Goal: Task Accomplishment & Management: Use online tool/utility

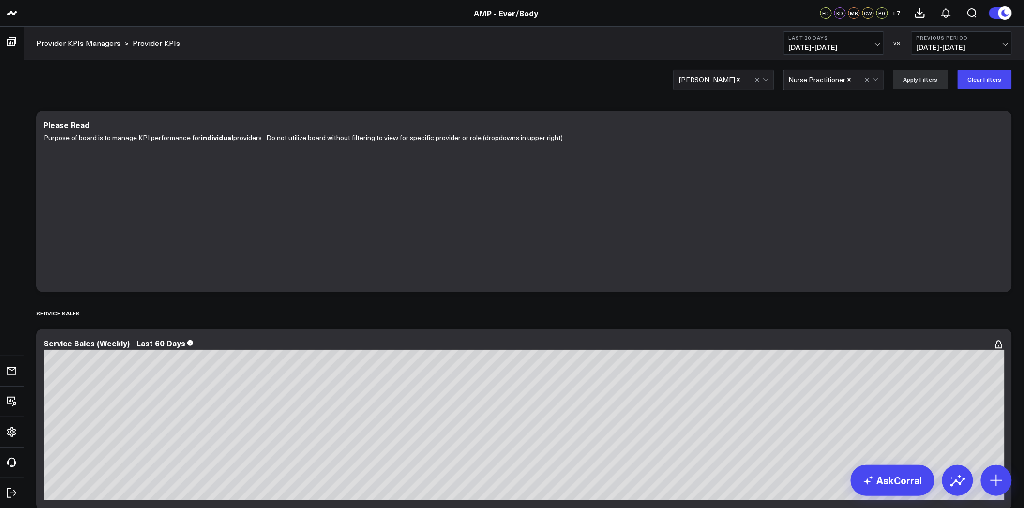
click at [89, 44] on link "Provider KPIs Managers" at bounding box center [78, 43] width 84 height 11
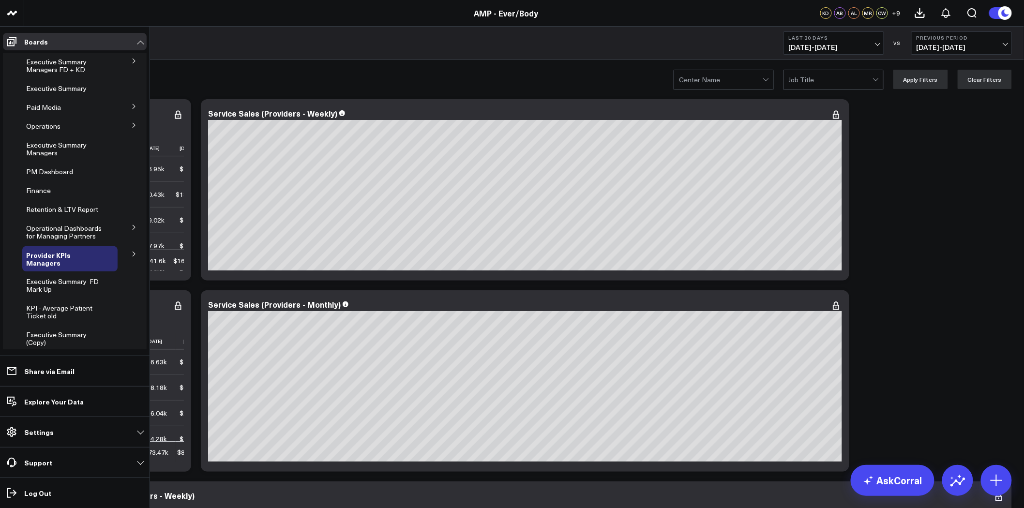
click at [131, 252] on icon at bounding box center [134, 254] width 6 height 6
click at [56, 280] on span "Provider KPIs" at bounding box center [53, 279] width 42 height 9
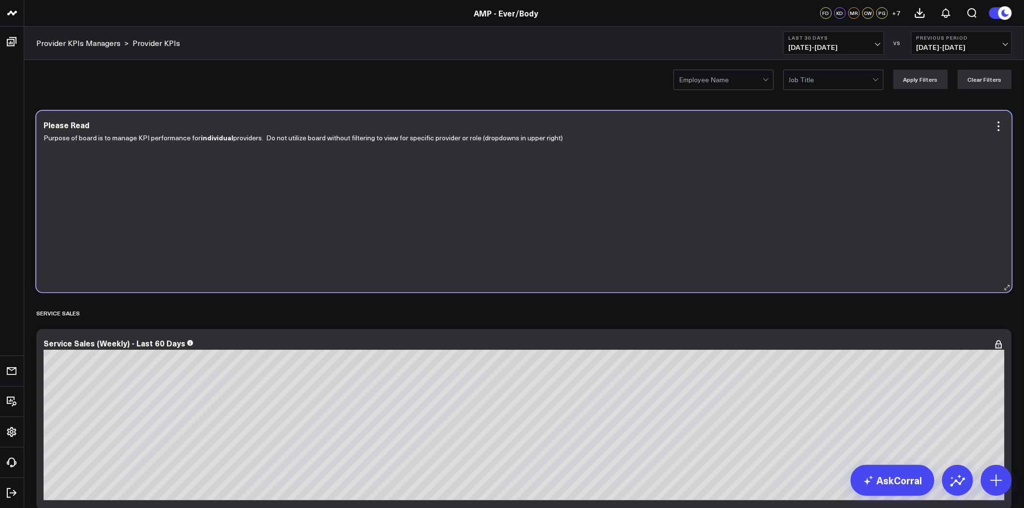
click at [1005, 124] on div "Please Read Purpose of board is to manage KPI performance for individual provid…" at bounding box center [524, 202] width 976 height 182
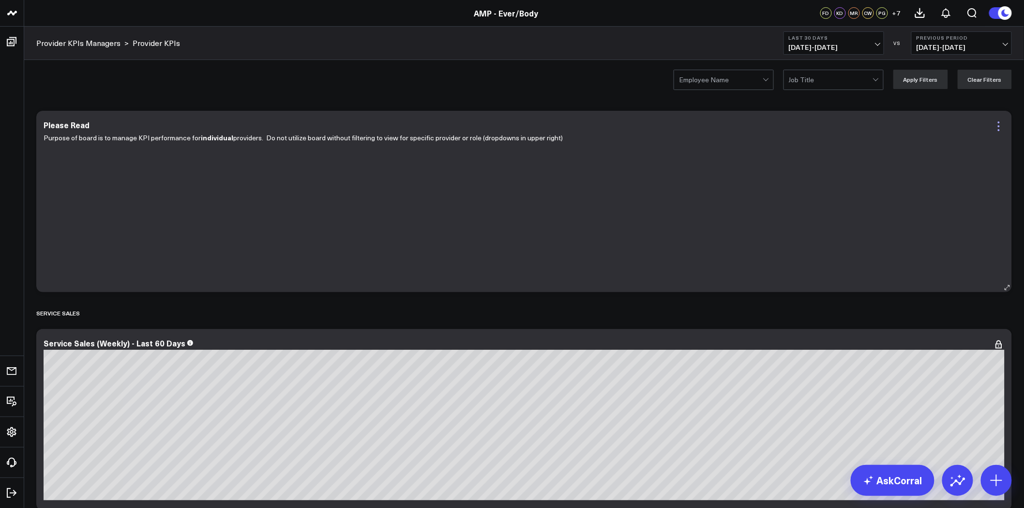
click at [1000, 126] on icon at bounding box center [999, 127] width 12 height 12
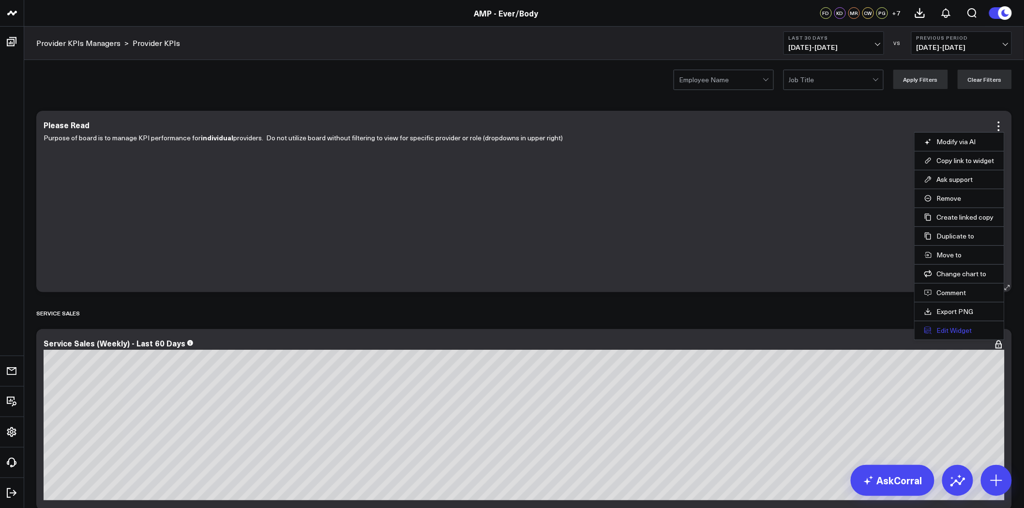
click at [964, 333] on button "Edit Widget" at bounding box center [959, 330] width 70 height 9
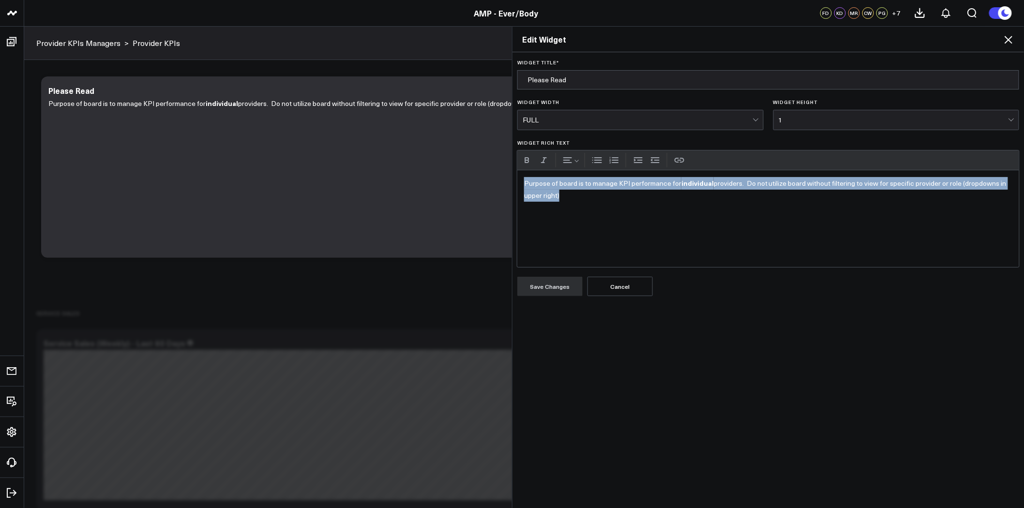
drag, startPoint x: 674, startPoint y: 208, endPoint x: 473, endPoint y: 165, distance: 205.5
click at [473, 165] on div "Edit Widget Widget Title * Please Read Widget Width FULL Widget Height 1 Widget…" at bounding box center [512, 267] width 1024 height 482
copy p "Purpose of board is to manage KPI performance for individual providers. Do not …"
click at [1012, 37] on icon at bounding box center [1009, 40] width 8 height 8
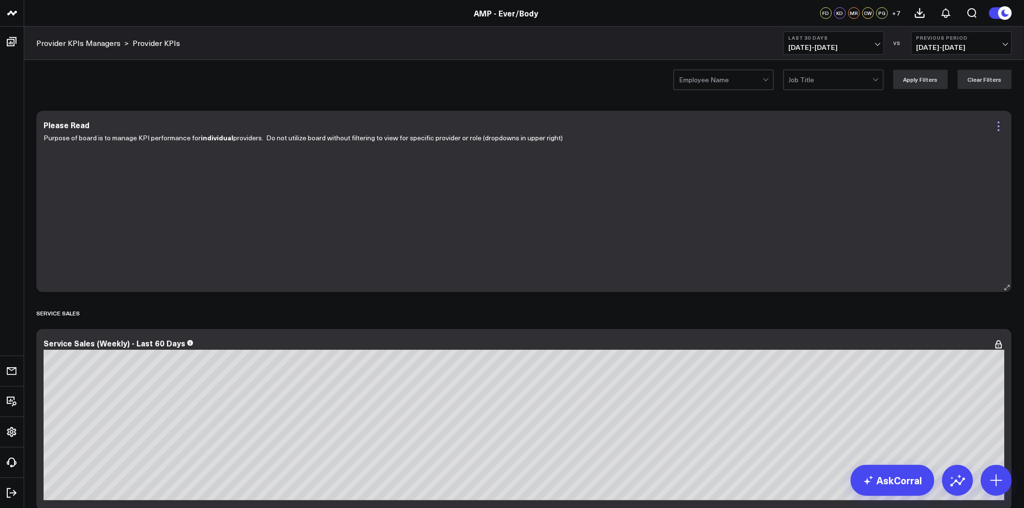
click at [998, 131] on icon at bounding box center [999, 127] width 12 height 12
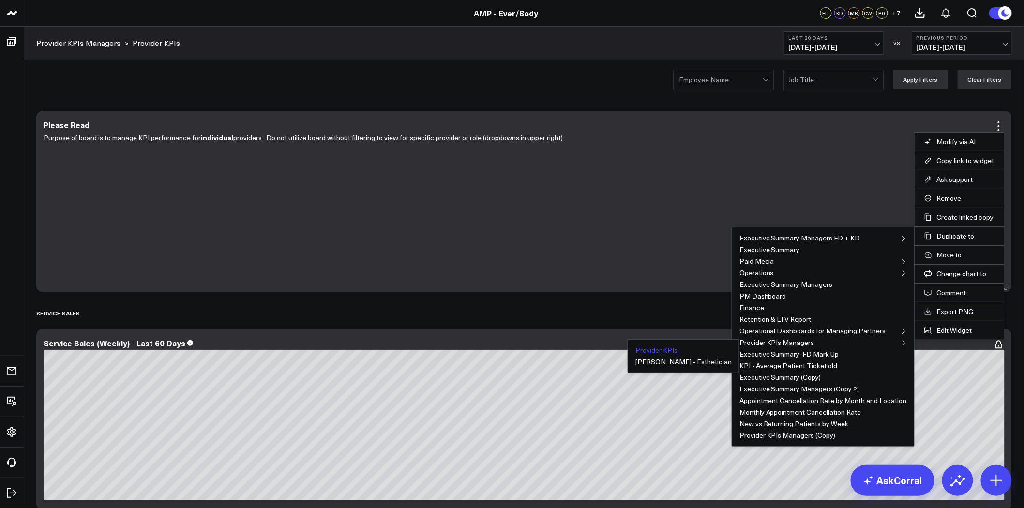
click at [678, 350] on button "Provider KPIs" at bounding box center [657, 350] width 42 height 7
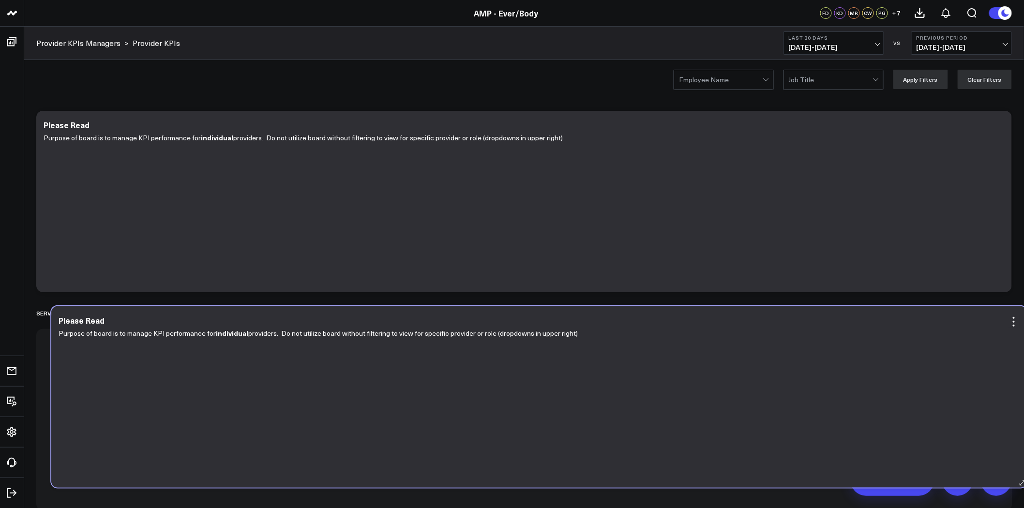
drag, startPoint x: 326, startPoint y: 319, endPoint x: 341, endPoint y: 323, distance: 15.5
click at [341, 323] on div "Please Read" at bounding box center [539, 320] width 961 height 9
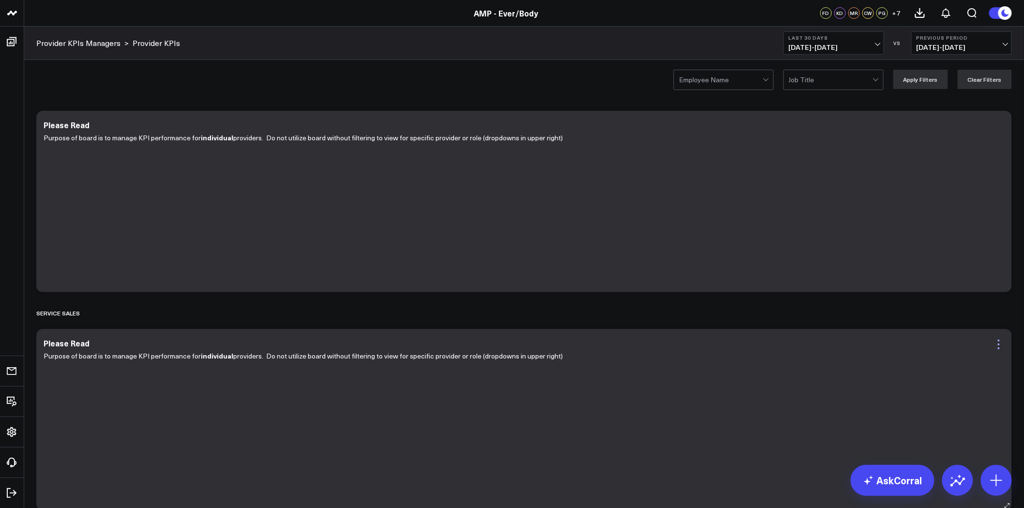
click at [999, 342] on icon at bounding box center [999, 345] width 12 height 12
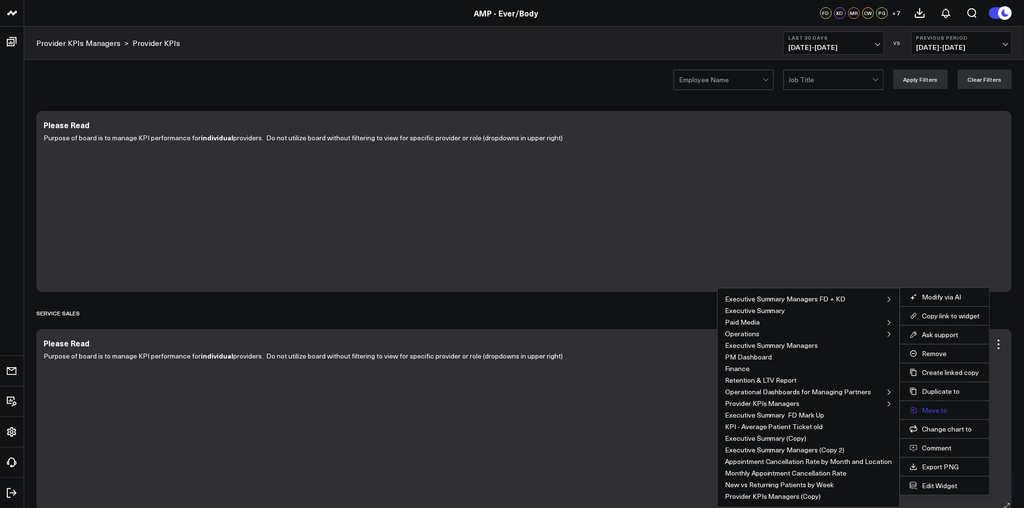
click at [945, 412] on button "Move to" at bounding box center [945, 410] width 70 height 9
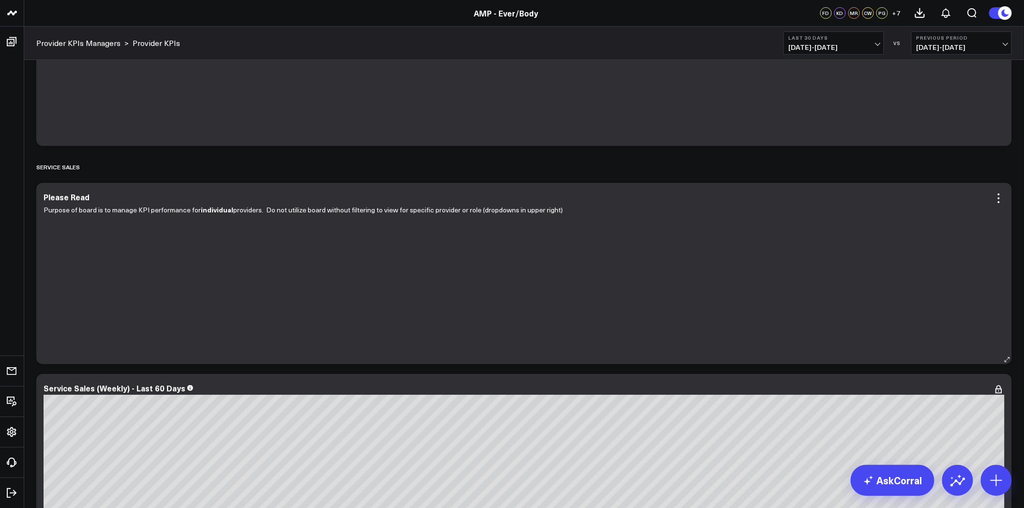
scroll to position [161, 0]
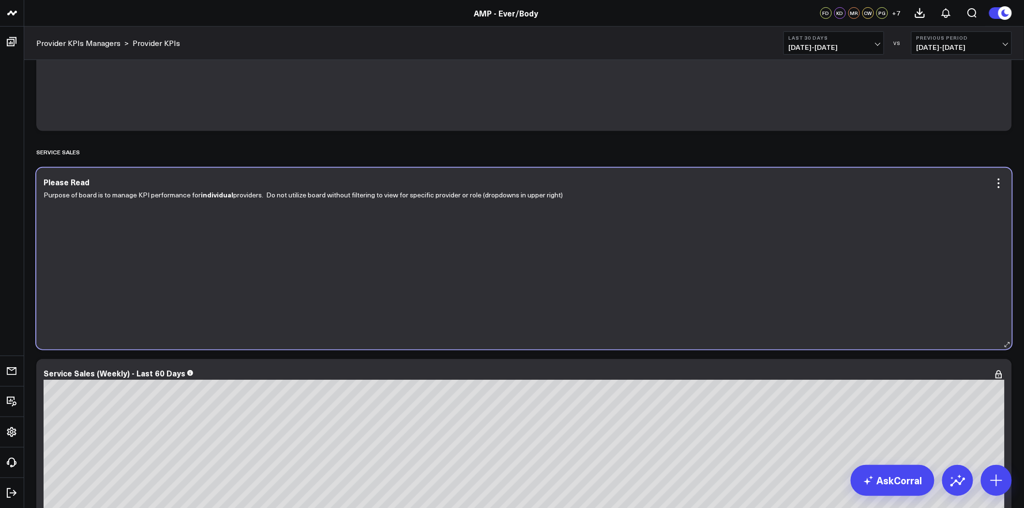
click at [998, 174] on div "Please Read Purpose of board is to manage KPI performance for individual provid…" at bounding box center [524, 259] width 976 height 182
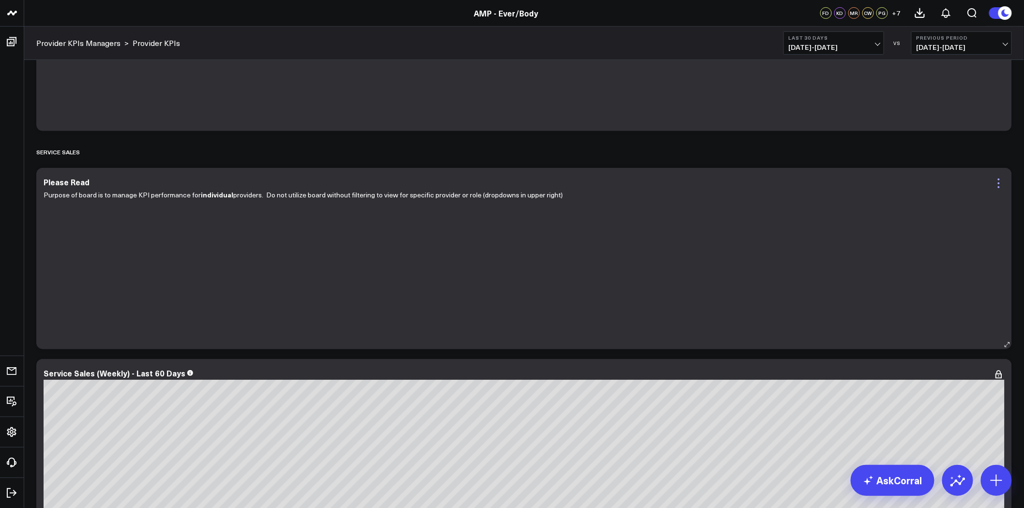
click at [999, 183] on icon at bounding box center [999, 183] width 2 height 2
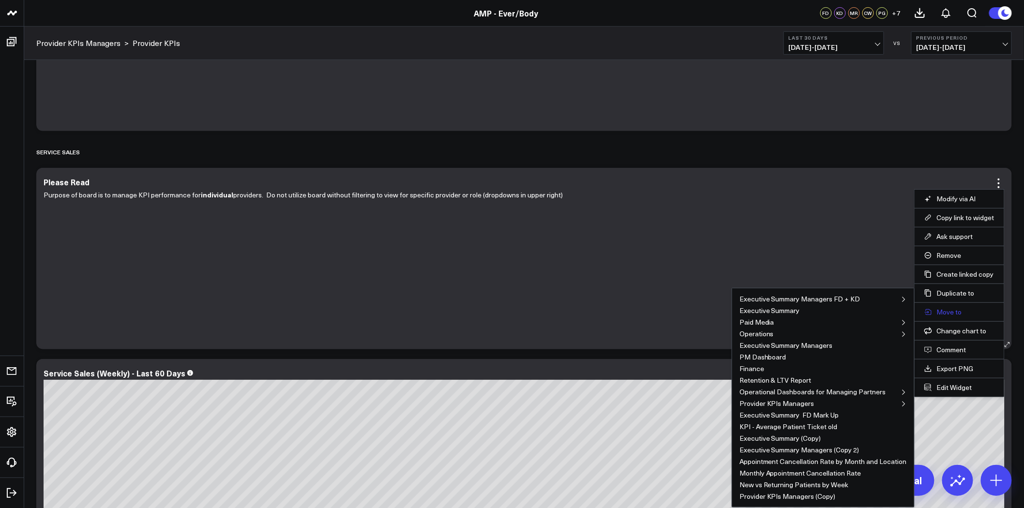
click at [952, 310] on button "Move to" at bounding box center [959, 312] width 70 height 9
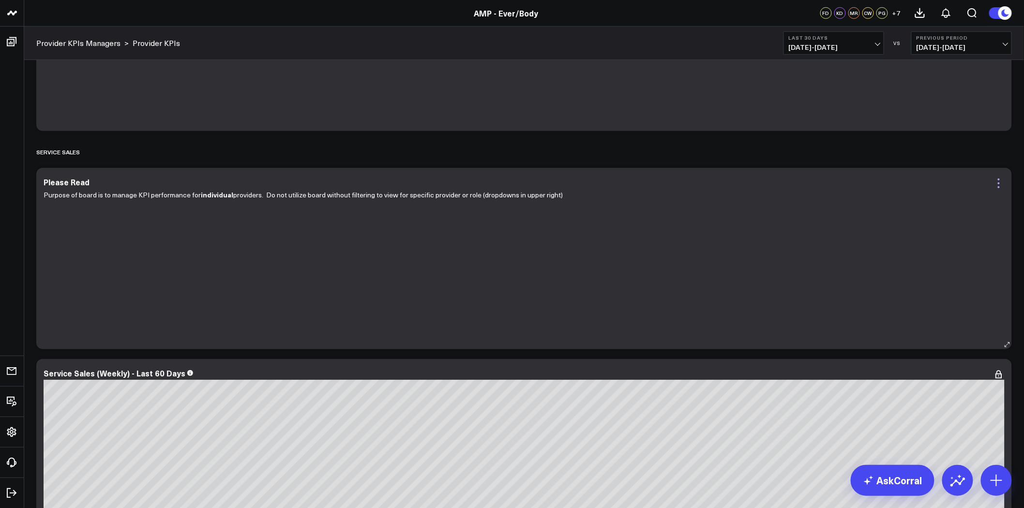
click at [996, 179] on icon at bounding box center [999, 184] width 12 height 12
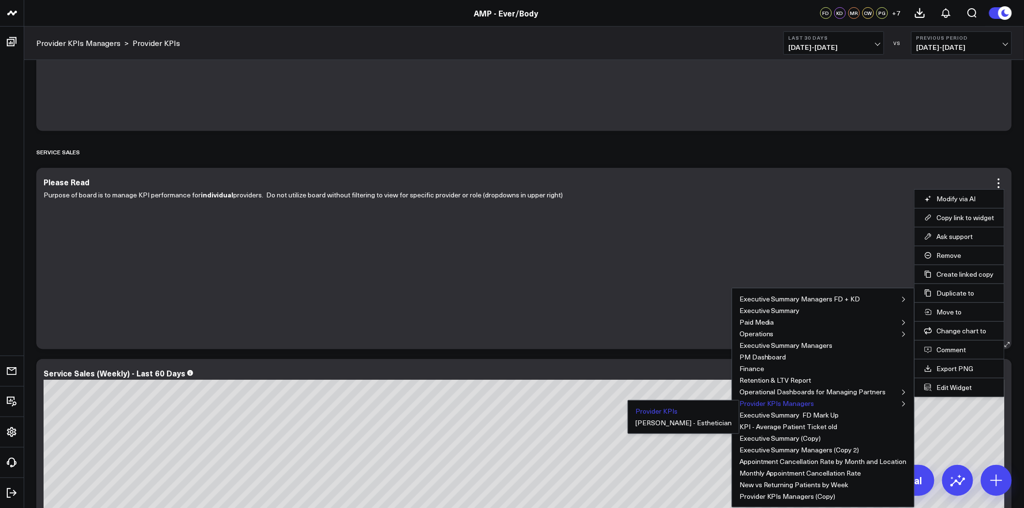
click at [792, 403] on button "Provider KPIs Managers" at bounding box center [777, 403] width 75 height 7
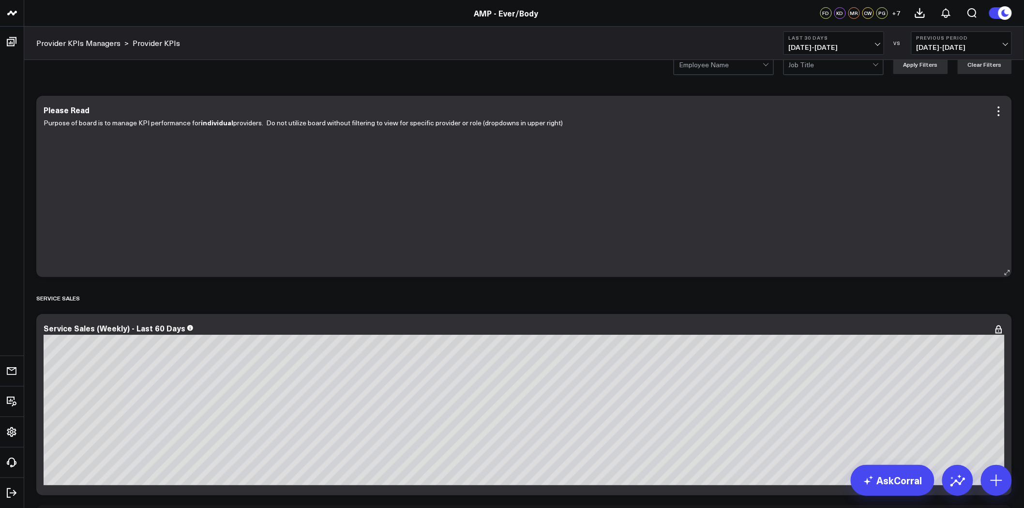
scroll to position [0, 0]
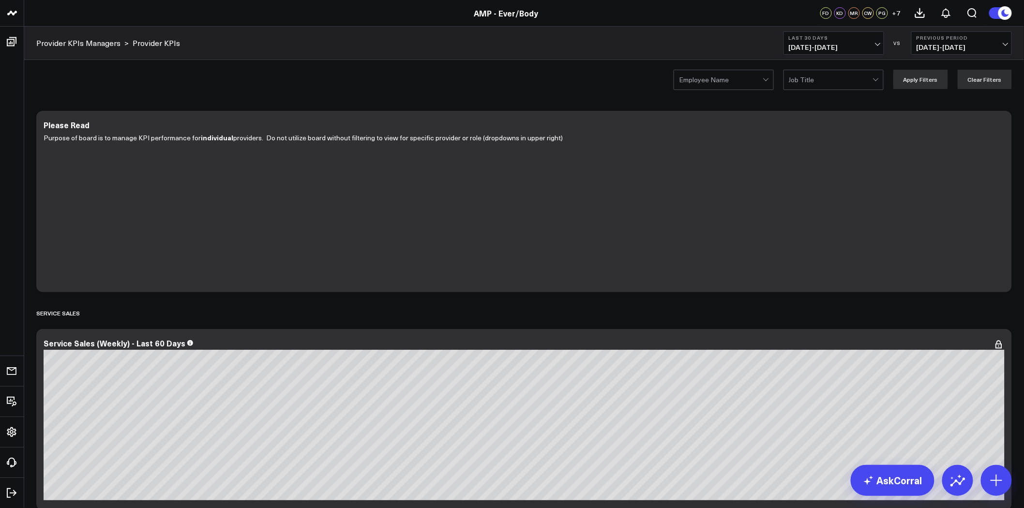
click at [90, 38] on link "Provider KPIs Managers" at bounding box center [78, 43] width 84 height 11
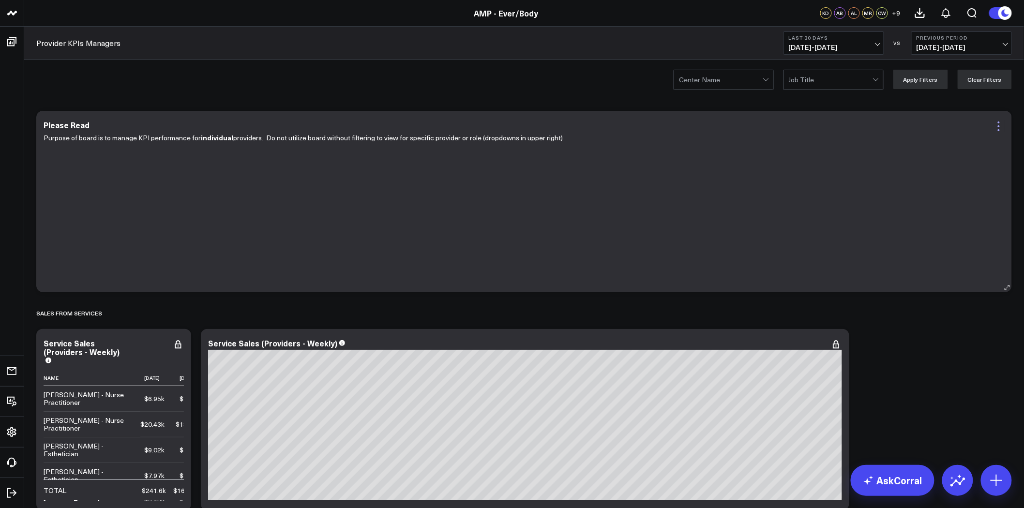
click at [998, 126] on icon at bounding box center [999, 127] width 12 height 12
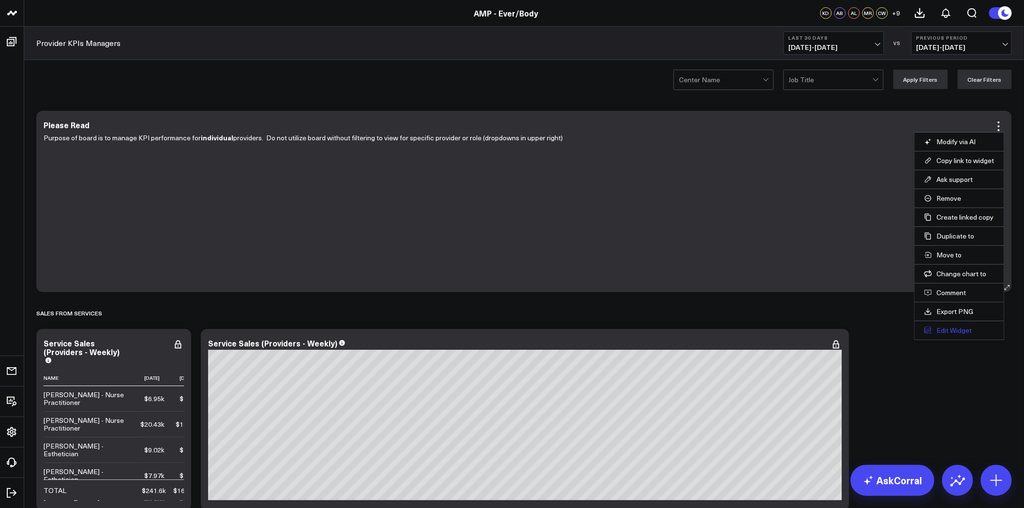
click at [961, 331] on button "Edit Widget" at bounding box center [959, 330] width 70 height 9
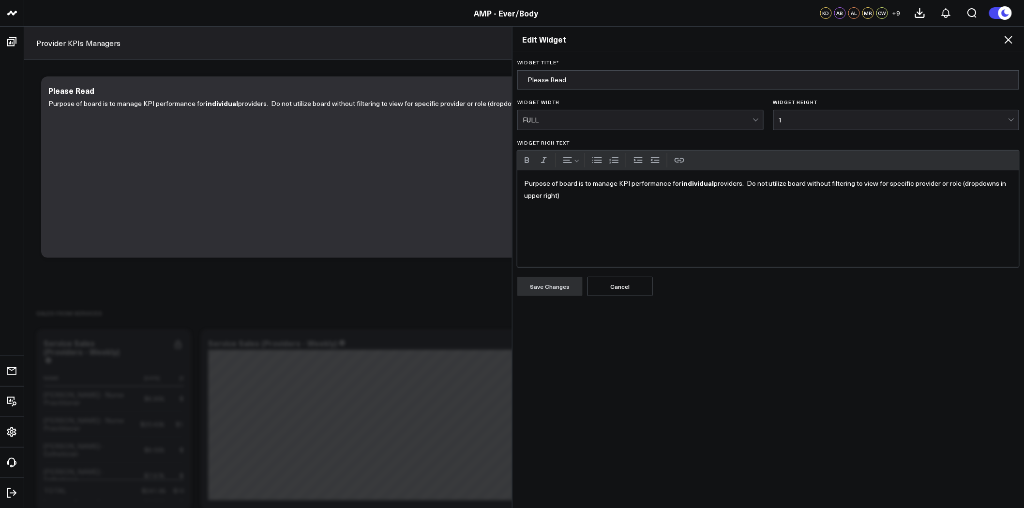
click at [659, 193] on p "Purpose of board is to manage KPI performance for individual providers. Do not …" at bounding box center [768, 189] width 488 height 24
drag, startPoint x: 676, startPoint y: 184, endPoint x: 737, endPoint y: 183, distance: 61.0
click at [737, 183] on p "Purpose of board is to manage KPI performance for individual providers. Do not …" at bounding box center [768, 189] width 488 height 24
click at [900, 185] on p "Purpose of board is to manage KPI performance at the Practice Level . Do not ut…" at bounding box center [768, 189] width 488 height 24
drag, startPoint x: 686, startPoint y: 182, endPoint x: 710, endPoint y: 182, distance: 23.7
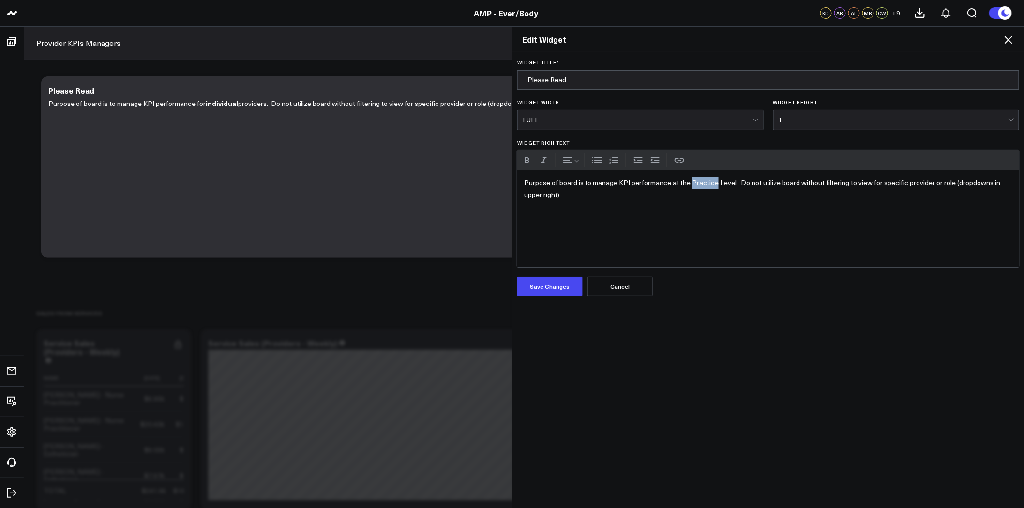
click at [710, 182] on p "Purpose of board is to manage KPI performance at the Practice Level . Do not ut…" at bounding box center [768, 189] width 488 height 24
click at [902, 185] on p "Purpose of board is to manage KPI performance at the location Level . Do not ut…" at bounding box center [768, 189] width 488 height 24
click at [554, 288] on button "Save Changes" at bounding box center [549, 286] width 65 height 19
click at [1011, 37] on icon at bounding box center [1009, 40] width 12 height 12
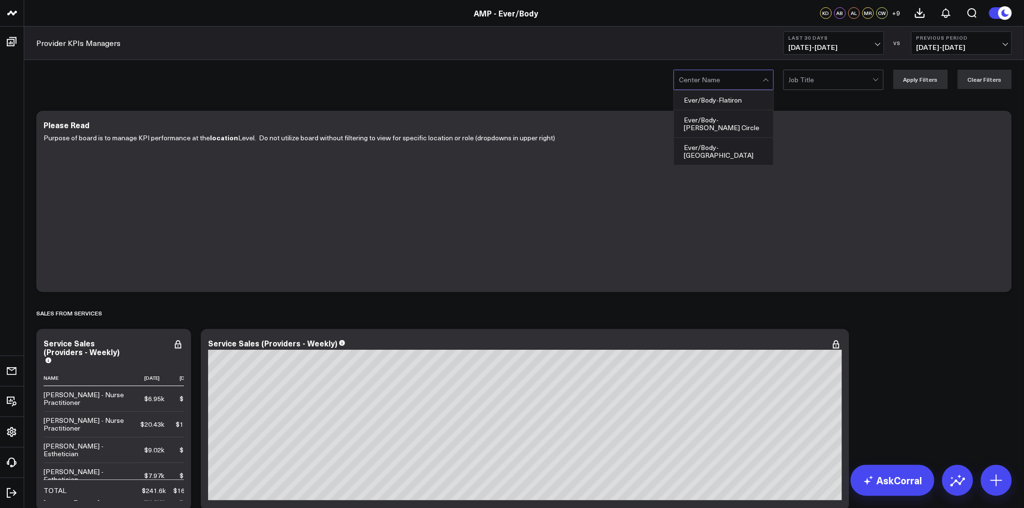
click at [724, 76] on div at bounding box center [721, 79] width 84 height 19
click at [737, 101] on div "Ever/Body-Flatiron" at bounding box center [723, 101] width 99 height 20
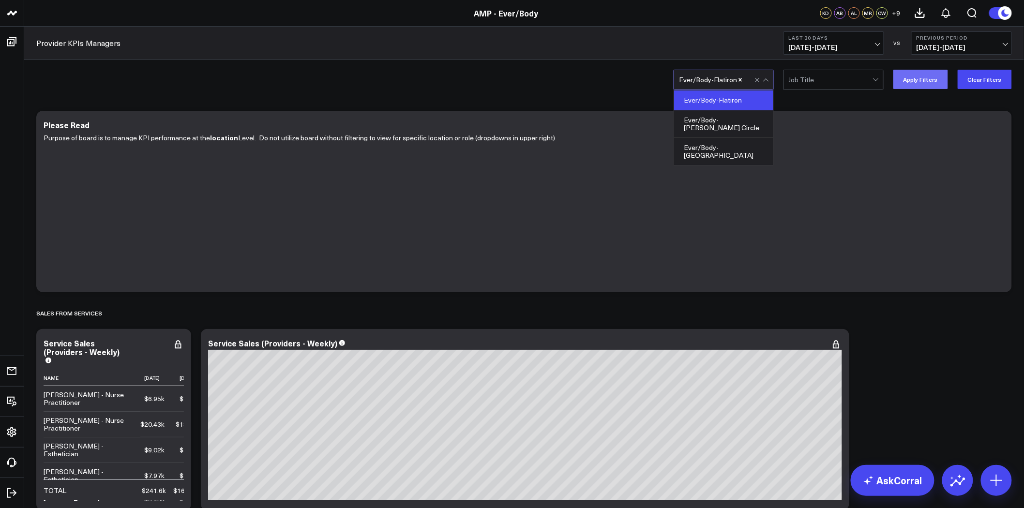
click at [918, 77] on button "Apply Filters" at bounding box center [920, 79] width 55 height 19
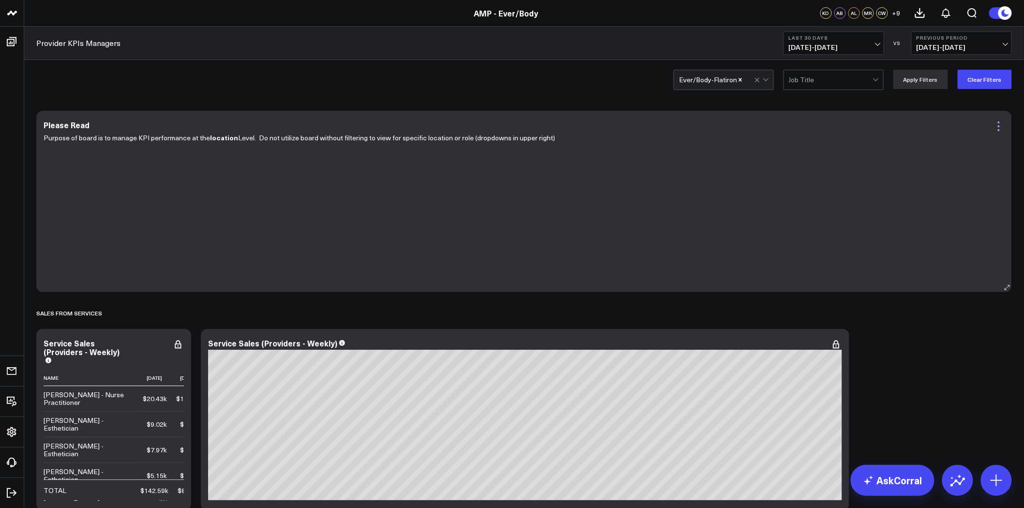
click at [1000, 124] on icon at bounding box center [999, 127] width 12 height 12
click at [113, 77] on div "Ever/Body-Flatiron Job Title Apply Filters Clear Filters" at bounding box center [524, 79] width 1000 height 39
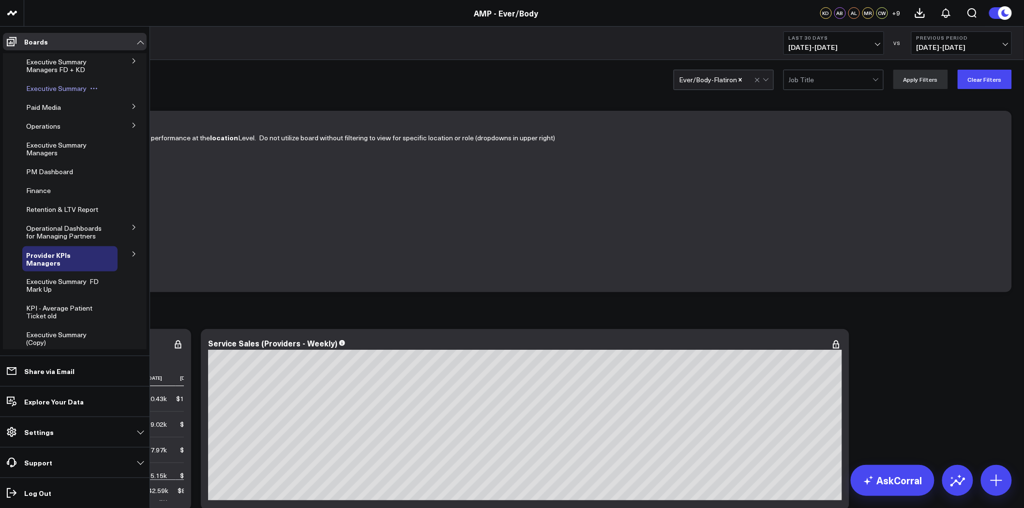
click at [57, 89] on span "Executive Summary" at bounding box center [56, 88] width 61 height 9
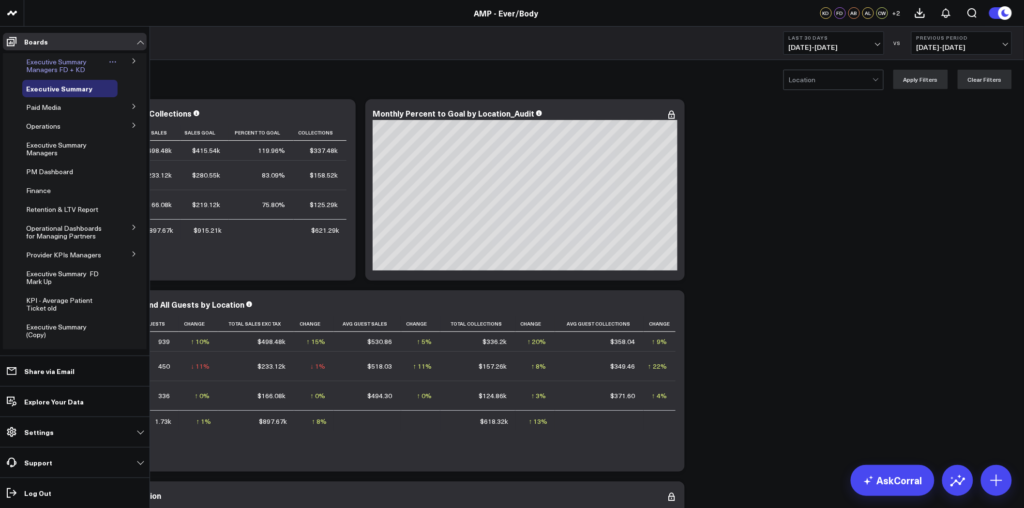
click at [76, 65] on span "Executive Summary Managers FD + KD" at bounding box center [56, 65] width 61 height 17
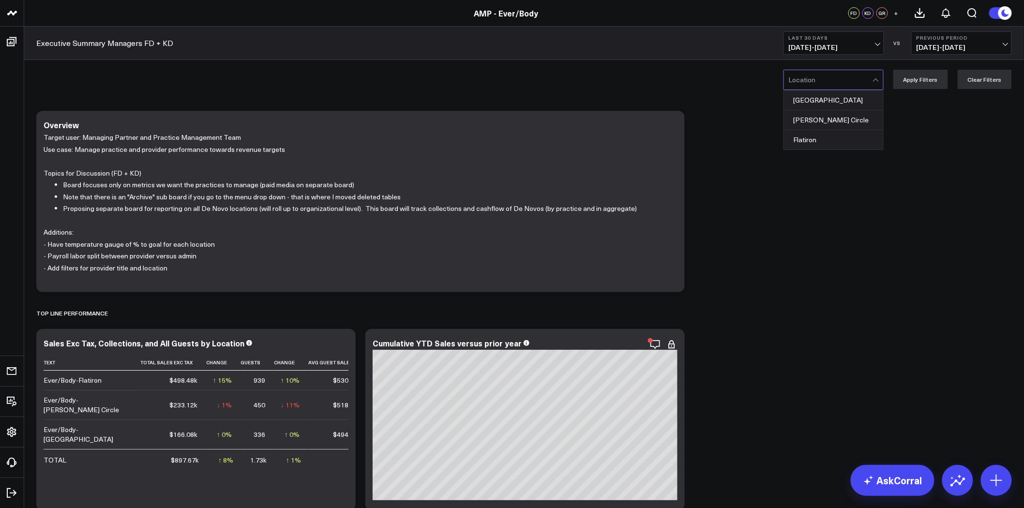
click at [859, 80] on div at bounding box center [831, 79] width 84 height 19
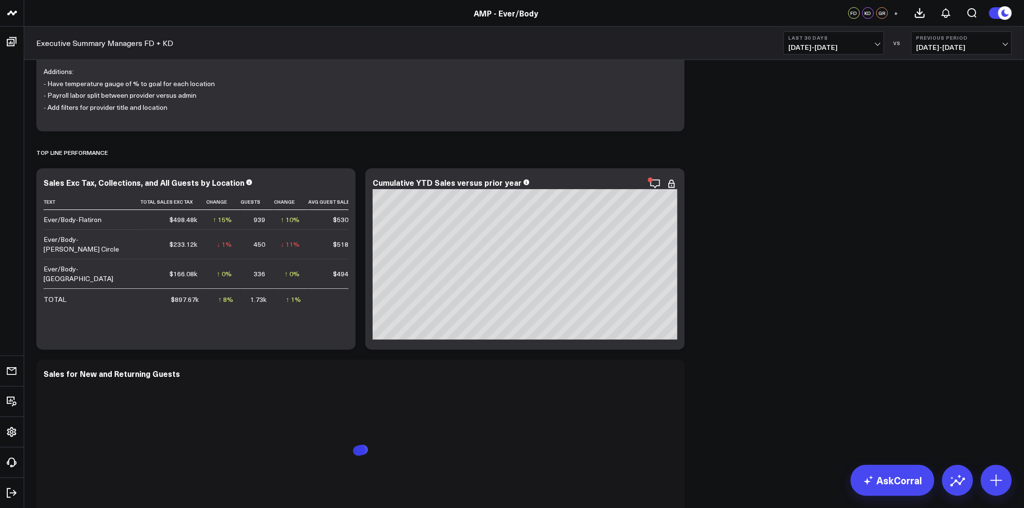
scroll to position [161, 0]
click at [621, 182] on icon "button" at bounding box center [623, 184] width 12 height 12
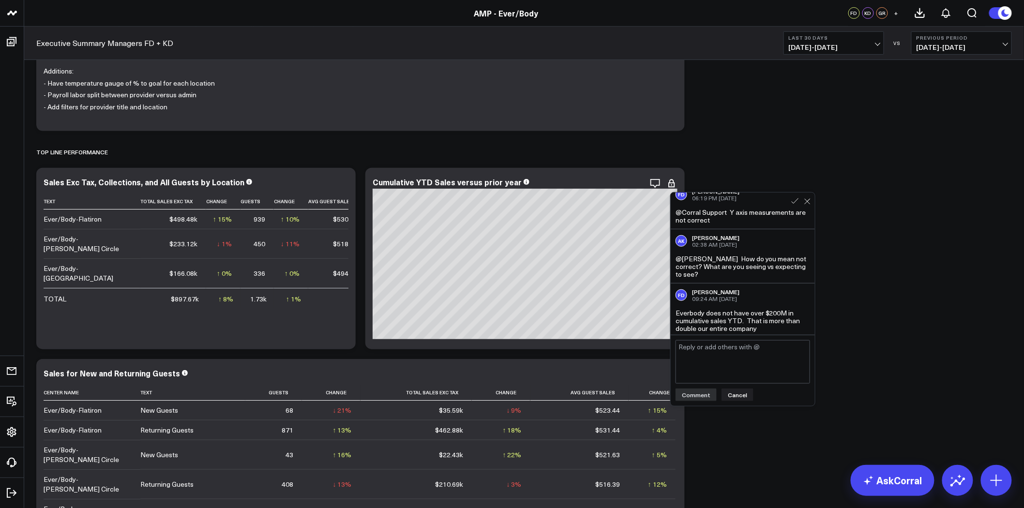
scroll to position [12, 0]
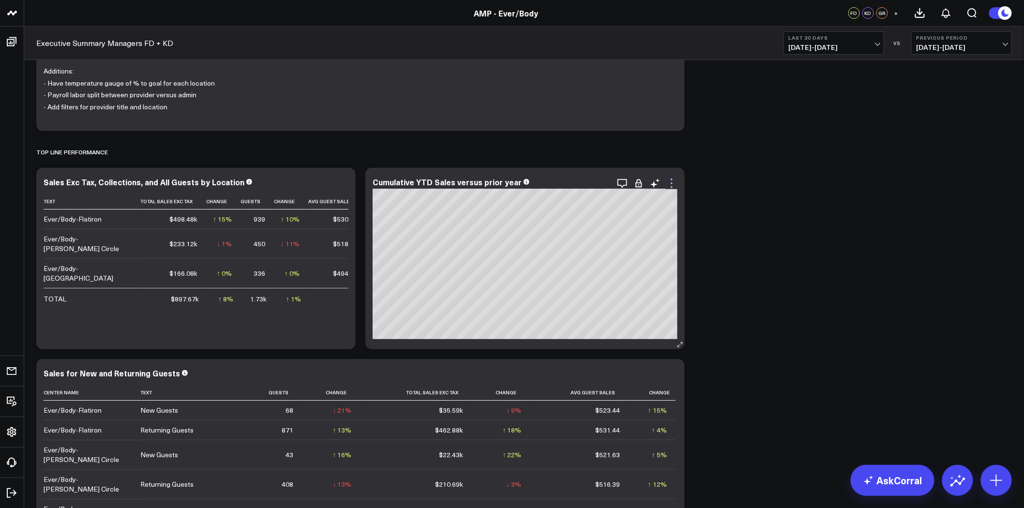
click at [673, 179] on icon at bounding box center [672, 184] width 12 height 12
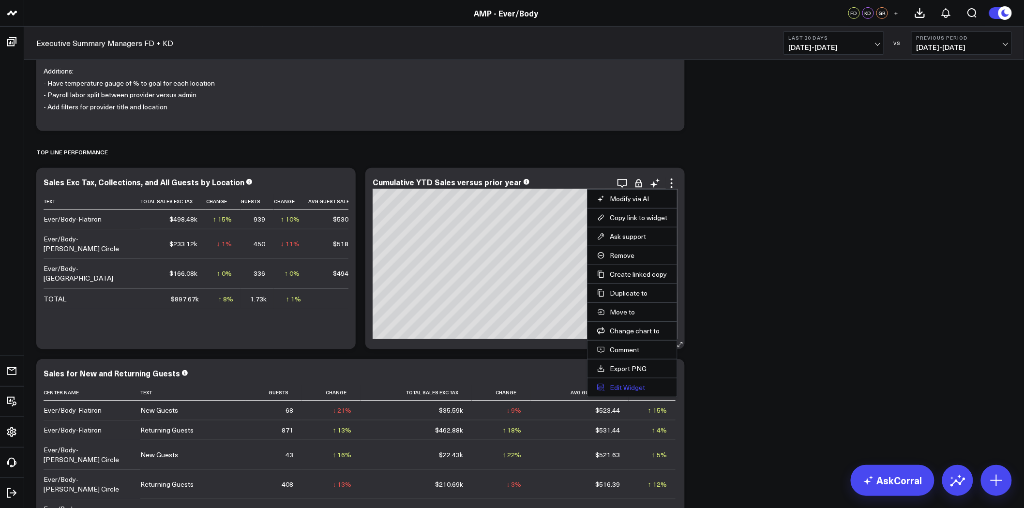
click at [634, 389] on button "Edit Widget" at bounding box center [632, 387] width 70 height 9
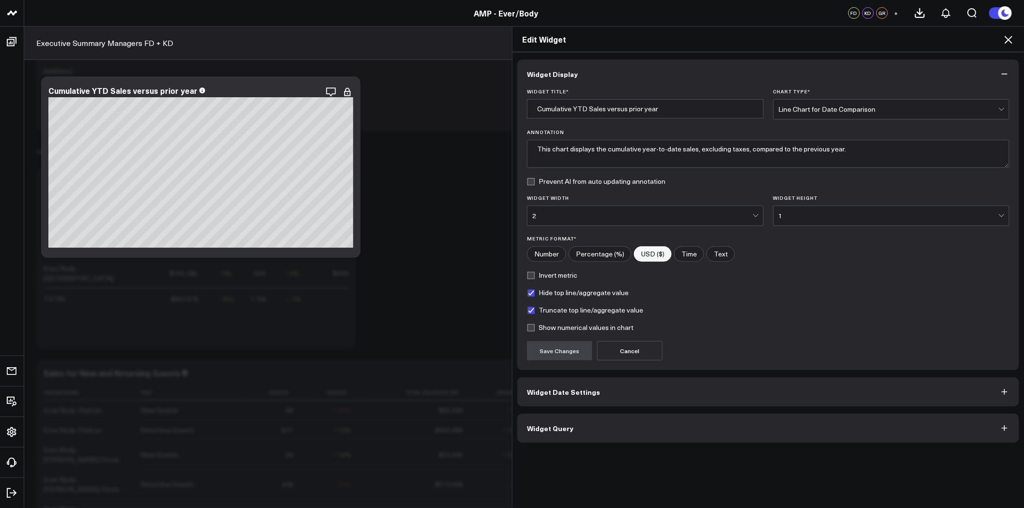
click at [640, 436] on button "Widget Query" at bounding box center [768, 428] width 502 height 29
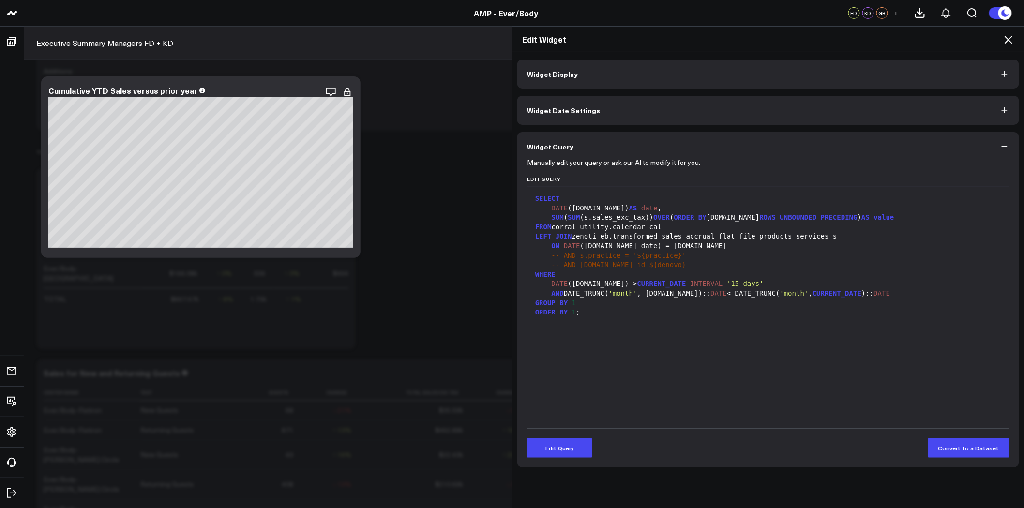
click at [1010, 41] on icon at bounding box center [1009, 40] width 12 height 12
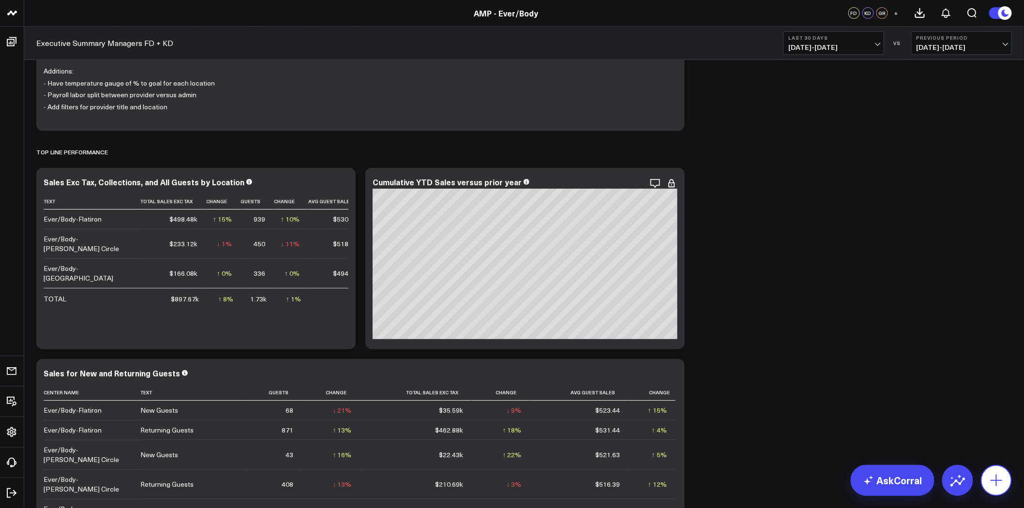
click at [995, 480] on icon at bounding box center [996, 480] width 15 height 15
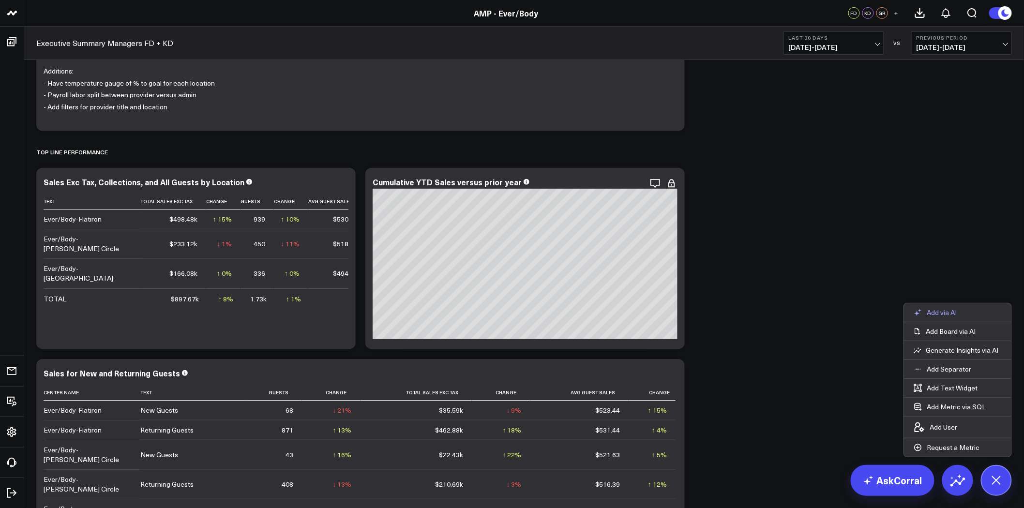
click at [946, 312] on p "Add via AI" at bounding box center [942, 312] width 30 height 9
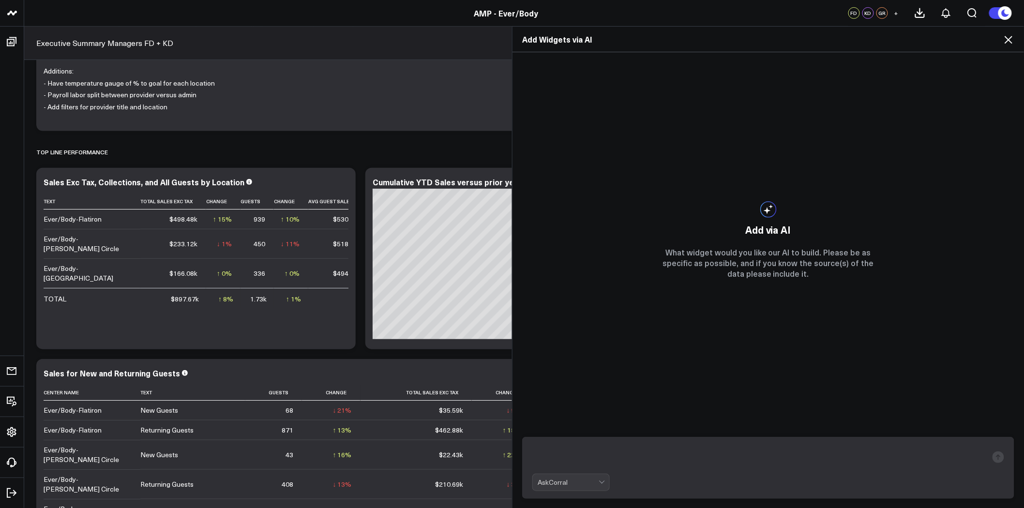
click at [631, 438] on form "AskCorral" at bounding box center [768, 468] width 492 height 62
click at [633, 453] on textarea at bounding box center [759, 457] width 455 height 25
type textarea "line graph showing cumulative YTD sales by month"
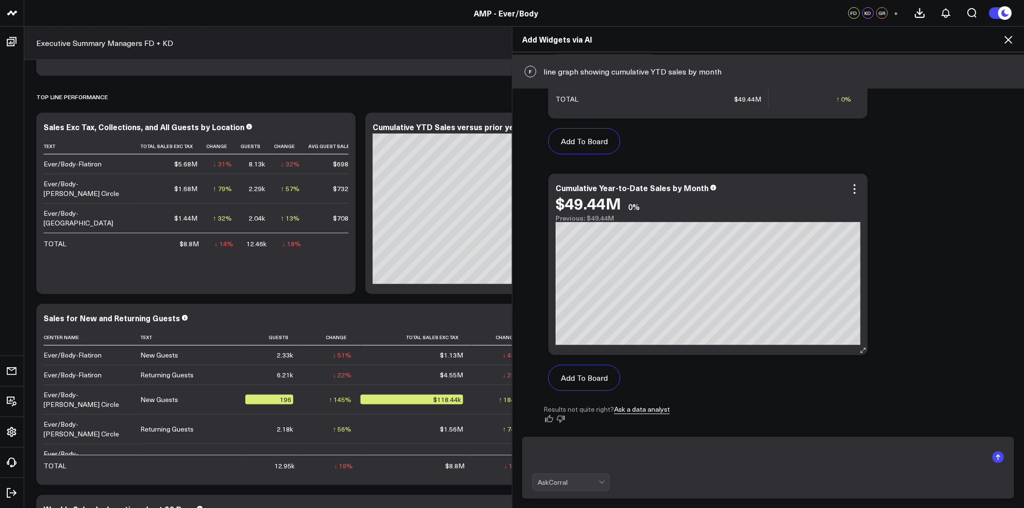
scroll to position [215, 0]
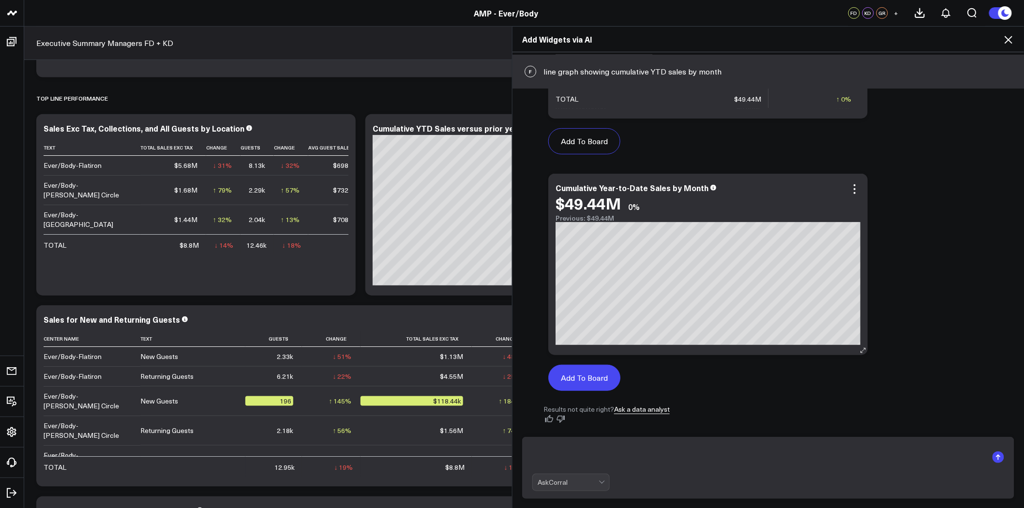
click at [573, 381] on button "Add To Board" at bounding box center [584, 378] width 72 height 26
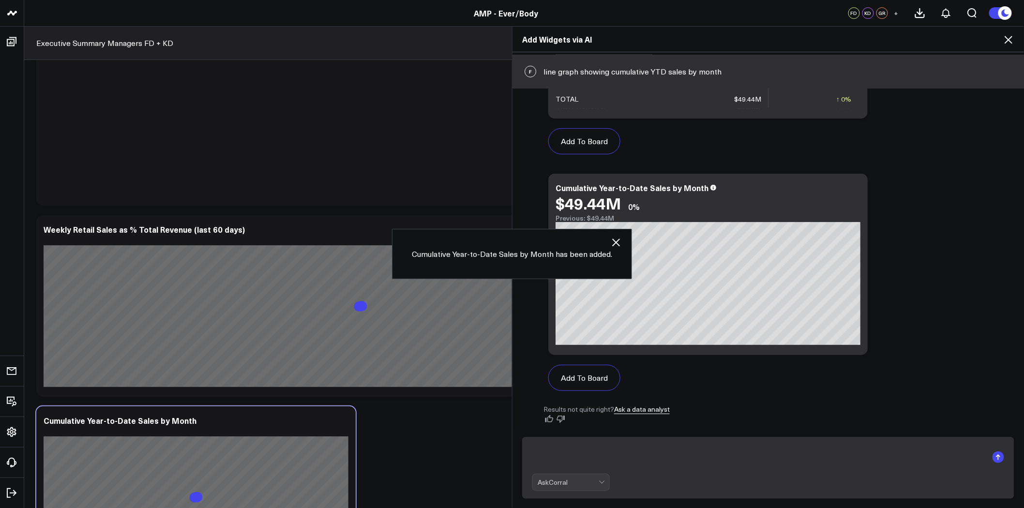
scroll to position [4598, 0]
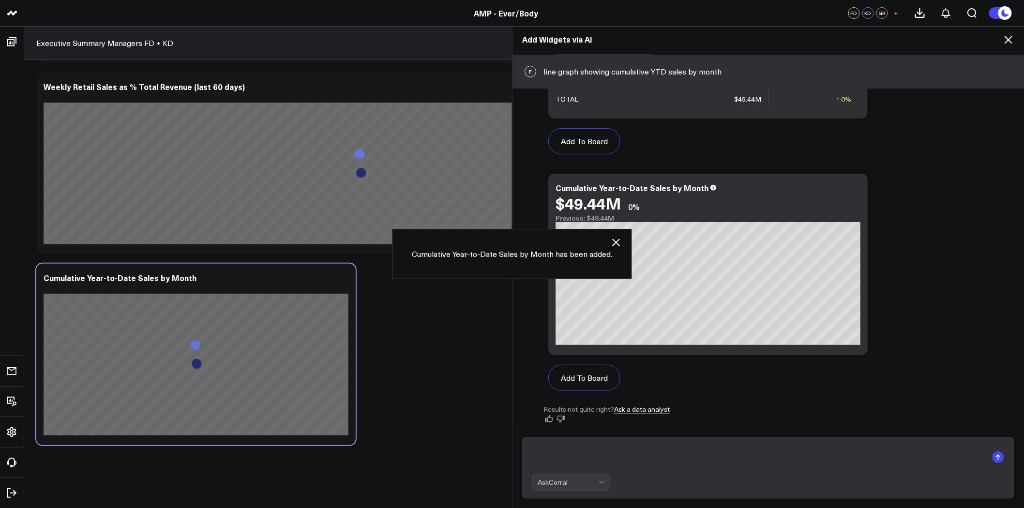
click at [1011, 39] on icon at bounding box center [1009, 40] width 12 height 12
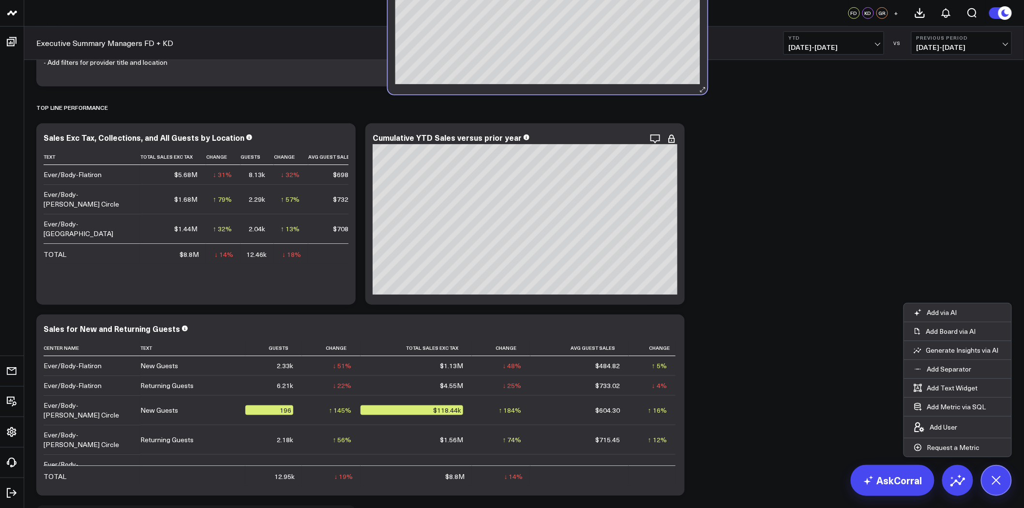
scroll to position [199, 0]
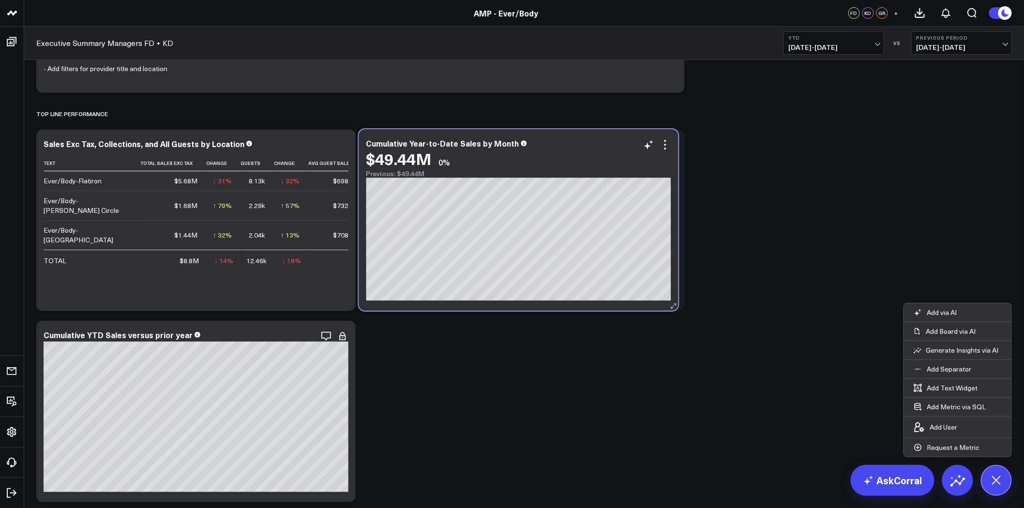
drag, startPoint x: 222, startPoint y: 306, endPoint x: 562, endPoint y: 137, distance: 380.1
click at [562, 137] on div "Cumulative Year-to-Date Sales by Month $49.44M 0% Previous: $49.44M [#fff fontS…" at bounding box center [518, 220] width 319 height 182
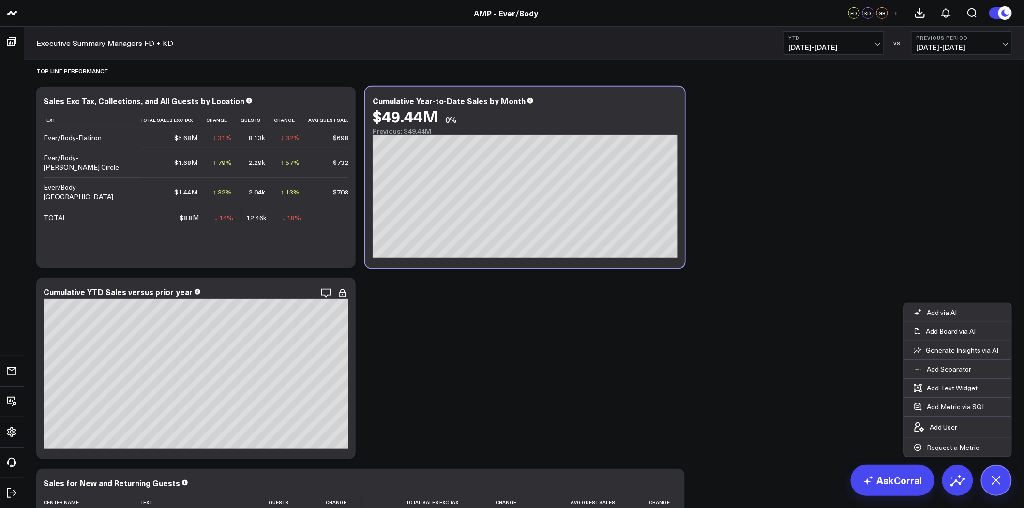
scroll to position [253, 0]
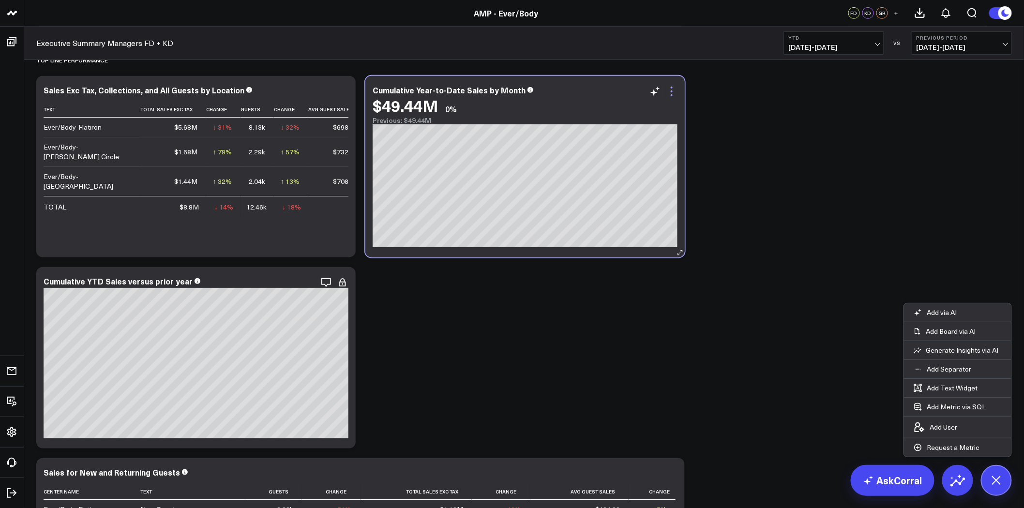
click at [671, 88] on icon at bounding box center [672, 88] width 2 height 2
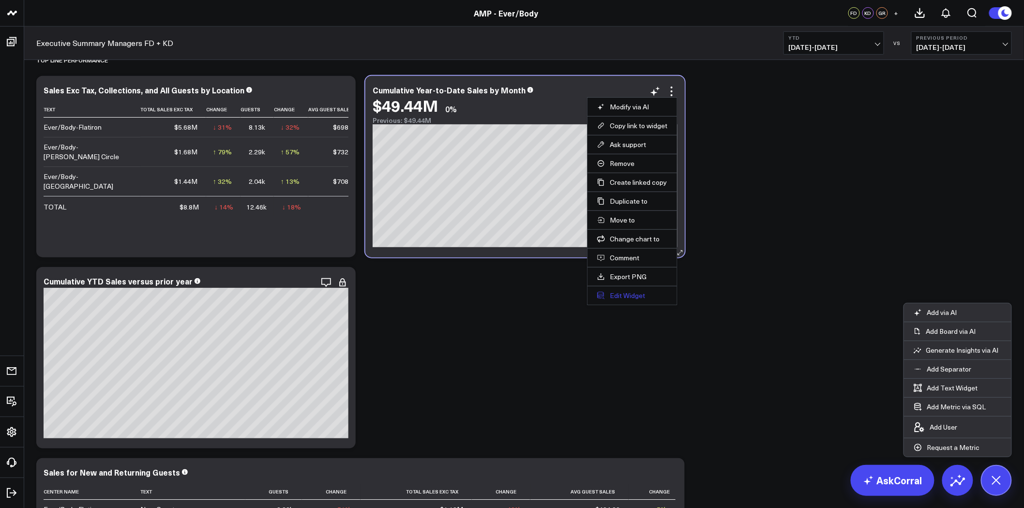
click at [631, 295] on button "Edit Widget" at bounding box center [632, 295] width 70 height 9
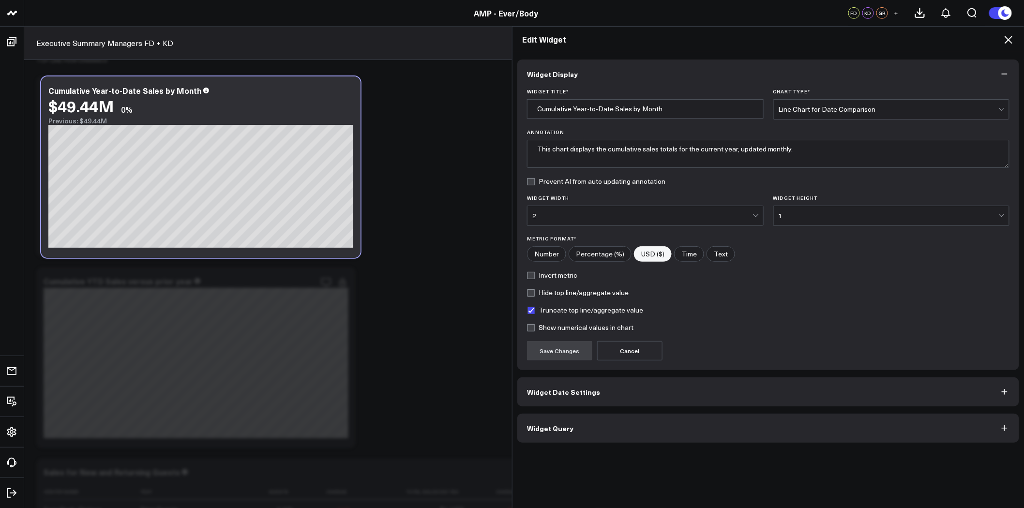
click at [594, 397] on button "Widget Date Settings" at bounding box center [768, 392] width 502 height 29
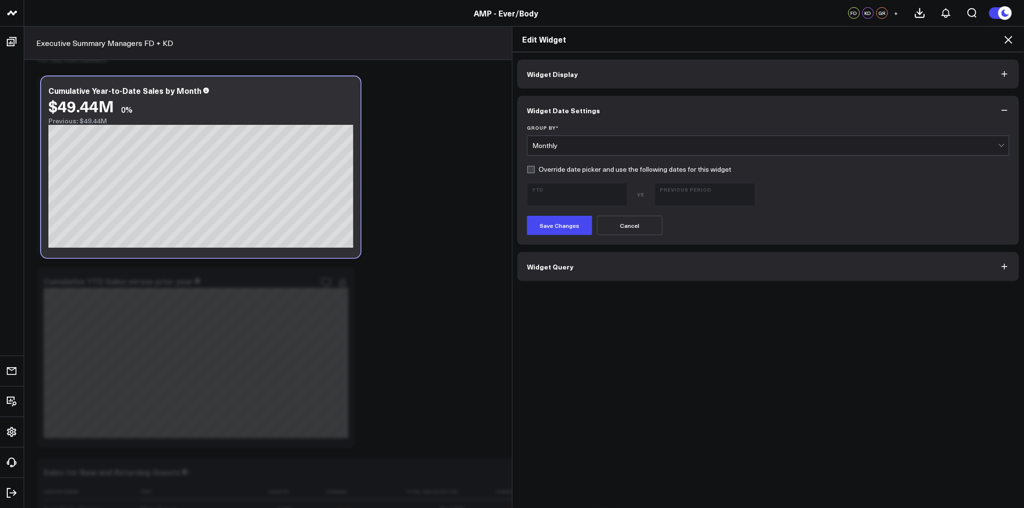
click at [652, 264] on button "Widget Query" at bounding box center [768, 266] width 502 height 29
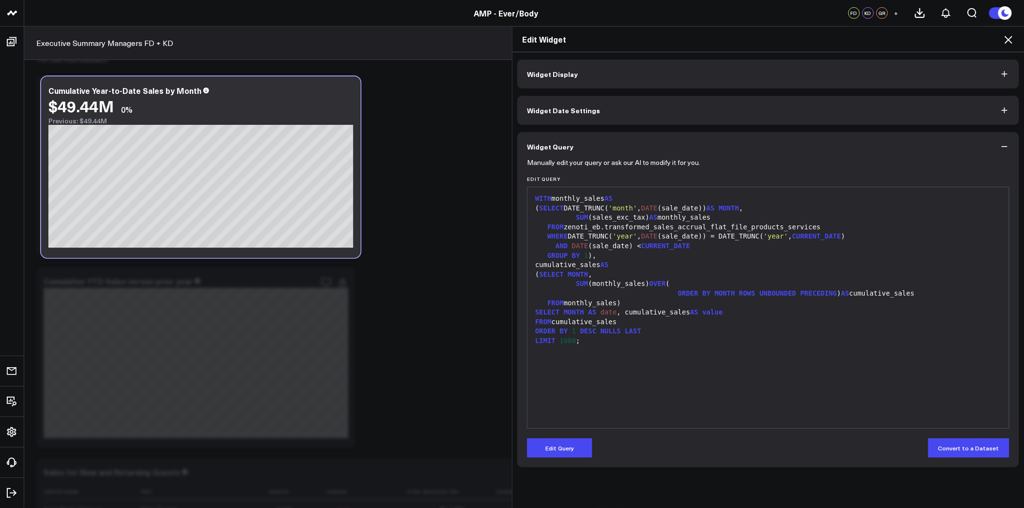
click at [564, 105] on button "Widget Date Settings" at bounding box center [768, 110] width 502 height 29
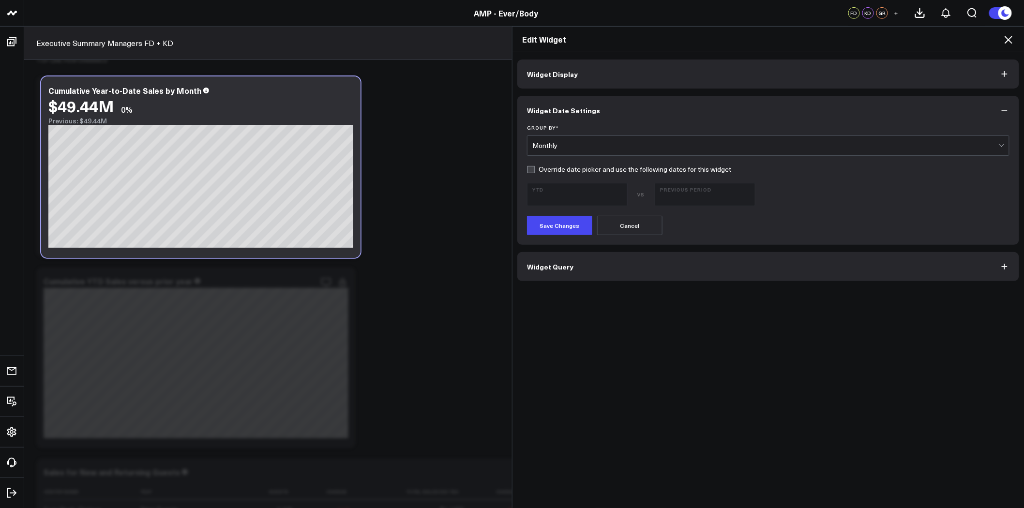
click at [555, 168] on label "Override date picker and use the following dates for this widget" at bounding box center [629, 170] width 204 height 8
click at [535, 168] on input "Override date picker and use the following dates for this widget" at bounding box center [531, 170] width 8 height 8
checkbox input "true"
click at [688, 195] on span "04/23/24 - 12/31/24" at bounding box center [705, 199] width 90 height 8
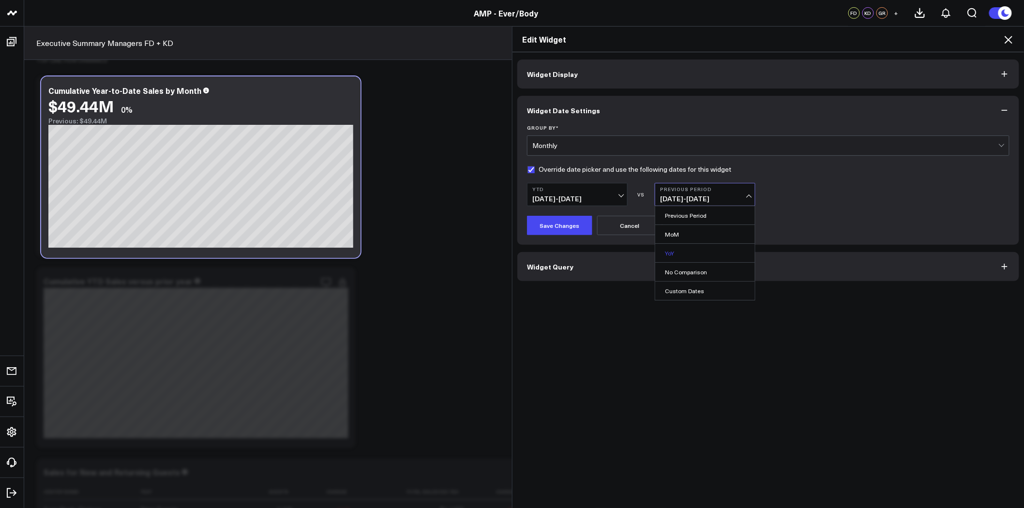
click at [694, 249] on link "YoY" at bounding box center [705, 253] width 100 height 18
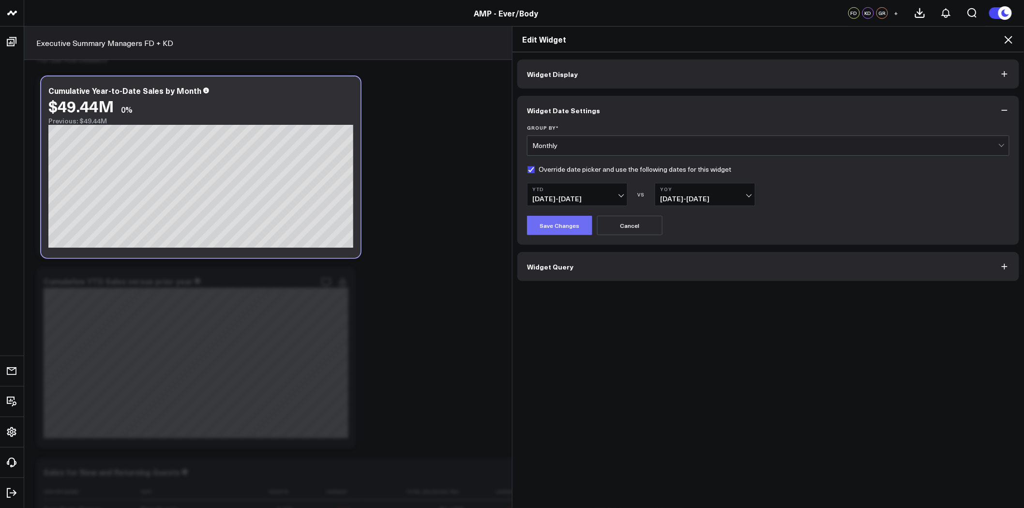
click at [557, 222] on button "Save Changes" at bounding box center [559, 225] width 65 height 19
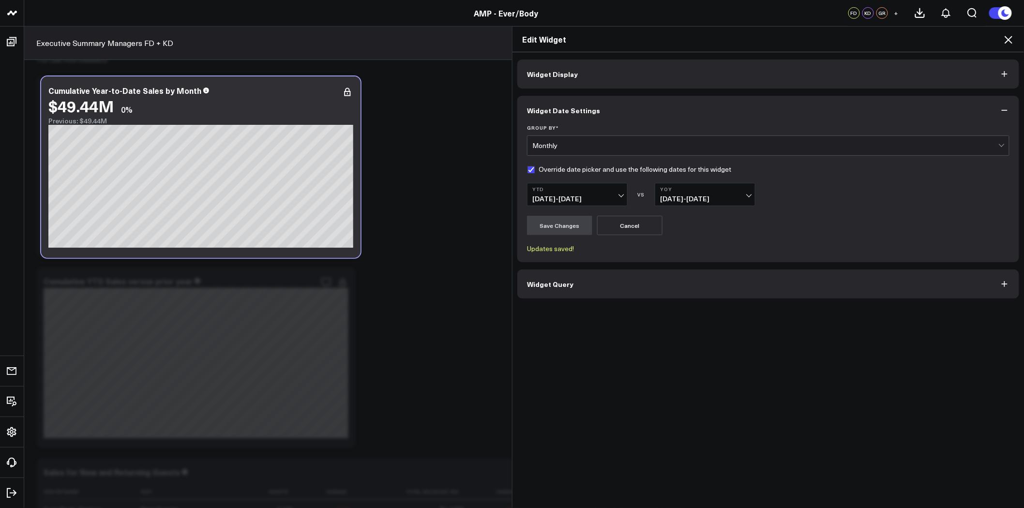
click at [629, 284] on button "Widget Query" at bounding box center [768, 284] width 502 height 29
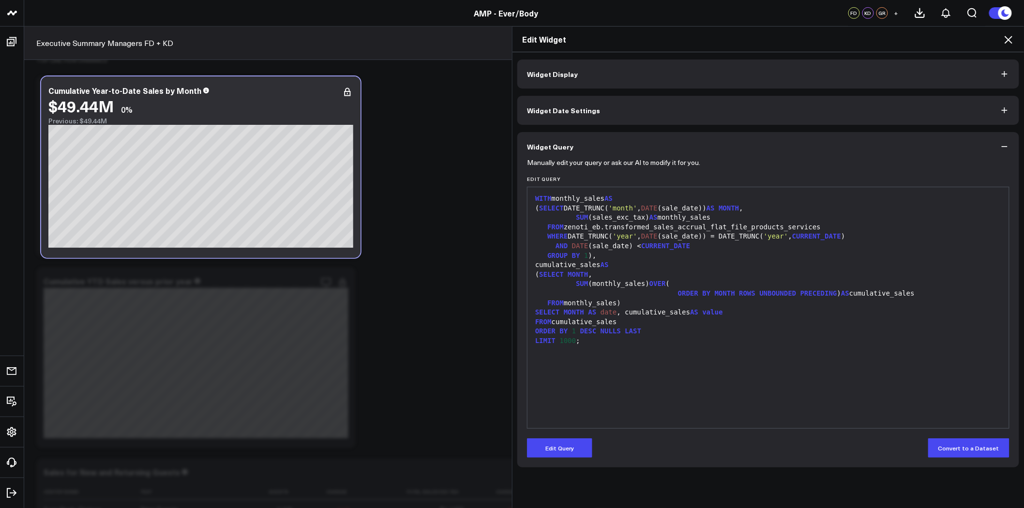
click at [1010, 41] on icon at bounding box center [1009, 40] width 8 height 8
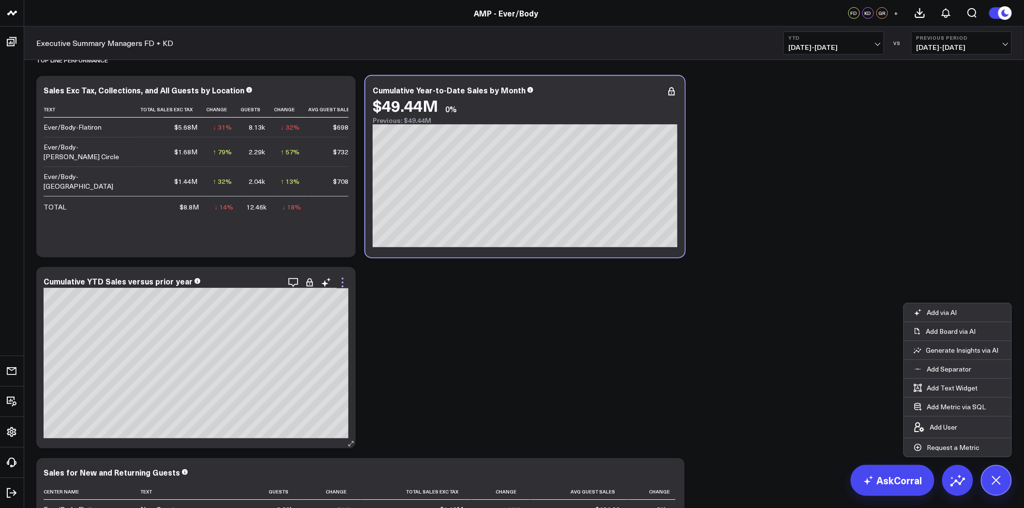
click at [344, 281] on icon at bounding box center [343, 283] width 12 height 12
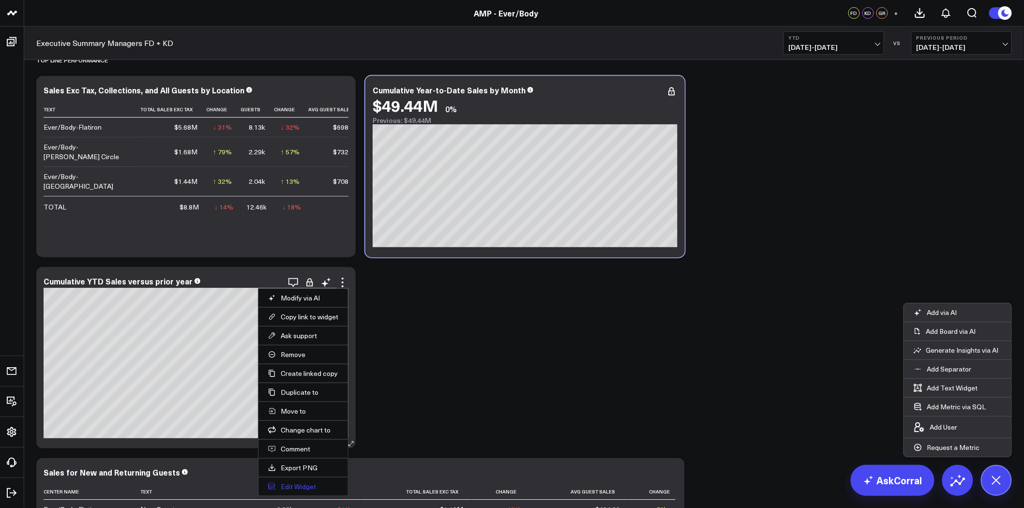
click at [313, 486] on button "Edit Widget" at bounding box center [303, 487] width 70 height 9
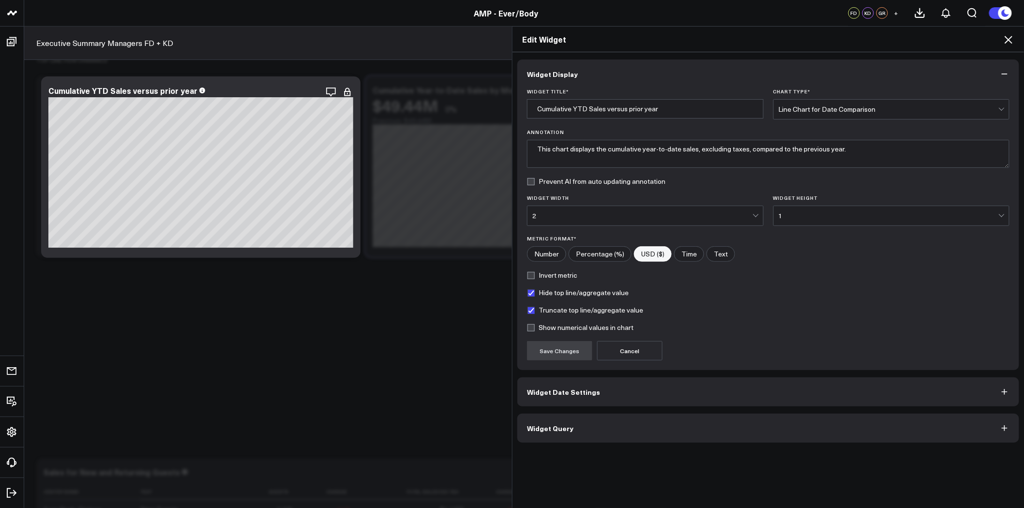
click at [704, 419] on button "Widget Query" at bounding box center [768, 428] width 502 height 29
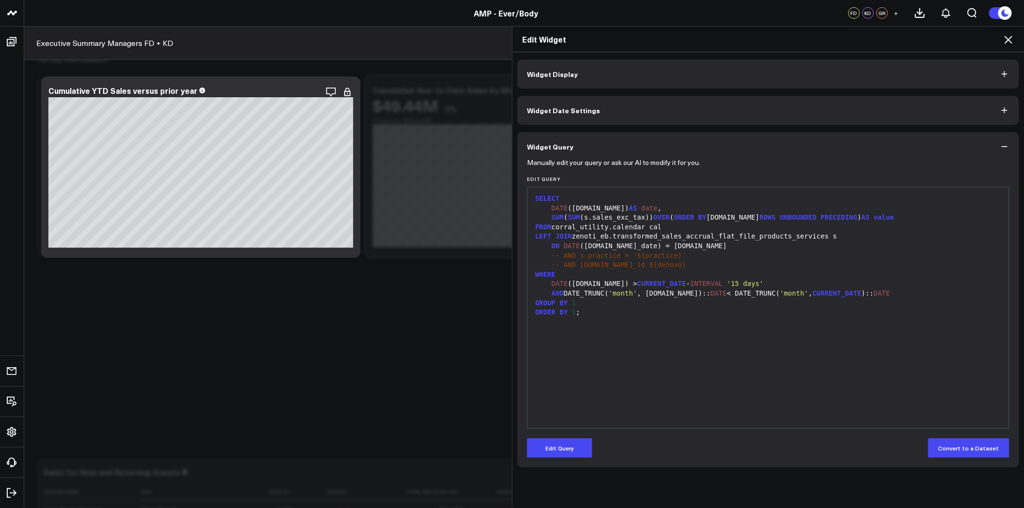
click at [1014, 37] on icon at bounding box center [1009, 40] width 12 height 12
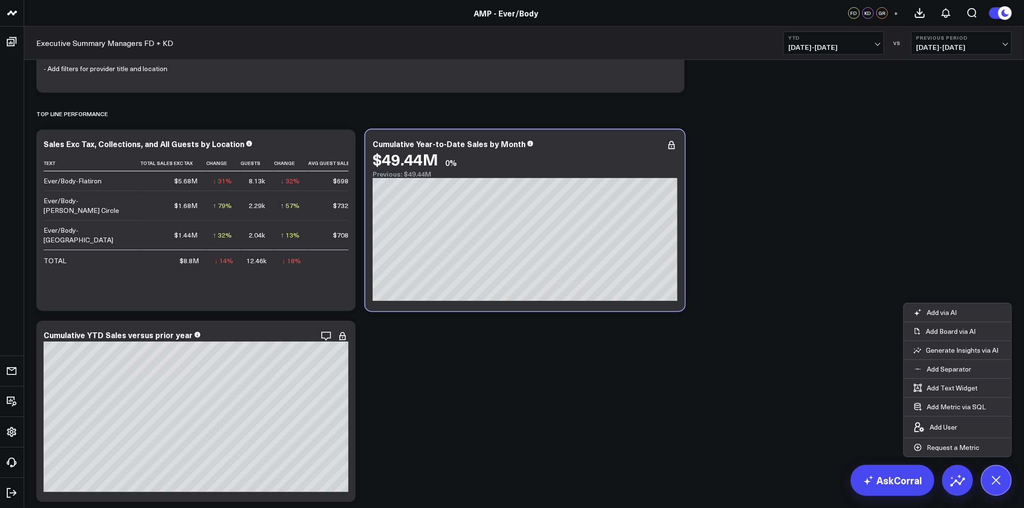
scroll to position [253, 0]
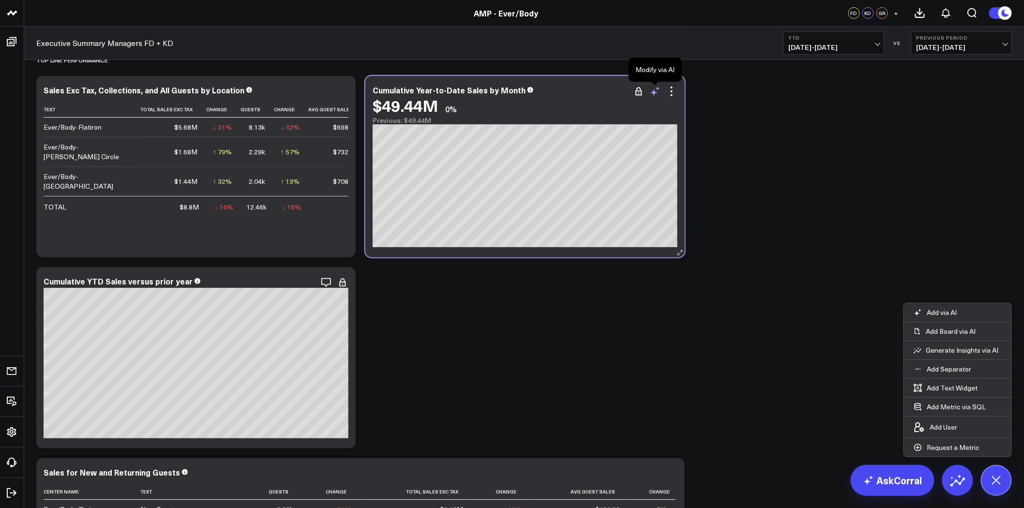
click at [656, 89] on icon at bounding box center [658, 89] width 4 height 4
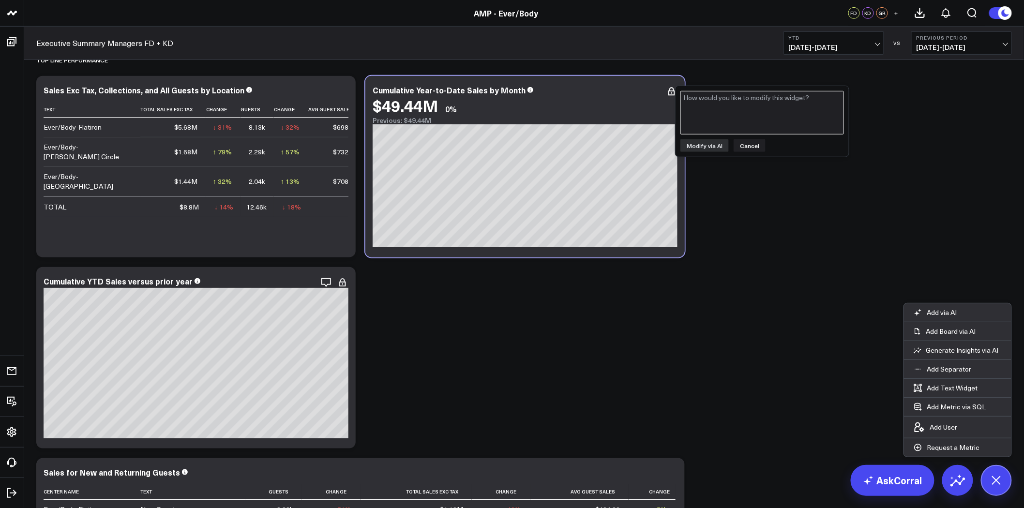
click at [717, 106] on textarea at bounding box center [763, 113] width 164 height 44
type textarea "s"
click at [751, 149] on button "Cancel" at bounding box center [750, 145] width 32 height 13
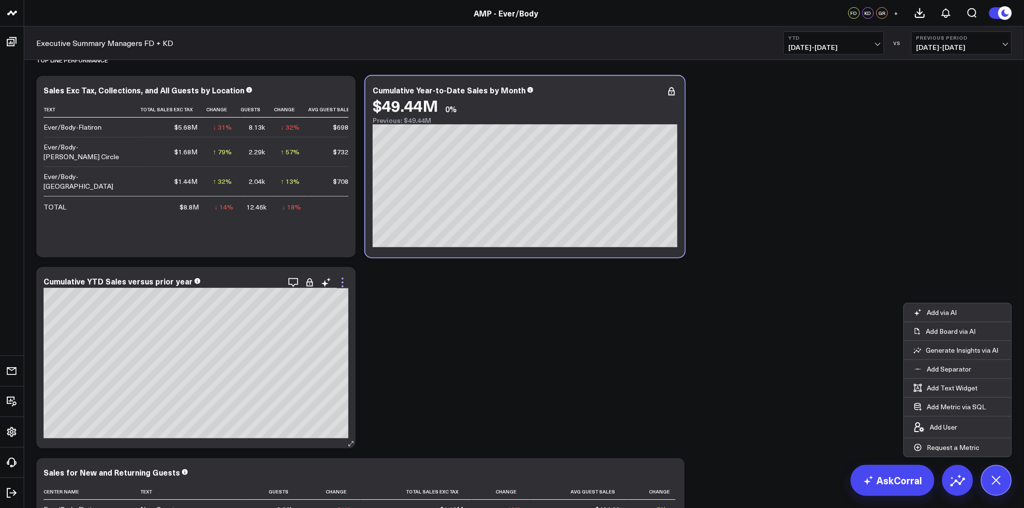
click at [339, 282] on icon at bounding box center [343, 283] width 12 height 12
click at [671, 89] on icon at bounding box center [672, 92] width 12 height 12
click at [656, 89] on icon at bounding box center [656, 92] width 12 height 12
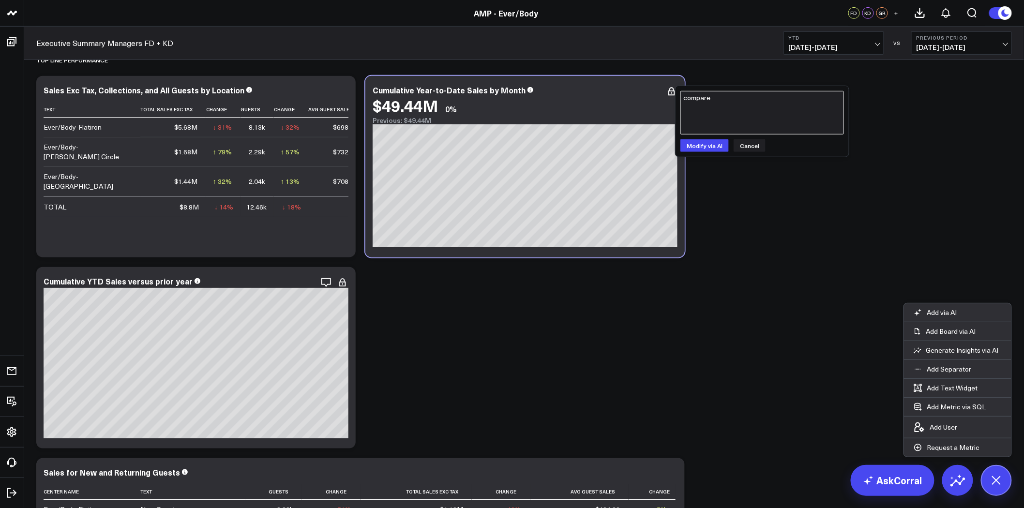
click at [732, 109] on textarea "compare" at bounding box center [763, 113] width 164 height 44
type textarea "compare against prior year"
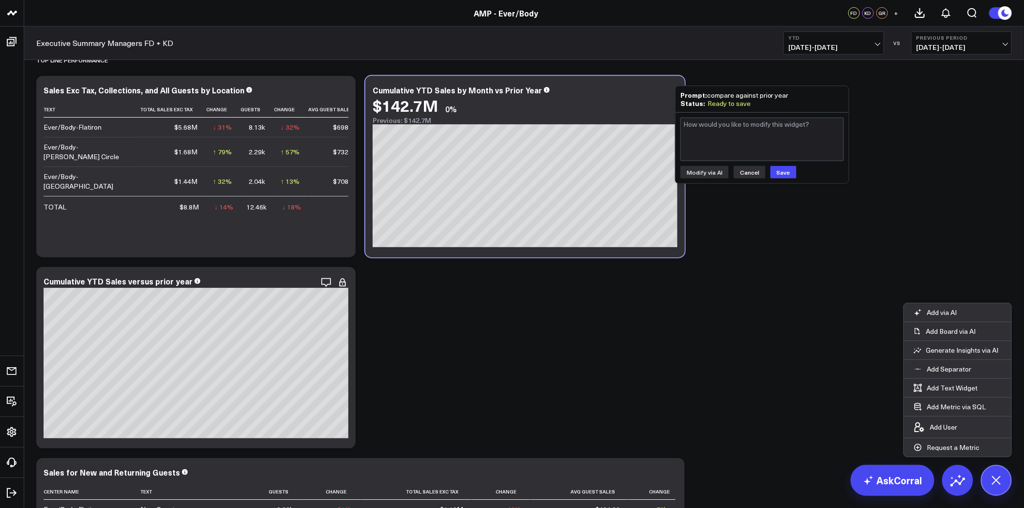
click at [754, 172] on button "Cancel" at bounding box center [750, 172] width 32 height 13
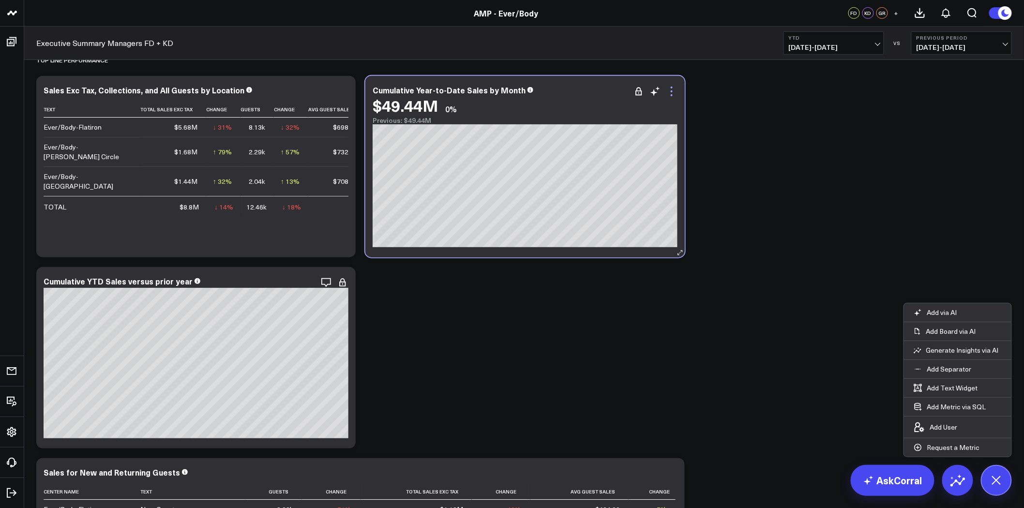
click at [668, 90] on icon at bounding box center [672, 92] width 12 height 12
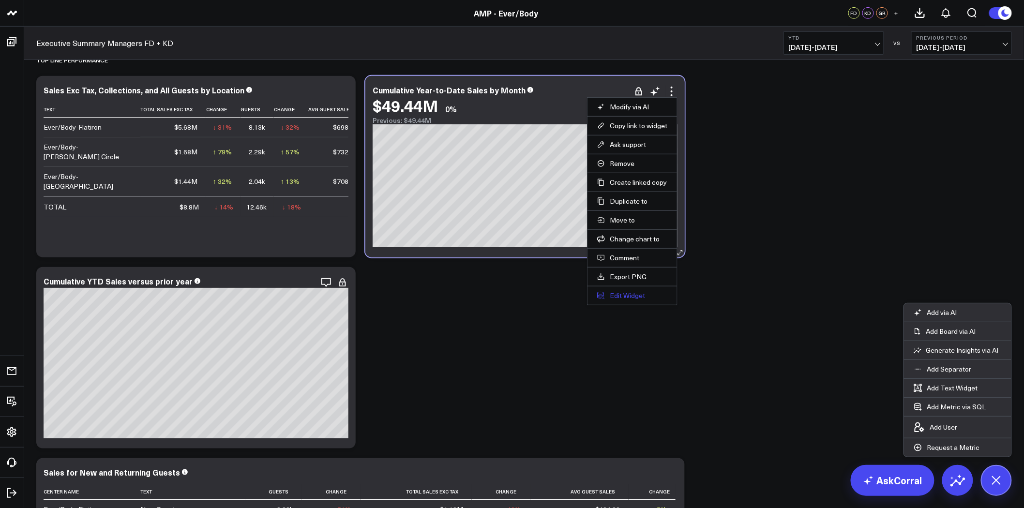
click at [636, 296] on button "Edit Widget" at bounding box center [632, 295] width 70 height 9
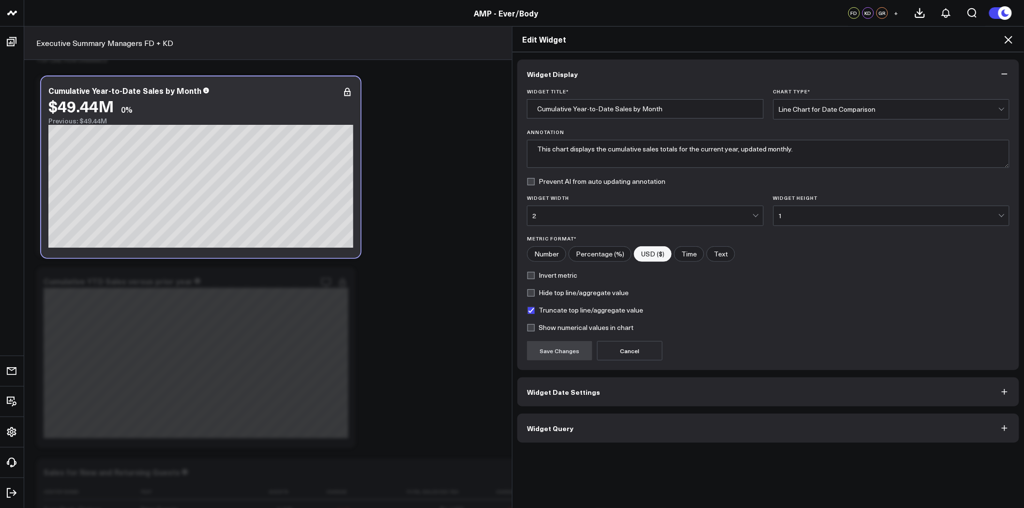
click at [617, 386] on button "Widget Date Settings" at bounding box center [768, 392] width 502 height 29
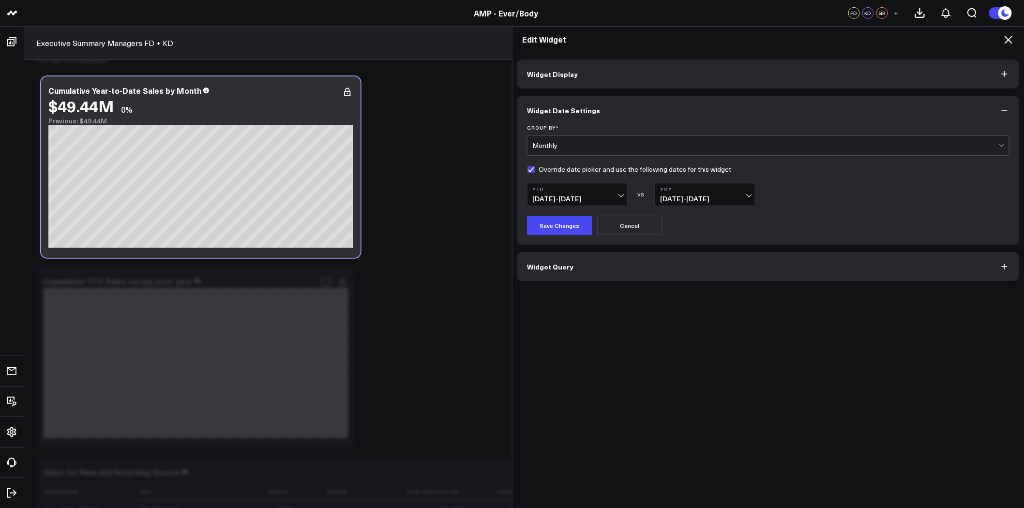
click at [593, 70] on button "Widget Display" at bounding box center [768, 74] width 502 height 29
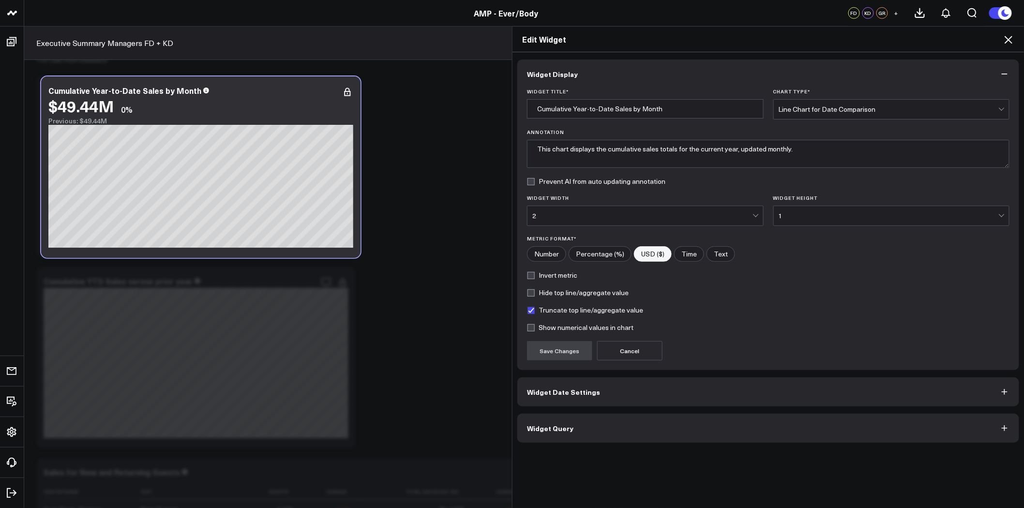
click at [569, 292] on label "Hide top line/aggregate value" at bounding box center [578, 293] width 102 height 8
click at [535, 292] on input "Hide top line/aggregate value" at bounding box center [531, 293] width 8 height 8
checkbox input "true"
click at [579, 329] on label "Show numerical values in chart" at bounding box center [580, 328] width 106 height 8
click at [535, 329] on input "Show numerical values in chart" at bounding box center [531, 328] width 8 height 8
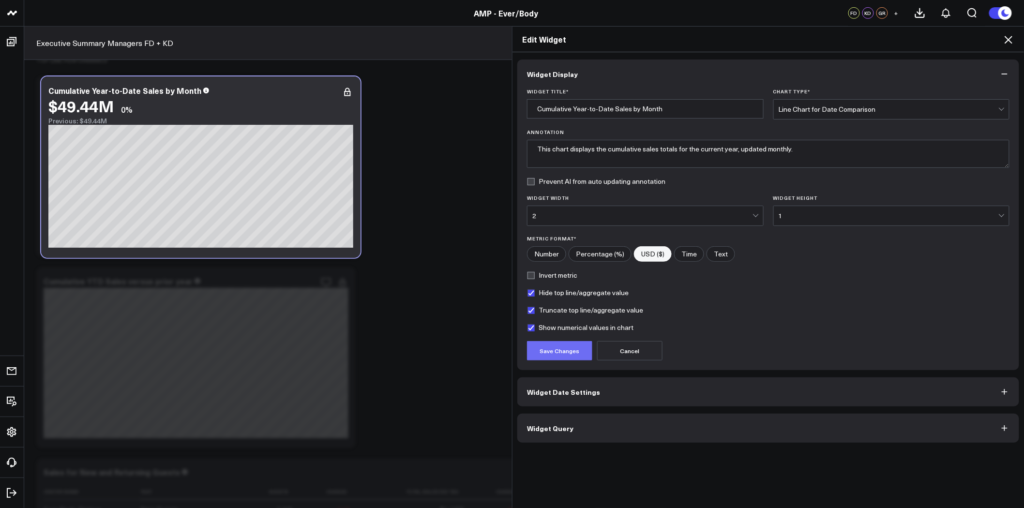
click at [569, 351] on button "Save Changes" at bounding box center [559, 350] width 65 height 19
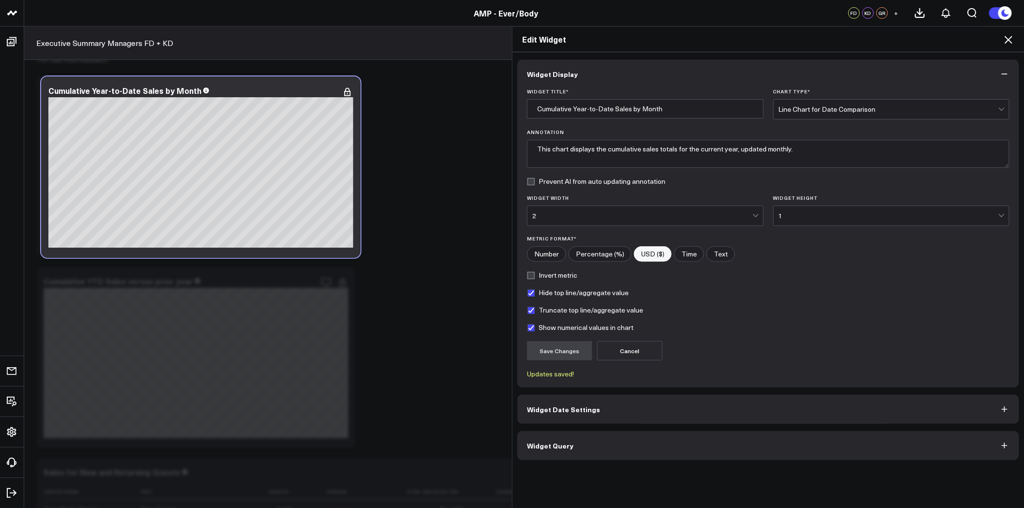
click at [547, 322] on form "Widget Title * Cumulative Year-to-Date Sales by Month Chart Type * Line Chart f…" at bounding box center [768, 233] width 483 height 289
click at [548, 329] on label "Show numerical values in chart" at bounding box center [580, 328] width 106 height 8
click at [535, 329] on input "Show numerical values in chart" at bounding box center [531, 328] width 8 height 8
checkbox input "false"
click at [552, 349] on button "Save Changes" at bounding box center [559, 350] width 65 height 19
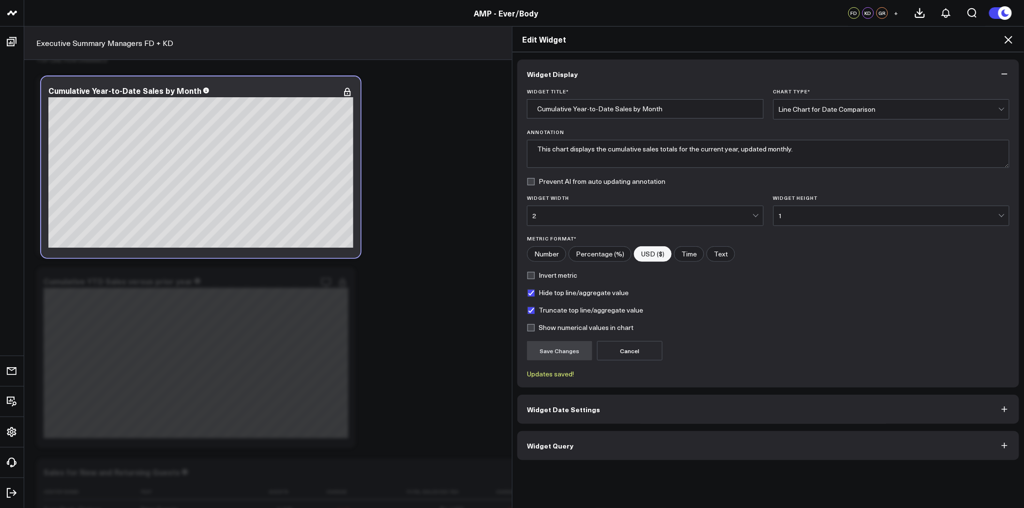
click at [1009, 39] on icon at bounding box center [1009, 40] width 12 height 12
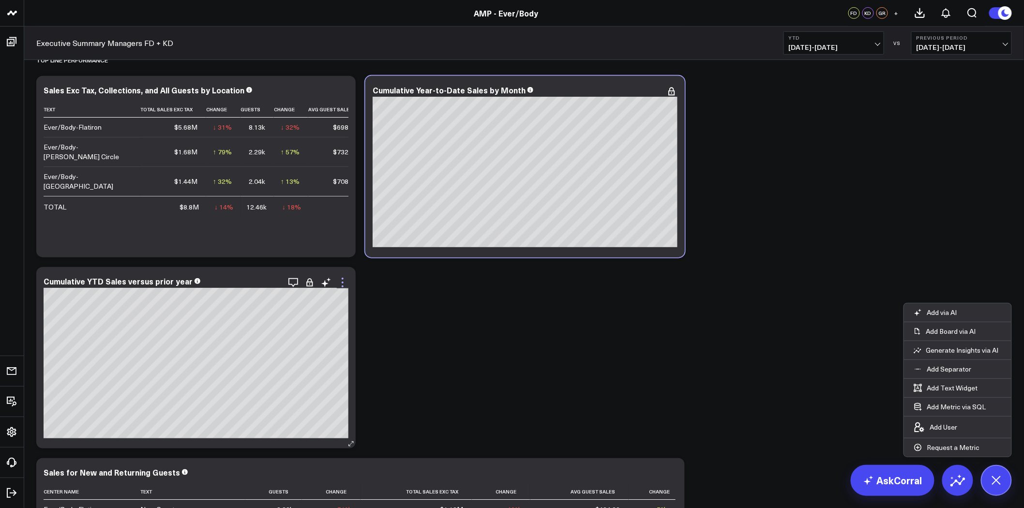
click at [342, 283] on icon at bounding box center [343, 283] width 12 height 12
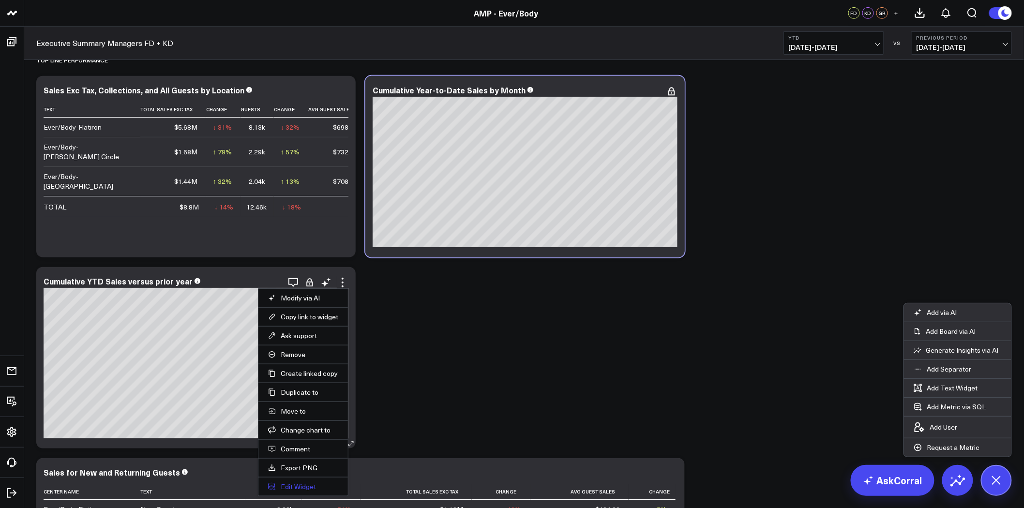
click at [308, 489] on button "Edit Widget" at bounding box center [303, 487] width 70 height 9
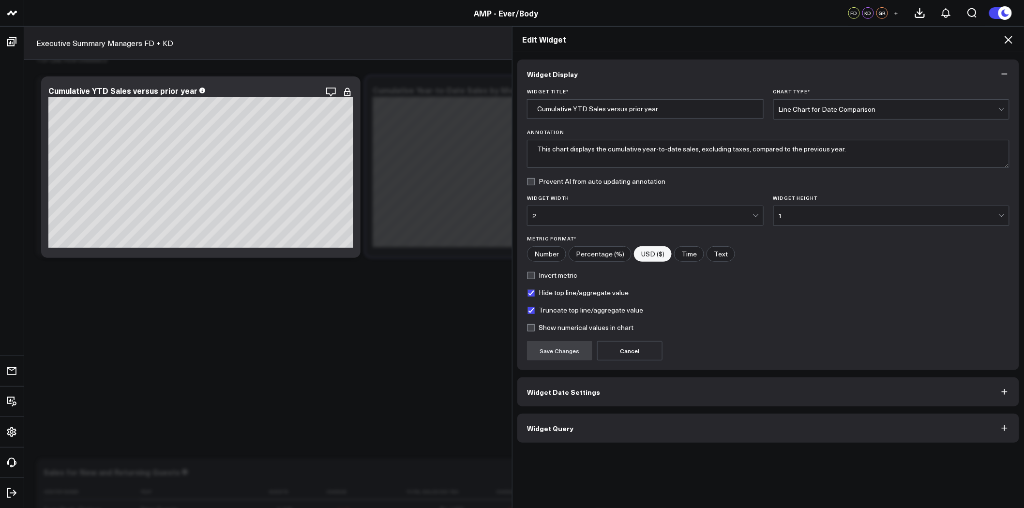
click at [590, 431] on button "Widget Query" at bounding box center [768, 428] width 502 height 29
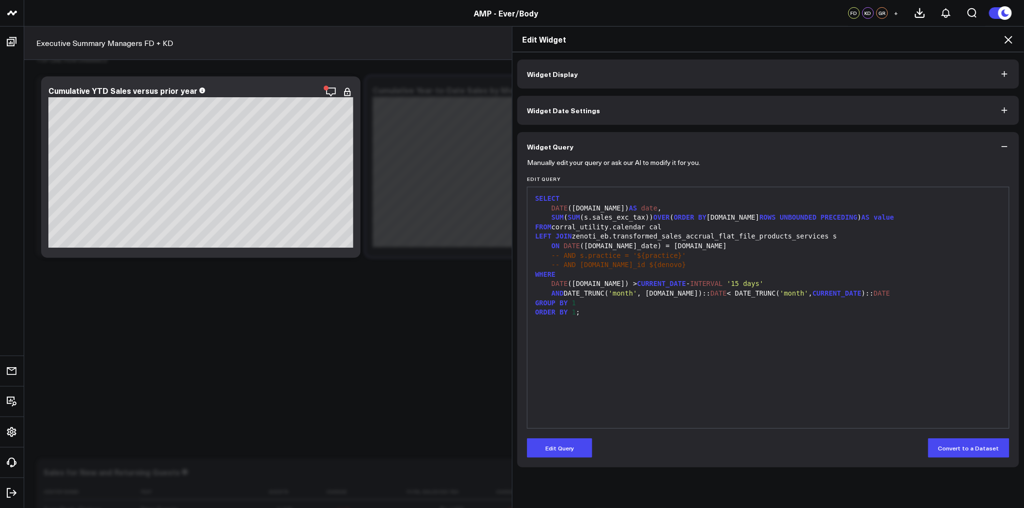
click at [1010, 38] on icon at bounding box center [1009, 40] width 8 height 8
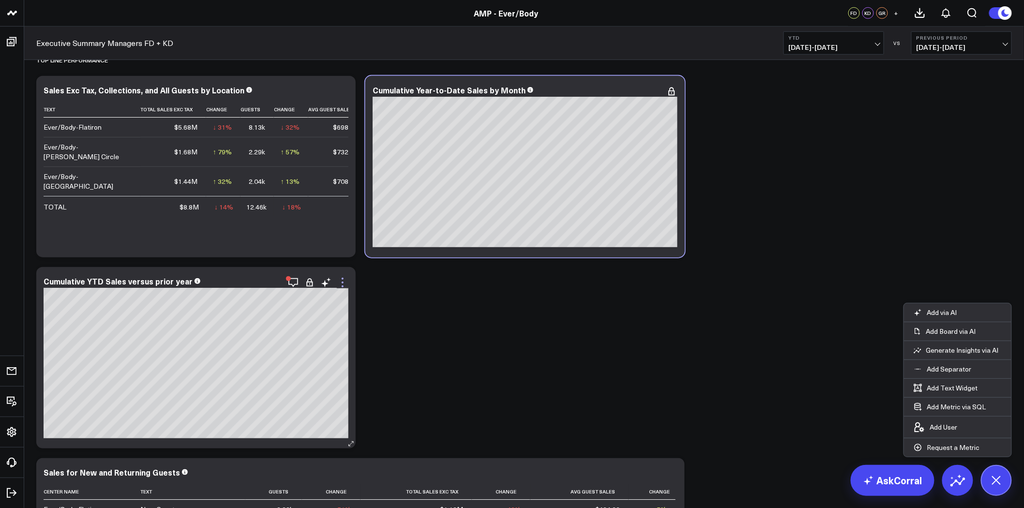
click at [344, 281] on icon at bounding box center [343, 283] width 12 height 12
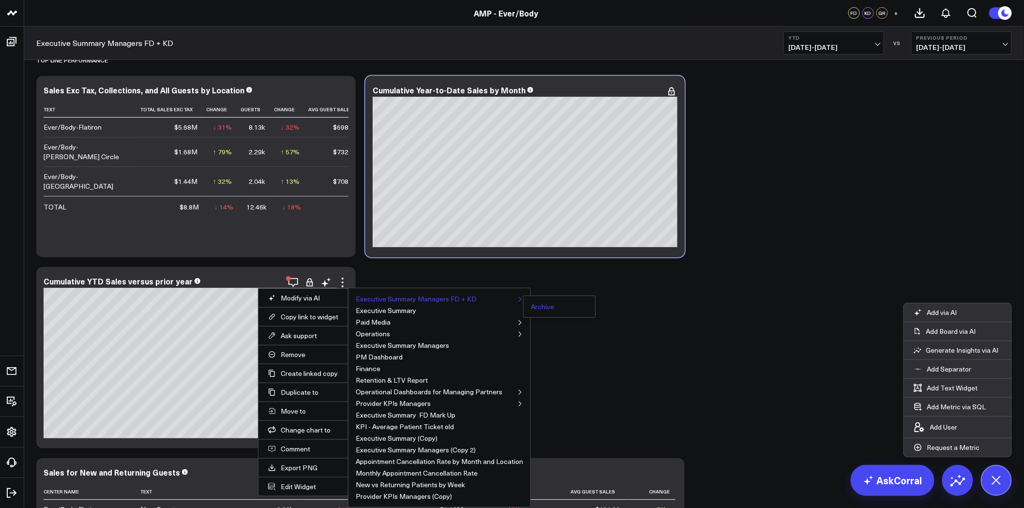
click at [536, 305] on button "Archive" at bounding box center [542, 306] width 23 height 7
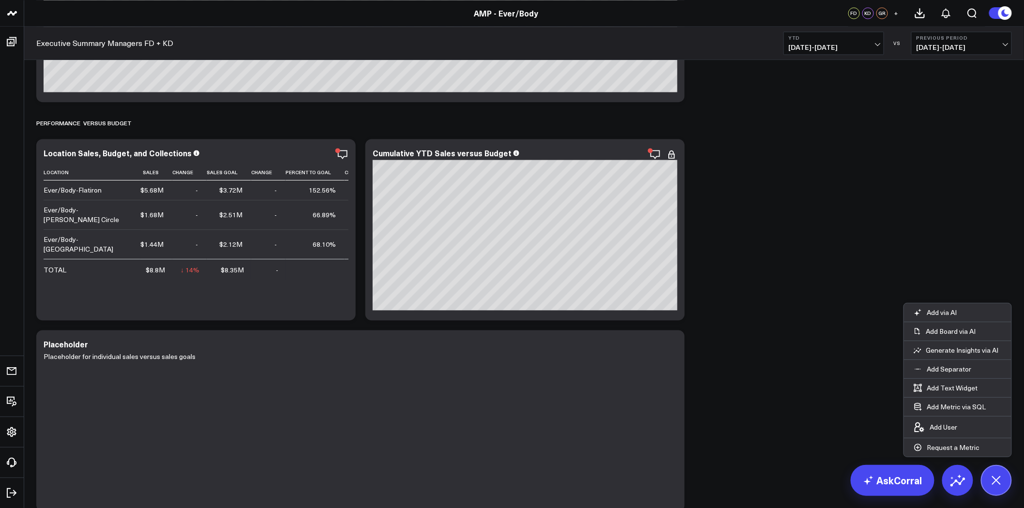
scroll to position [737, 0]
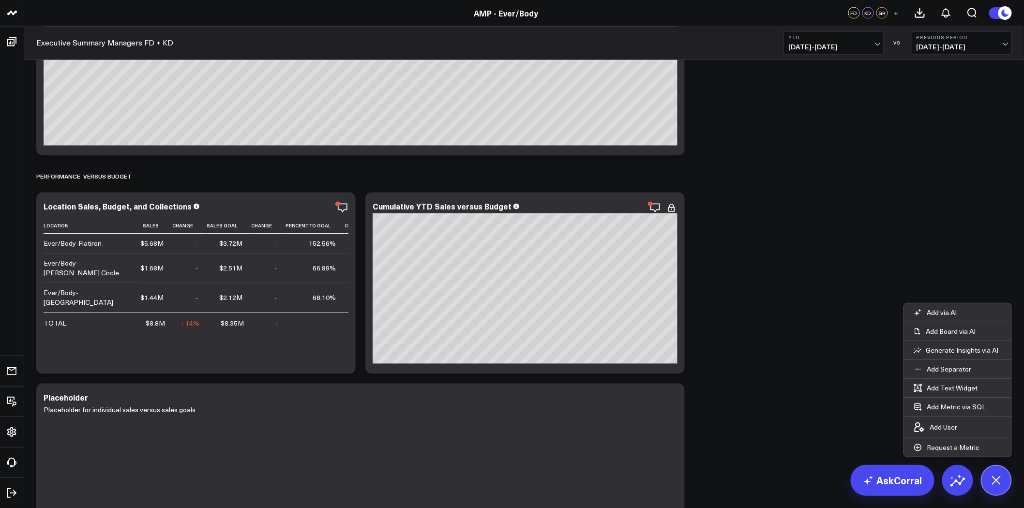
drag, startPoint x: 658, startPoint y: 208, endPoint x: 764, endPoint y: 206, distance: 105.5
click at [943, 310] on p "Add via AI" at bounding box center [942, 312] width 30 height 9
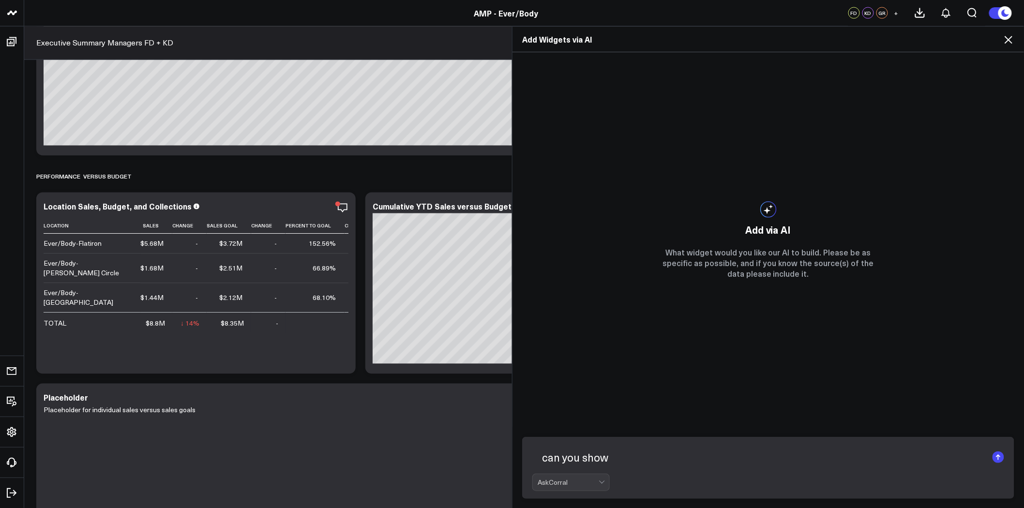
type textarea "can you show"
click at [1008, 40] on icon at bounding box center [1009, 40] width 12 height 12
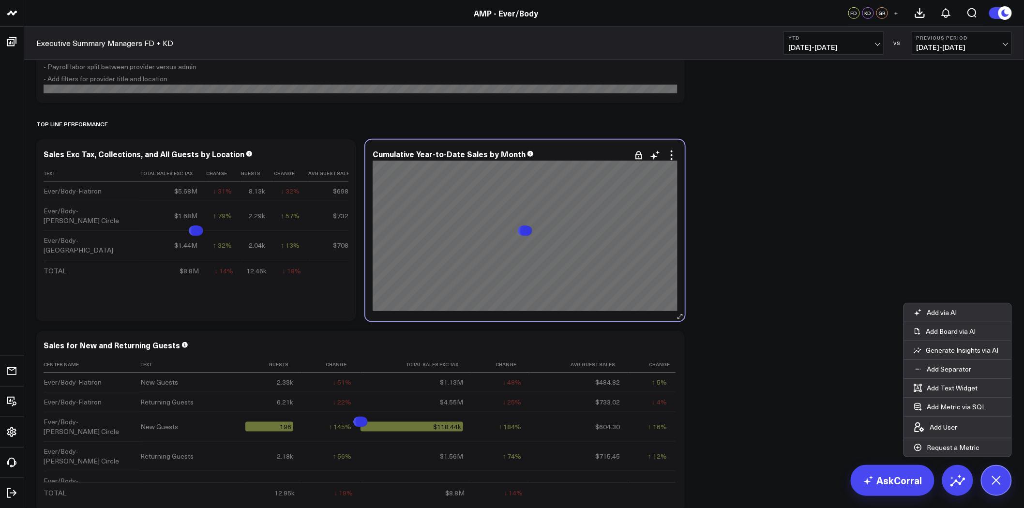
scroll to position [146, 0]
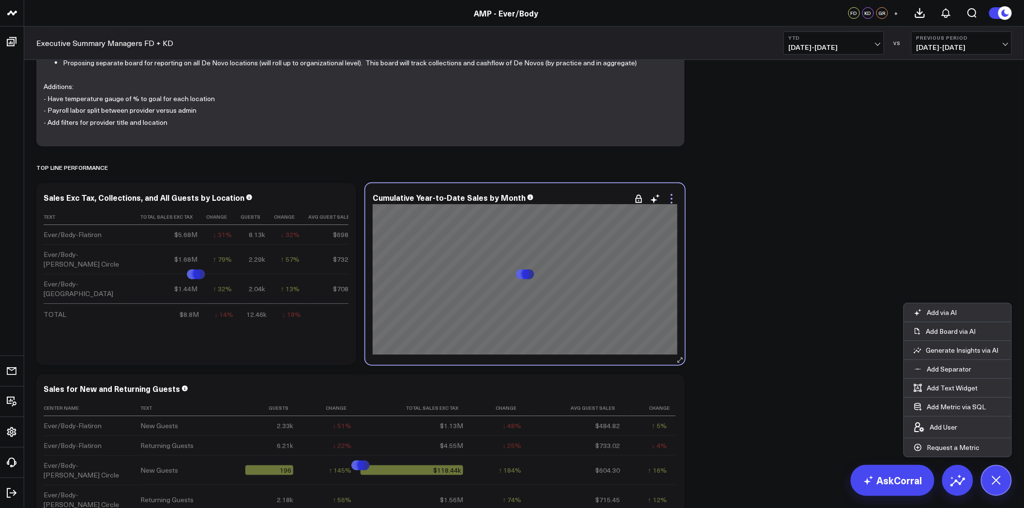
click at [670, 196] on icon at bounding box center [672, 199] width 12 height 12
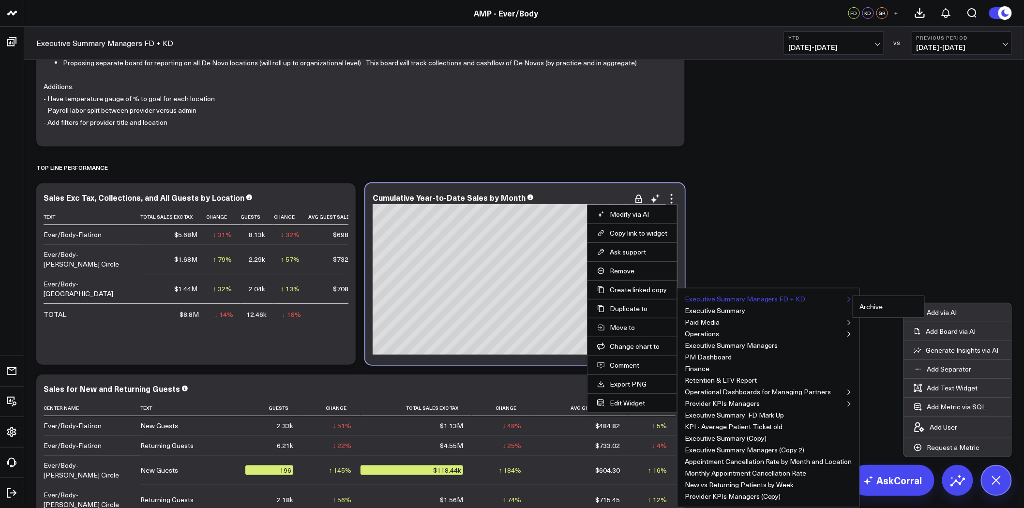
click at [725, 299] on button "Executive Summary Managers FD + KD" at bounding box center [745, 299] width 121 height 7
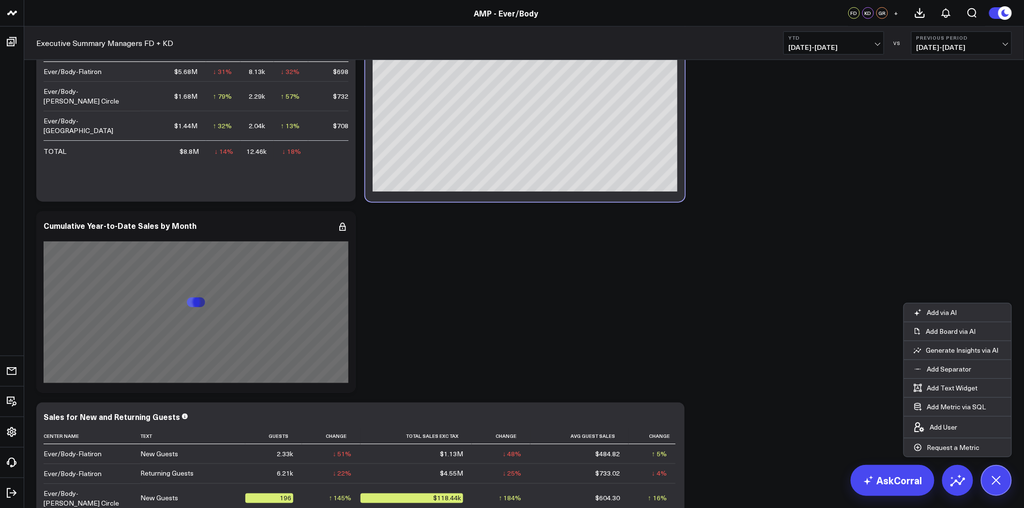
scroll to position [361, 0]
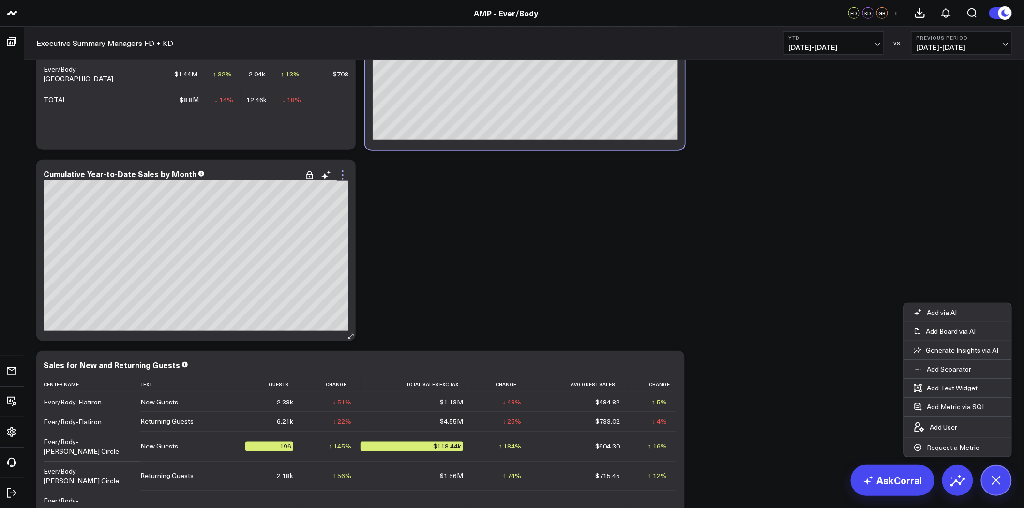
click at [345, 177] on icon at bounding box center [343, 175] width 12 height 12
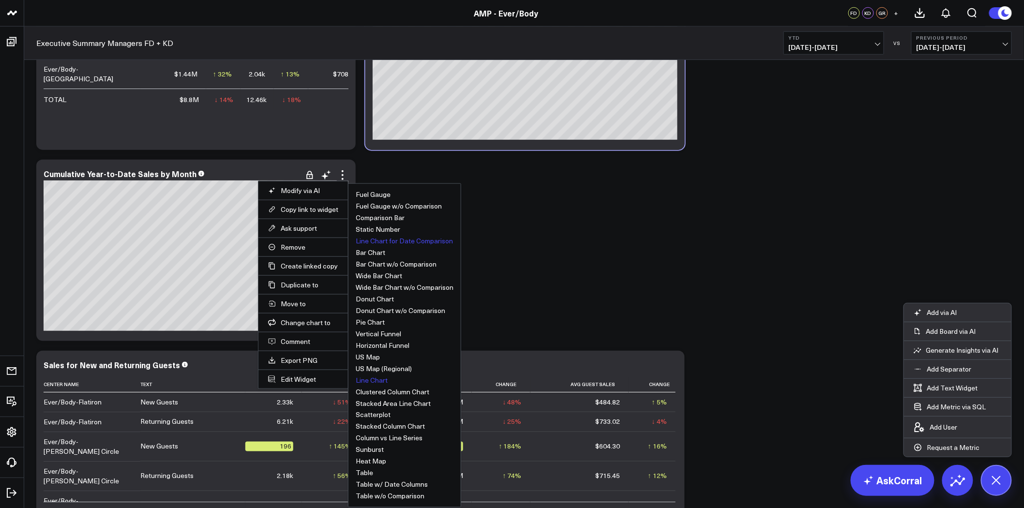
click at [374, 377] on button "Line Chart" at bounding box center [372, 380] width 32 height 7
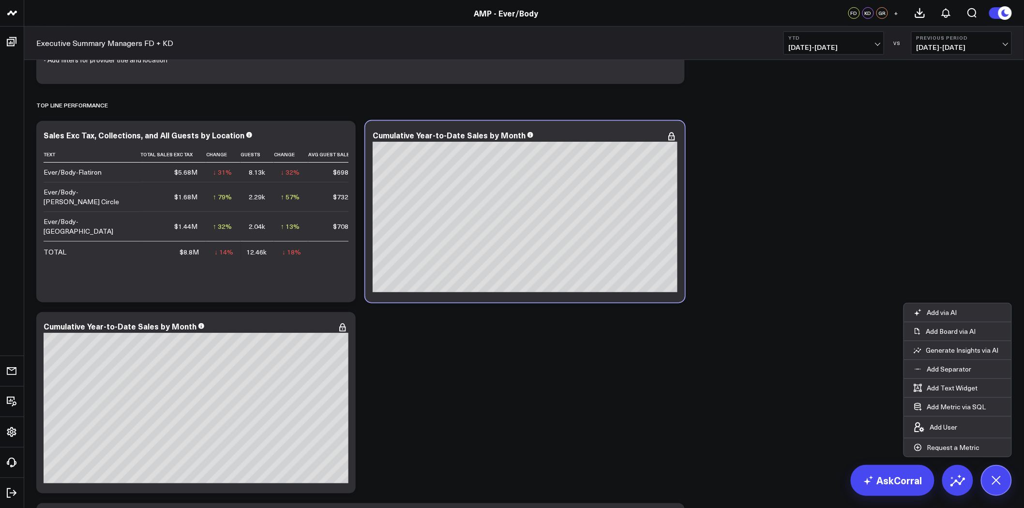
scroll to position [253, 0]
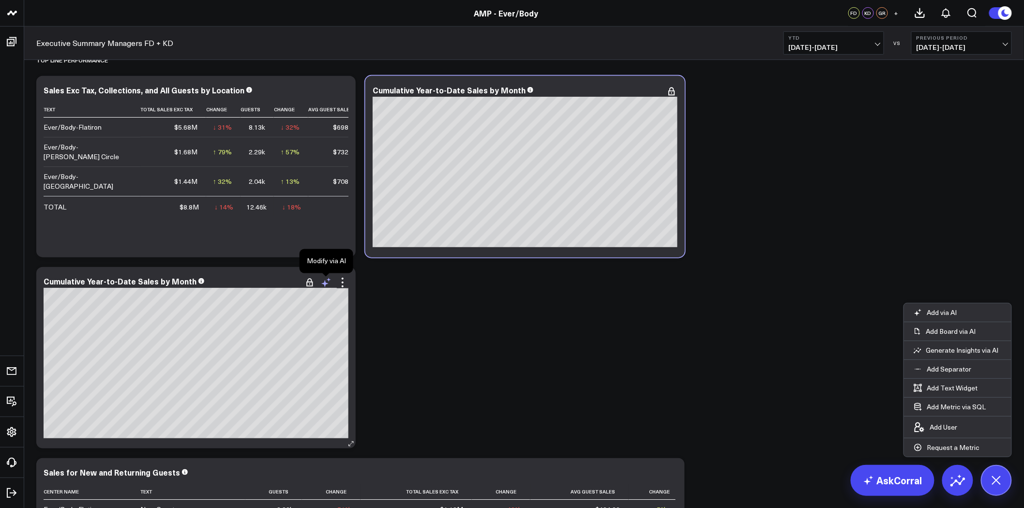
click at [331, 283] on icon at bounding box center [326, 283] width 12 height 12
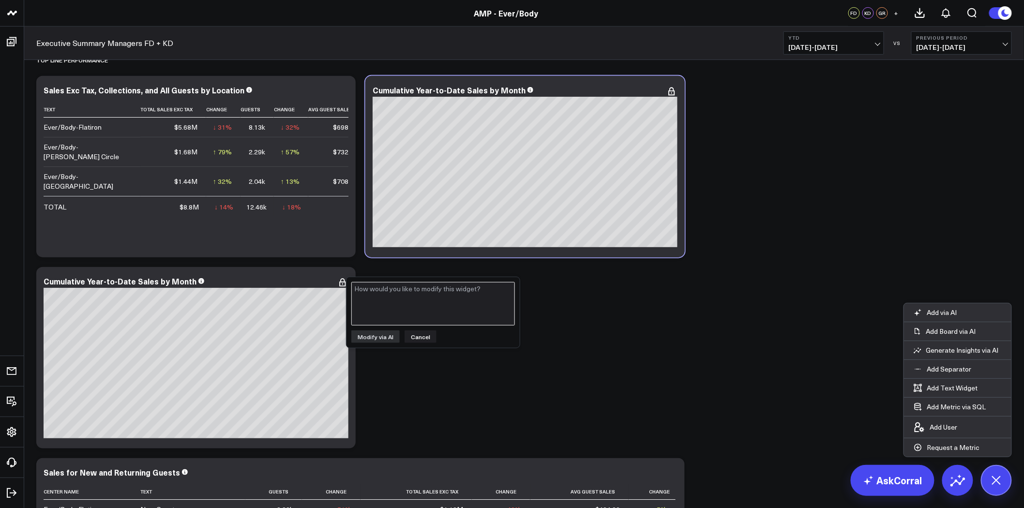
click at [408, 301] on textarea at bounding box center [433, 304] width 164 height 44
type textarea "can you layer in monthly budget?"
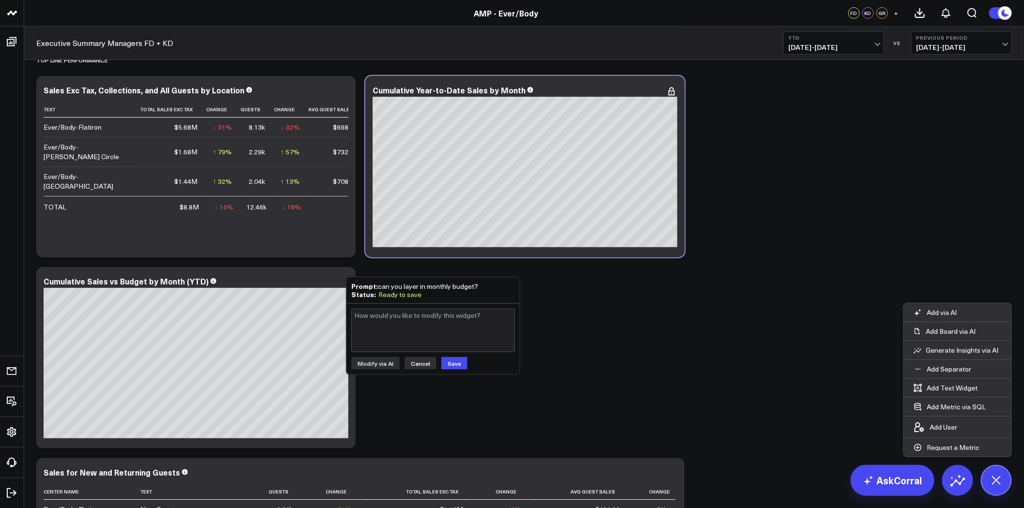
click at [421, 368] on button "Cancel" at bounding box center [421, 363] width 32 height 13
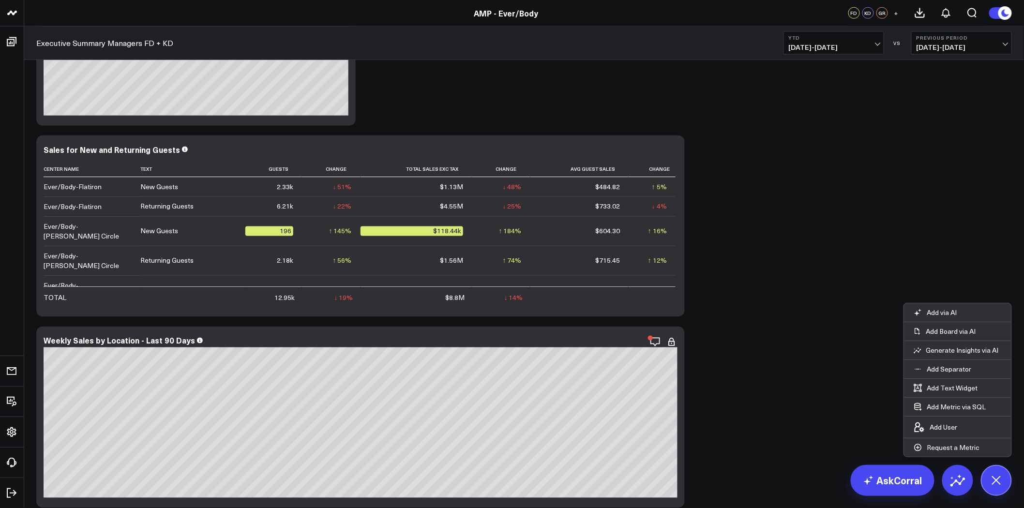
scroll to position [898, 0]
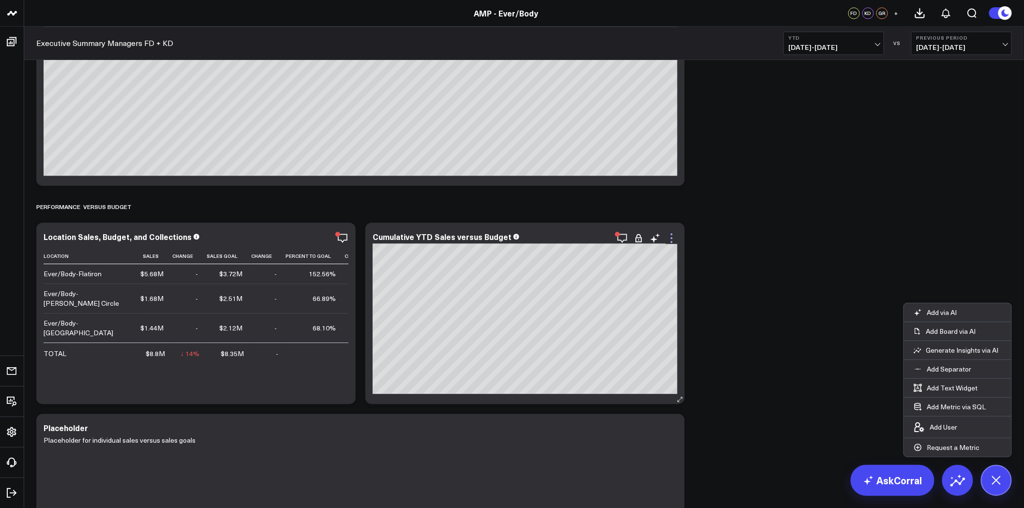
click at [673, 238] on icon at bounding box center [672, 238] width 12 height 12
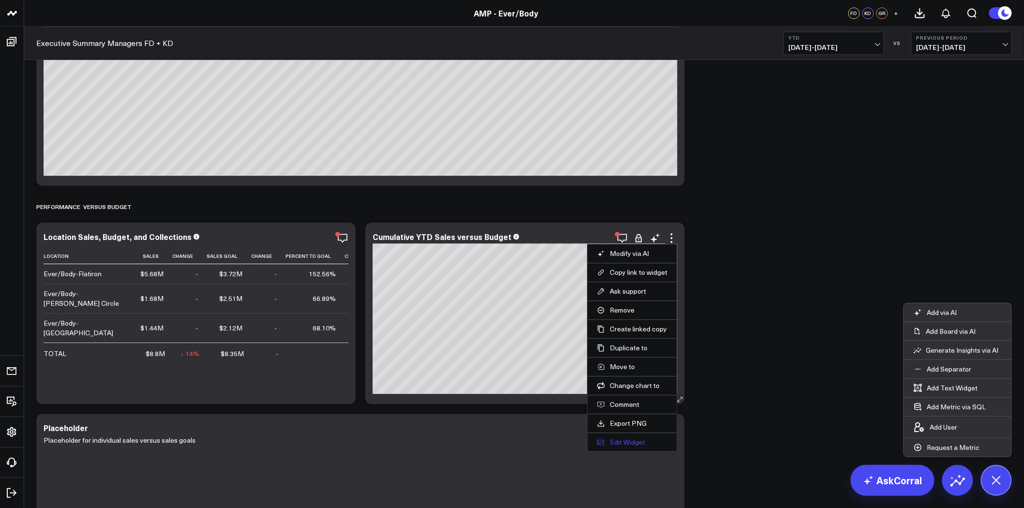
click at [624, 440] on button "Edit Widget" at bounding box center [632, 442] width 70 height 9
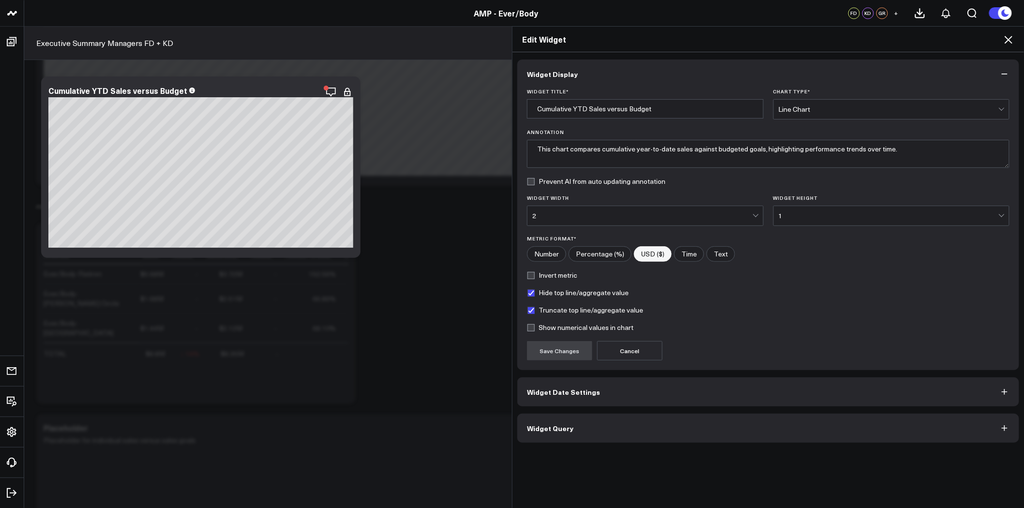
click at [1007, 37] on icon at bounding box center [1009, 40] width 12 height 12
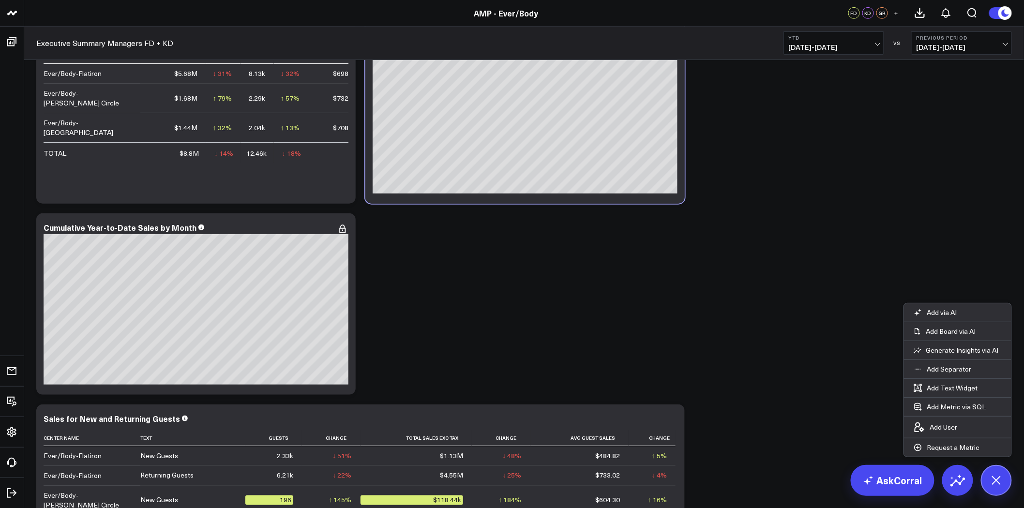
scroll to position [253, 0]
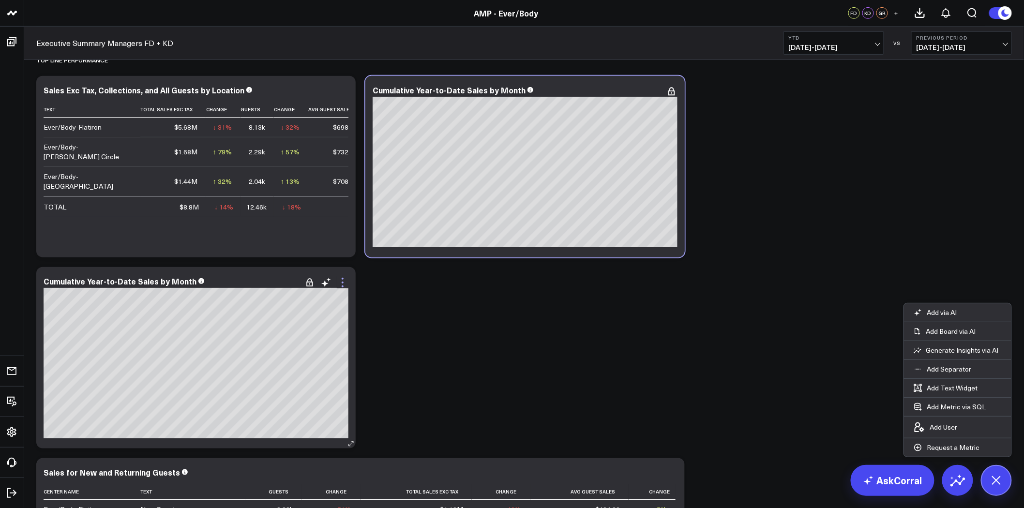
click at [341, 278] on icon at bounding box center [343, 283] width 12 height 12
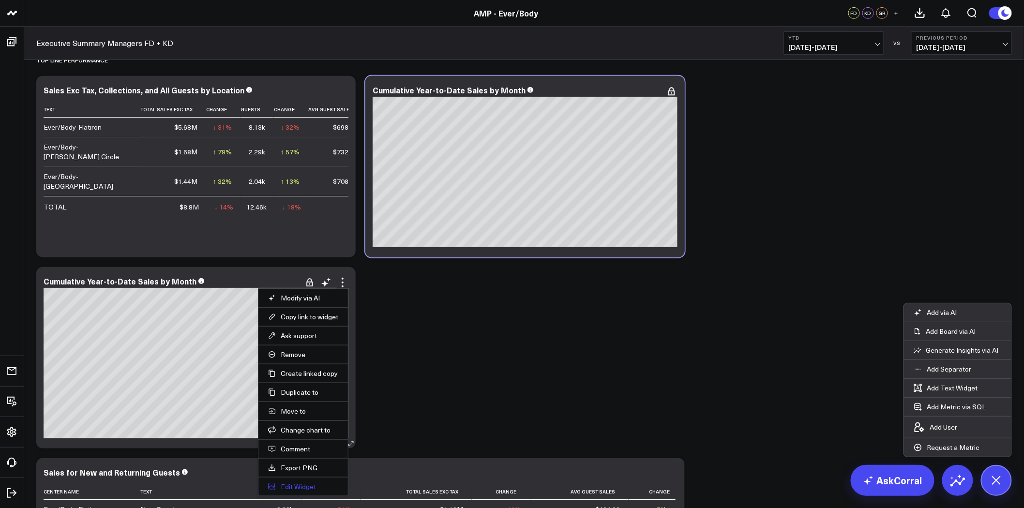
click at [308, 487] on button "Edit Widget" at bounding box center [303, 487] width 70 height 9
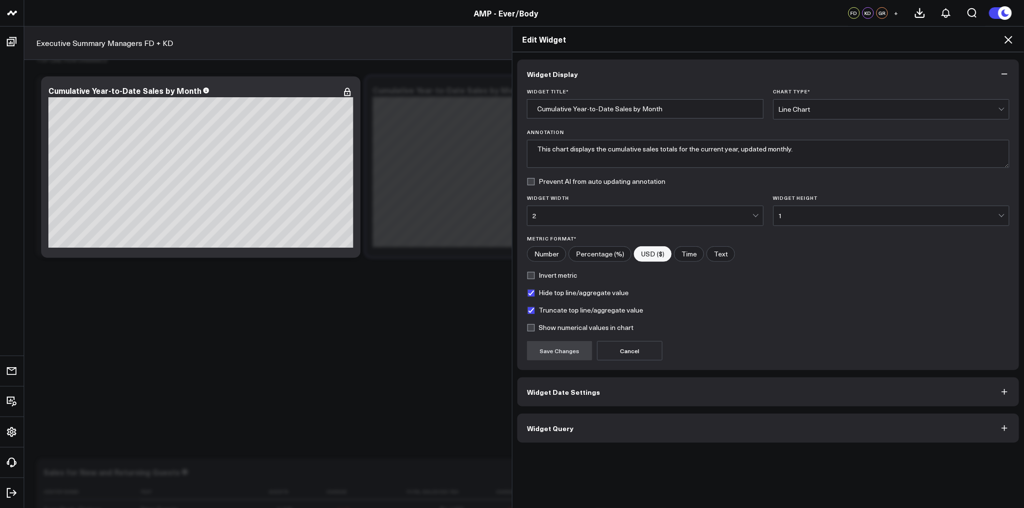
click at [577, 430] on button "Widget Query" at bounding box center [768, 428] width 502 height 29
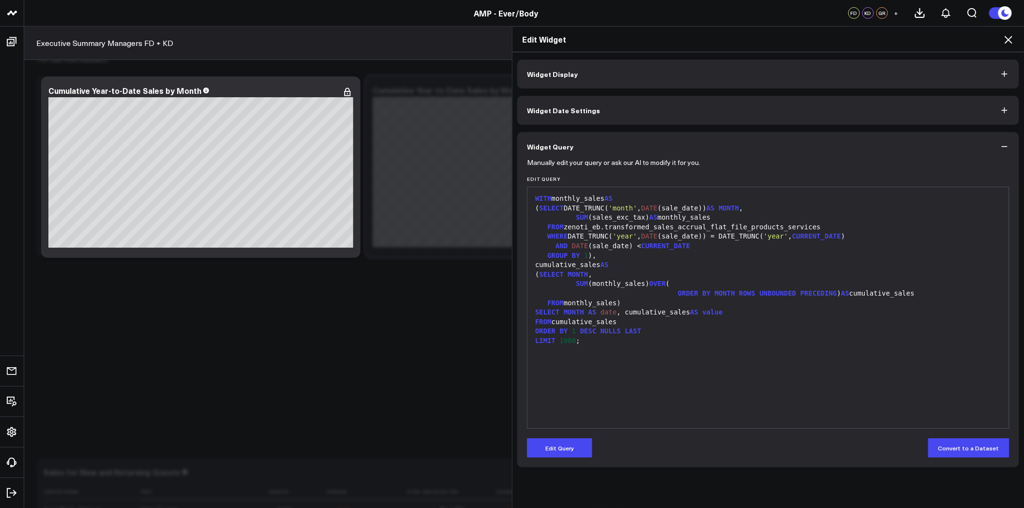
click at [554, 305] on span "FROM" at bounding box center [555, 303] width 16 height 8
click at [532, 313] on div "SELECT MONTH AS date , cumulative_sales AS value" at bounding box center [768, 313] width 472 height 10
click at [535, 313] on span "SELECT" at bounding box center [547, 312] width 25 height 8
click at [553, 448] on button "Edit Query" at bounding box center [559, 448] width 65 height 19
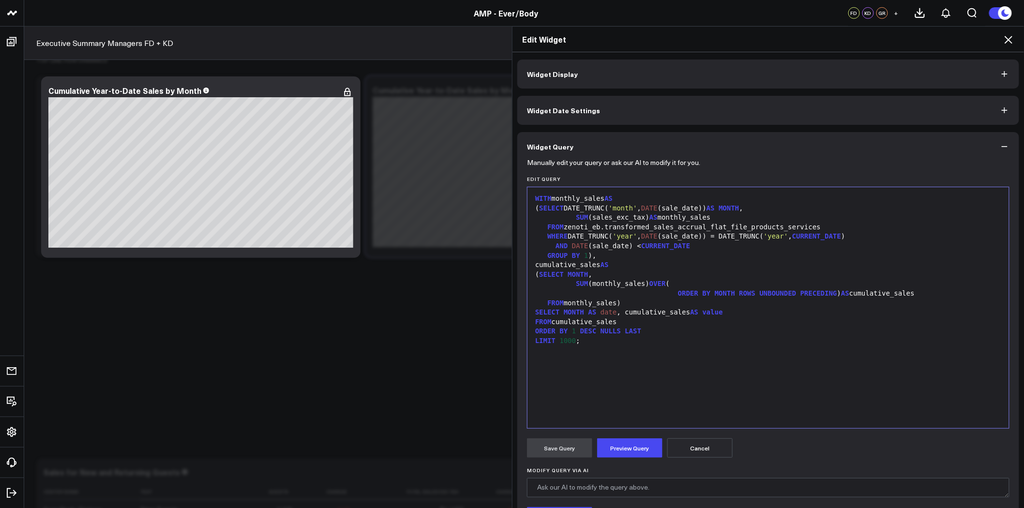
click at [535, 311] on span "SELECT" at bounding box center [547, 312] width 25 height 8
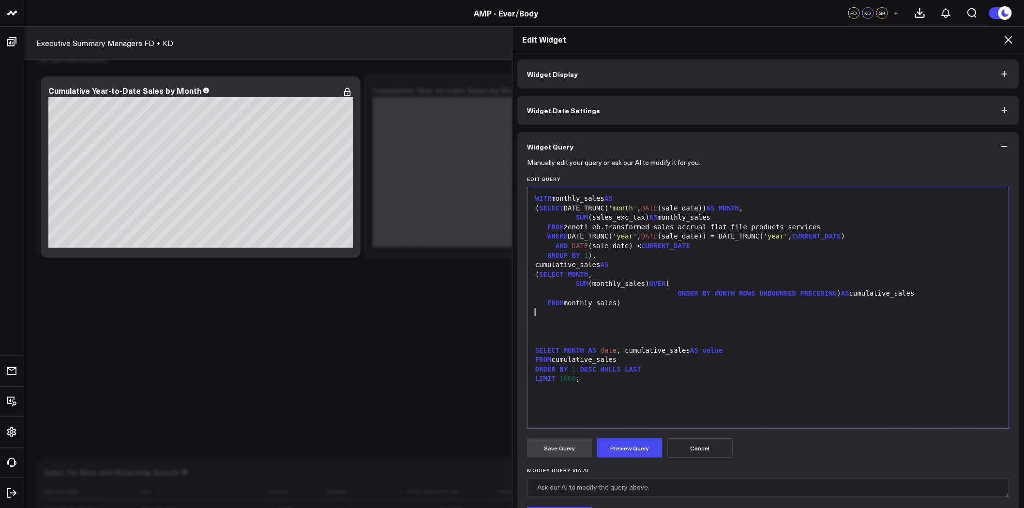
click at [563, 314] on div at bounding box center [768, 313] width 472 height 10
click at [540, 322] on div at bounding box center [768, 323] width 472 height 10
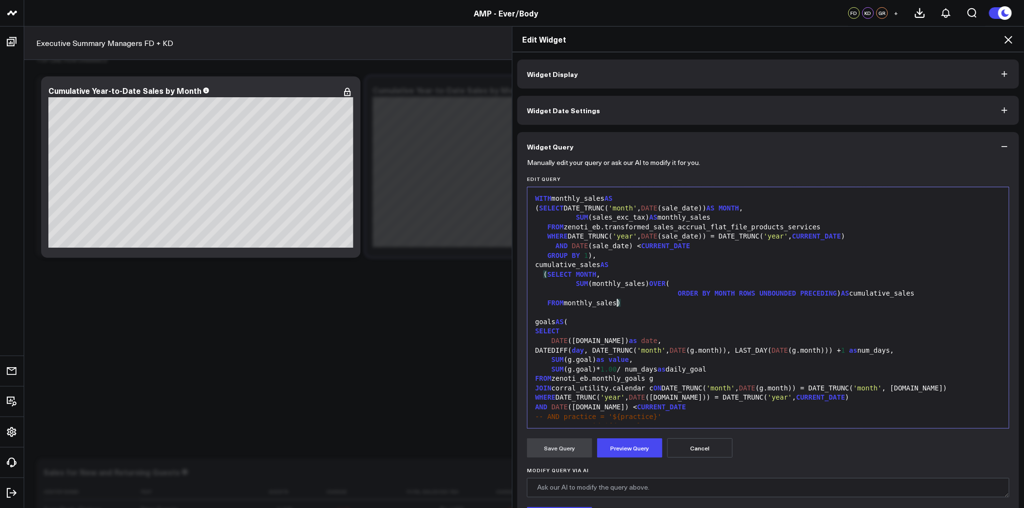
click at [622, 302] on div "FROM monthly_sales )" at bounding box center [768, 304] width 472 height 10
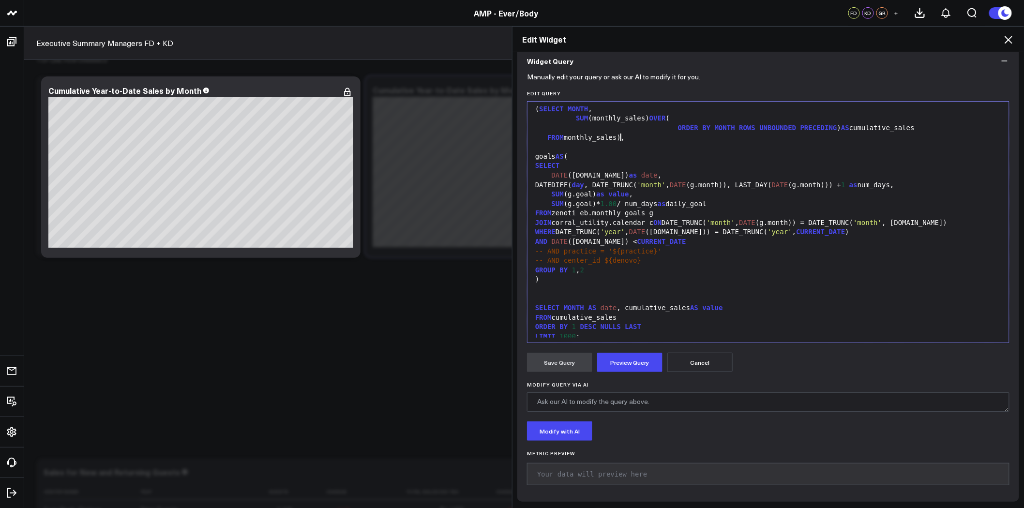
scroll to position [85, 0]
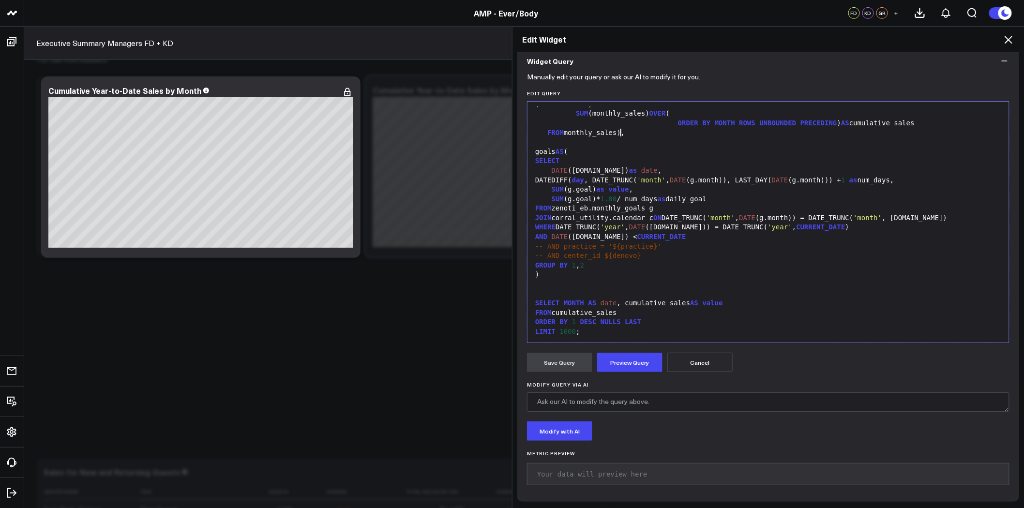
click at [617, 303] on div "SELECT MONTH AS date , cumulative_sales AS value" at bounding box center [768, 304] width 472 height 10
click at [615, 303] on div "SELECT MONTH AS date , cumulative_sales AS value" at bounding box center [768, 304] width 472 height 10
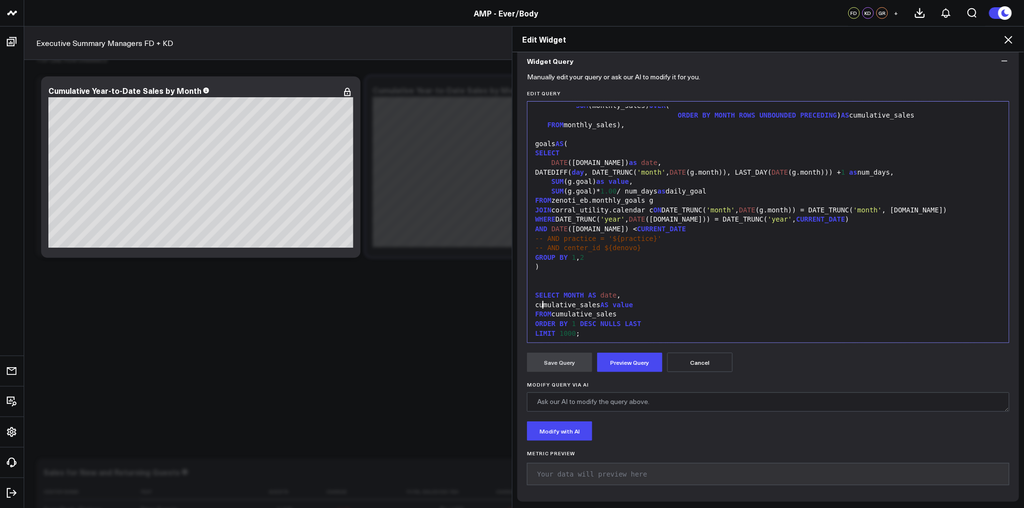
scroll to position [94, 0]
drag, startPoint x: 636, startPoint y: 302, endPoint x: 614, endPoint y: 302, distance: 22.3
click at [614, 302] on div "cumulative_sales AS value" at bounding box center [768, 304] width 472 height 10
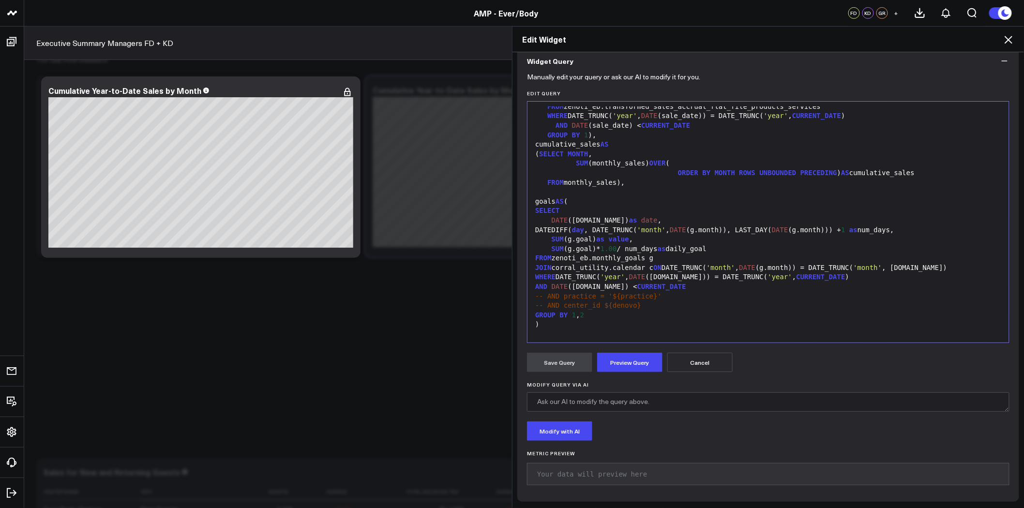
scroll to position [54, 0]
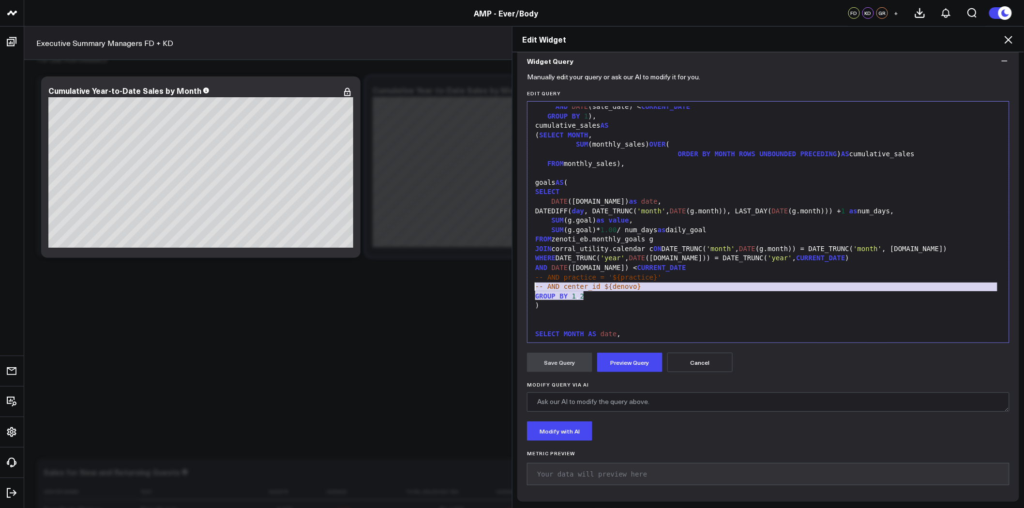
drag, startPoint x: 641, startPoint y: 291, endPoint x: 518, endPoint y: 282, distance: 122.8
click at [518, 282] on div "Manually edit your query or ask our AI to modify it for you. Edit Query 99 1 2 …" at bounding box center [768, 289] width 502 height 426
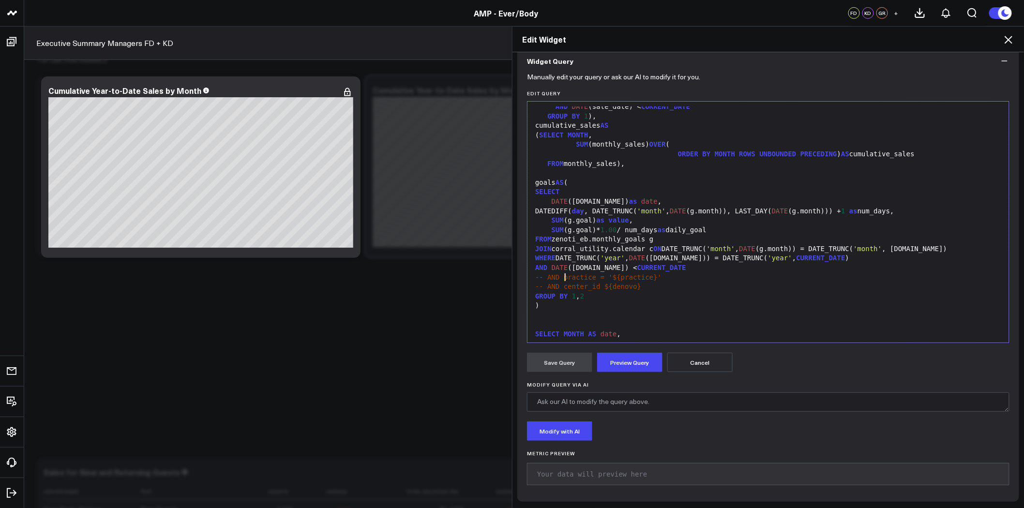
click at [561, 279] on span "-- AND practice = '${practice}'" at bounding box center [598, 277] width 126 height 8
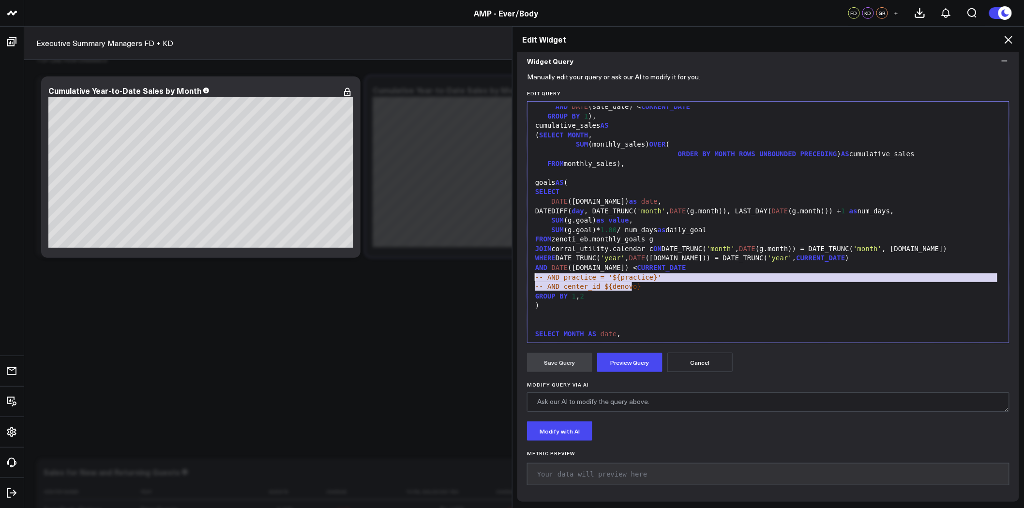
drag, startPoint x: 636, startPoint y: 284, endPoint x: 522, endPoint y: 276, distance: 114.5
click at [522, 276] on div "Manually edit your query or ask our AI to modify it for you. Edit Query 99 1 2 …" at bounding box center [768, 289] width 502 height 426
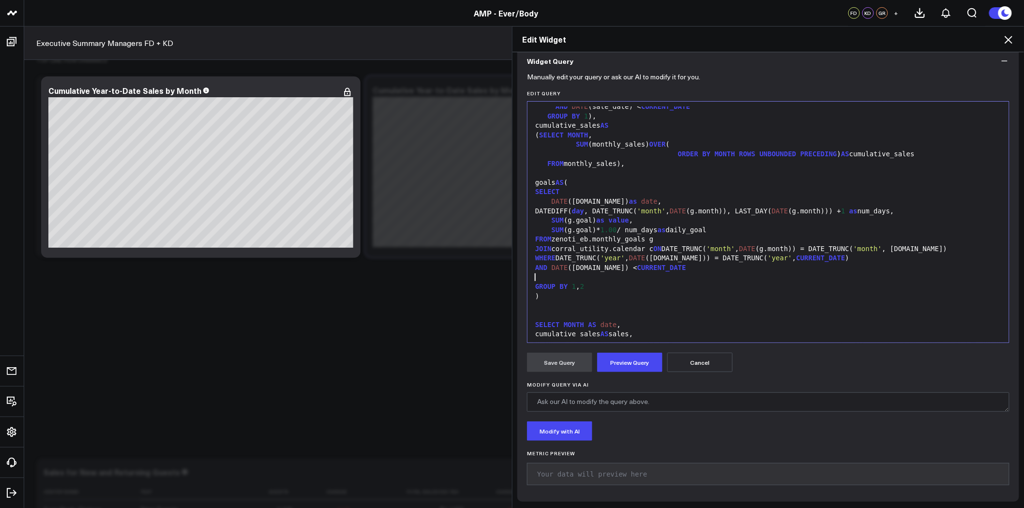
click at [570, 287] on div "GROUP BY 1 , 2" at bounding box center [768, 287] width 472 height 10
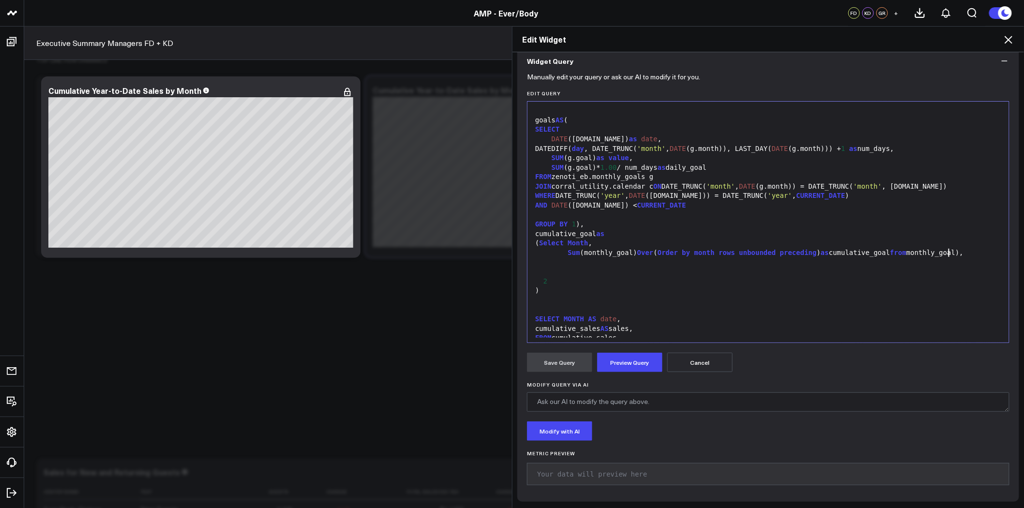
scroll to position [142, 0]
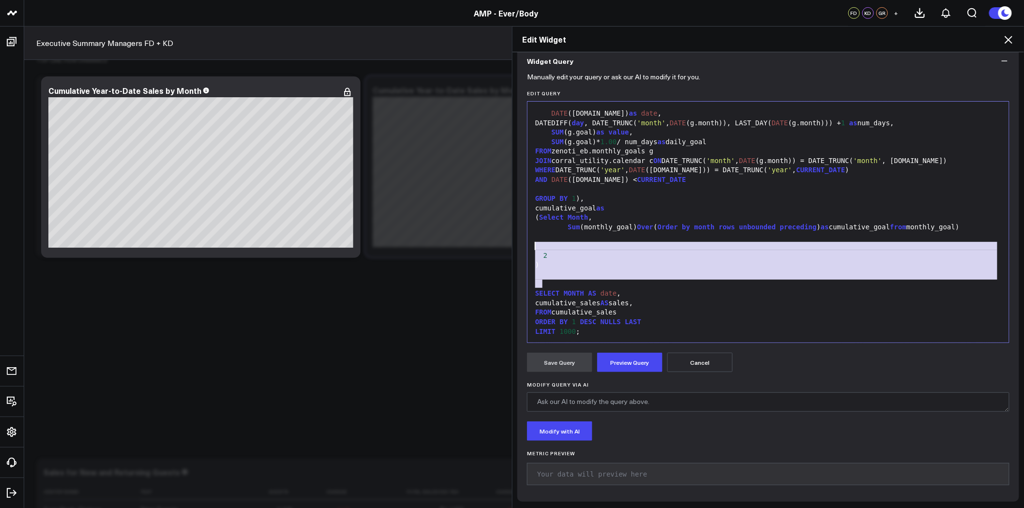
drag, startPoint x: 530, startPoint y: 252, endPoint x: 525, endPoint y: 242, distance: 11.0
click at [527, 242] on div "Selection deleted 99 1 2 3 4 5 6 7 8 9 10 11 12 13 14 15 16 17 18 19 20 21 22 2…" at bounding box center [768, 222] width 483 height 242
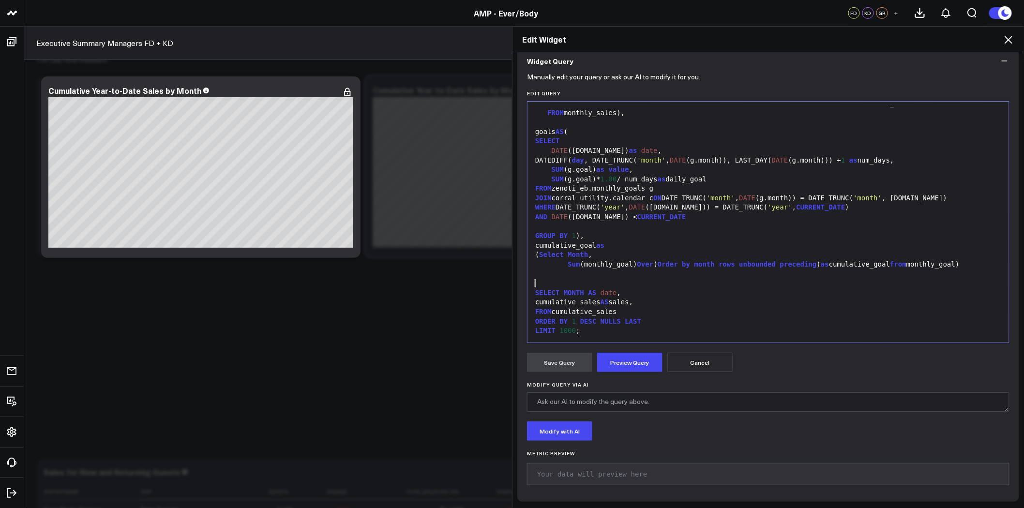
scroll to position [104, 0]
click at [628, 360] on button "Preview Query" at bounding box center [629, 362] width 65 height 19
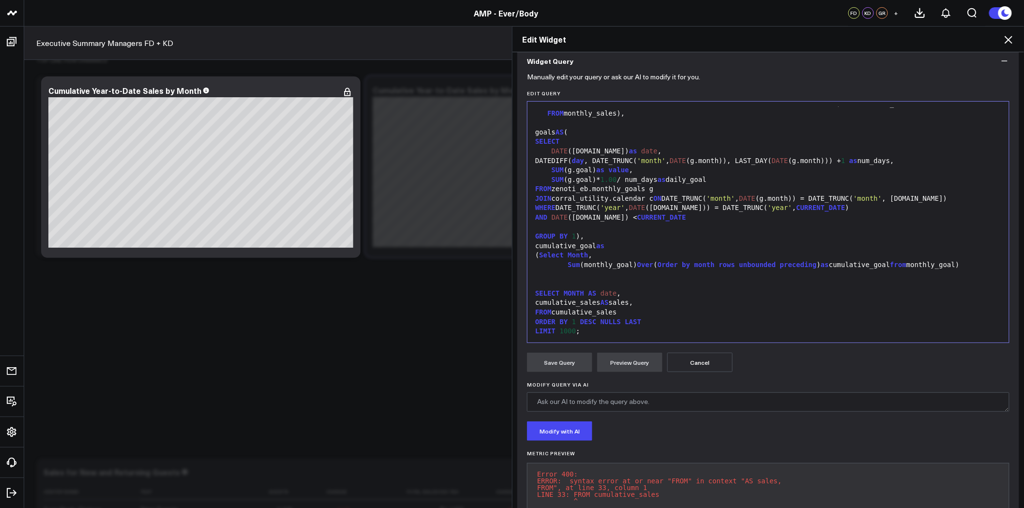
scroll to position [50, 0]
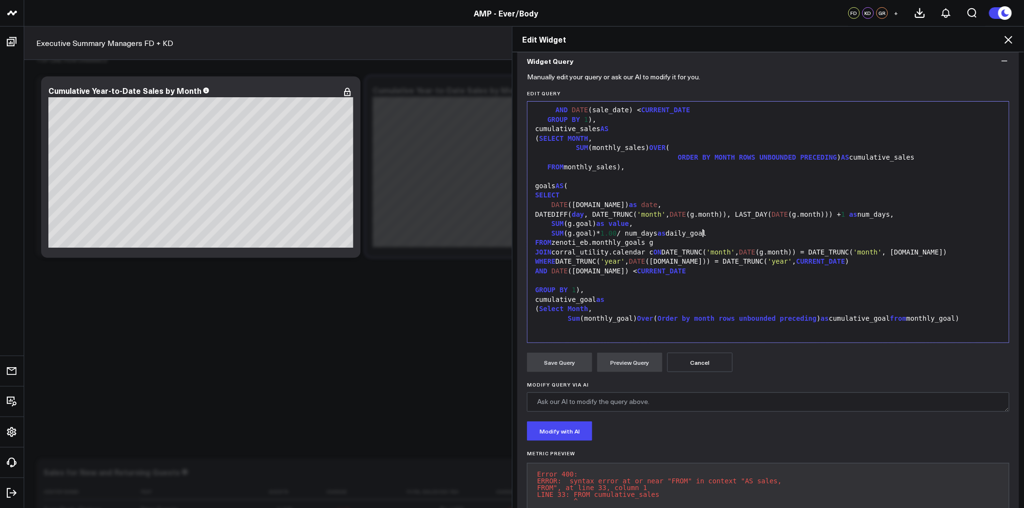
click at [701, 233] on div "SUM (g.goal)* 1.00 / num_days as daily_goal" at bounding box center [768, 234] width 472 height 10
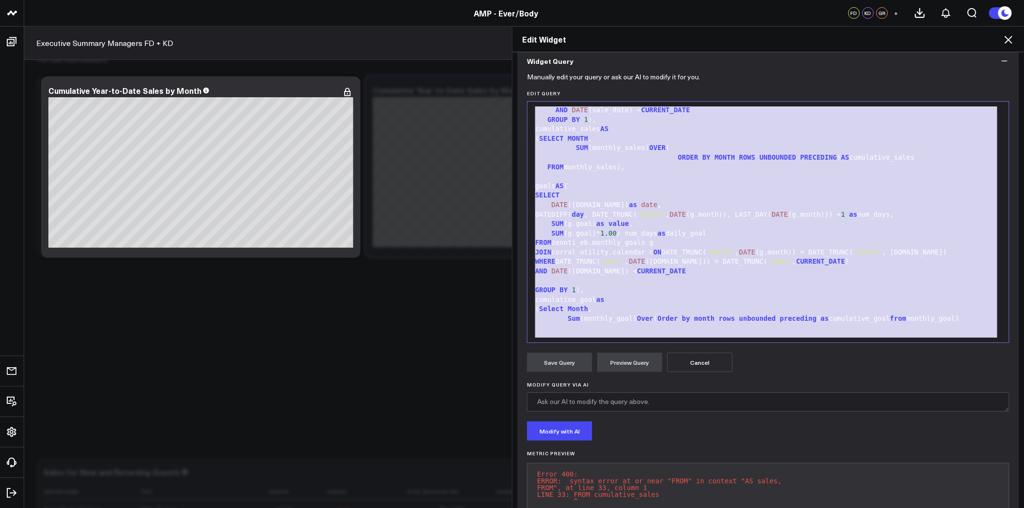
copy div "WITH monthly_sales AS ( SELECT DATE_TRUNC( 'month' , DATE (sale_date)) AS MONTH…"
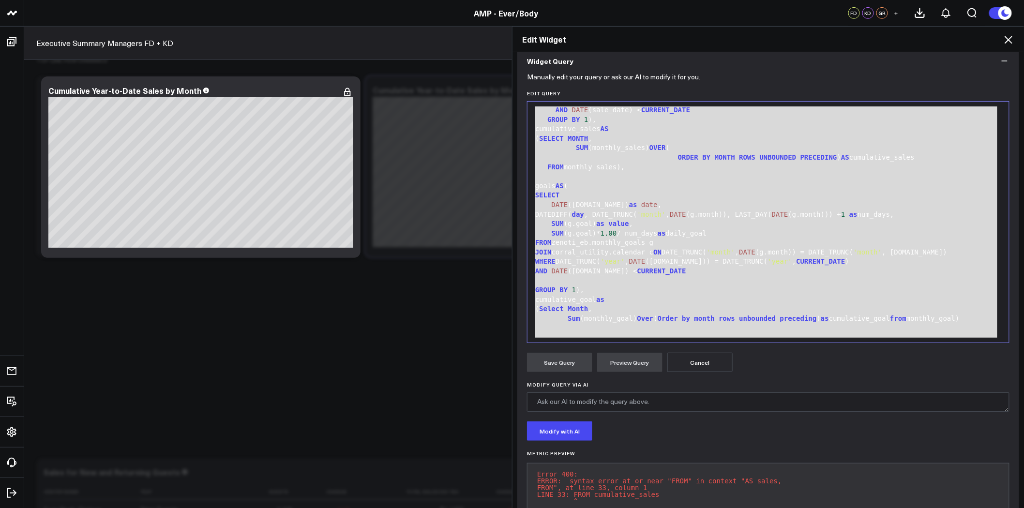
click at [638, 170] on div "FROM monthly_sales)," at bounding box center [768, 168] width 472 height 10
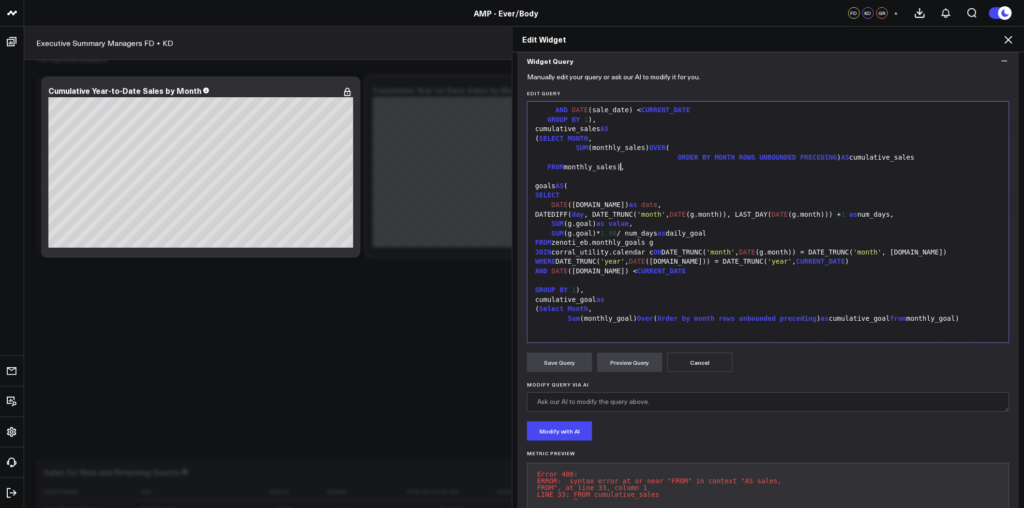
click at [674, 196] on div "SELECT" at bounding box center [768, 196] width 472 height 10
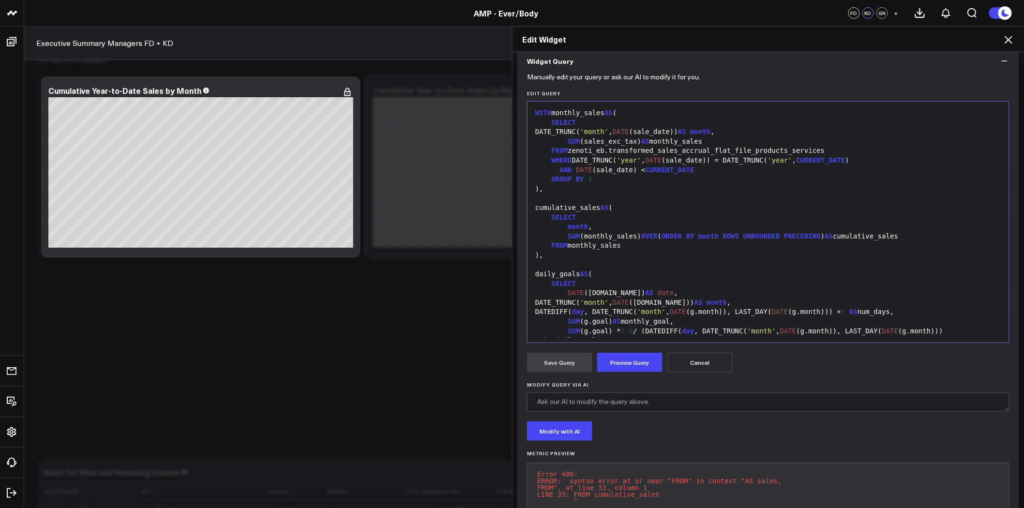
scroll to position [303, 0]
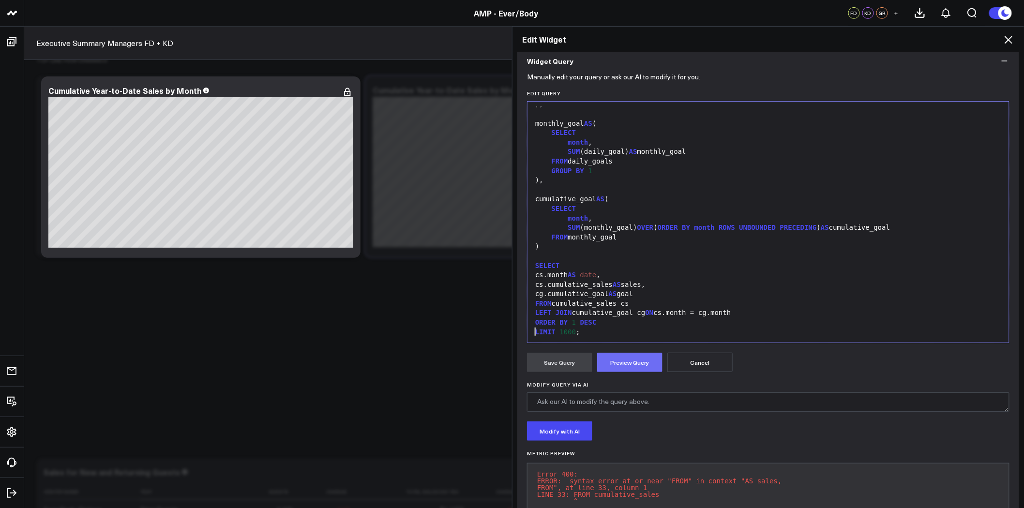
click at [639, 366] on button "Preview Query" at bounding box center [629, 362] width 65 height 19
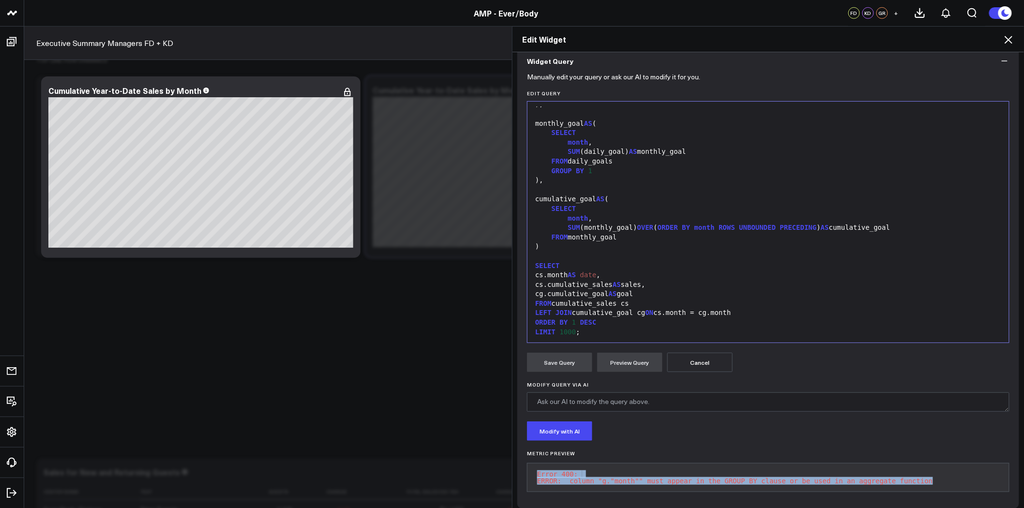
drag, startPoint x: 817, startPoint y: 485, endPoint x: 520, endPoint y: 469, distance: 297.1
click at [520, 469] on div "Manually edit your query or ask our AI to modify it for you. Edit Query Selecti…" at bounding box center [768, 292] width 502 height 433
copy pre "Error 400: ERROR: column "g."month"" must appear in the GROUP BY clause or be u…"
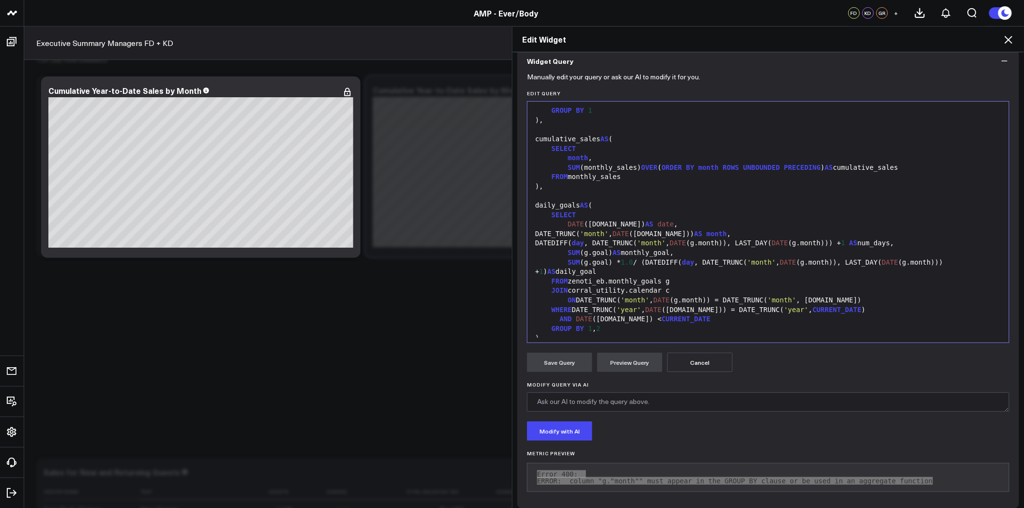
scroll to position [88, 0]
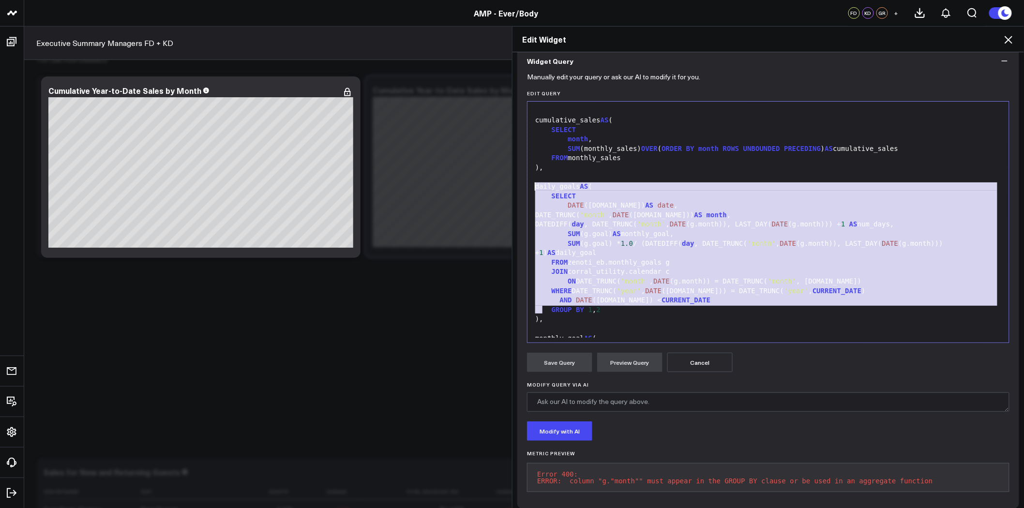
drag, startPoint x: 547, startPoint y: 311, endPoint x: 524, endPoint y: 185, distance: 128.1
click at [527, 185] on div "Selection deleted 99 1 2 3 4 5 6 7 8 9 10 11 12 13 14 15 16 17 18 19 20 21 22 2…" at bounding box center [768, 222] width 483 height 242
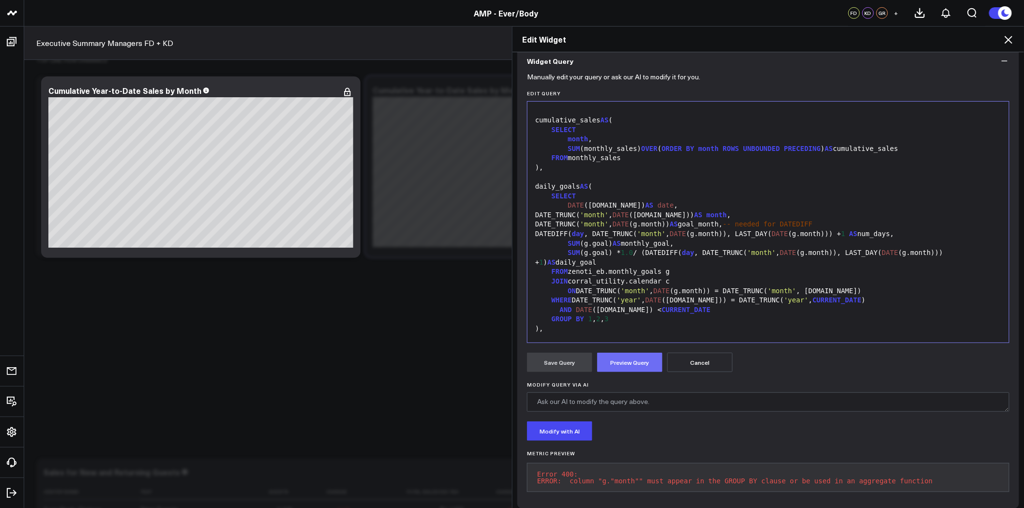
click at [639, 363] on button "Preview Query" at bounding box center [629, 362] width 65 height 19
click at [757, 480] on pre "Error 400: ERROR: column "g."month"" must appear in the GROUP BY clause or be u…" at bounding box center [768, 477] width 483 height 29
copy pre "ERROR: column "g."month"" must appear in the GROUP BY clause or be used in an a…"
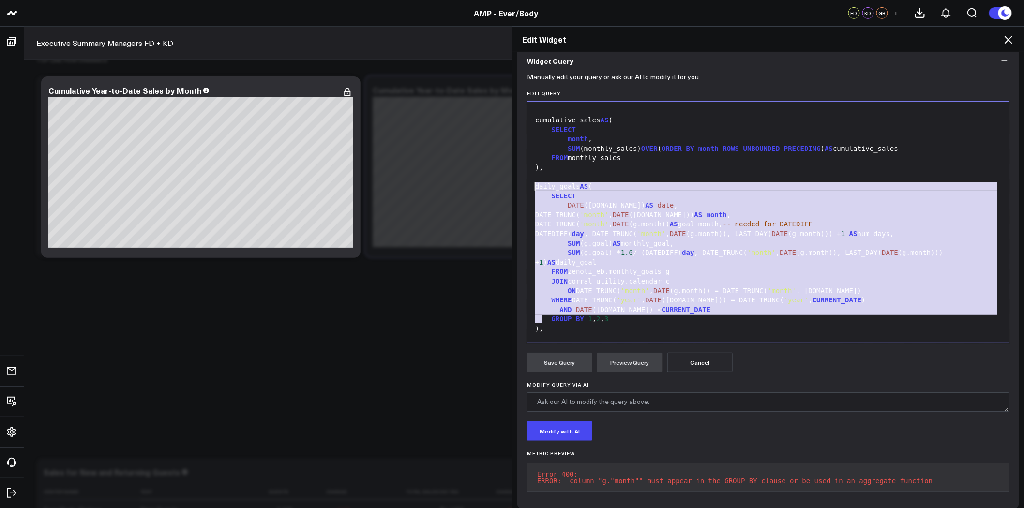
drag, startPoint x: 555, startPoint y: 323, endPoint x: 525, endPoint y: 184, distance: 142.2
click at [527, 184] on div "Selection deleted 99 1 2 3 4 5 6 7 8 9 10 11 12 13 14 15 16 17 18 19 20 21 22 2…" at bounding box center [768, 222] width 483 height 242
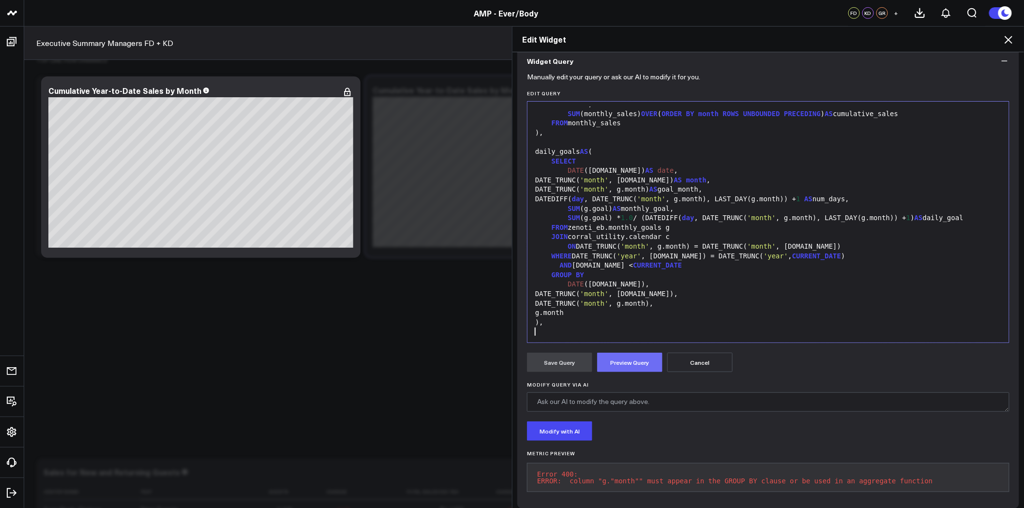
click at [637, 365] on button "Preview Query" at bounding box center [629, 362] width 65 height 19
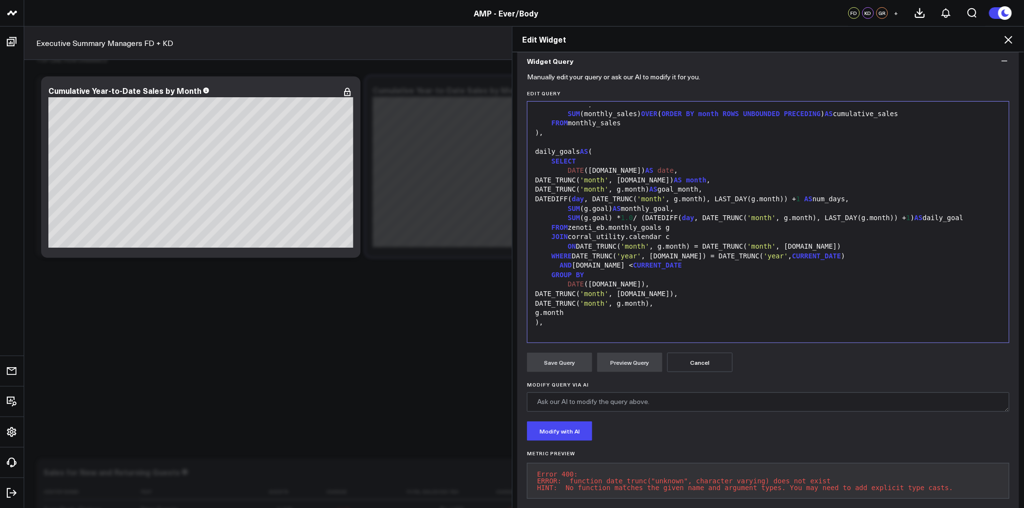
click at [738, 477] on pre "Error 400: ERROR: function date_trunc("unknown", character varying) does not ex…" at bounding box center [768, 481] width 483 height 36
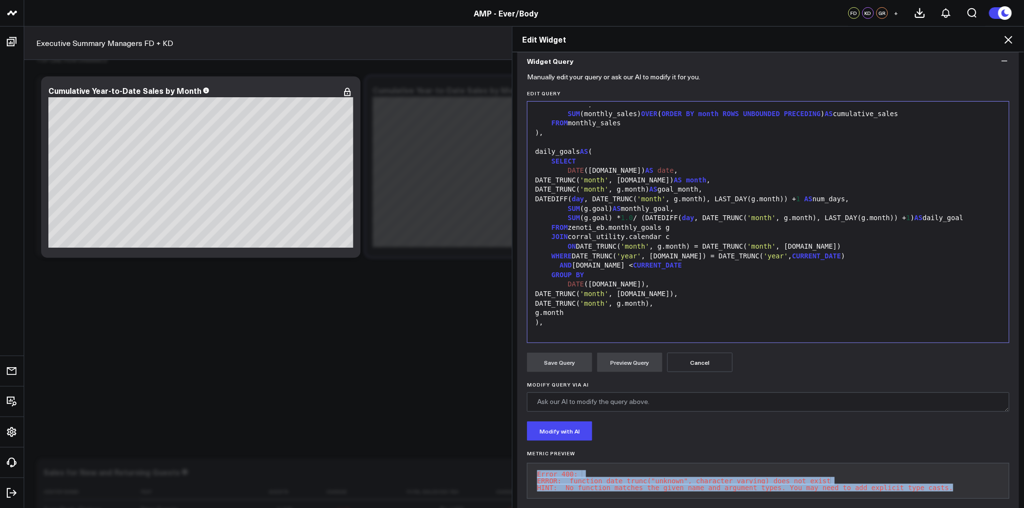
drag, startPoint x: 945, startPoint y: 488, endPoint x: 533, endPoint y: 475, distance: 411.6
click at [533, 475] on pre "Error 400: ERROR: function date_trunc("unknown", character varying) does not ex…" at bounding box center [768, 481] width 483 height 36
copy pre "Error 400: ERROR: function date_trunc("unknown", character varying) does not ex…"
click at [556, 323] on div ")," at bounding box center [768, 323] width 472 height 10
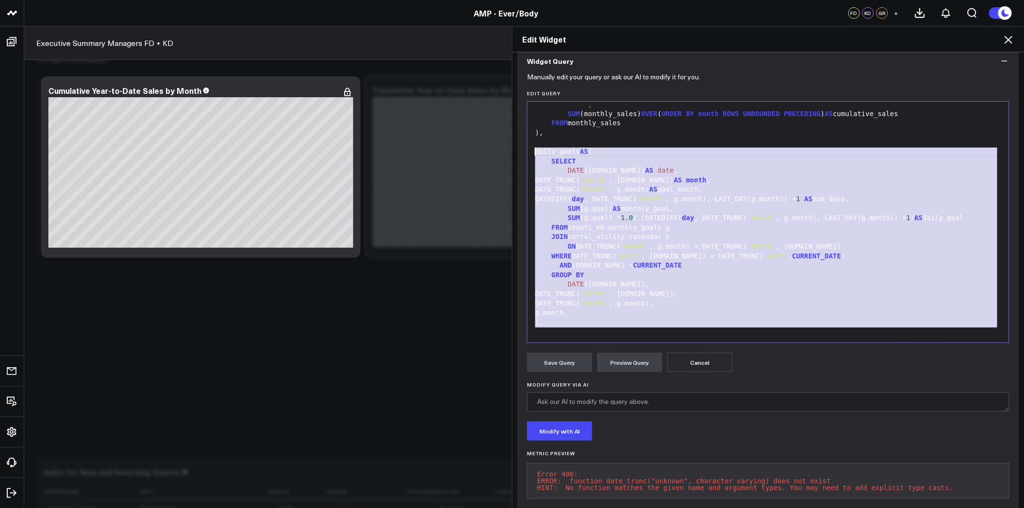
drag, startPoint x: 525, startPoint y: 197, endPoint x: 530, endPoint y: 148, distance: 49.7
click at [532, 148] on div "WITH monthly_sales AS ( SELECT DATE_TRUNC( 'month' , DATE (sale_date)) AS month…" at bounding box center [768, 284] width 472 height 601
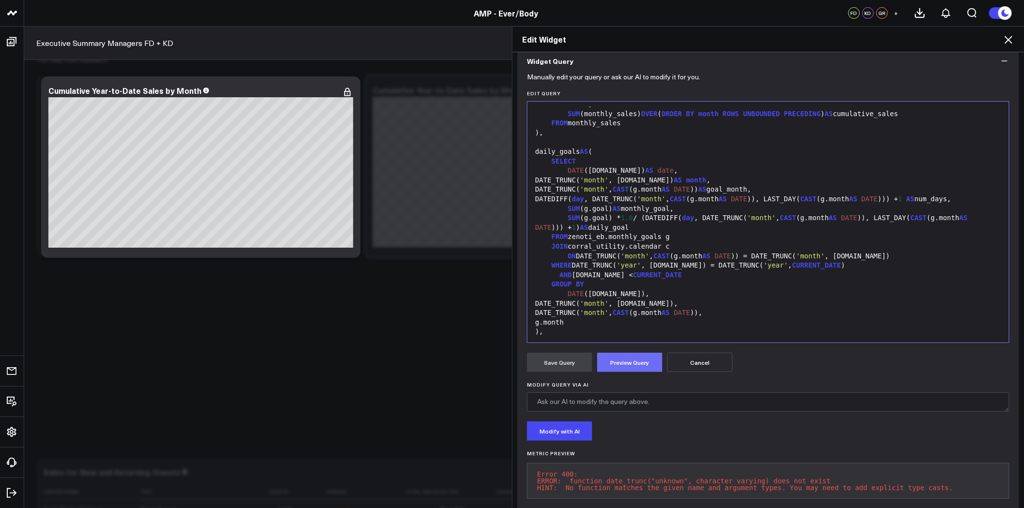
click at [629, 355] on button "Preview Query" at bounding box center [629, 362] width 65 height 19
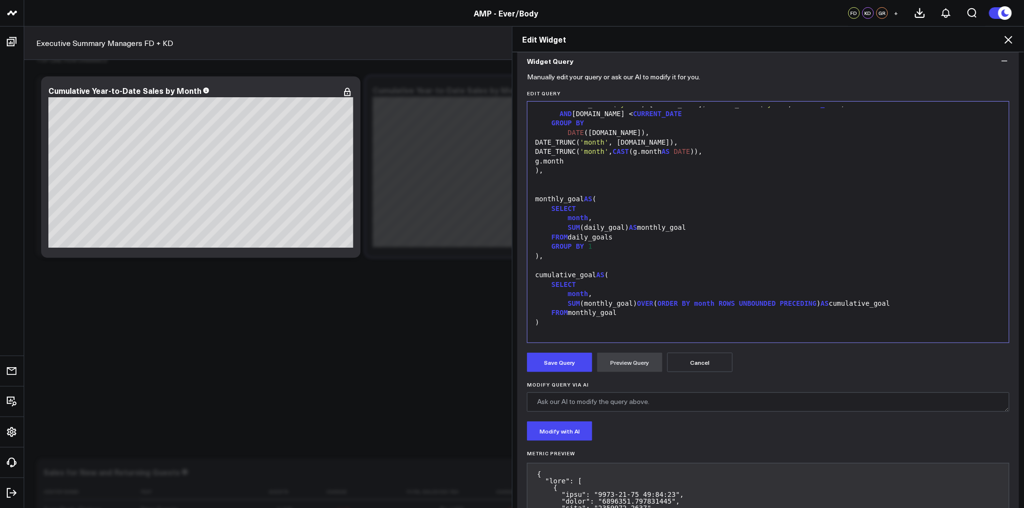
scroll to position [194, 0]
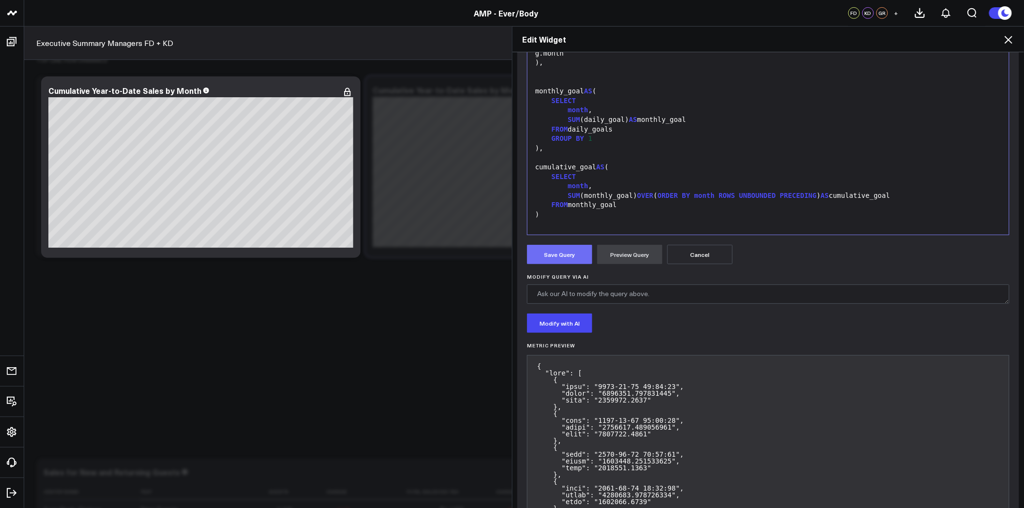
click at [564, 259] on button "Save Query" at bounding box center [559, 254] width 65 height 19
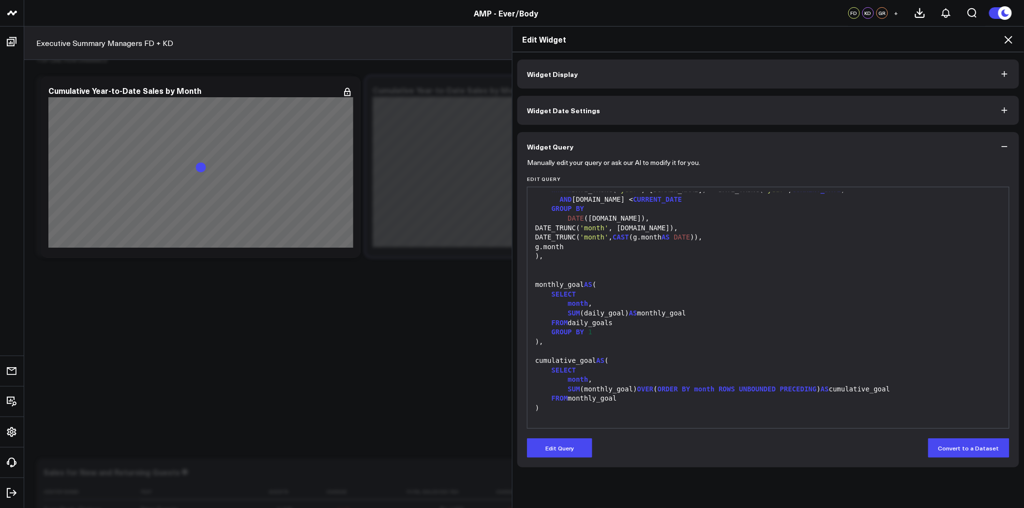
scroll to position [0, 0]
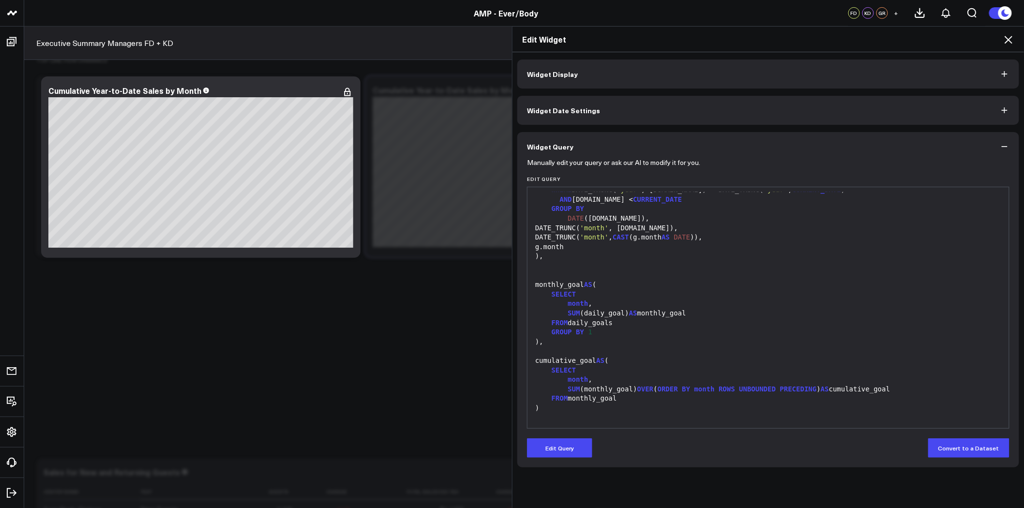
click at [264, 143] on div "Edit Widget Widget Display Widget Date Settings Widget Query Manually edit your…" at bounding box center [512, 267] width 1024 height 482
click at [592, 378] on div "month ," at bounding box center [768, 380] width 472 height 10
click at [574, 448] on button "Edit Query" at bounding box center [559, 448] width 65 height 19
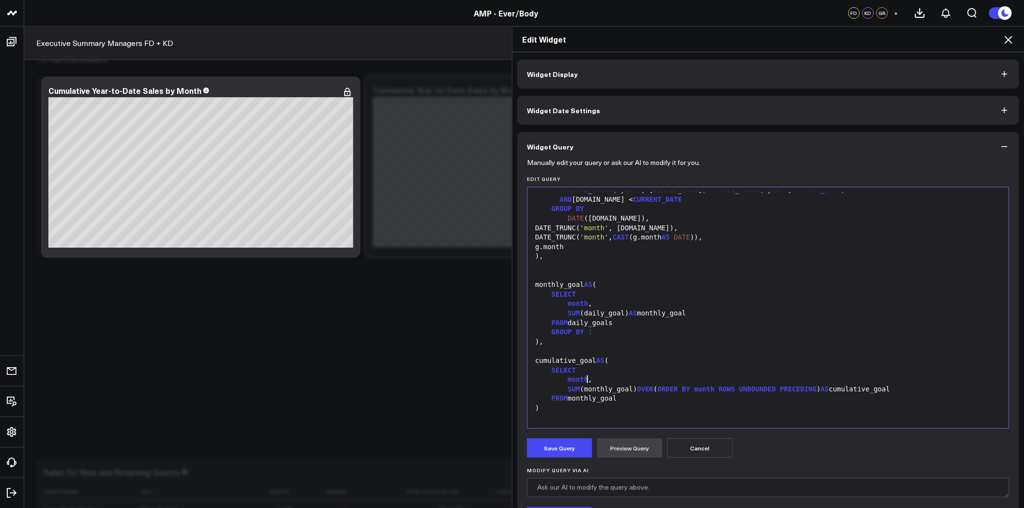
click at [590, 376] on div "month ," at bounding box center [768, 380] width 472 height 10
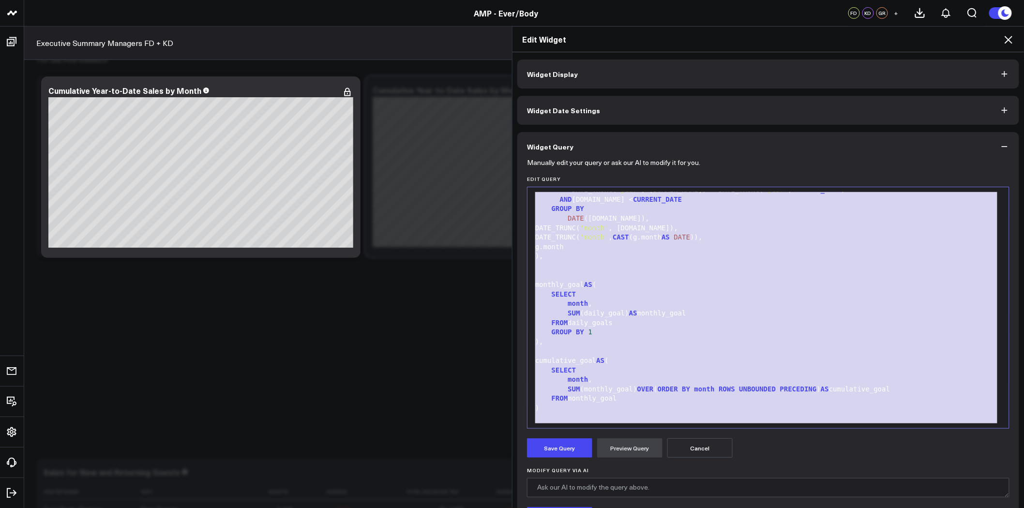
copy div "WITH monthly_sales AS ( SELECT DATE_TRUNC( 'month' , DATE (sale_date)) AS month…"
click at [739, 278] on div at bounding box center [768, 276] width 472 height 10
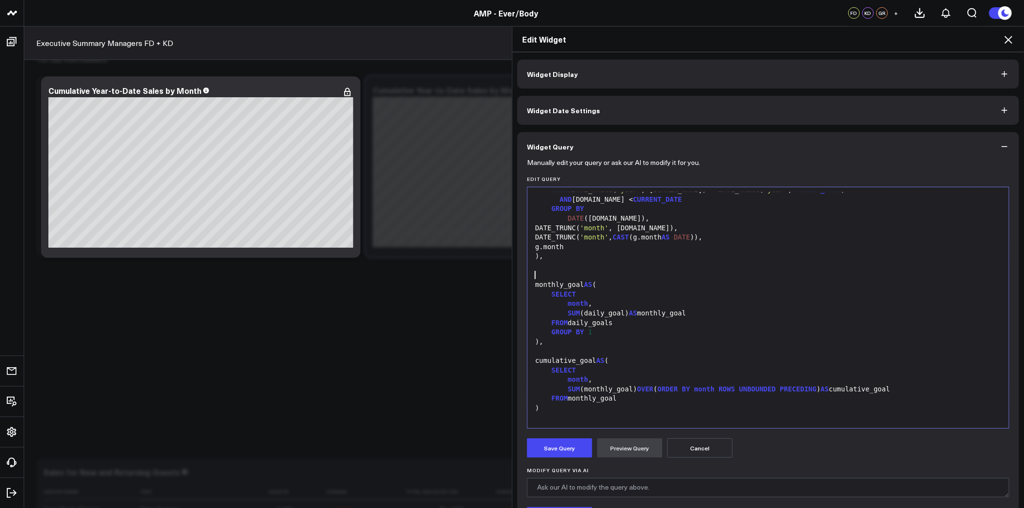
scroll to position [369, 0]
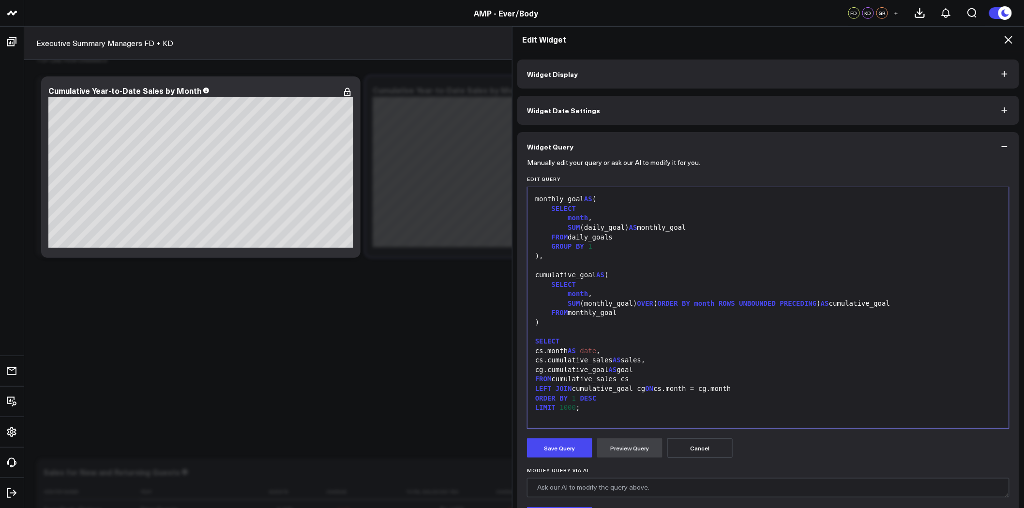
click at [757, 273] on div "cumulative_goal AS (" at bounding box center [768, 276] width 472 height 10
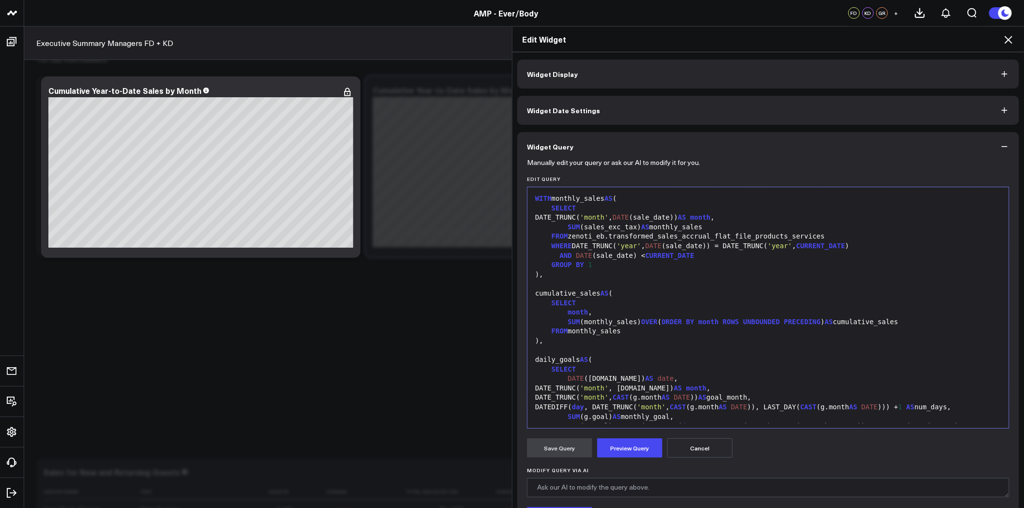
scroll to position [360, 0]
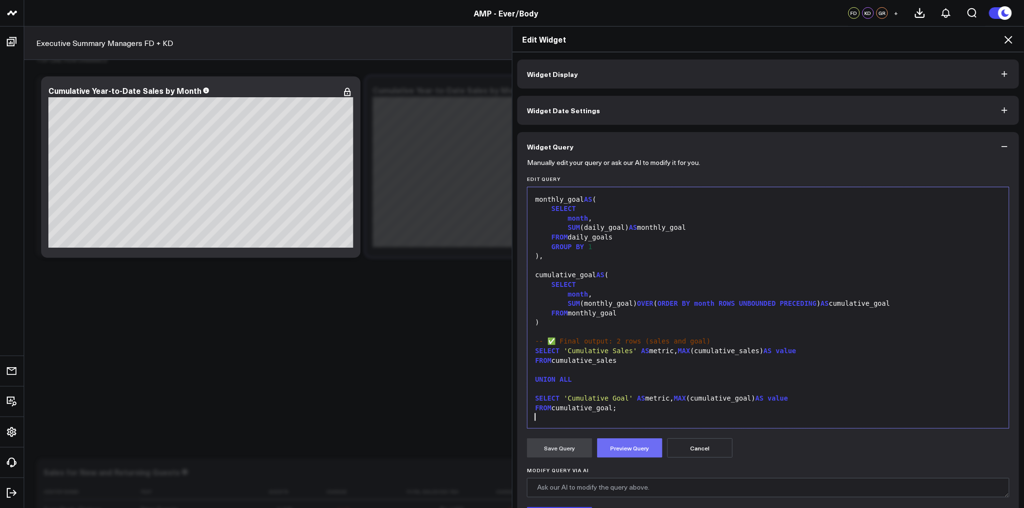
click at [630, 447] on button "Preview Query" at bounding box center [629, 448] width 65 height 19
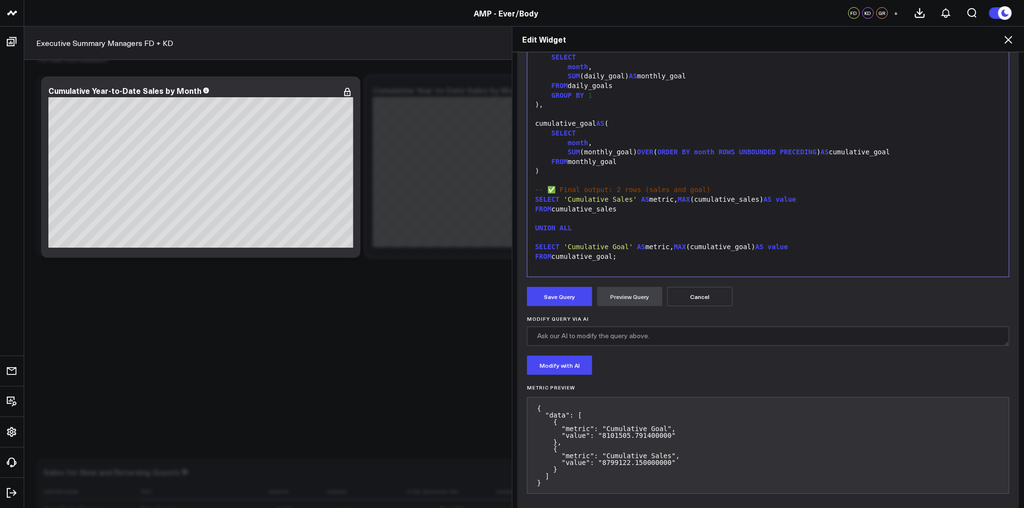
scroll to position [161, 0]
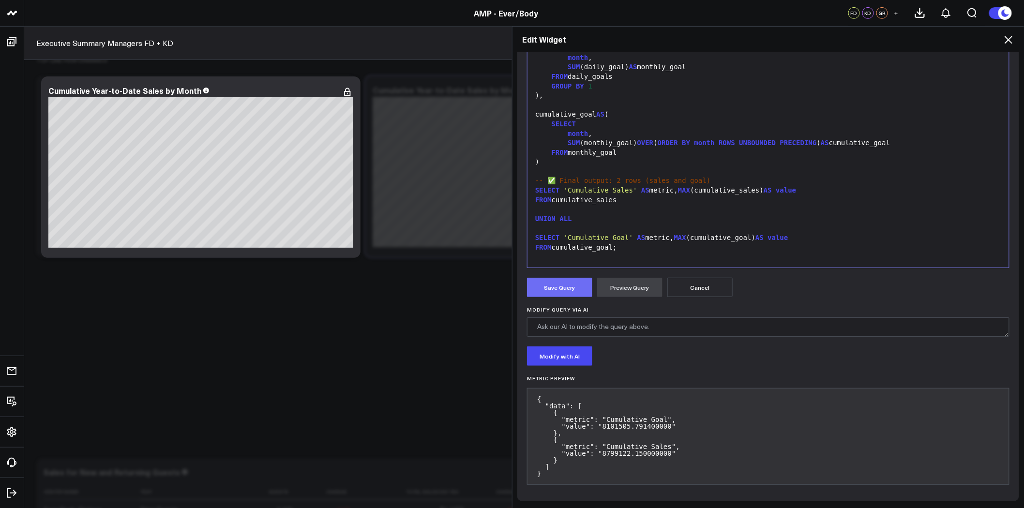
click at [561, 289] on button "Save Query" at bounding box center [559, 287] width 65 height 19
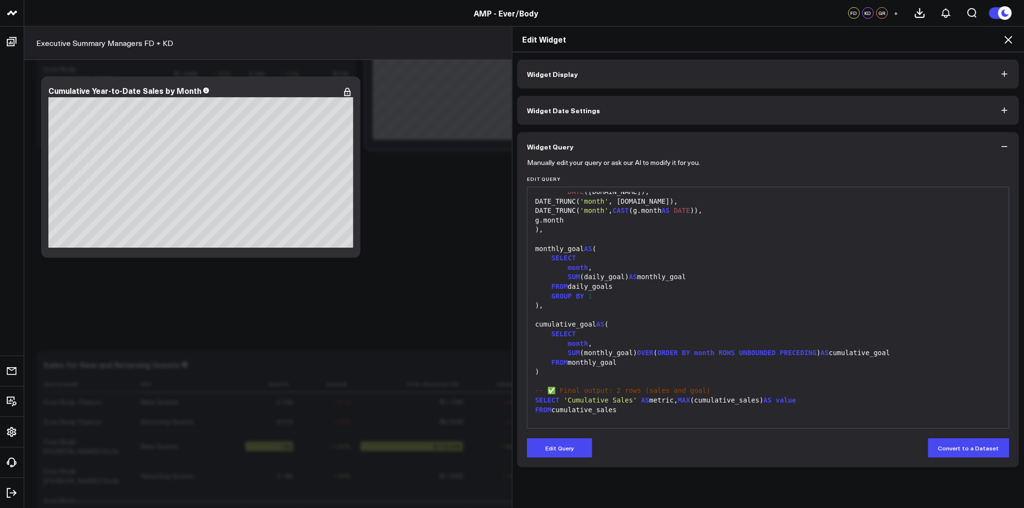
scroll to position [360, 0]
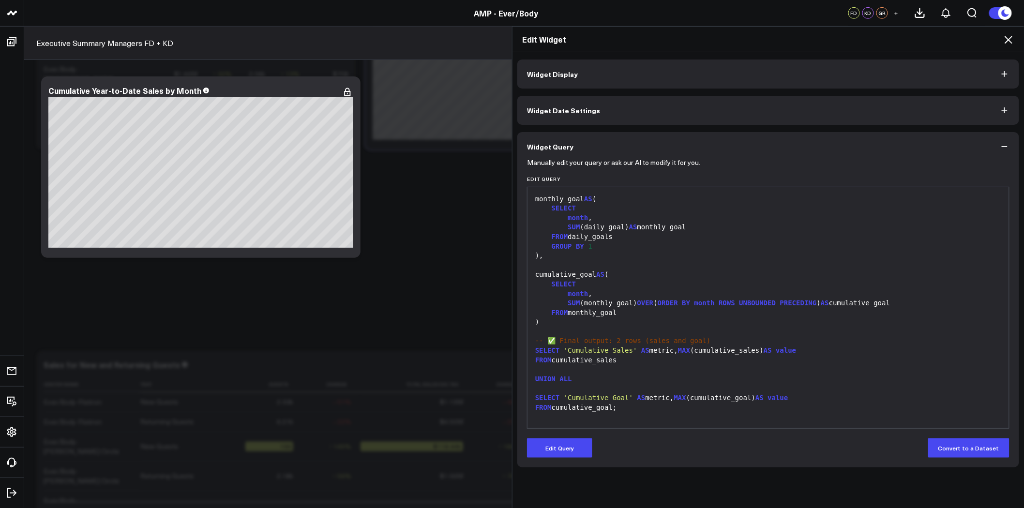
click at [653, 261] on div at bounding box center [768, 266] width 472 height 10
drag, startPoint x: 649, startPoint y: 250, endPoint x: 642, endPoint y: 252, distance: 7.0
click at [645, 251] on div ")," at bounding box center [768, 256] width 472 height 10
click at [562, 450] on button "Edit Query" at bounding box center [559, 448] width 65 height 19
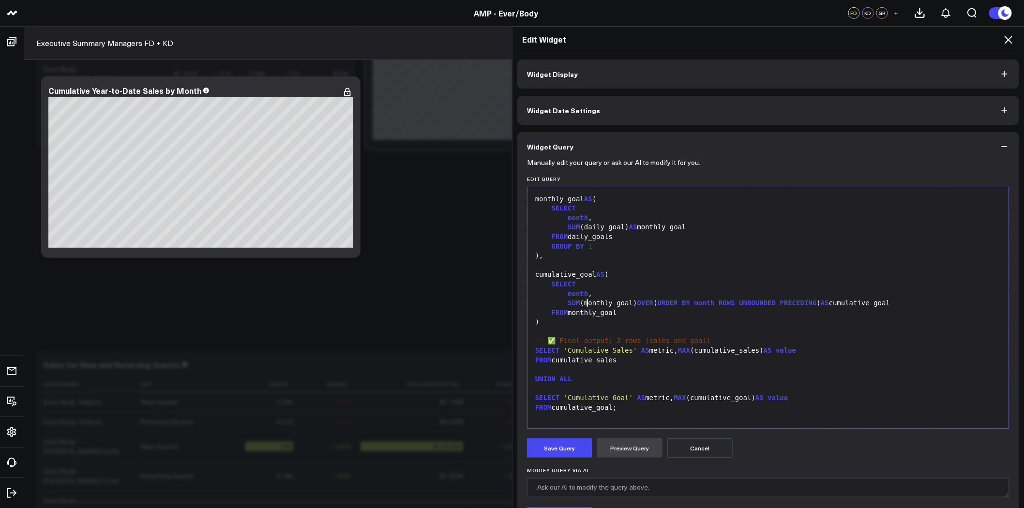
click at [585, 302] on div "SUM (monthly_goal) OVER ( ORDER BY month ROWS UNBOUNDED PRECEDING ) AS cumulati…" at bounding box center [768, 304] width 472 height 10
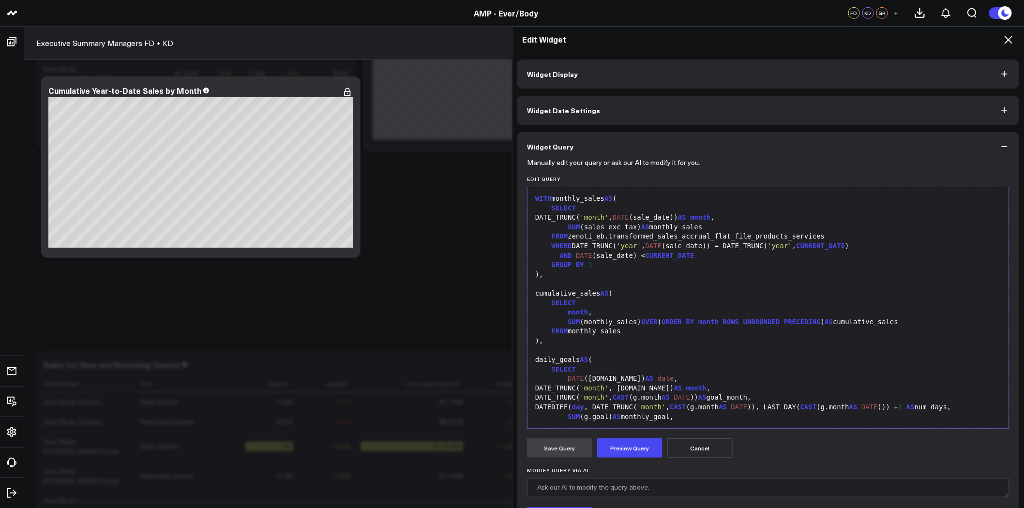
scroll to position [122, 0]
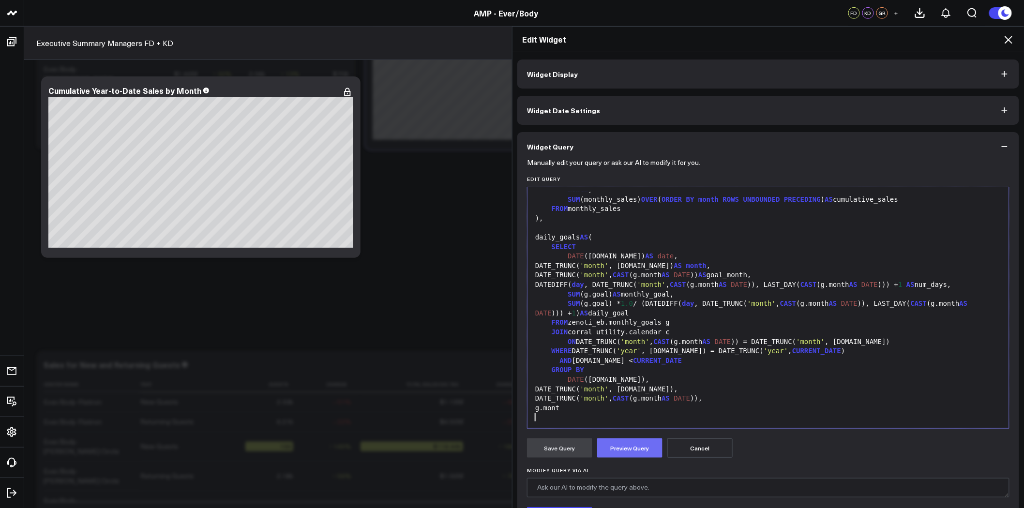
click at [632, 439] on button "Preview Query" at bounding box center [629, 448] width 65 height 19
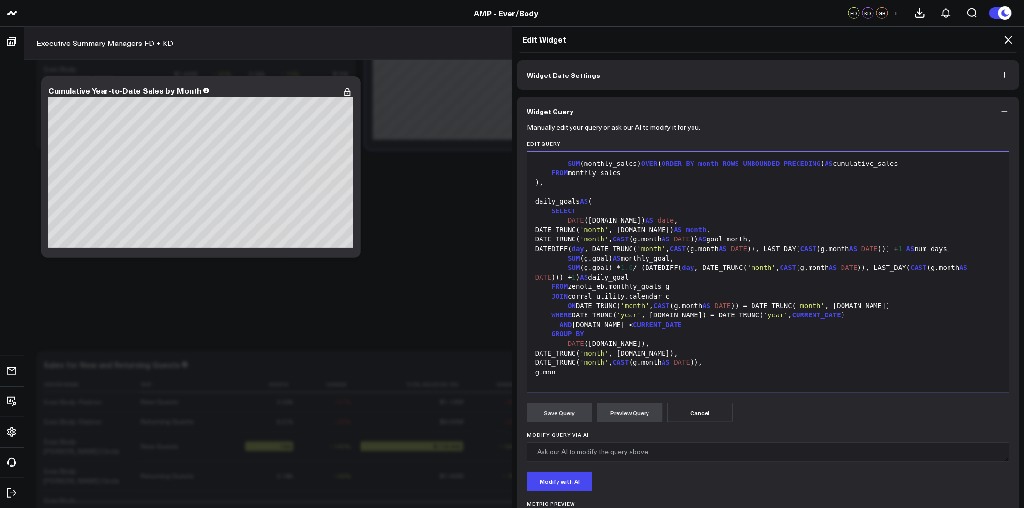
scroll to position [113, 0]
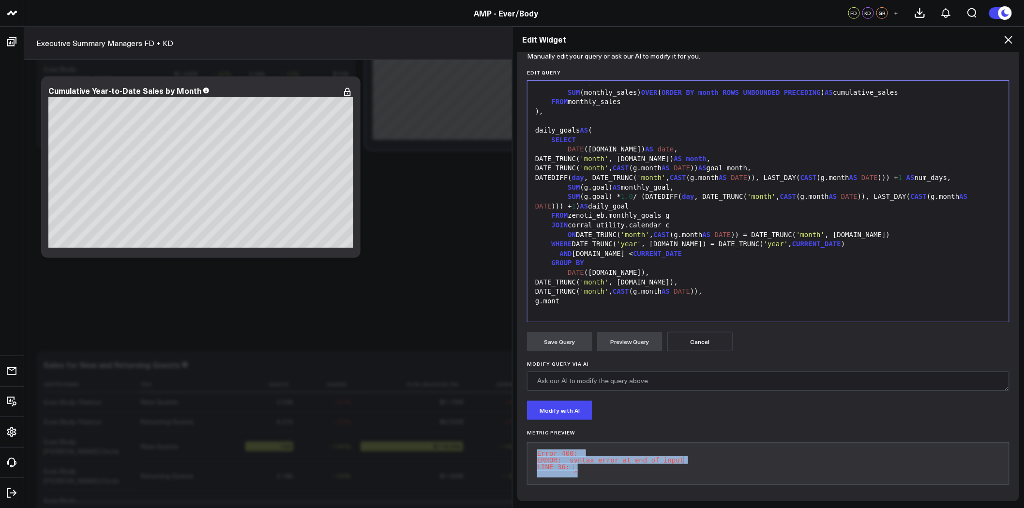
drag, startPoint x: 578, startPoint y: 464, endPoint x: 527, endPoint y: 443, distance: 55.8
click at [527, 443] on pre "Error 400: ERROR: syntax error at end of input LINE 36: ^" at bounding box center [768, 463] width 483 height 43
copy pre "Error 400: ERROR: syntax error at end of input LINE 36: ^"
click at [675, 221] on div "JOIN corral_utility.calendar c" at bounding box center [768, 226] width 472 height 10
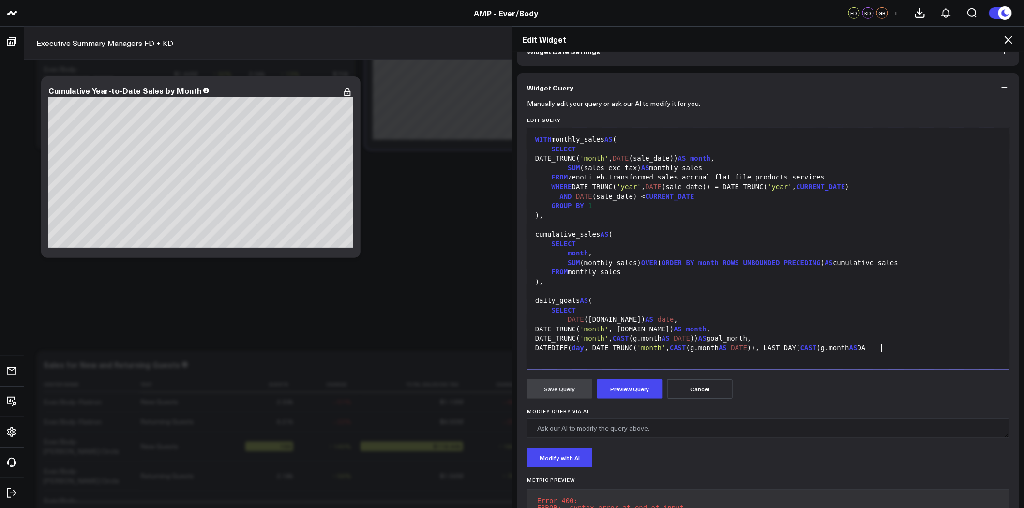
scroll to position [0, 0]
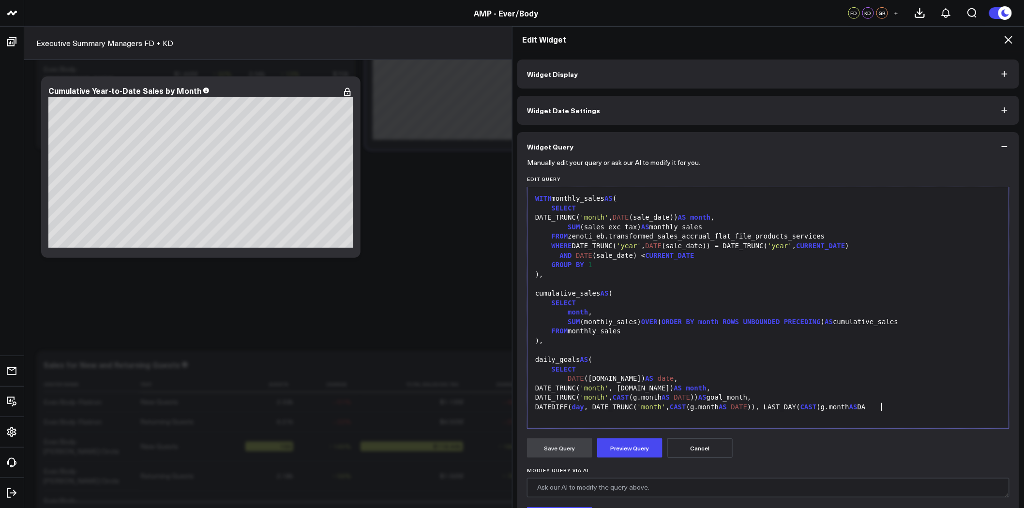
drag, startPoint x: 651, startPoint y: 254, endPoint x: 629, endPoint y: 243, distance: 24.5
click at [651, 254] on span "CURRENT_DATE" at bounding box center [670, 256] width 49 height 8
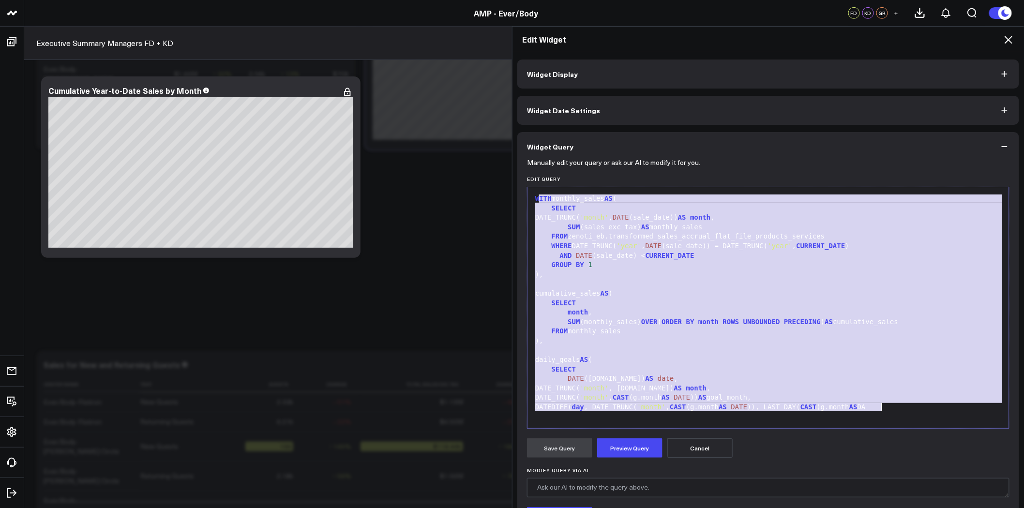
drag, startPoint x: 534, startPoint y: 191, endPoint x: 955, endPoint y: 425, distance: 481.9
click at [951, 426] on div "Selection deleted 99 1 2 3 4 5 6 7 8 9 10 11 12 13 14 15 16 17 18 19 20 21 22 2…" at bounding box center [768, 308] width 483 height 242
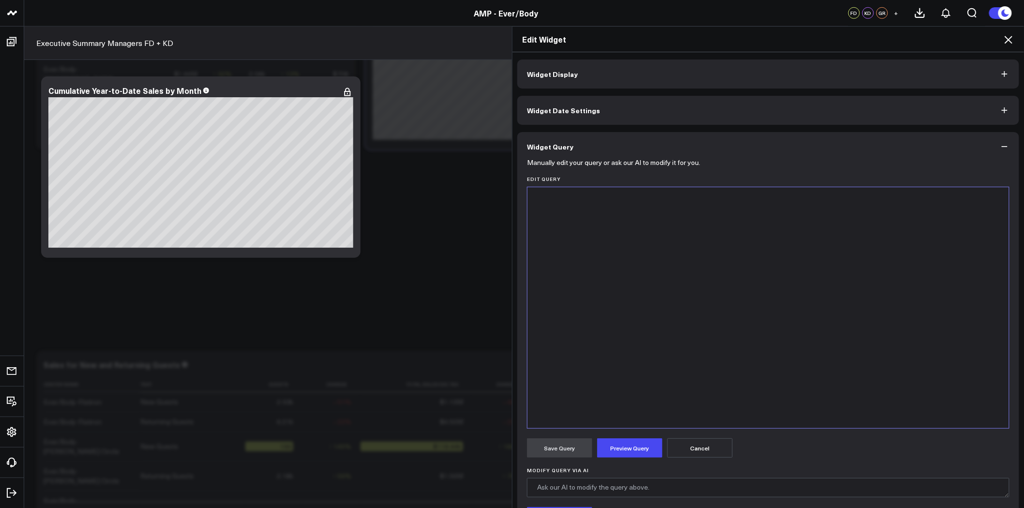
click at [697, 252] on div at bounding box center [768, 307] width 472 height 231
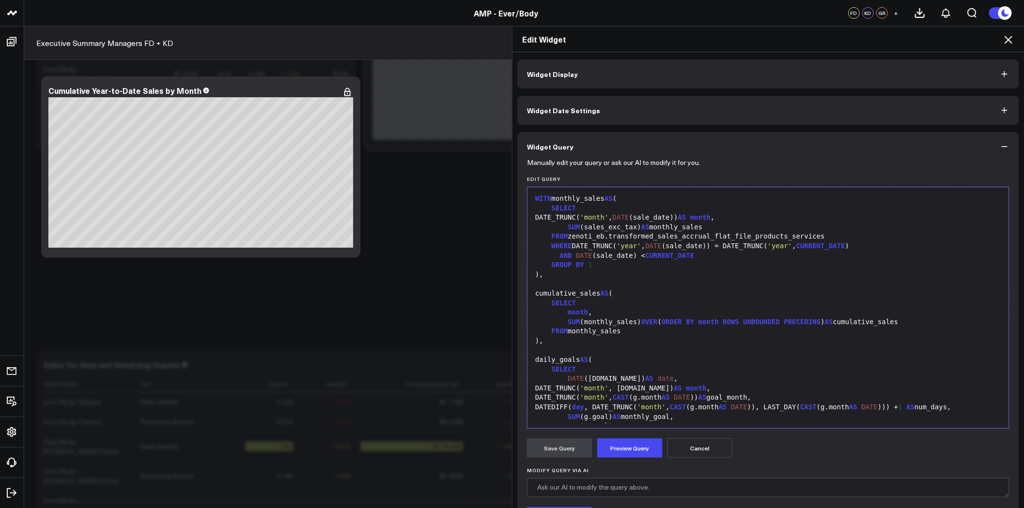
scroll to position [369, 0]
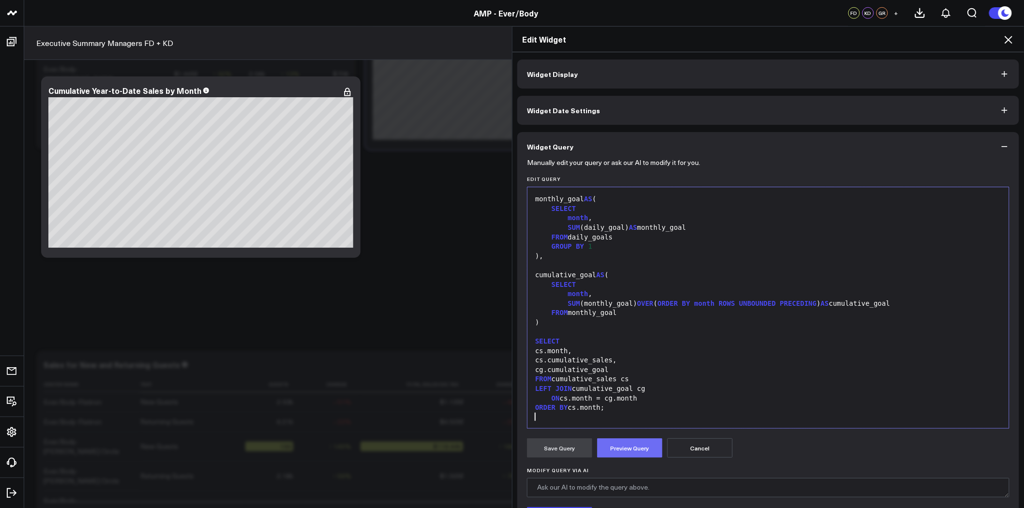
click at [624, 452] on button "Preview Query" at bounding box center [629, 448] width 65 height 19
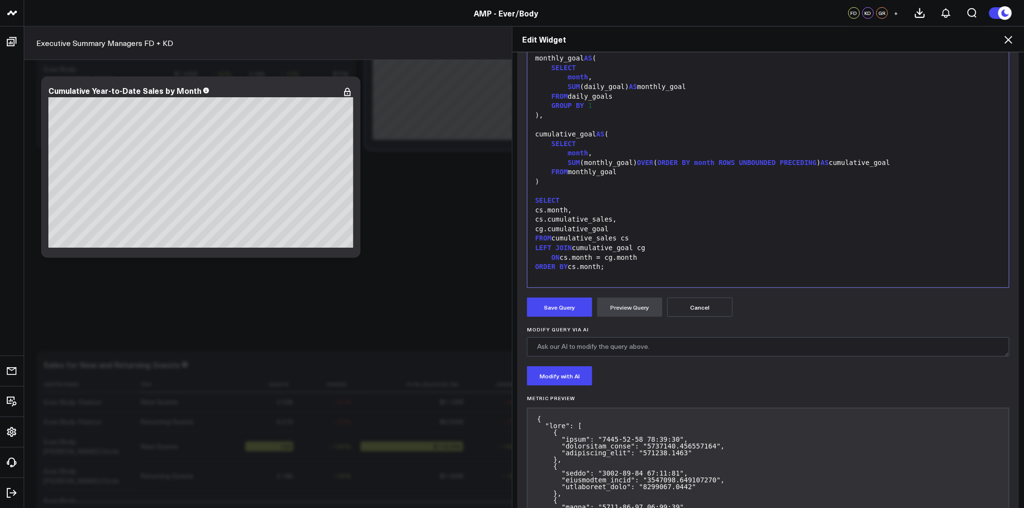
scroll to position [247, 0]
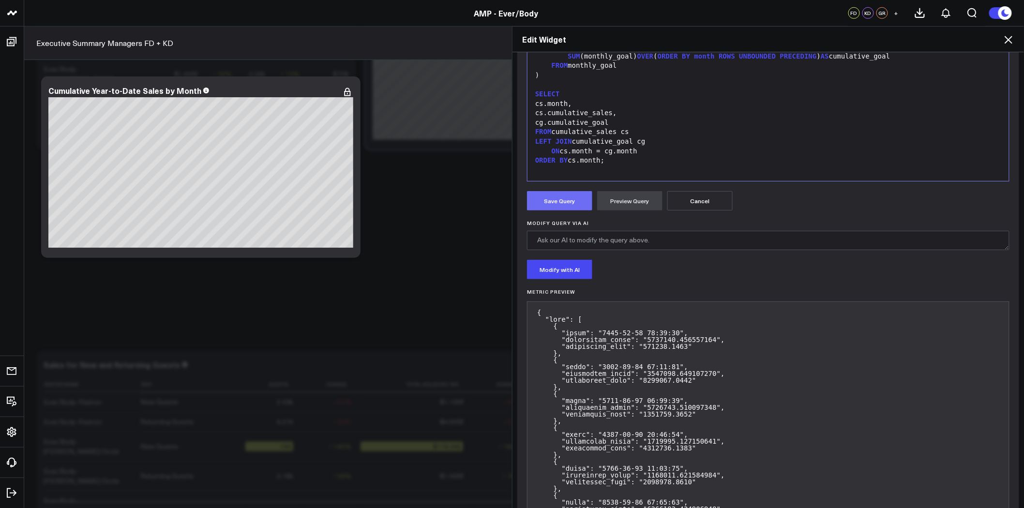
click at [560, 201] on button "Save Query" at bounding box center [559, 200] width 65 height 19
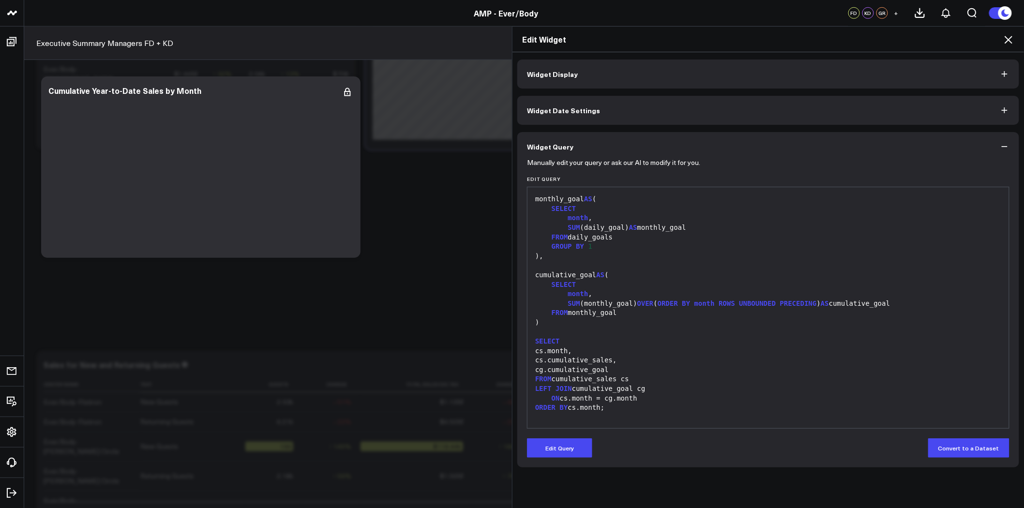
scroll to position [0, 0]
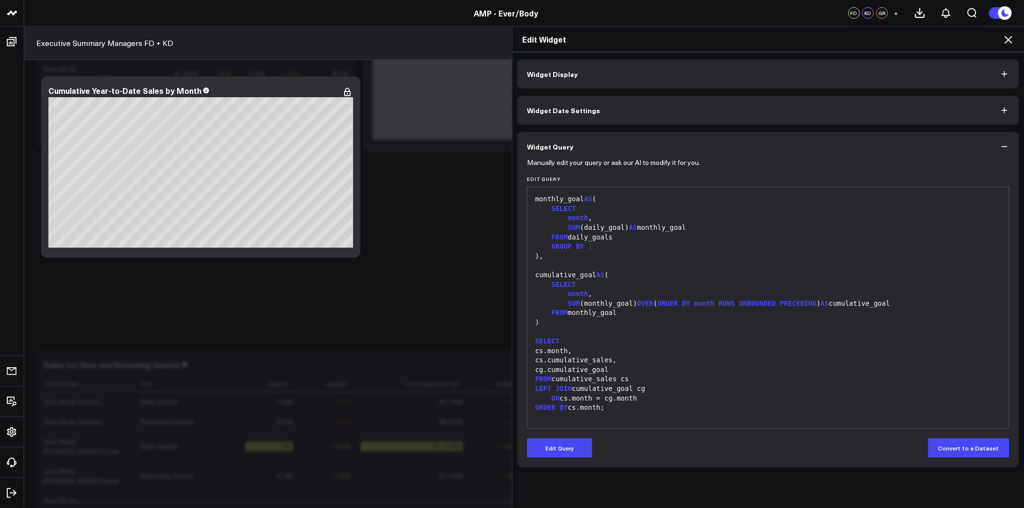
click at [347, 91] on div "Edit Widget Widget Display Widget Date Settings Widget Query Manually edit your…" at bounding box center [512, 267] width 1024 height 482
click at [1009, 38] on icon at bounding box center [1009, 40] width 12 height 12
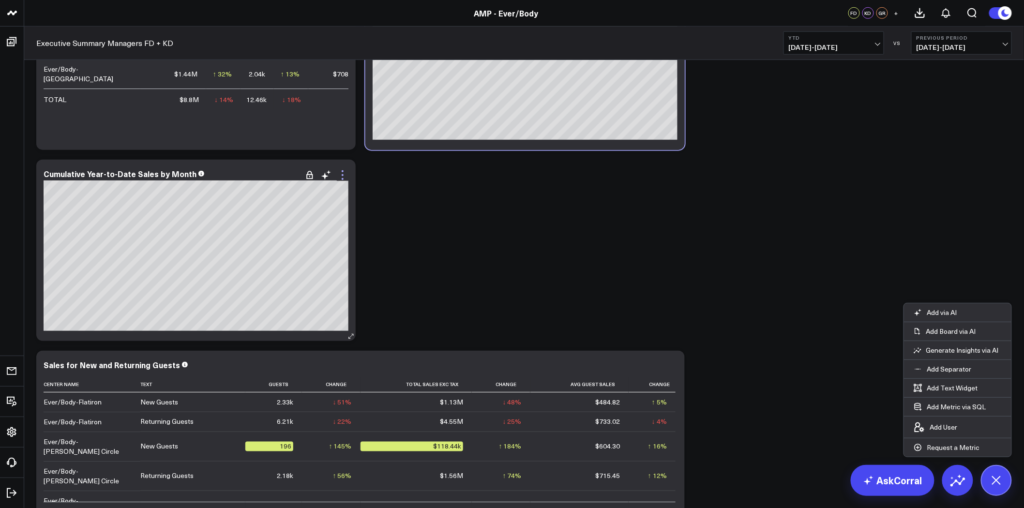
click at [340, 173] on icon at bounding box center [343, 175] width 12 height 12
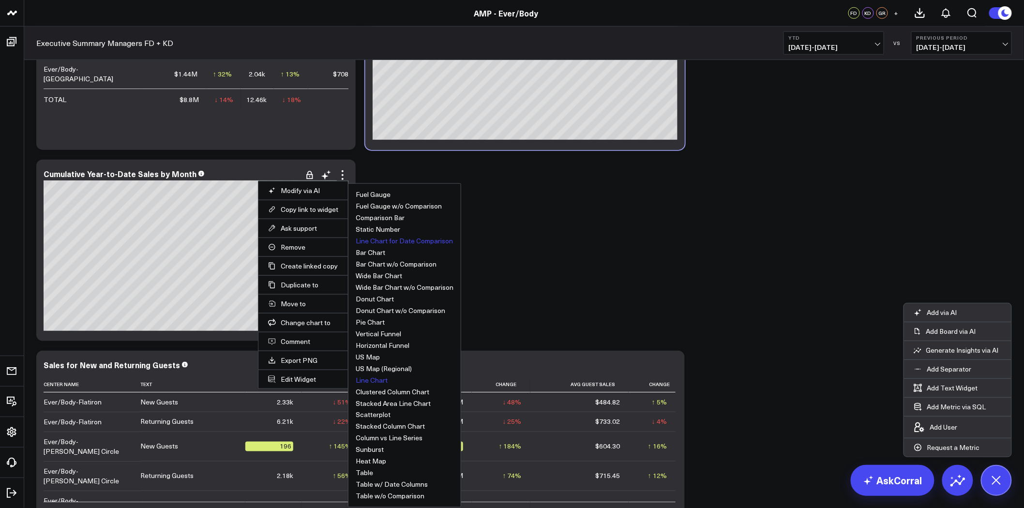
click at [400, 240] on button "Line Chart for Date Comparison" at bounding box center [404, 241] width 97 height 7
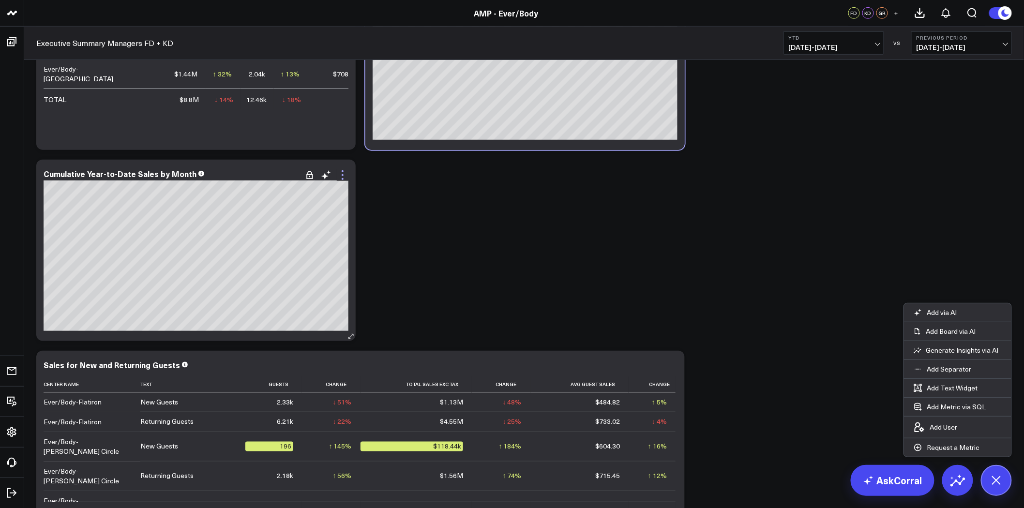
click at [340, 173] on icon at bounding box center [343, 175] width 12 height 12
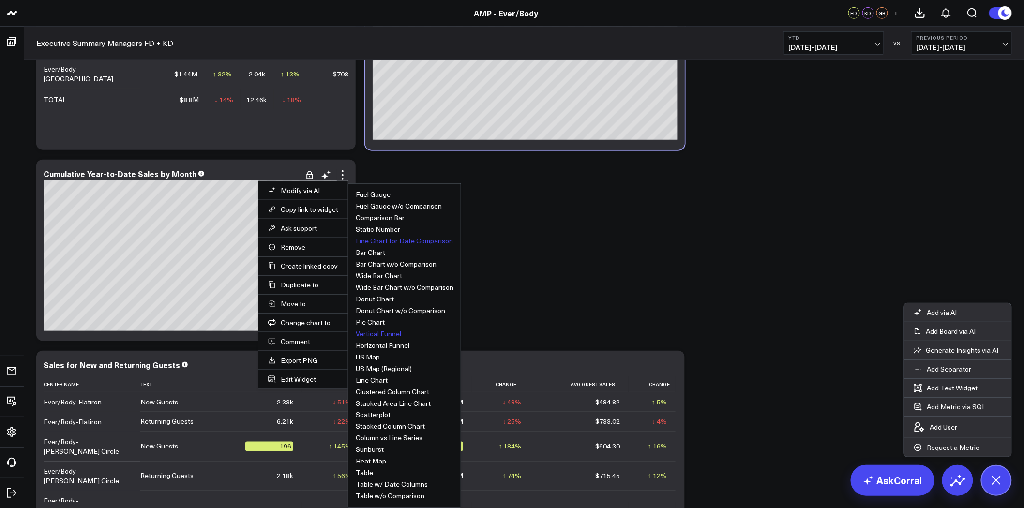
scroll to position [414, 0]
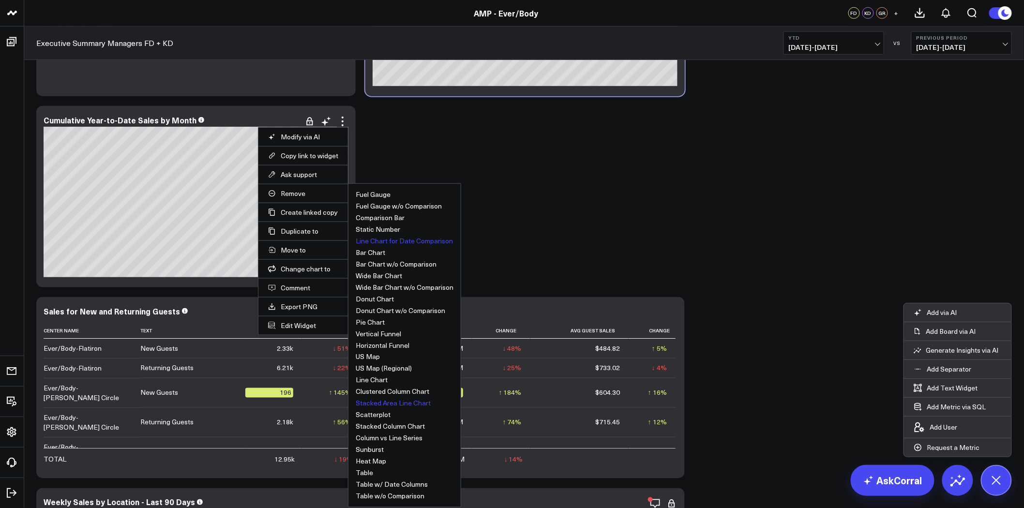
click at [411, 404] on button "Stacked Area Line Chart" at bounding box center [393, 403] width 75 height 7
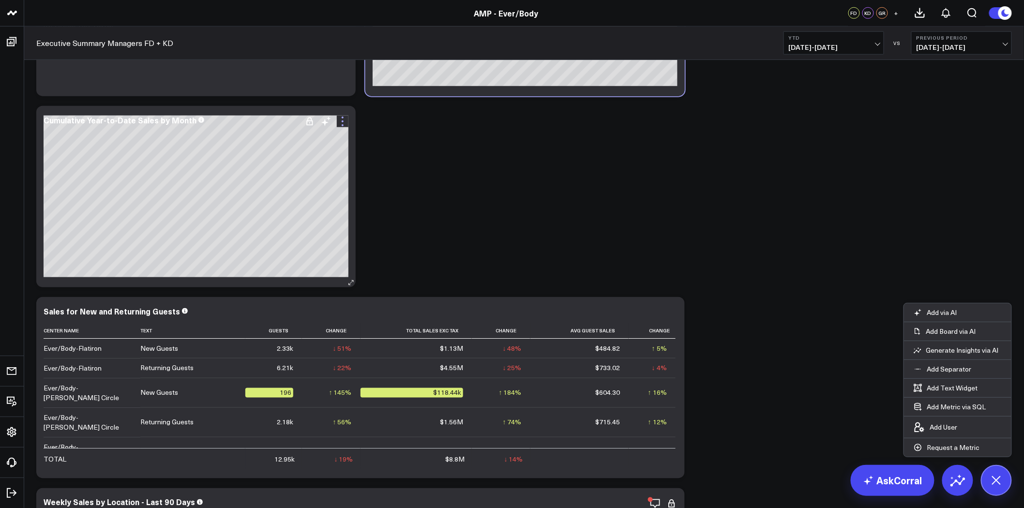
click at [343, 123] on icon at bounding box center [343, 122] width 12 height 12
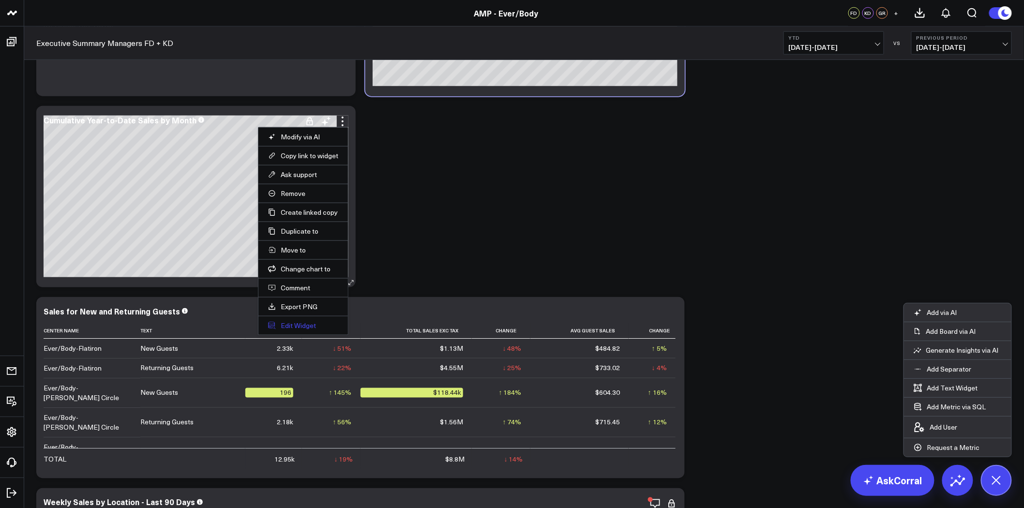
click at [312, 325] on button "Edit Widget" at bounding box center [303, 325] width 70 height 9
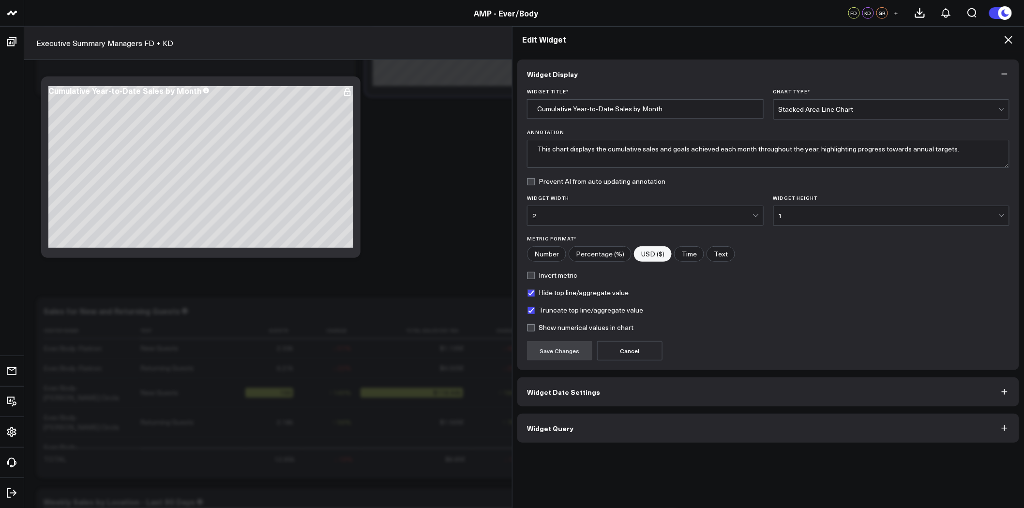
click at [608, 435] on button "Widget Query" at bounding box center [768, 428] width 502 height 29
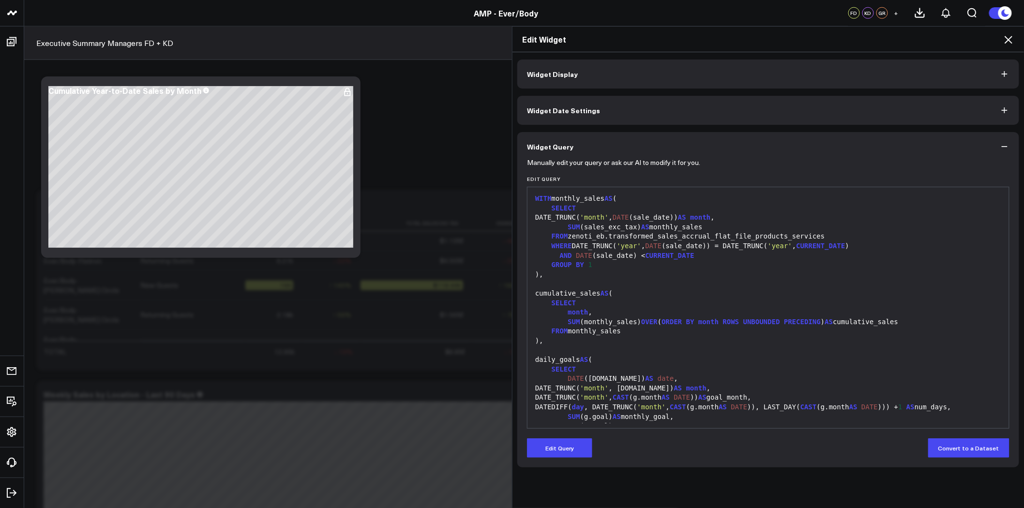
click at [919, 242] on div "WHERE DATE_TRUNC( 'year' , DATE (sale_date)) = DATE_TRUNC( 'year' , CURRENT_DAT…" at bounding box center [768, 247] width 472 height 10
click at [795, 257] on div "AND DATE (sale_date) < CURRENT_DATE" at bounding box center [768, 256] width 472 height 10
click at [571, 456] on button "Edit Query" at bounding box center [559, 448] width 65 height 19
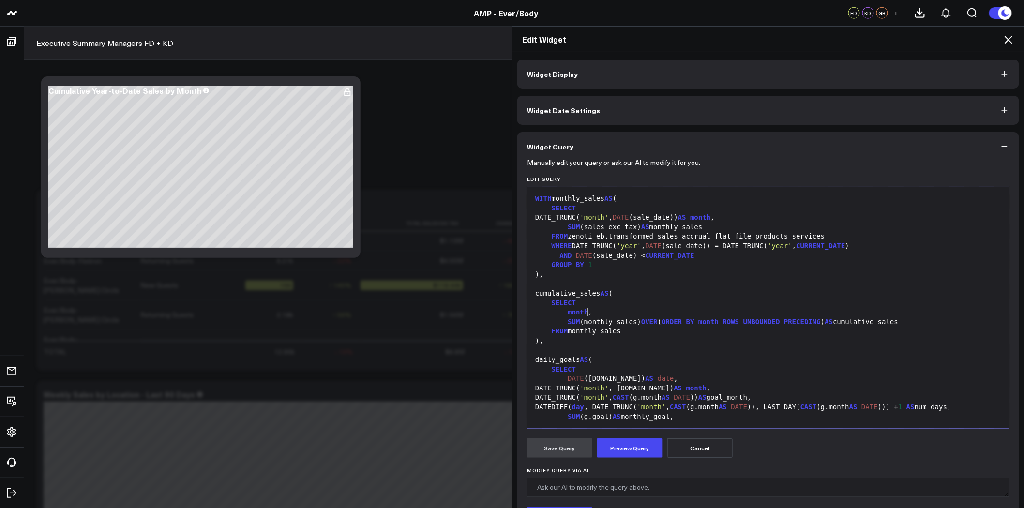
click at [616, 308] on div "month ," at bounding box center [768, 313] width 472 height 10
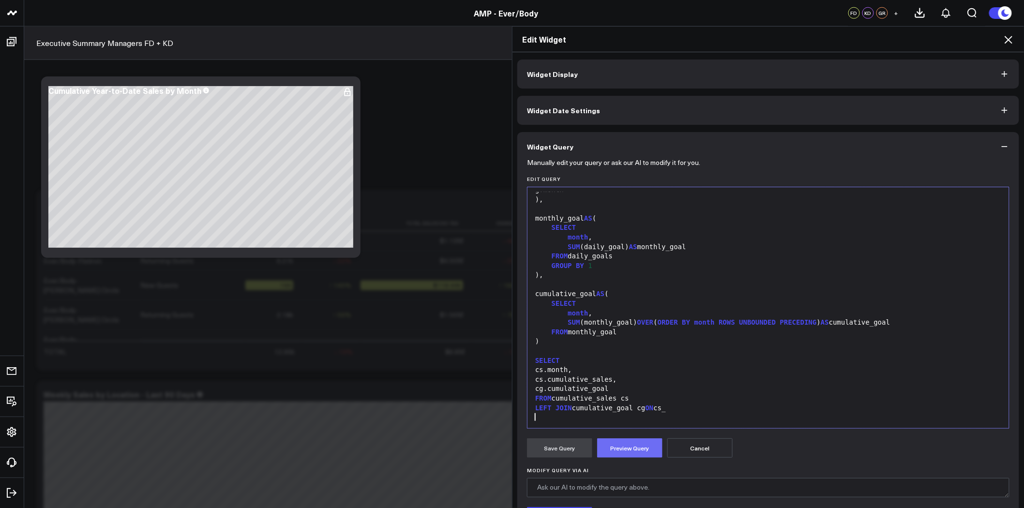
click at [628, 451] on button "Preview Query" at bounding box center [629, 448] width 65 height 19
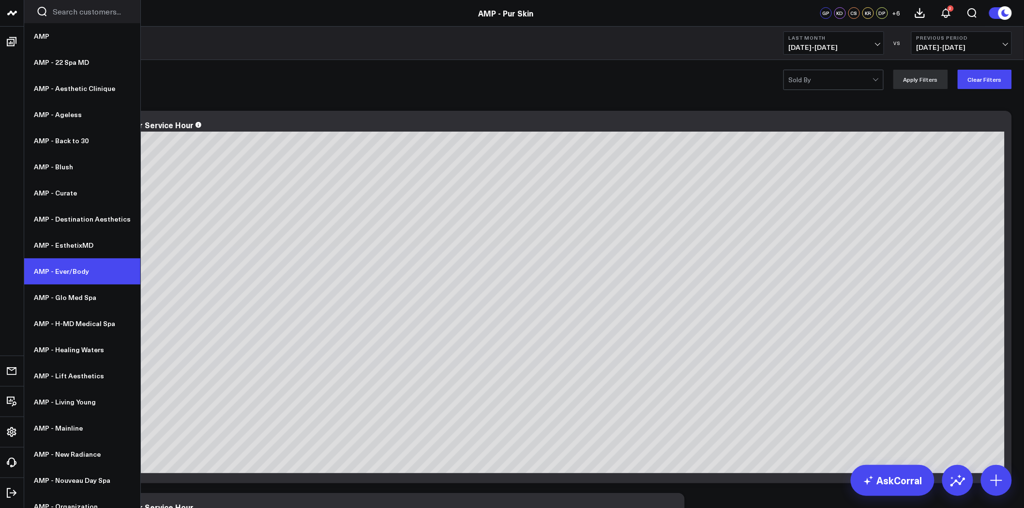
click at [79, 277] on link "AMP - Ever/Body" at bounding box center [82, 271] width 116 height 26
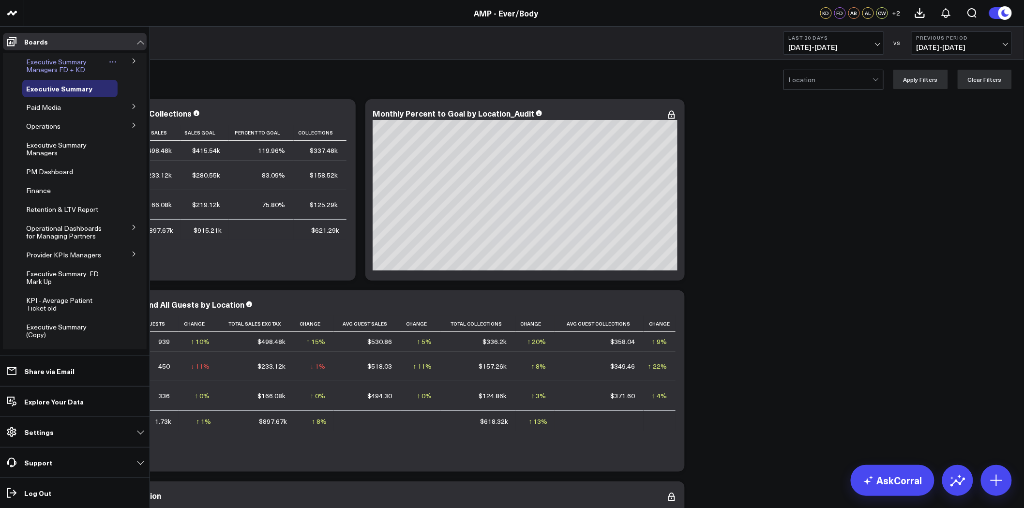
click at [69, 66] on span "Executive Summary Managers FD + KD" at bounding box center [56, 65] width 61 height 17
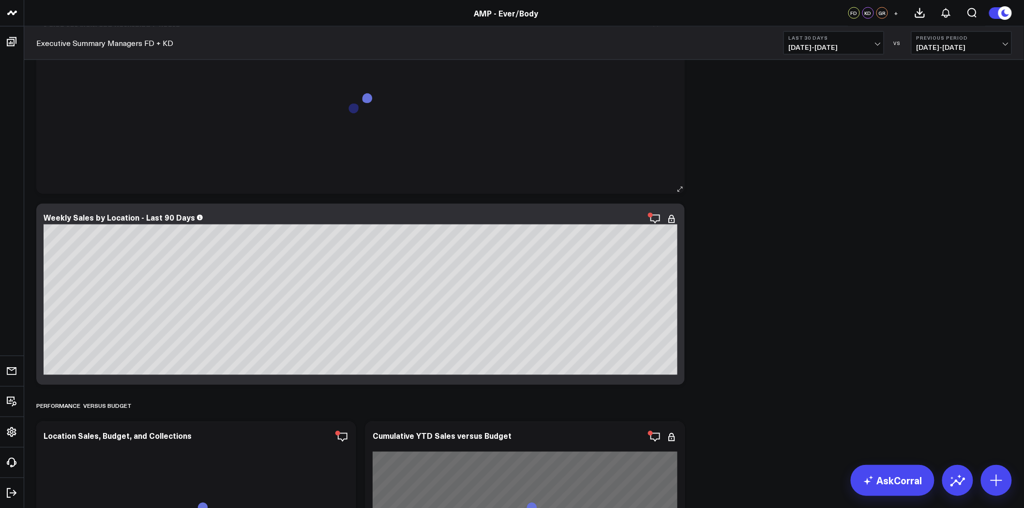
scroll to position [1022, 0]
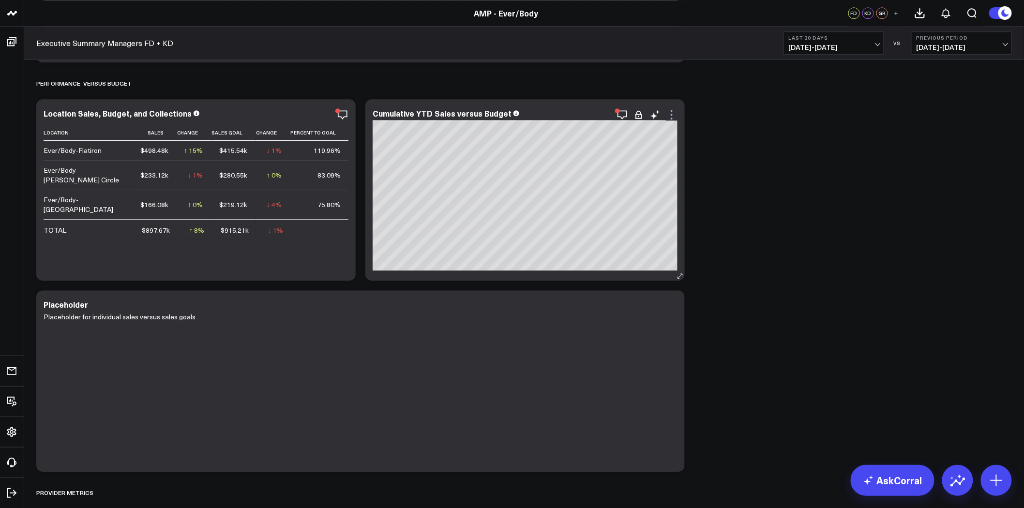
click at [673, 113] on icon at bounding box center [672, 115] width 12 height 12
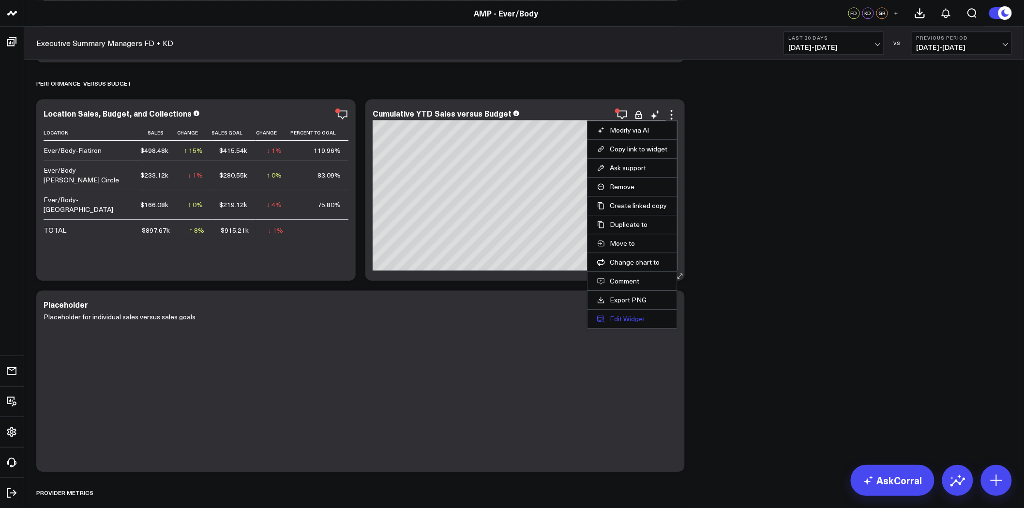
click at [639, 318] on button "Edit Widget" at bounding box center [632, 319] width 70 height 9
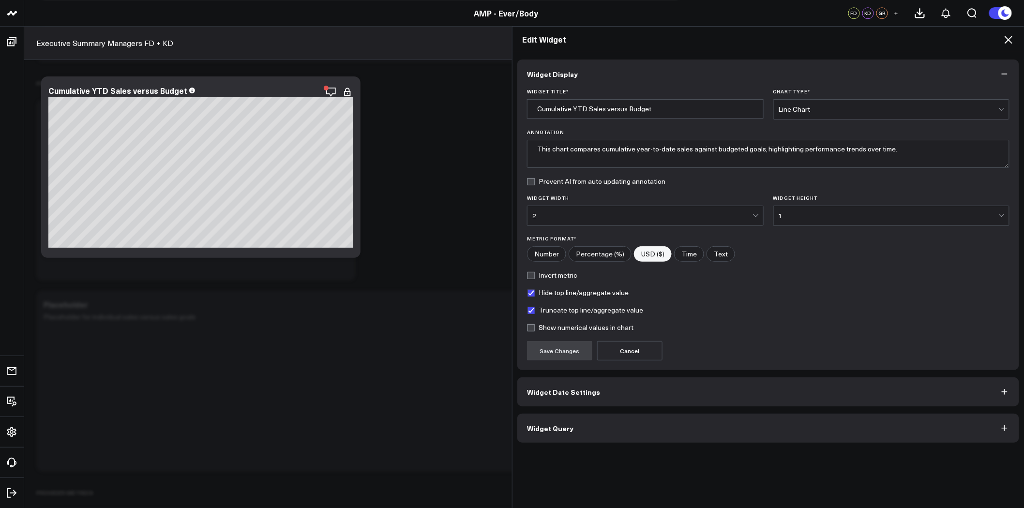
click at [630, 438] on button "Widget Query" at bounding box center [768, 428] width 502 height 29
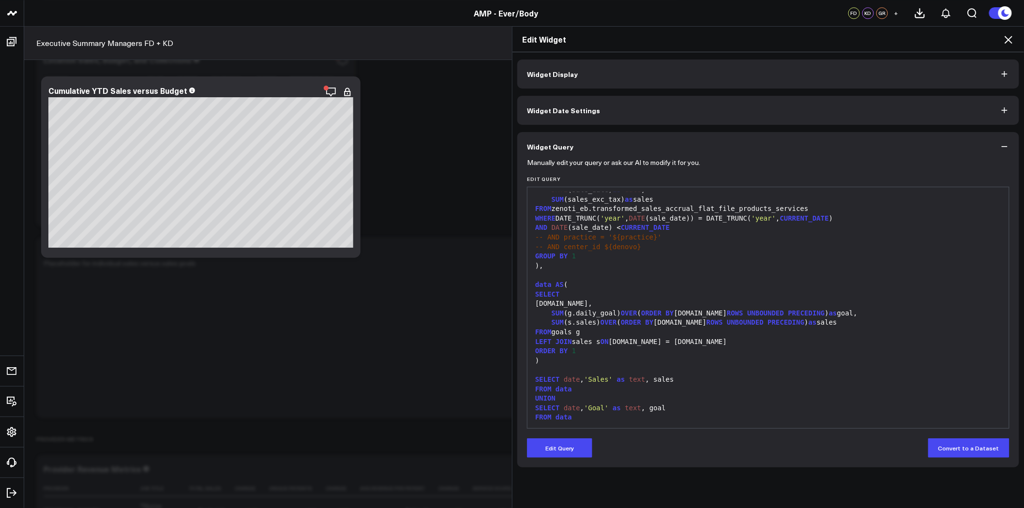
scroll to position [170, 0]
click at [754, 272] on div at bounding box center [768, 275] width 472 height 10
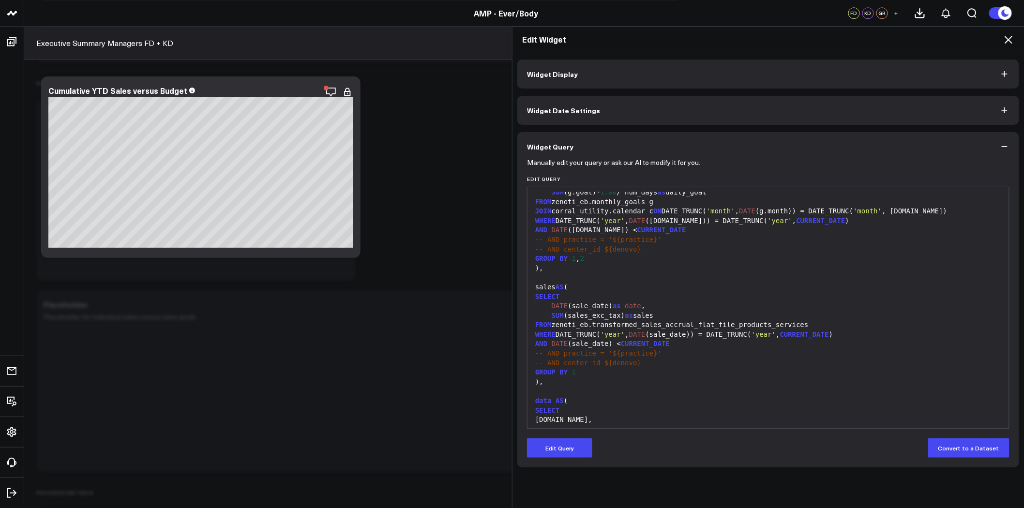
scroll to position [0, 0]
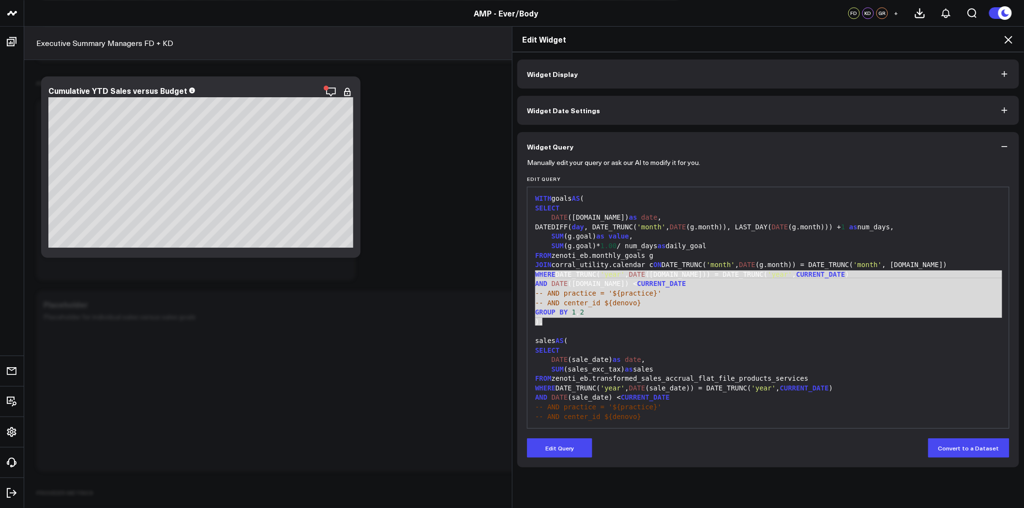
drag, startPoint x: 552, startPoint y: 321, endPoint x: 531, endPoint y: 279, distance: 47.0
click at [532, 279] on div "WITH goals AS ( SELECT DATE (c.date) as date , DATEDIFF( day , DATE_TRUNC( 'mon…" at bounding box center [768, 393] width 472 height 402
click at [535, 322] on div ")," at bounding box center [768, 323] width 472 height 10
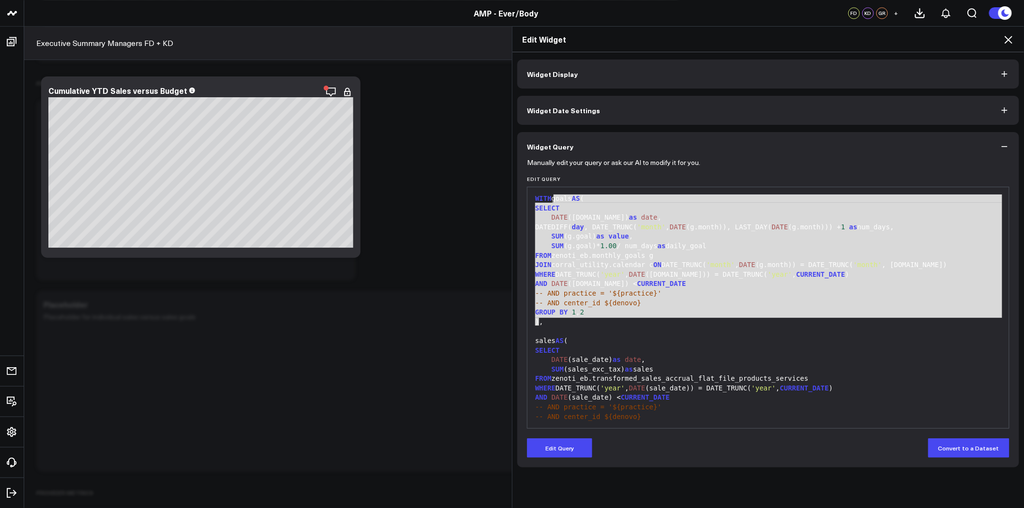
drag, startPoint x: 534, startPoint y: 321, endPoint x: 550, endPoint y: 196, distance: 125.9
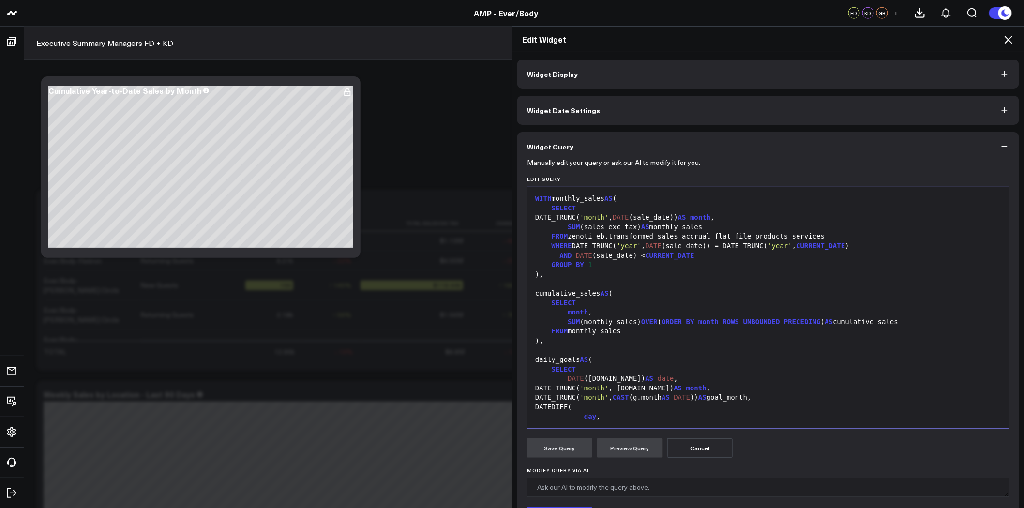
scroll to position [407, 0]
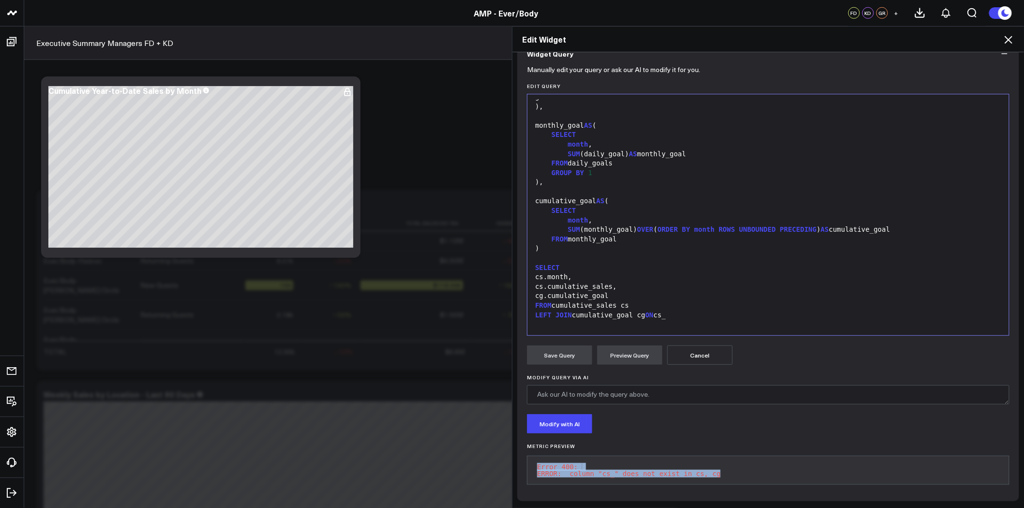
drag, startPoint x: 748, startPoint y: 467, endPoint x: 803, endPoint y: 391, distance: 94.6
click at [527, 458] on pre "Error 400: ERROR: column "cs_" does not exist in cs, cg" at bounding box center [768, 470] width 483 height 29
click at [657, 254] on div at bounding box center [768, 259] width 472 height 10
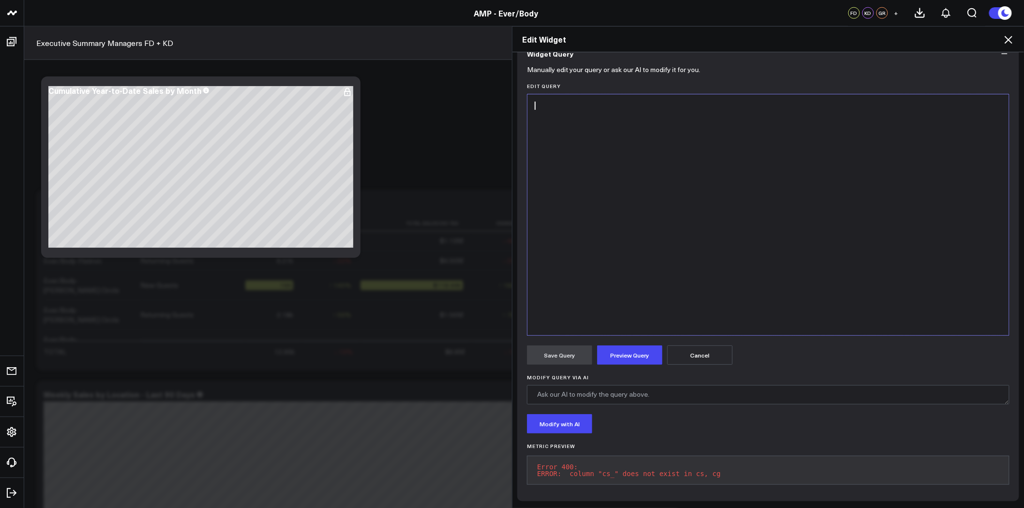
scroll to position [417, 0]
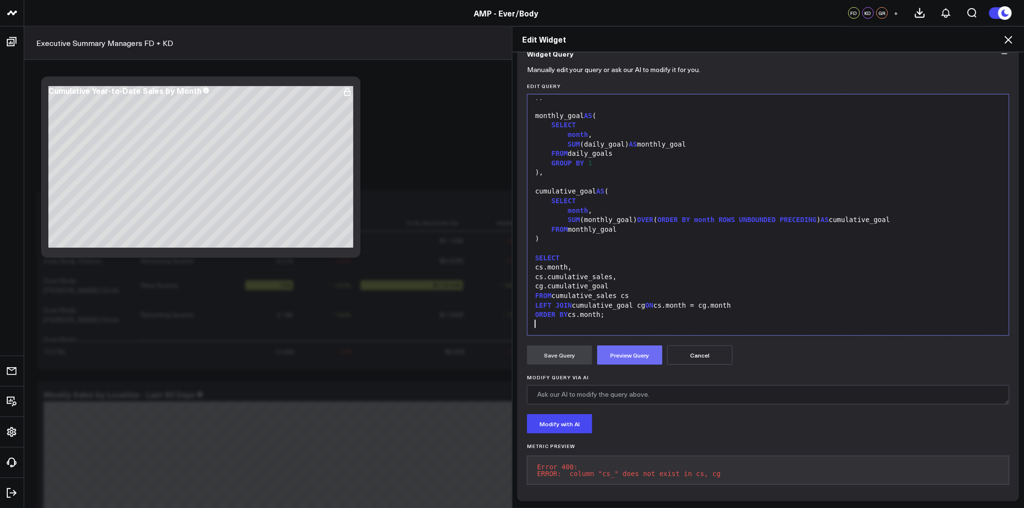
click at [633, 352] on button "Preview Query" at bounding box center [629, 355] width 65 height 19
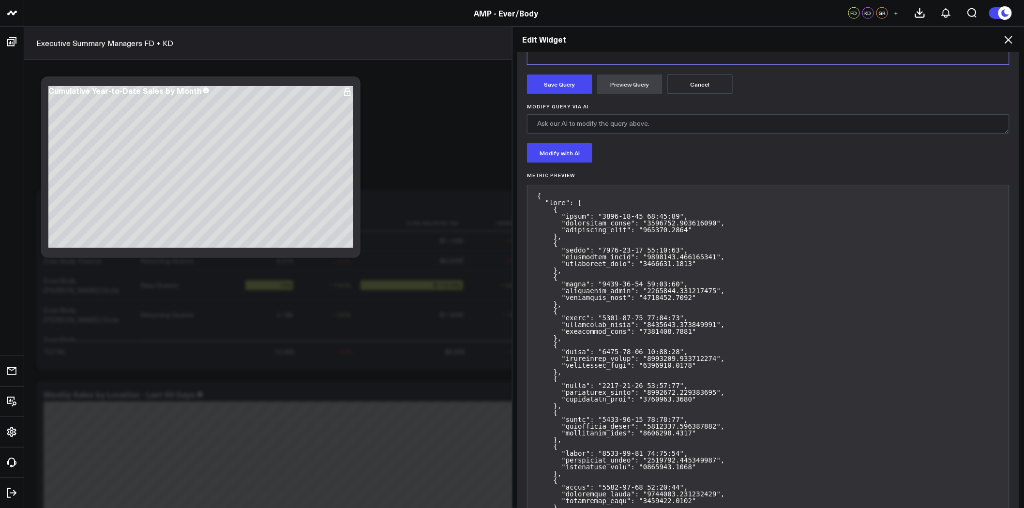
scroll to position [369, 0]
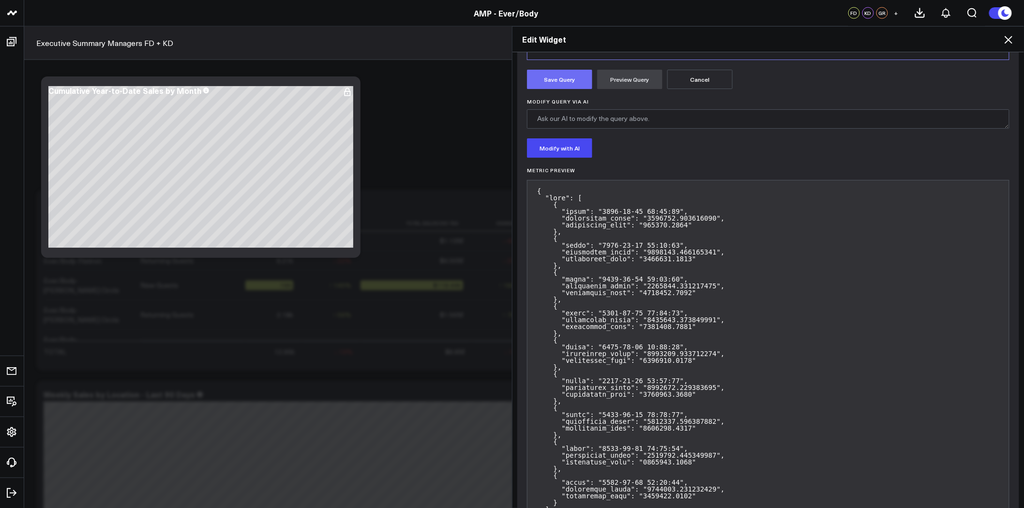
click at [552, 80] on button "Save Query" at bounding box center [559, 79] width 65 height 19
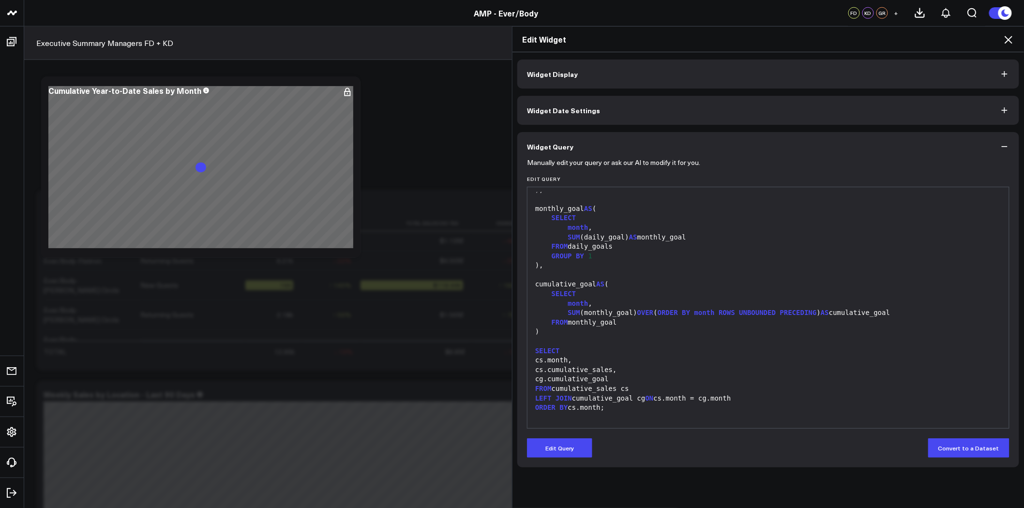
scroll to position [0, 0]
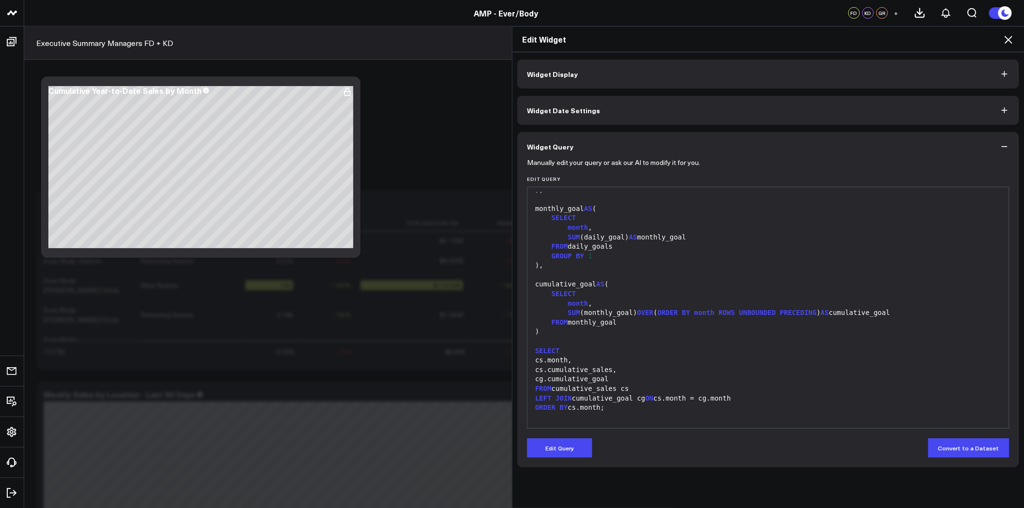
click at [1014, 40] on icon at bounding box center [1009, 40] width 12 height 12
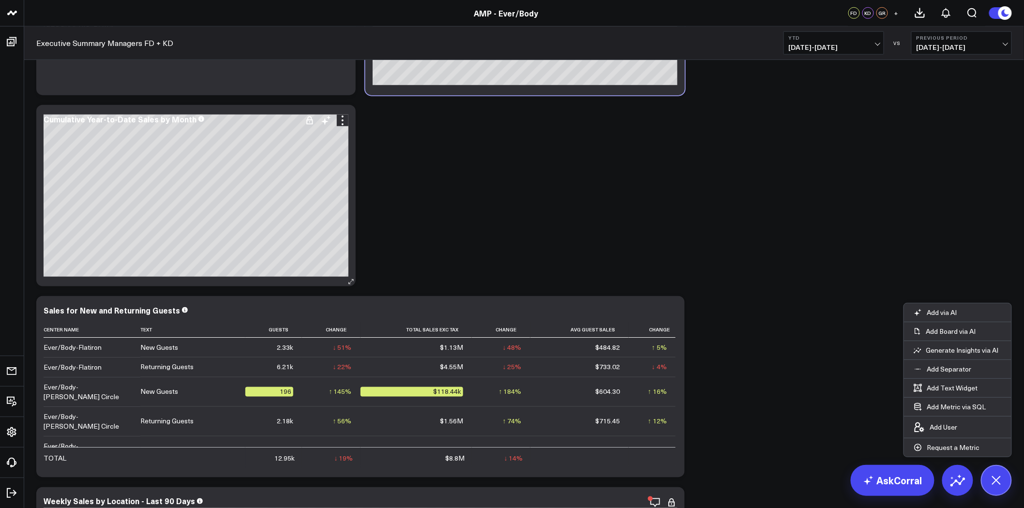
scroll to position [361, 0]
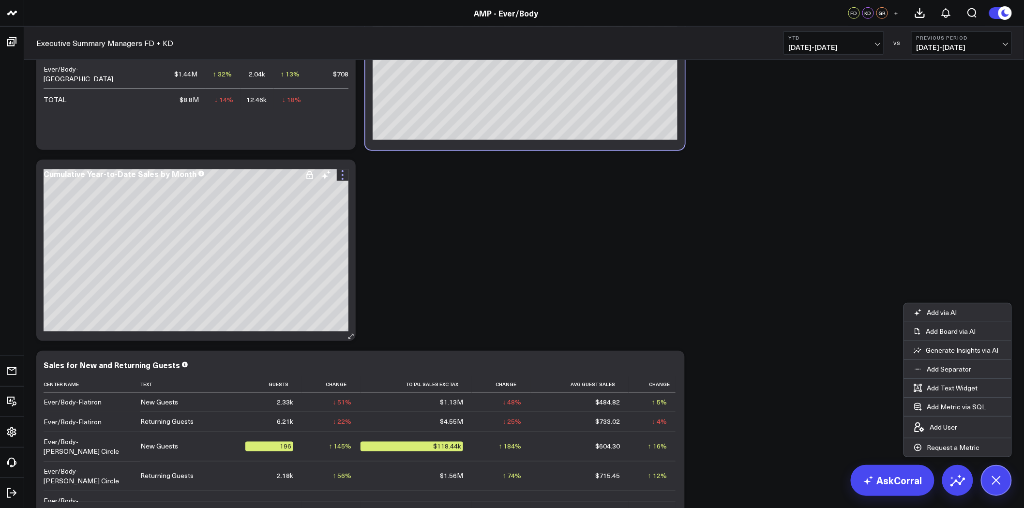
click at [339, 173] on icon at bounding box center [343, 175] width 12 height 12
drag, startPoint x: 406, startPoint y: 234, endPoint x: 407, endPoint y: 241, distance: 6.4
click at [0, 0] on ul "Fuel Gauge Fuel Gauge w/o Comparison Comparison Bar Static Number Line Chart fo…" at bounding box center [0, 0] width 0 height 0
click at [341, 172] on icon at bounding box center [343, 175] width 12 height 12
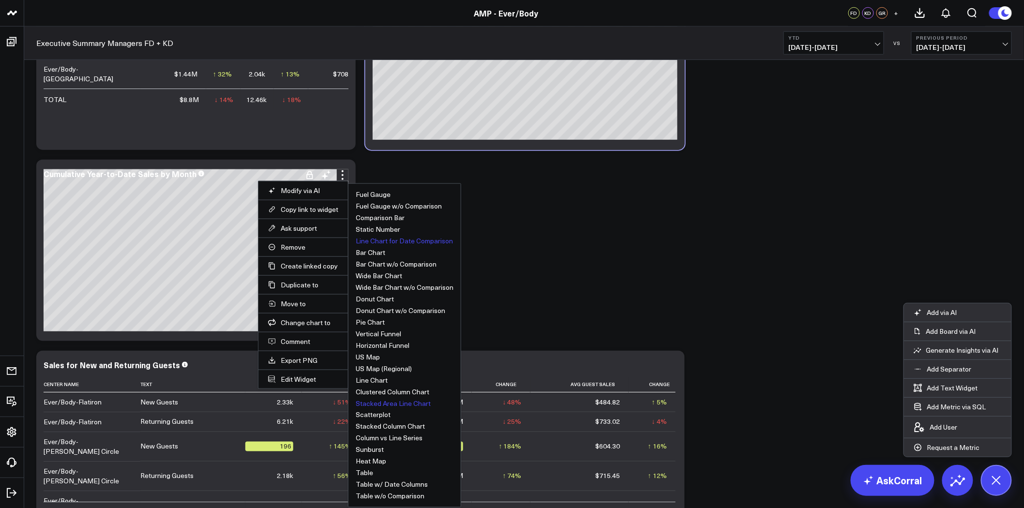
click at [393, 242] on button "Line Chart for Date Comparison" at bounding box center [404, 241] width 97 height 7
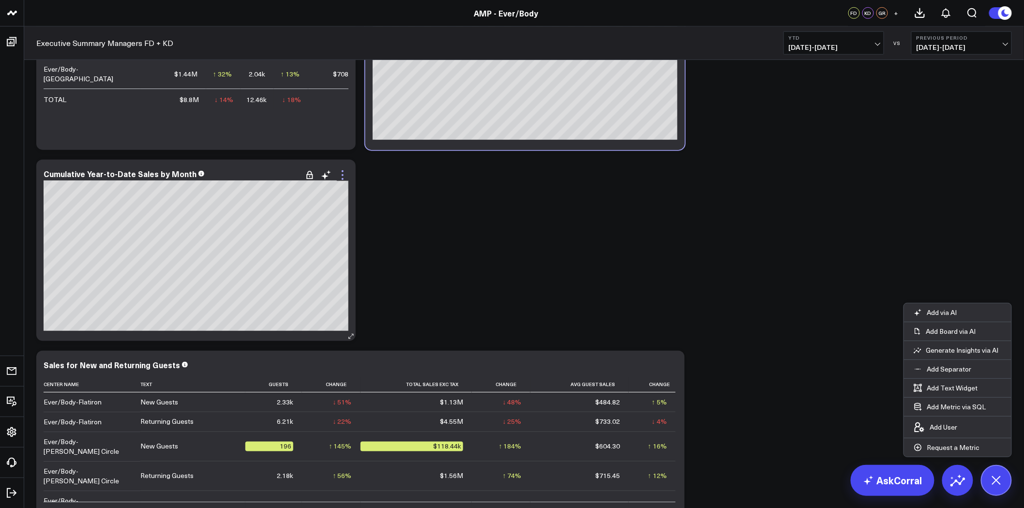
click at [340, 176] on icon at bounding box center [343, 175] width 12 height 12
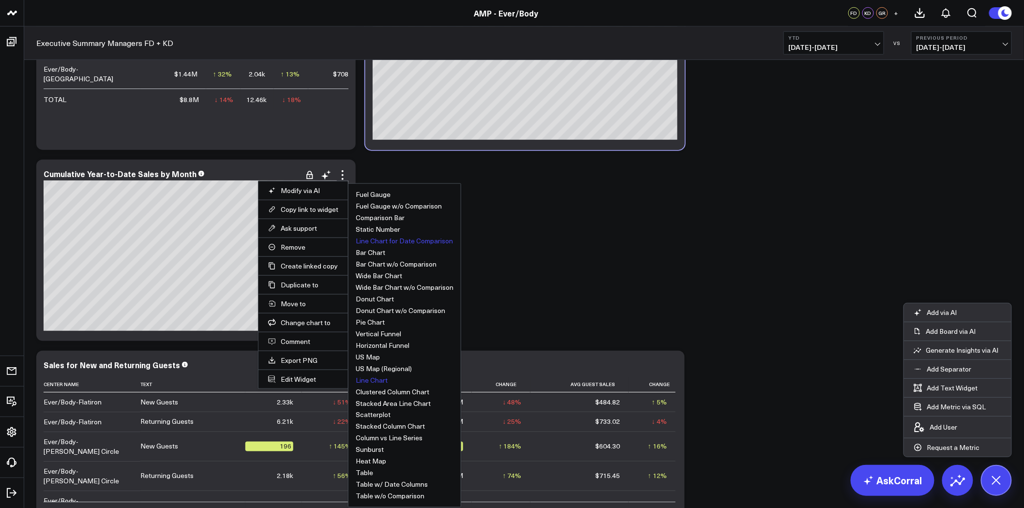
click at [380, 379] on button "Line Chart" at bounding box center [372, 380] width 32 height 7
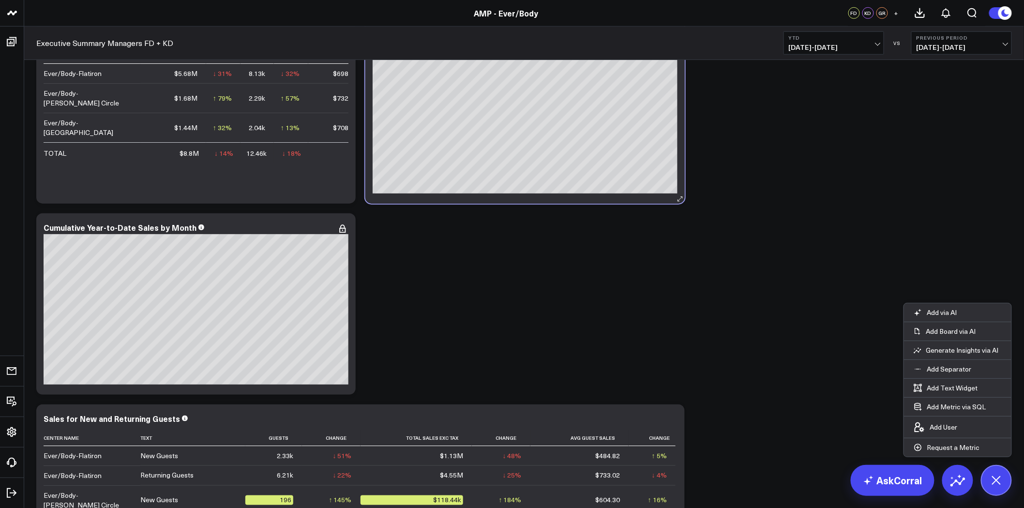
scroll to position [199, 0]
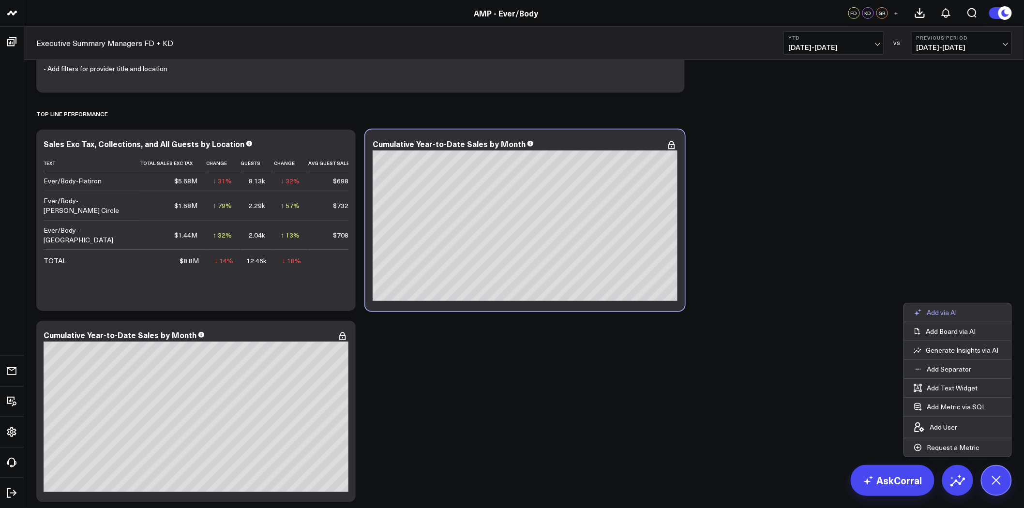
click at [938, 311] on p "Add via AI" at bounding box center [942, 312] width 30 height 9
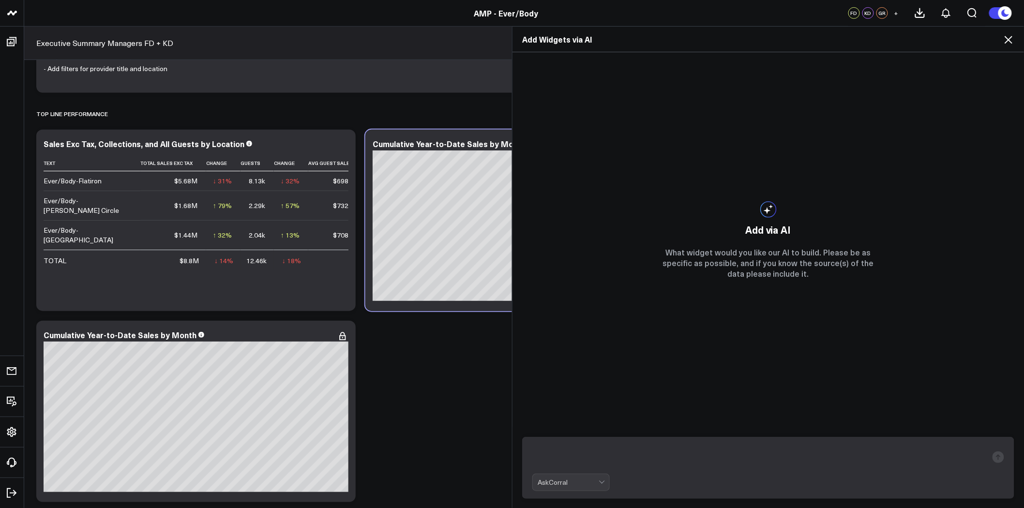
click at [615, 457] on textarea at bounding box center [759, 457] width 455 height 25
type textarea "cumulative year to date sales by month and goal by month"
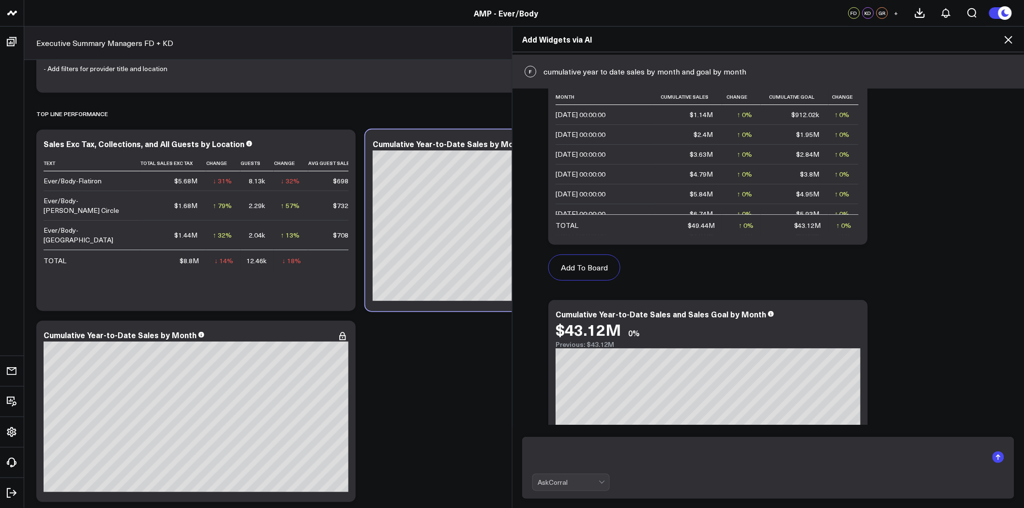
scroll to position [206, 0]
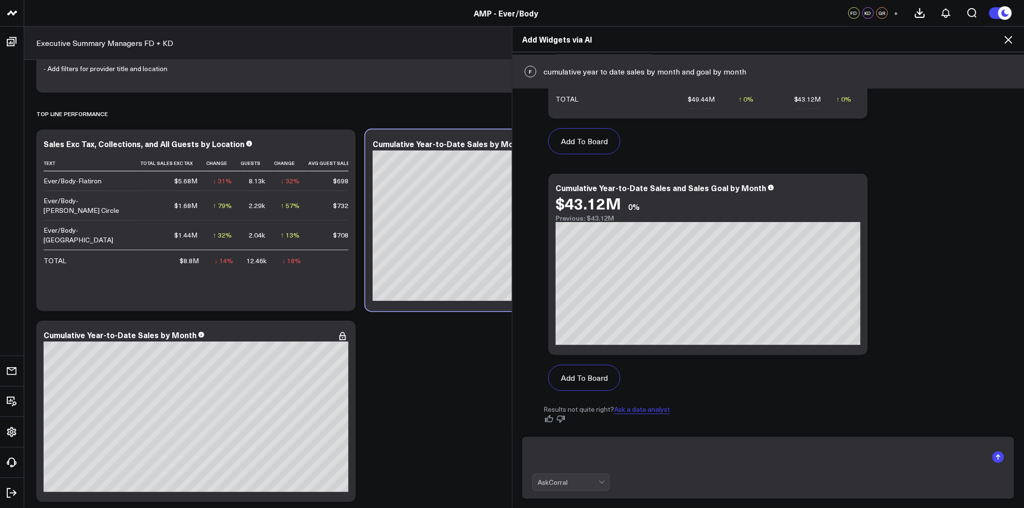
click at [647, 405] on link "Ask a data analyst" at bounding box center [642, 410] width 56 height 10
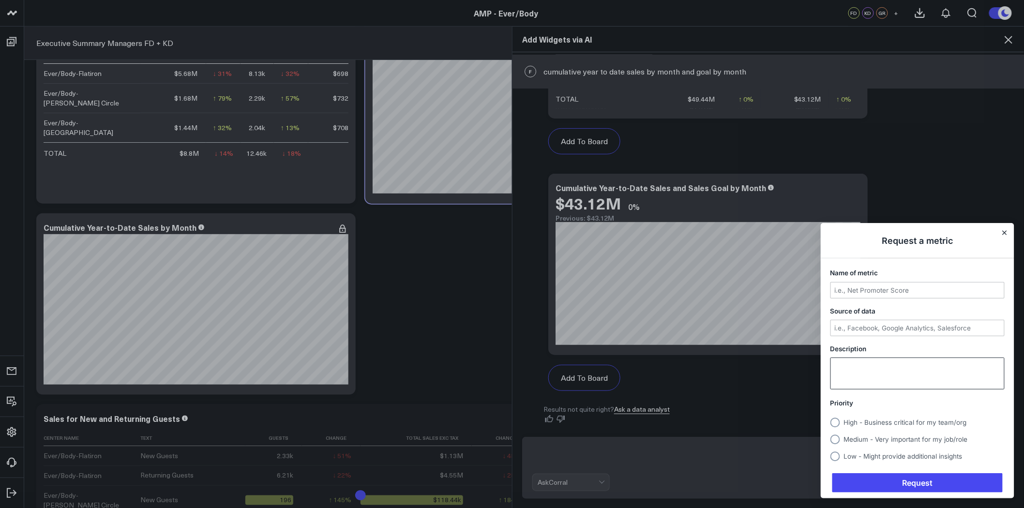
scroll to position [199, 0]
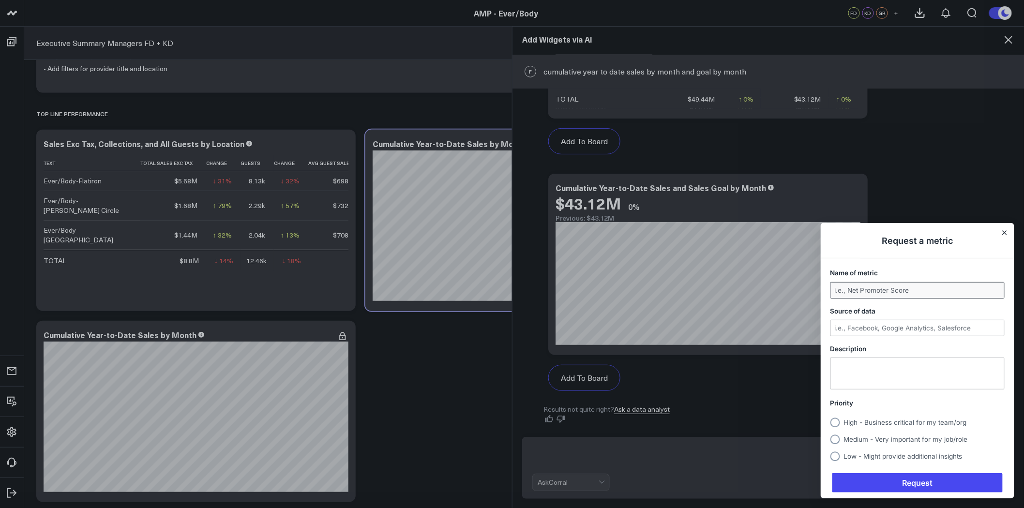
click at [895, 291] on input "Name of metric" at bounding box center [917, 290] width 173 height 15
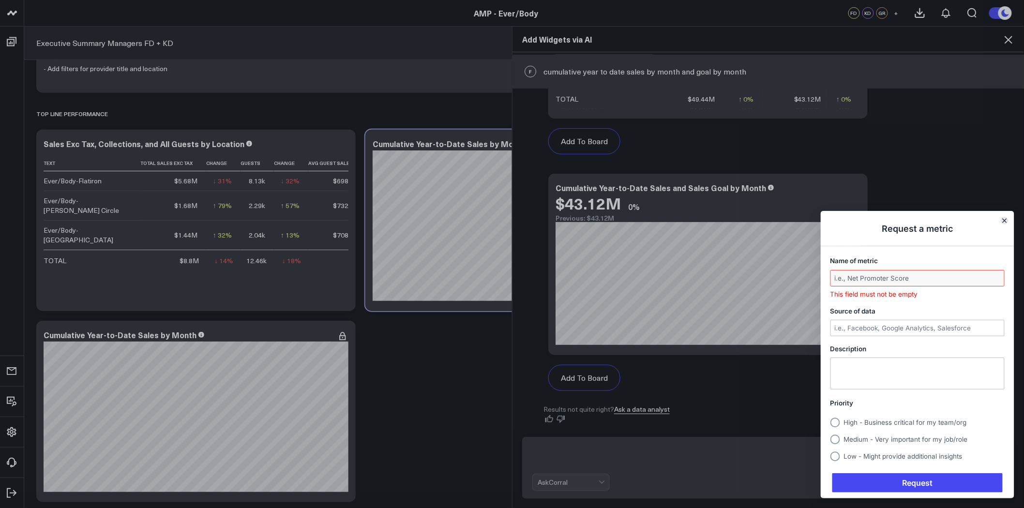
click at [1003, 223] on icon "Close" at bounding box center [1004, 220] width 5 height 5
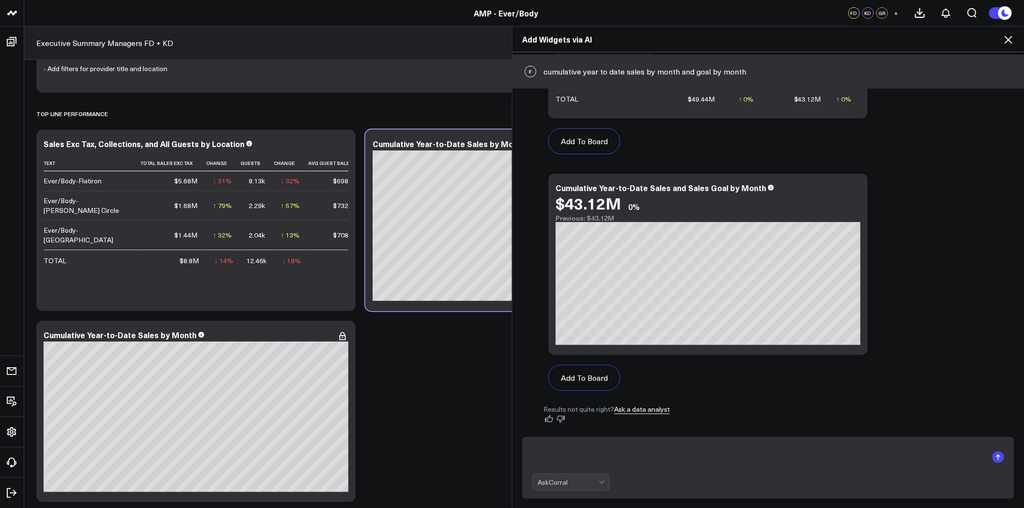
click at [1008, 39] on icon at bounding box center [1009, 40] width 12 height 12
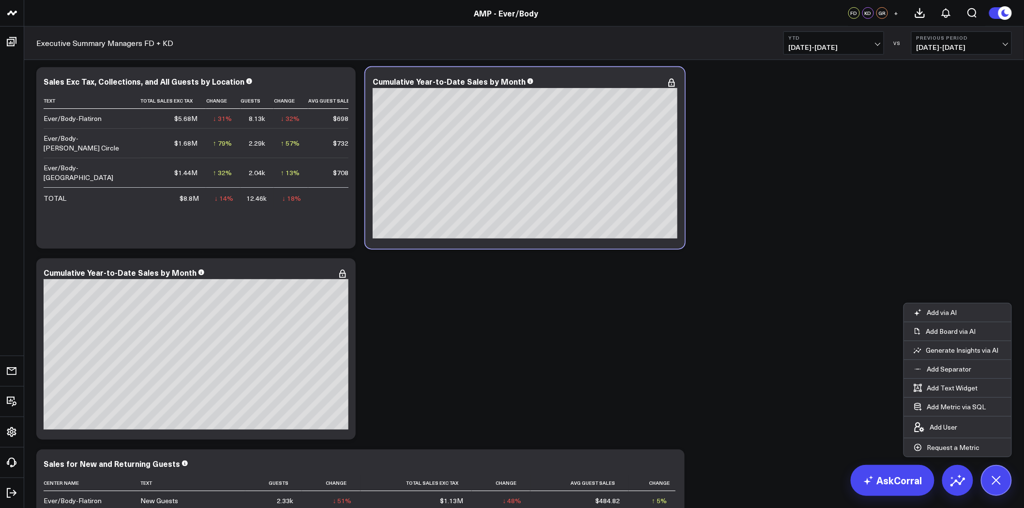
scroll to position [322, 0]
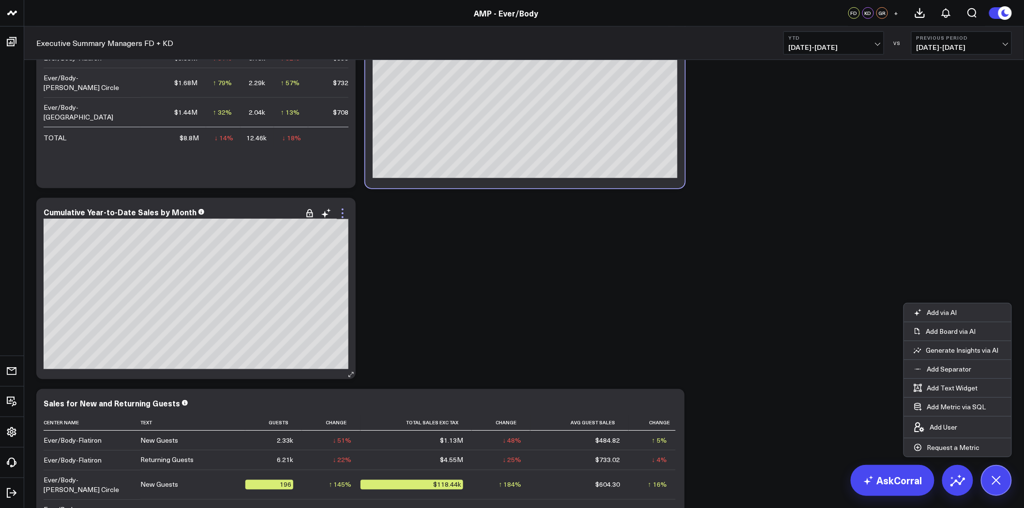
click at [342, 212] on icon at bounding box center [343, 214] width 12 height 12
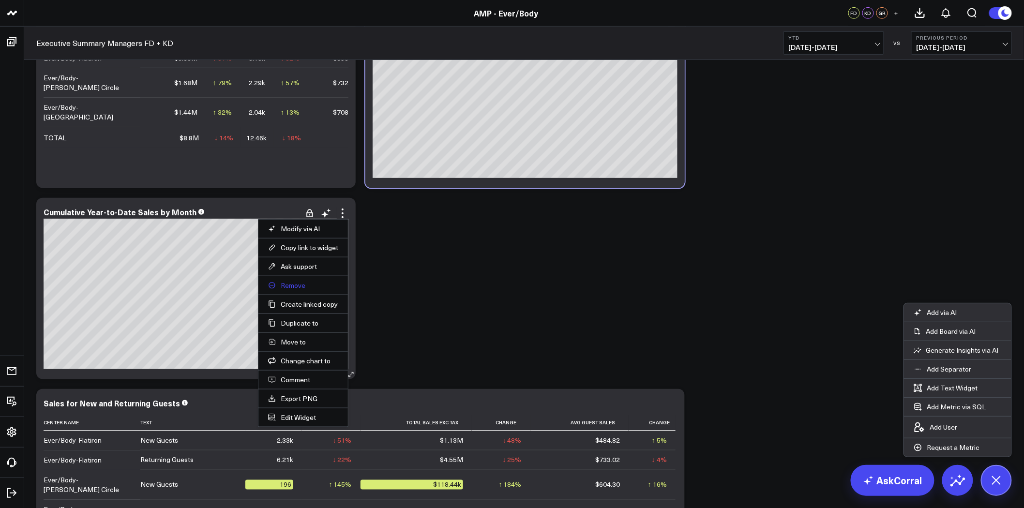
click at [297, 286] on button "Remove" at bounding box center [303, 285] width 70 height 9
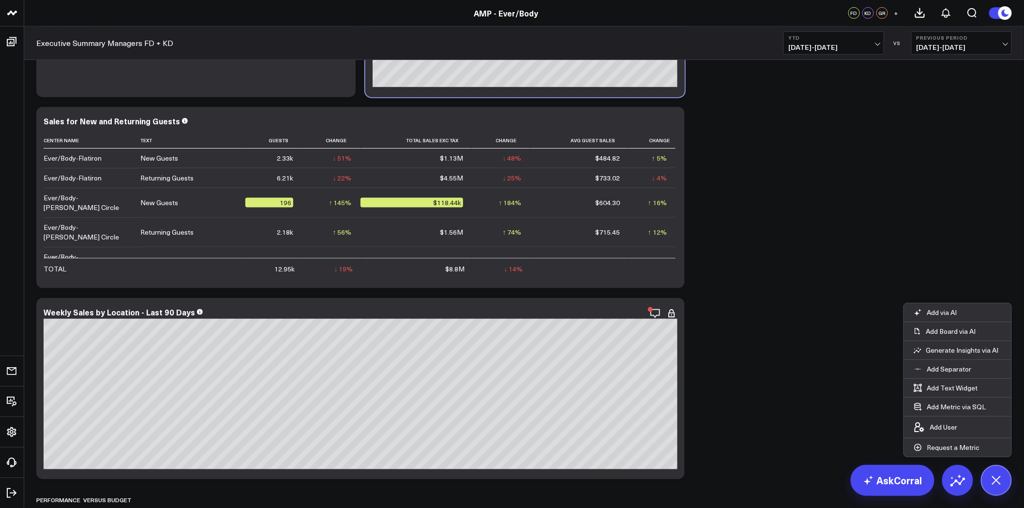
scroll to position [484, 0]
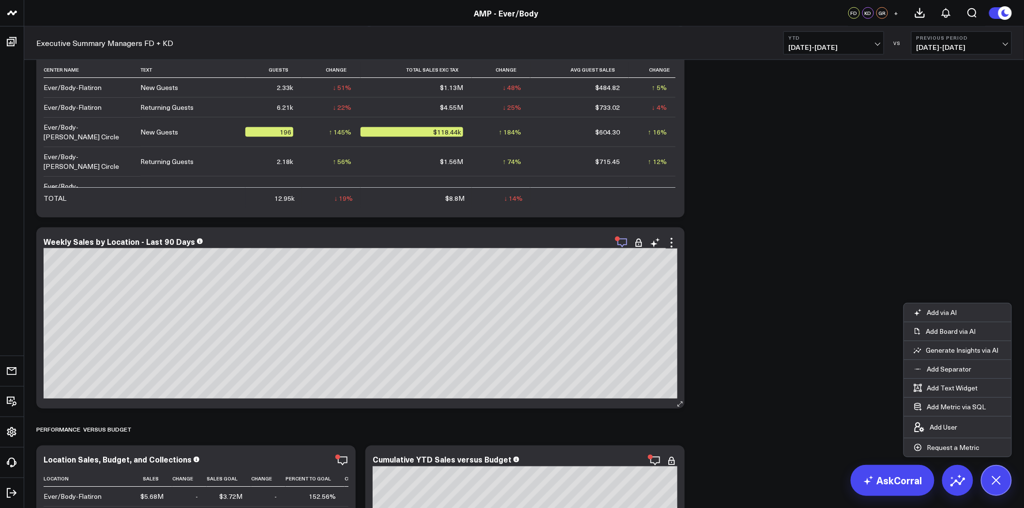
click at [626, 244] on icon "button" at bounding box center [623, 243] width 12 height 12
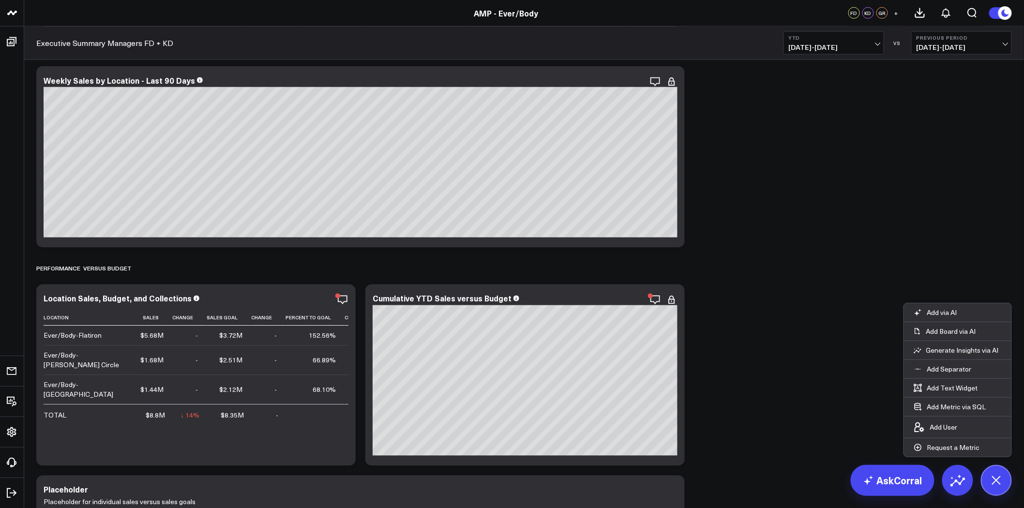
scroll to position [376, 0]
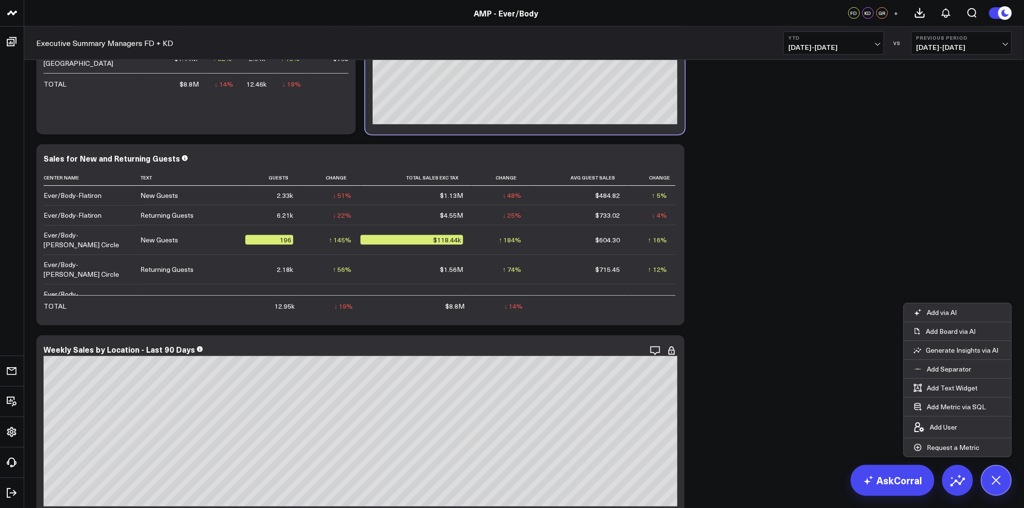
click at [811, 36] on b "YTD" at bounding box center [834, 38] width 90 height 6
click at [817, 119] on link "Last 60 Days" at bounding box center [834, 120] width 100 height 18
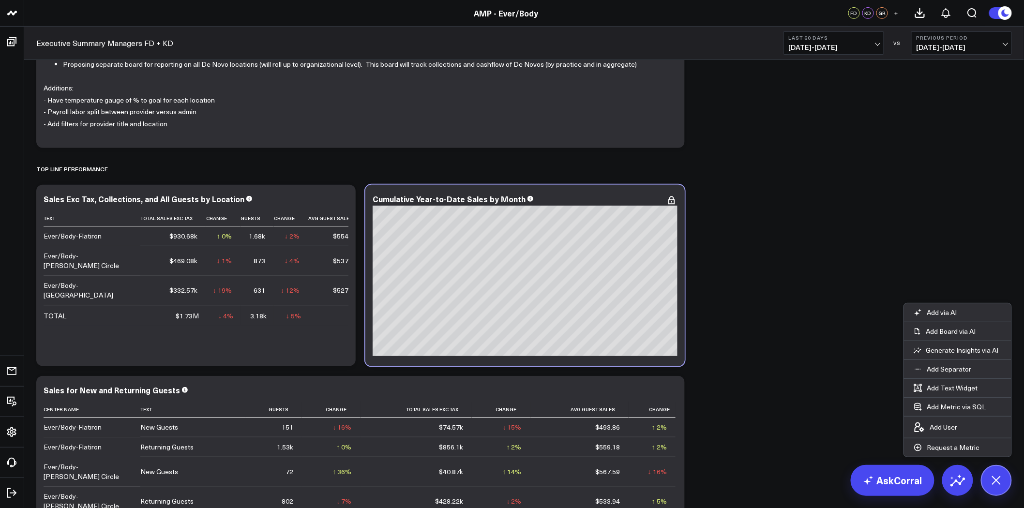
scroll to position [161, 0]
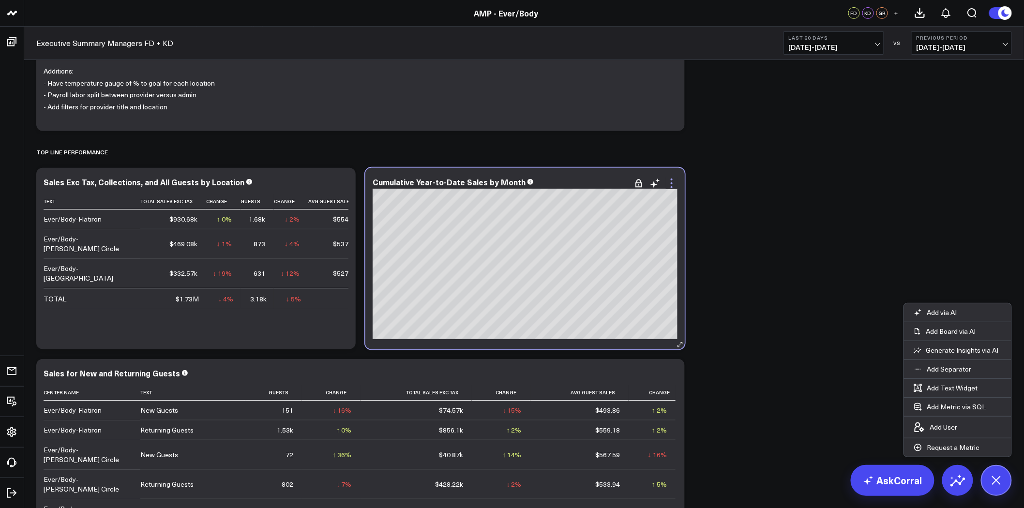
click at [671, 182] on icon at bounding box center [672, 184] width 12 height 12
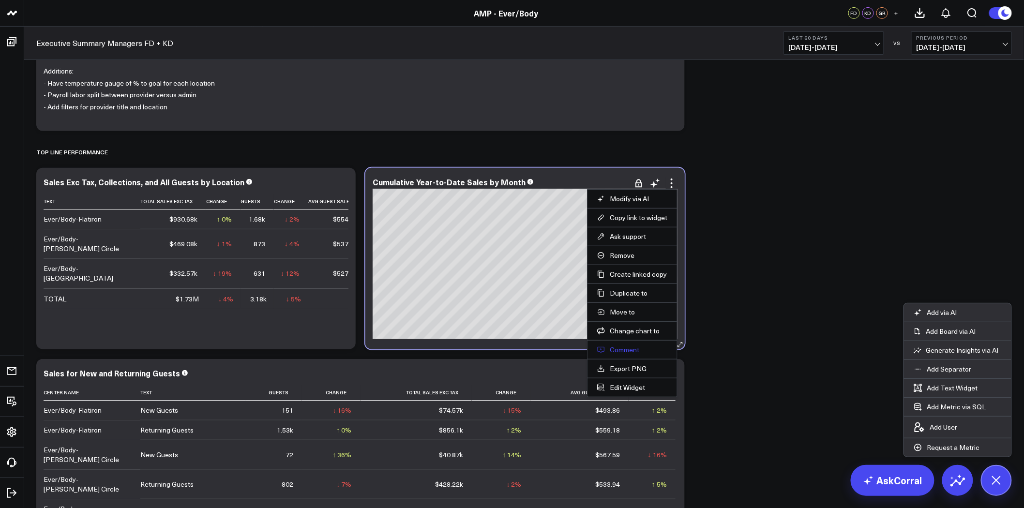
click at [625, 351] on button "Comment" at bounding box center [632, 350] width 70 height 9
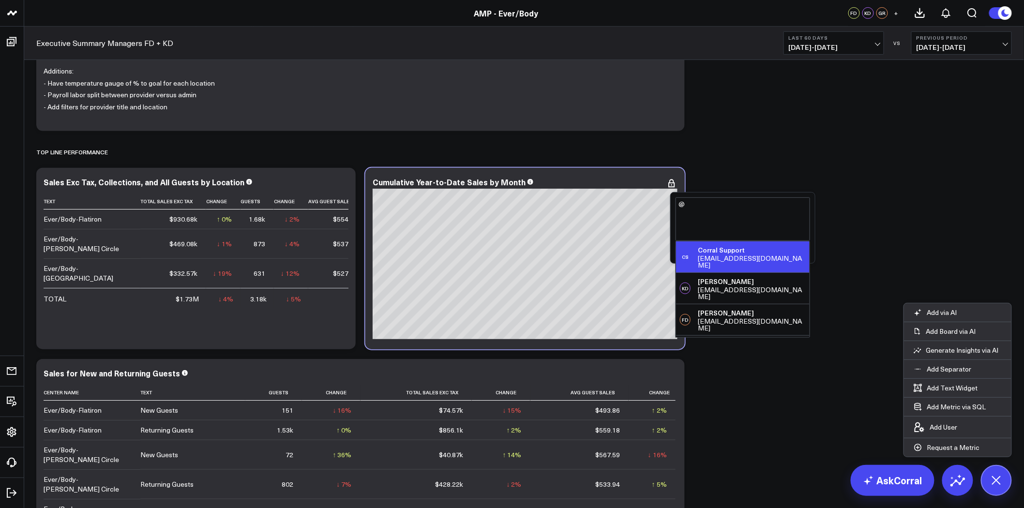
click at [740, 253] on div "Corral Support" at bounding box center [752, 250] width 108 height 10
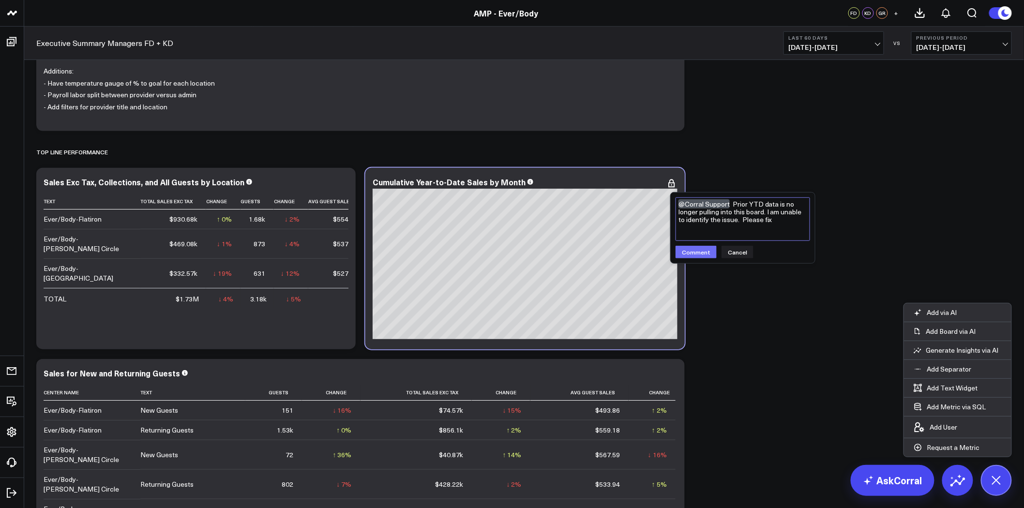
type textarea "@Corral Support Prior YTD data is no longer pulling into this board. I am unabl…"
click at [703, 257] on button "Comment" at bounding box center [696, 252] width 41 height 13
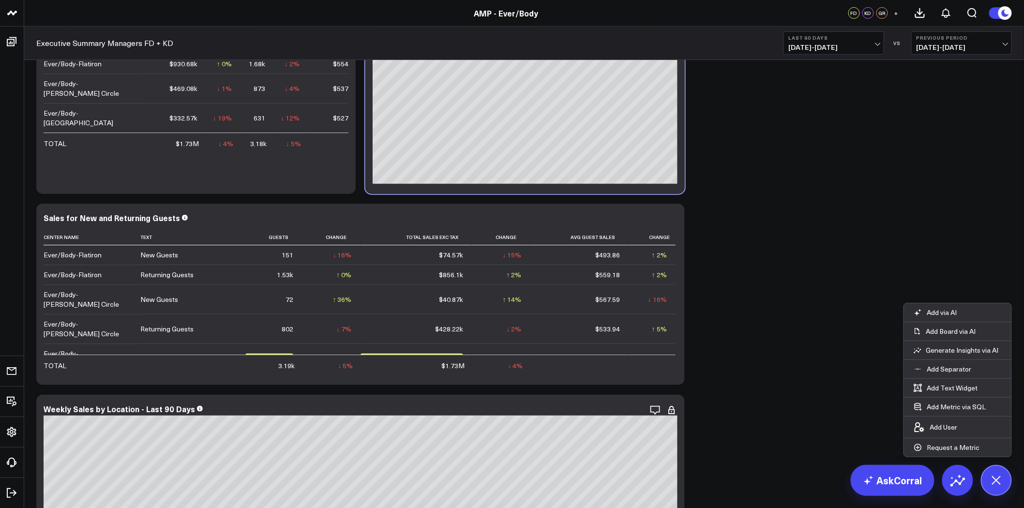
scroll to position [269, 0]
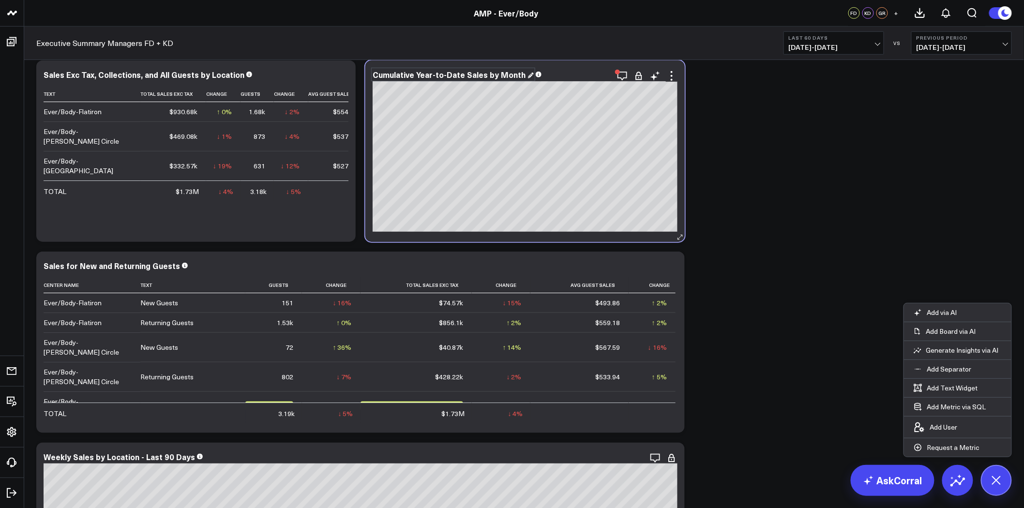
click at [460, 73] on div "Cumulative Year-to-Date Sales by Month" at bounding box center [453, 74] width 161 height 11
drag, startPoint x: 460, startPoint y: 75, endPoint x: 419, endPoint y: 75, distance: 41.6
click at [419, 75] on div "Cumulative Year-to-Date Sales by Month" at bounding box center [450, 74] width 155 height 11
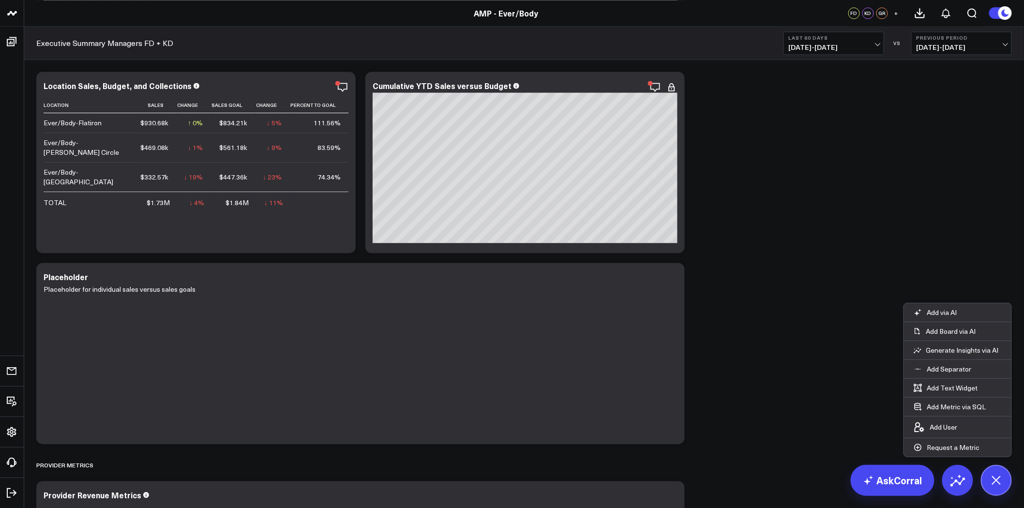
scroll to position [860, 0]
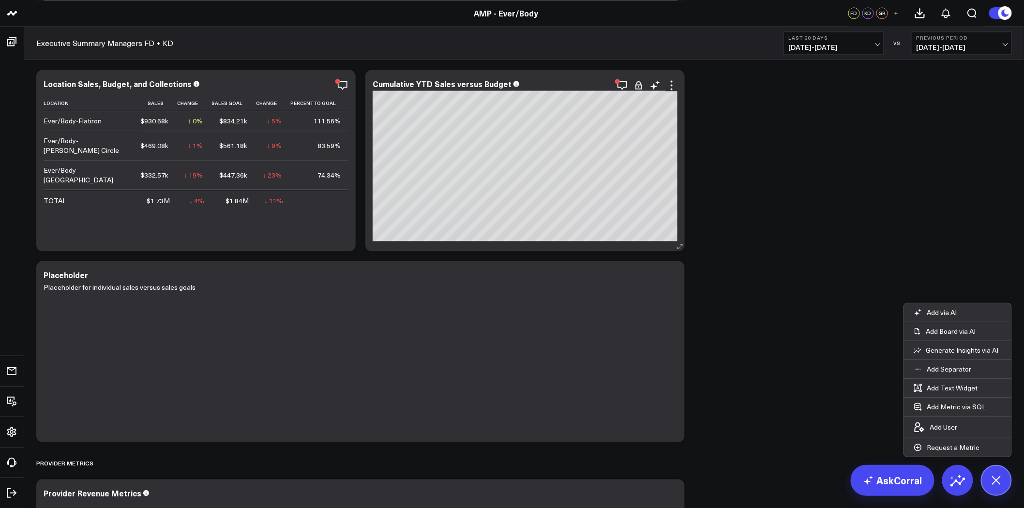
click at [369, 248] on div "Cumulative YTD Sales versus Budget [#c8c8fa fontSize:9px][/] [#fff fontSize:16p…" at bounding box center [524, 161] width 319 height 182
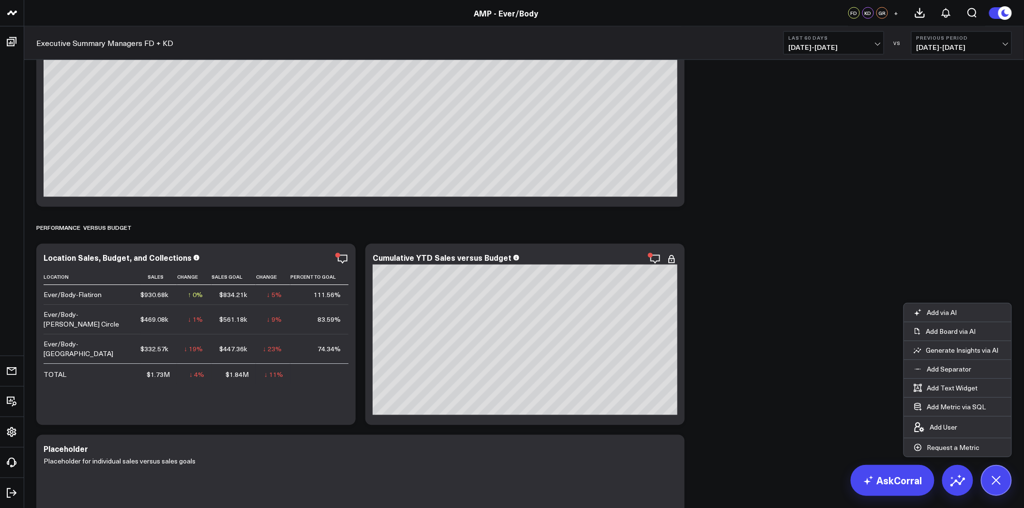
scroll to position [753, 0]
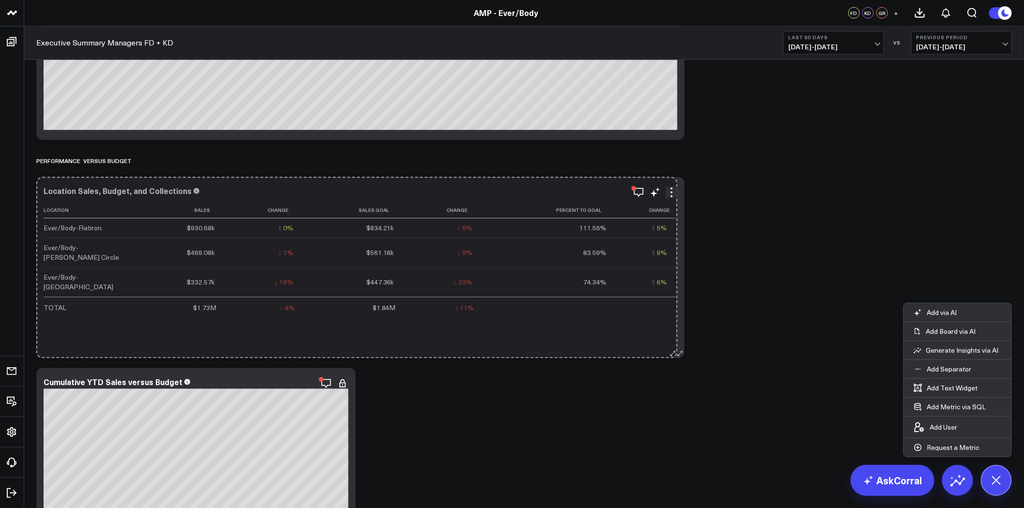
drag, startPoint x: 351, startPoint y: 354, endPoint x: 674, endPoint y: 340, distance: 323.1
click at [674, 340] on div "Location Sales, Budget, and Collections Location Sales Change Sales Goal Change…" at bounding box center [360, 268] width 649 height 182
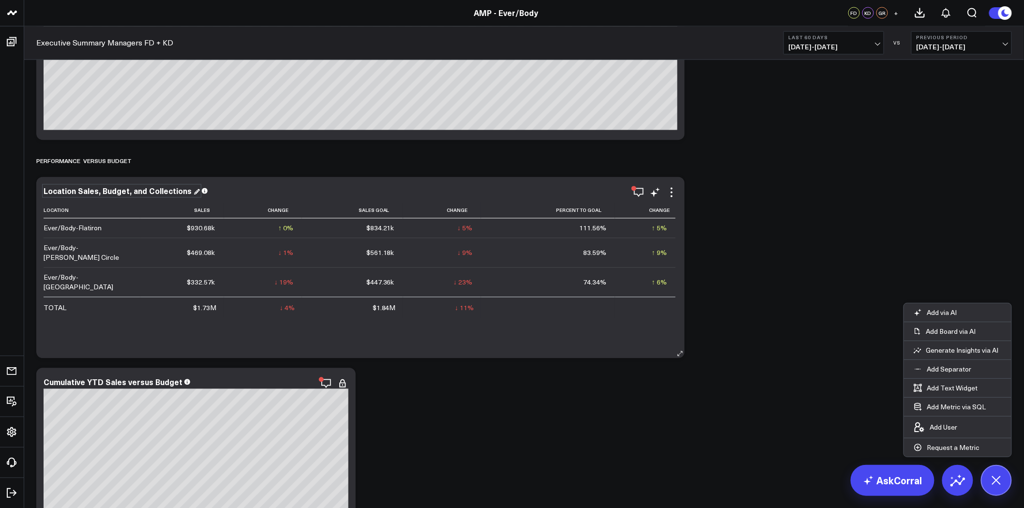
click at [119, 188] on div "Location Sales, Budget, and Collections" at bounding box center [122, 191] width 156 height 11
click at [119, 188] on div "Location Sales, Budget, and Collections" at bounding box center [119, 191] width 150 height 11
drag, startPoint x: 104, startPoint y: 191, endPoint x: 260, endPoint y: 188, distance: 155.9
click at [260, 188] on div "Location Sales, Budget, and Collections" at bounding box center [361, 191] width 634 height 9
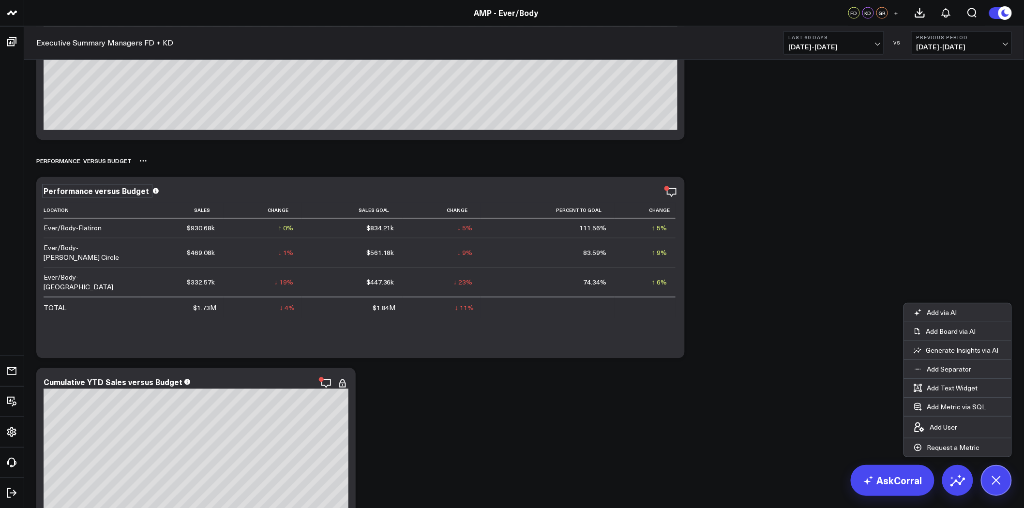
click at [340, 160] on div "PERFORMANCE VERSUS BUDGET" at bounding box center [524, 161] width 976 height 22
click at [106, 190] on div "Performance versus Budget" at bounding box center [101, 191] width 114 height 11
click at [106, 190] on div "Performance versus Budget" at bounding box center [97, 191] width 107 height 11
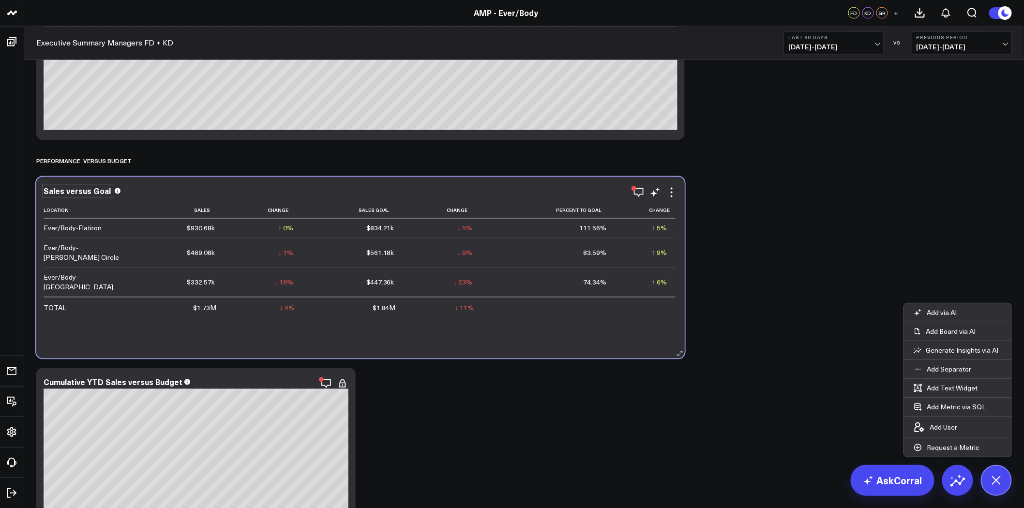
click at [176, 183] on div "Sales versus Goal Location Sales Change Sales Goal Change Percent To Goal Chang…" at bounding box center [360, 268] width 649 height 182
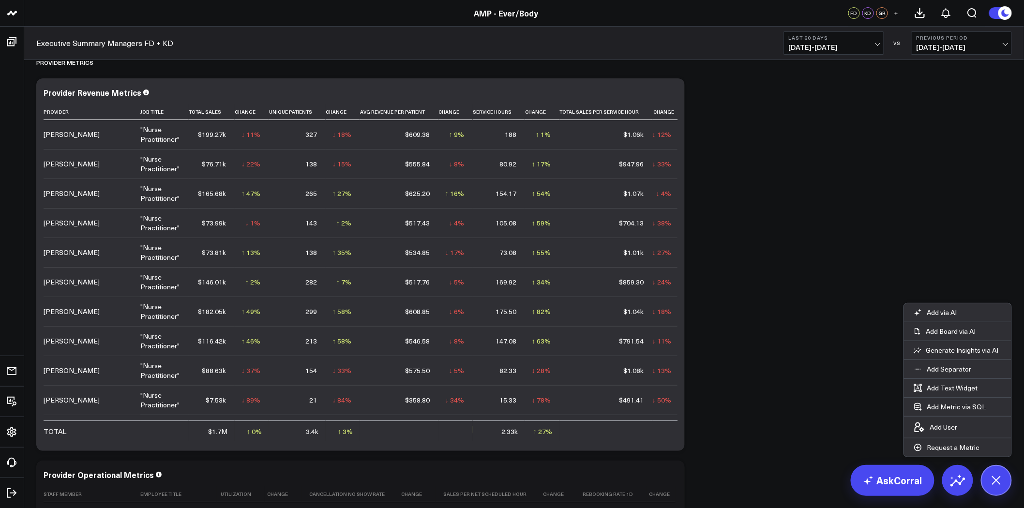
scroll to position [1667, 0]
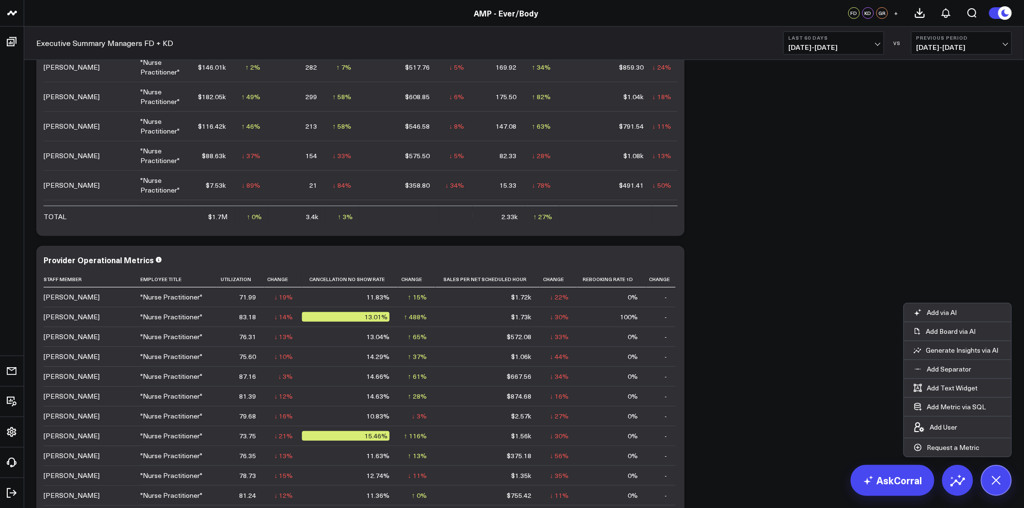
click at [969, 44] on span "05/14/25 - 07/12/25" at bounding box center [962, 48] width 90 height 8
click at [939, 83] on link "MoM" at bounding box center [962, 83] width 100 height 18
click at [827, 40] on b "Last 60 Days" at bounding box center [834, 38] width 90 height 6
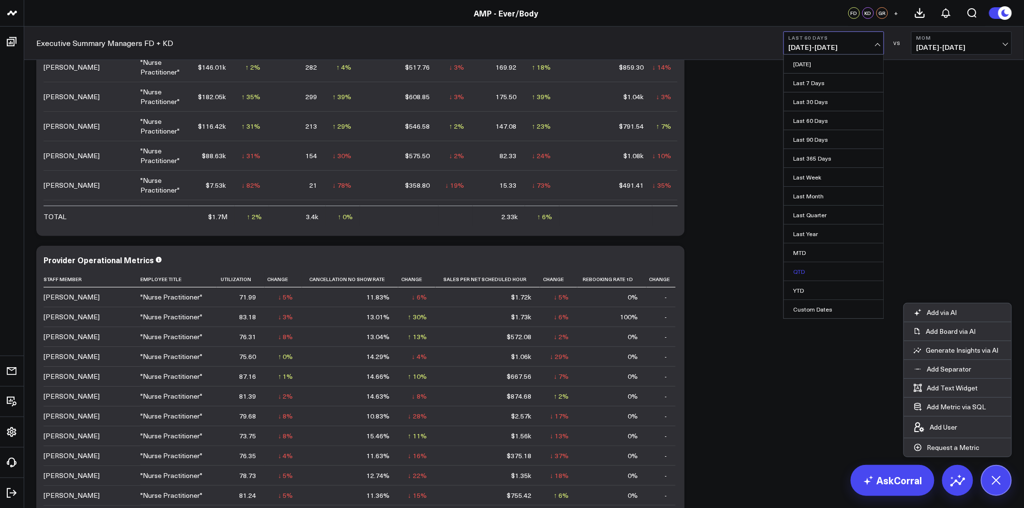
click at [805, 273] on link "QTD" at bounding box center [834, 271] width 100 height 18
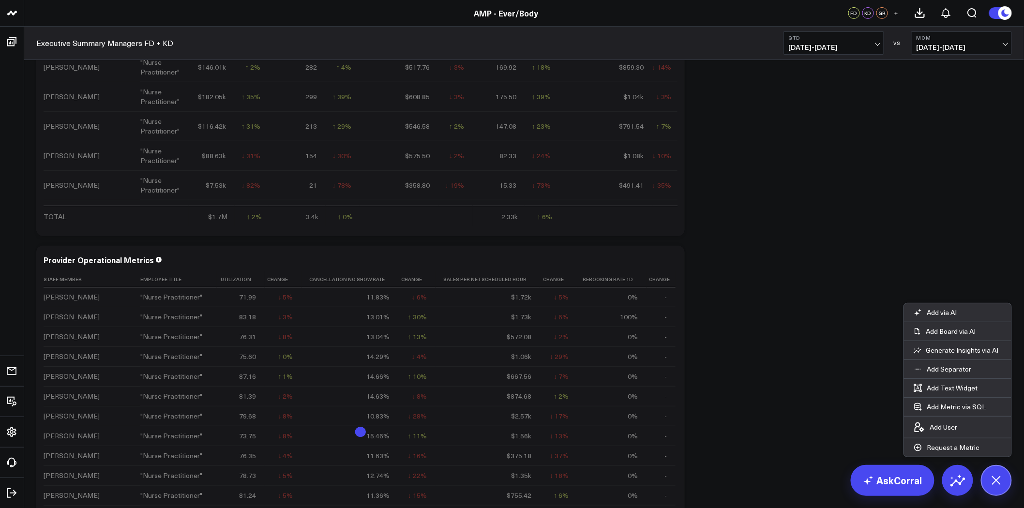
click at [951, 44] on span "06/01/25 - 08/10/25" at bounding box center [962, 48] width 90 height 8
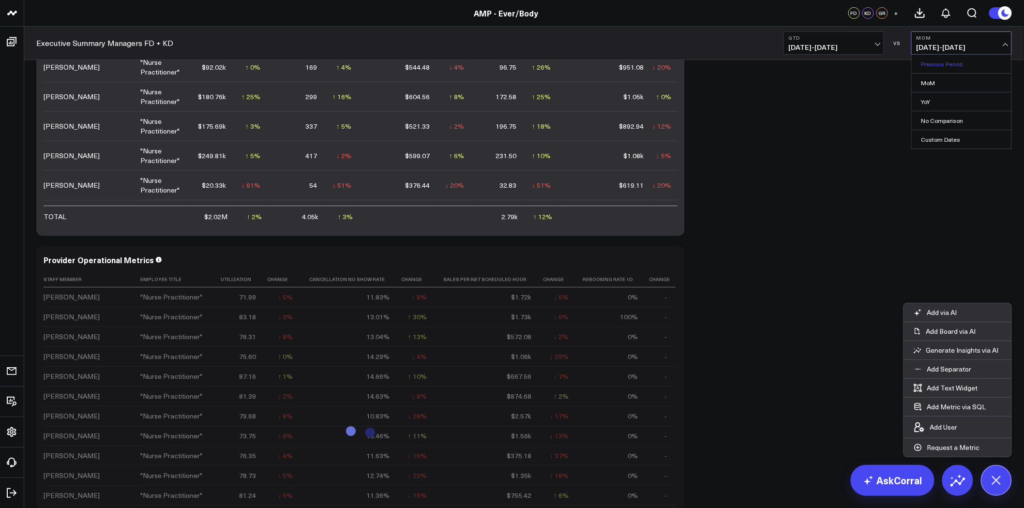
click at [949, 57] on link "Previous Period" at bounding box center [962, 64] width 100 height 18
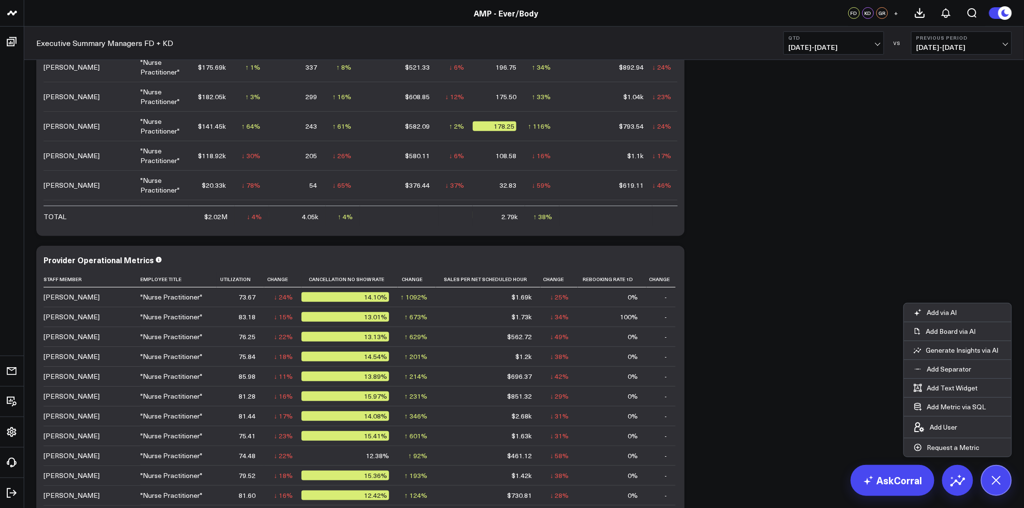
click at [928, 45] on span "04/20/25 - 06/30/25" at bounding box center [962, 48] width 90 height 8
click at [830, 46] on span "07/01/25 - 09/10/25" at bounding box center [834, 48] width 90 height 8
click at [821, 199] on link "Last Month" at bounding box center [834, 196] width 100 height 18
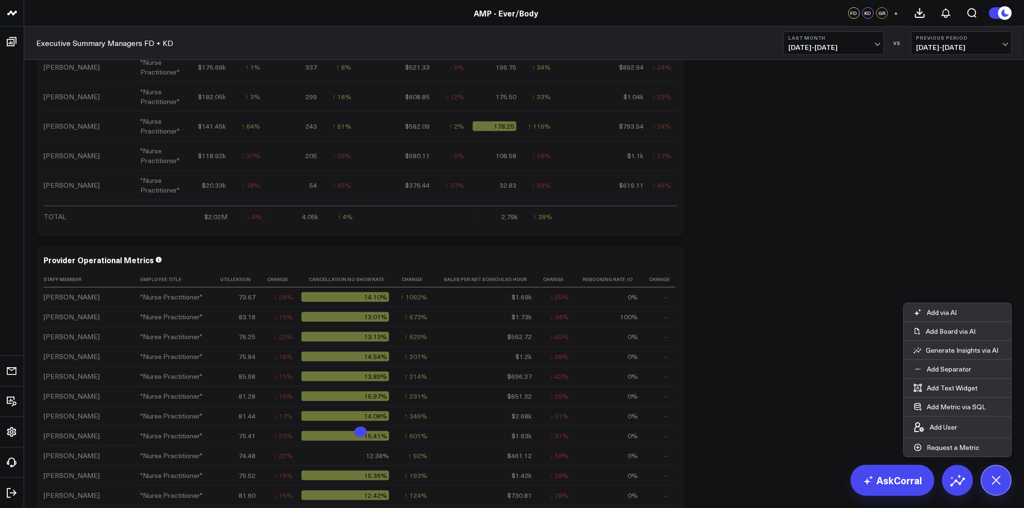
click at [950, 41] on button "Previous Period 07/01/25 - 07/31/25" at bounding box center [961, 42] width 101 height 23
click at [939, 83] on link "MoM" at bounding box center [962, 83] width 100 height 18
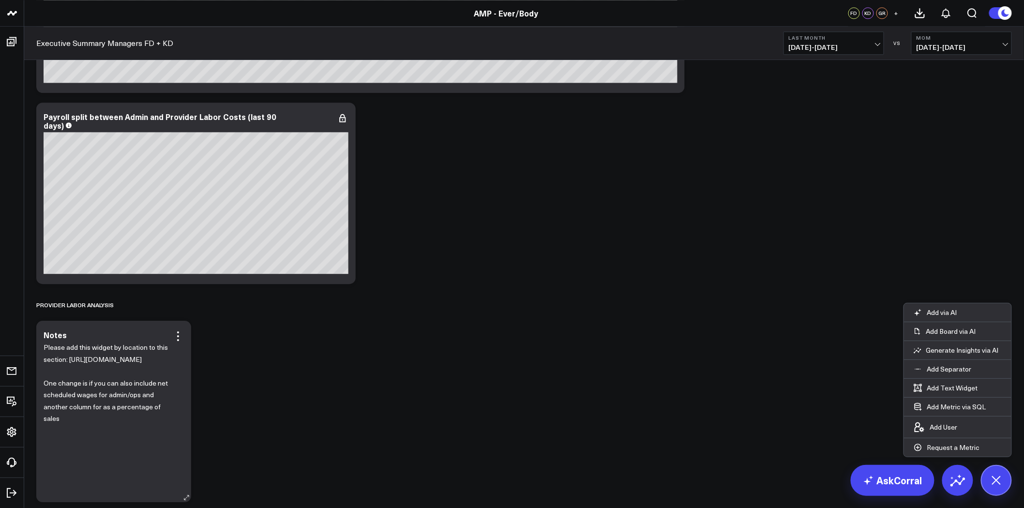
scroll to position [2581, 0]
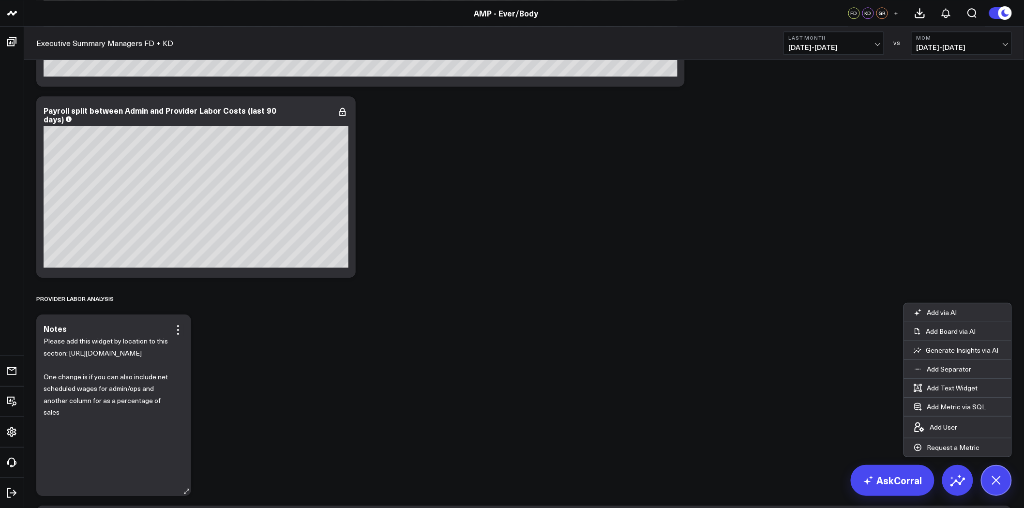
click at [129, 369] on p "Please add this widget by location to this section: https://app.corraldata.com/…" at bounding box center [110, 376] width 133 height 83
click at [108, 372] on p "Please add this widget by location to this section: https://app.corraldata.com/…" at bounding box center [110, 376] width 133 height 83
click at [180, 332] on icon at bounding box center [178, 330] width 12 height 12
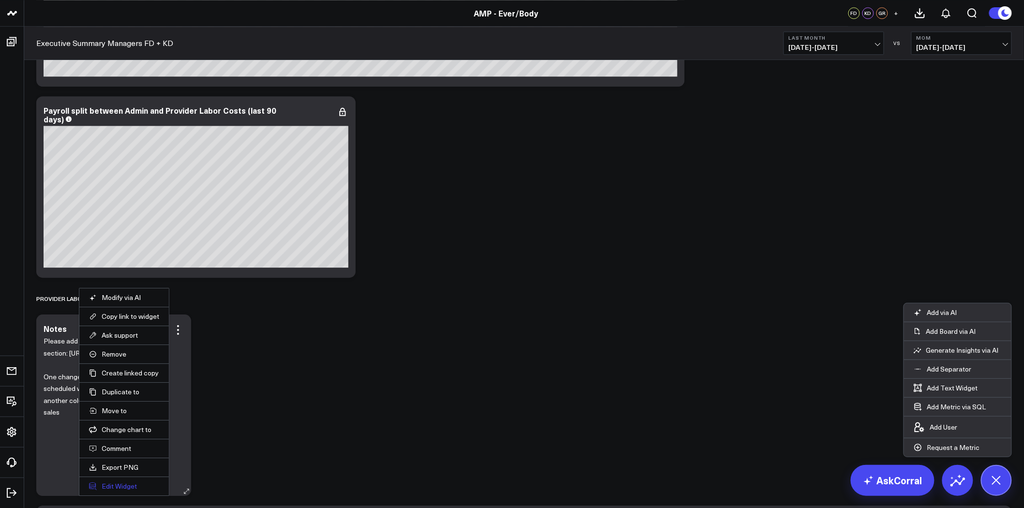
click at [126, 487] on button "Edit Widget" at bounding box center [124, 486] width 70 height 9
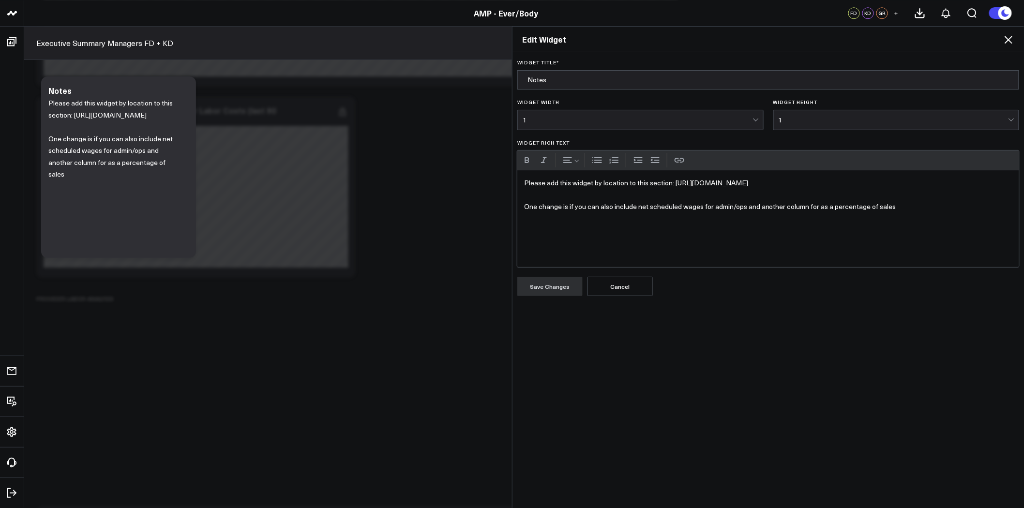
drag, startPoint x: 669, startPoint y: 184, endPoint x: 1008, endPoint y: 180, distance: 339.3
click at [1008, 180] on p "Please add this widget by location to this section: https://app.corraldata.com/…" at bounding box center [768, 195] width 488 height 36
copy p "https://app.corraldata.com/amp-ever-body/executive-summary-copy#f9608664-29b1-4…"
click at [431, 123] on div "Edit Widget Widget Title * Notes Widget Width 1 Widget Height 1 Widget Rich Tex…" at bounding box center [512, 267] width 1024 height 482
click at [1008, 35] on icon at bounding box center [1009, 40] width 12 height 12
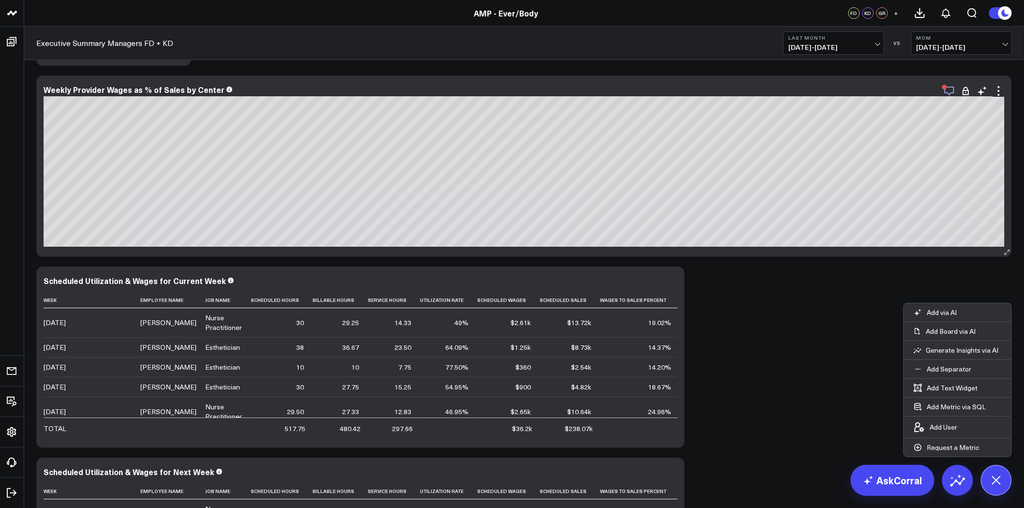
scroll to position [2904, 0]
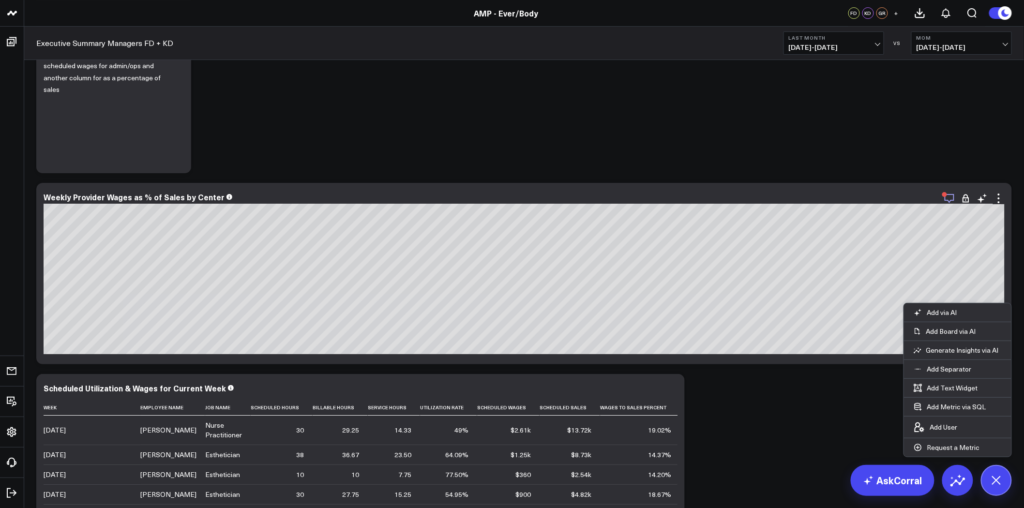
click at [950, 195] on icon "button" at bounding box center [950, 198] width 10 height 9
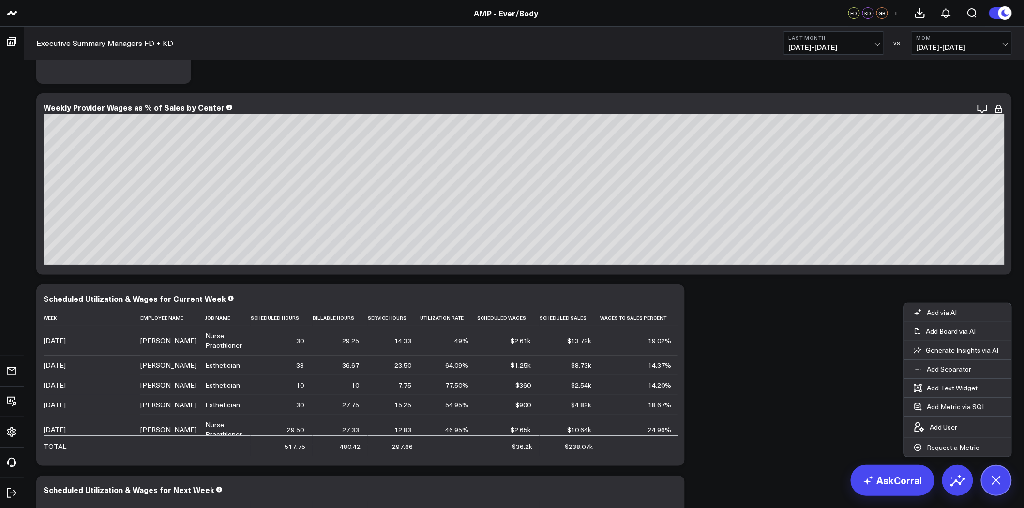
scroll to position [3012, 0]
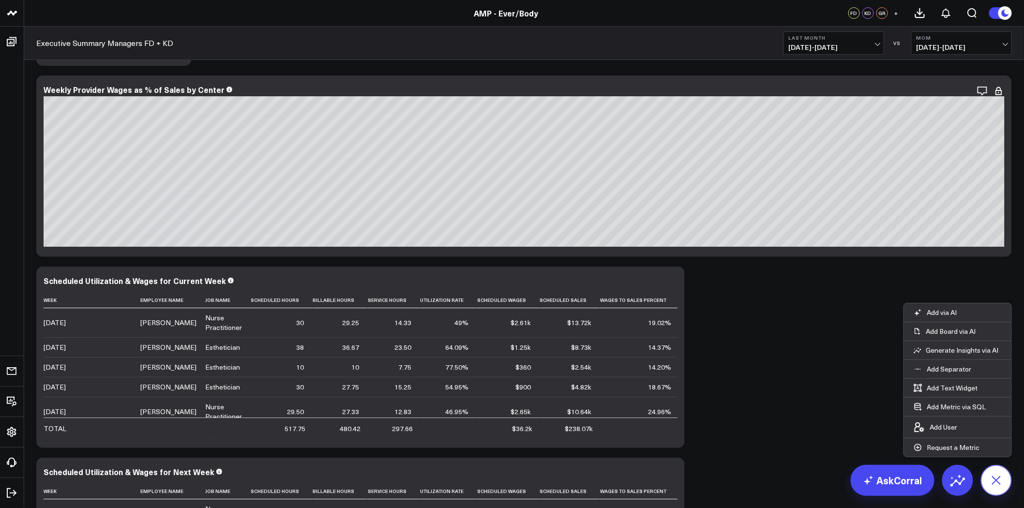
click at [1003, 480] on icon at bounding box center [996, 480] width 22 height 22
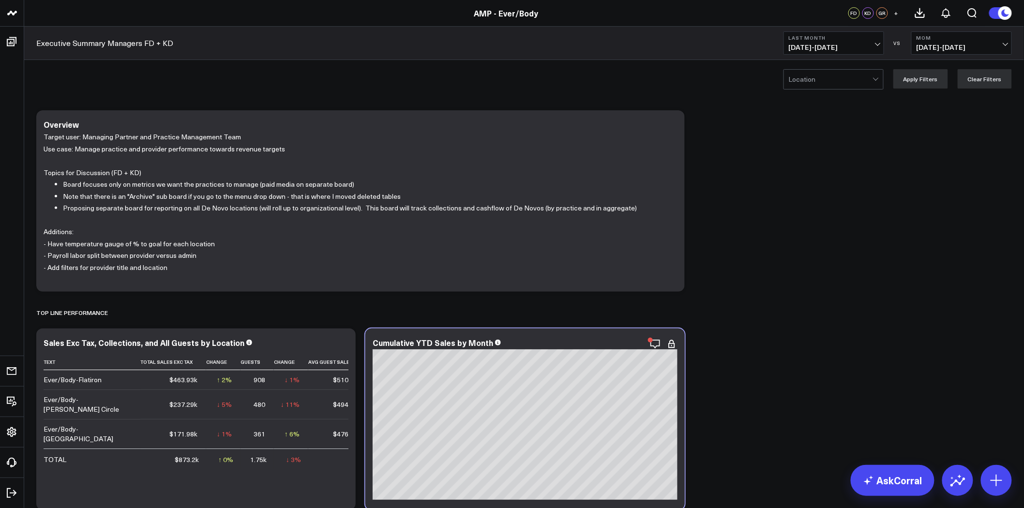
scroll to position [0, 0]
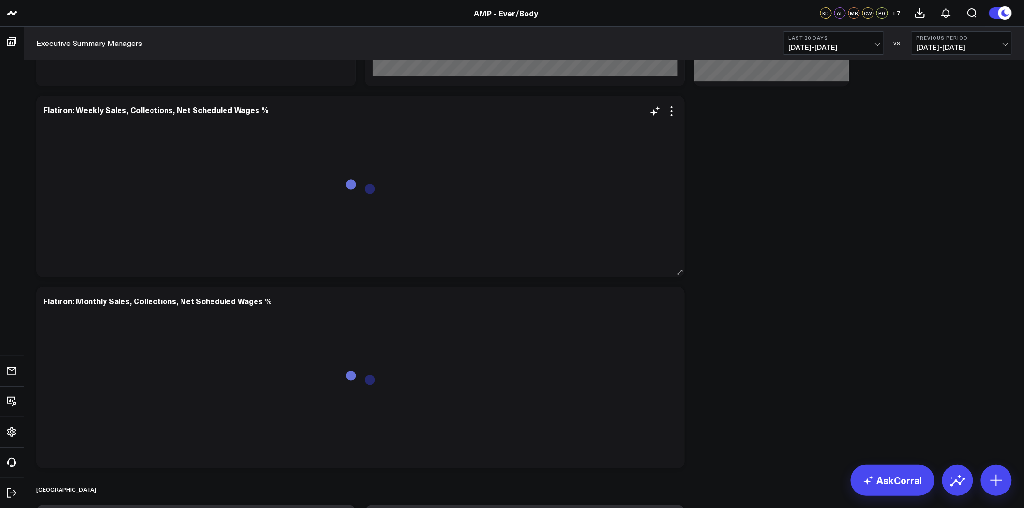
scroll to position [1484, 0]
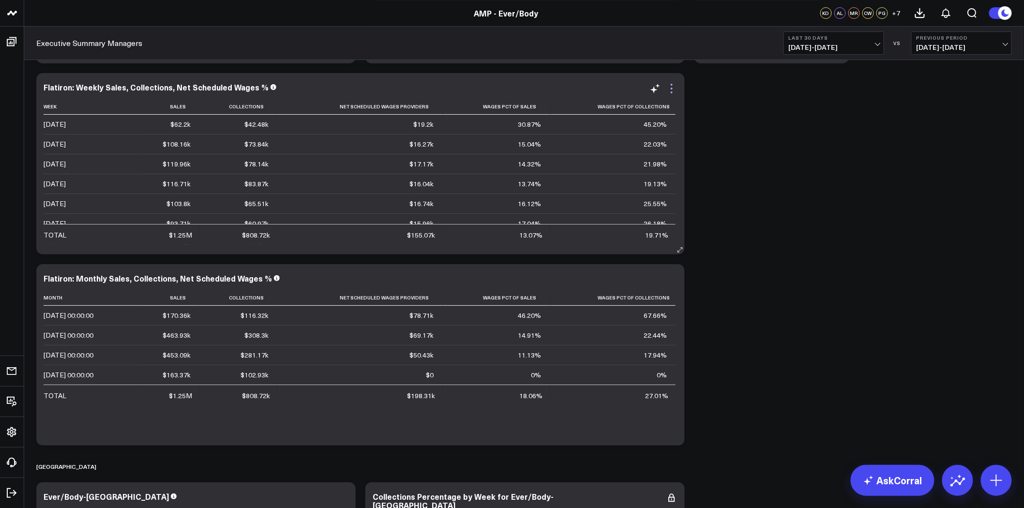
click at [670, 88] on icon at bounding box center [672, 89] width 12 height 12
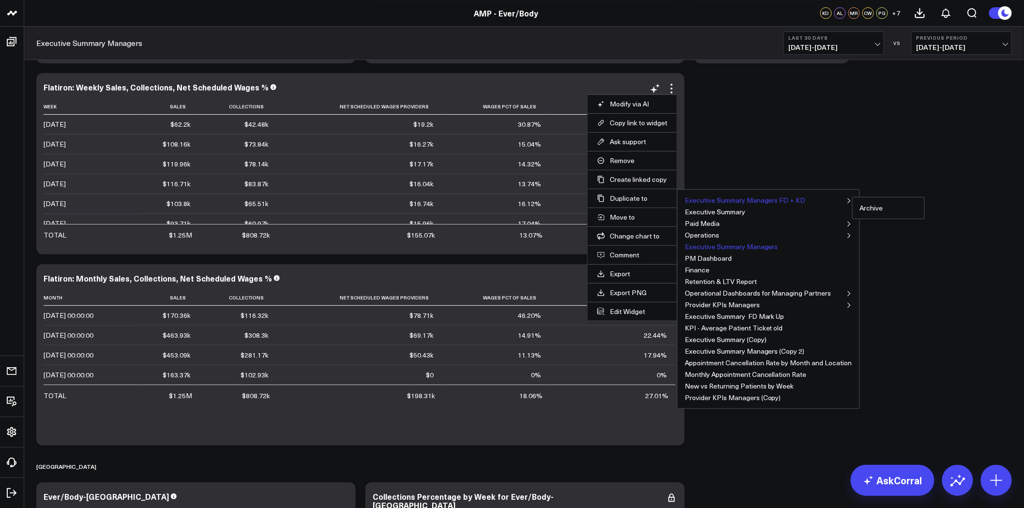
click at [760, 198] on button "Executive Summary Managers FD + KD" at bounding box center [745, 200] width 121 height 7
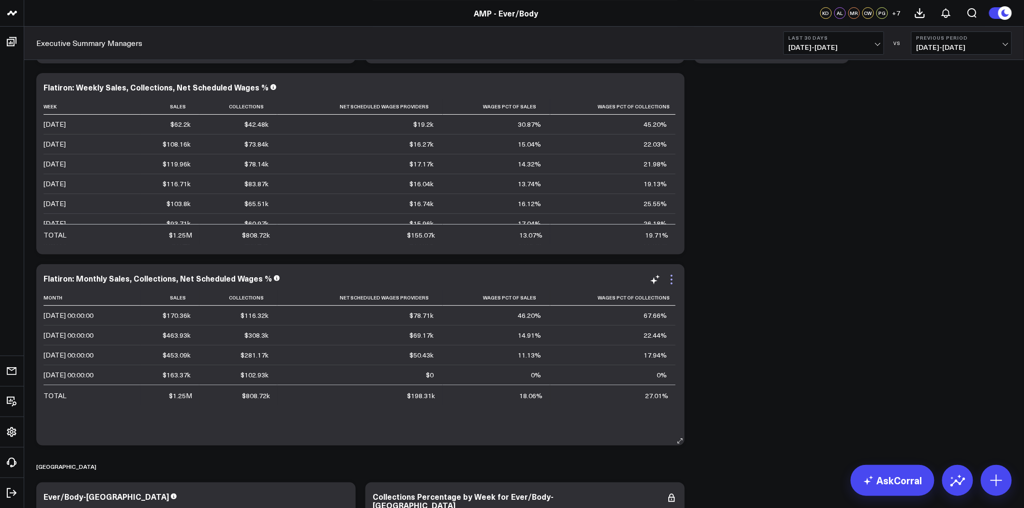
click at [669, 275] on icon at bounding box center [672, 280] width 12 height 12
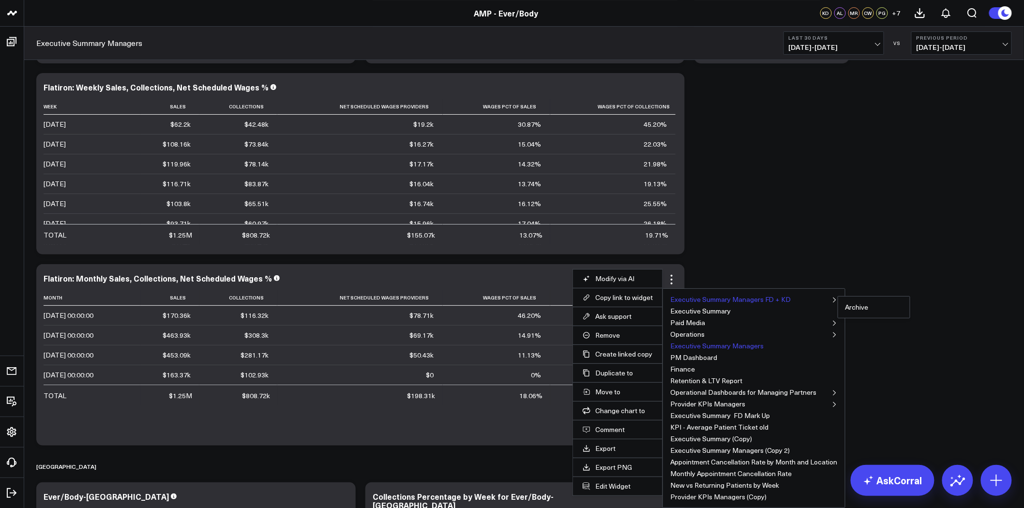
click at [756, 298] on button "Executive Summary Managers FD + KD" at bounding box center [730, 299] width 121 height 7
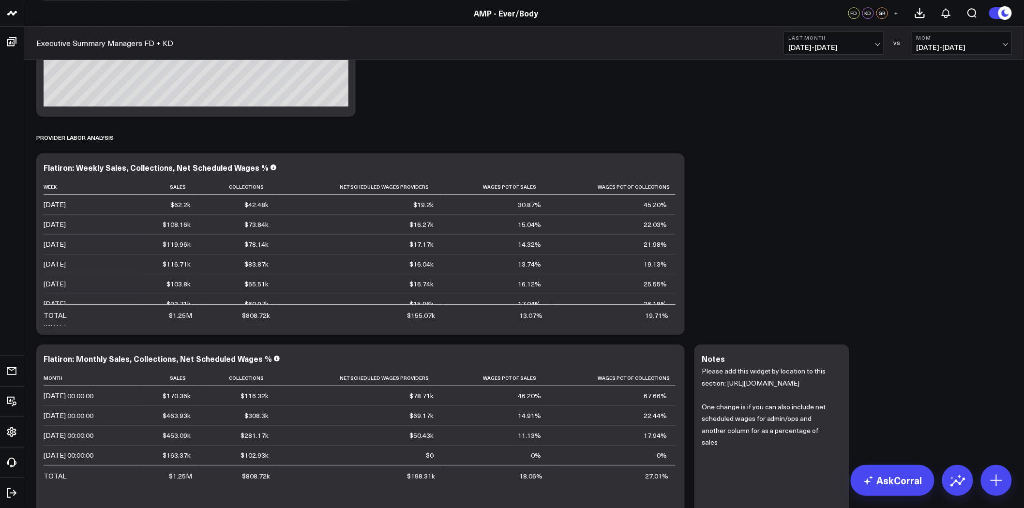
scroll to position [2796, 0]
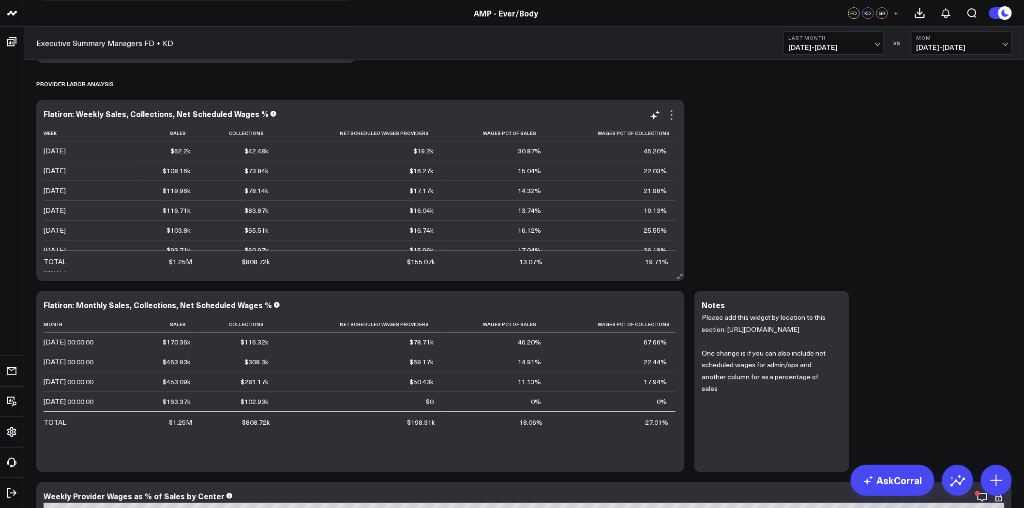
click at [670, 113] on icon at bounding box center [672, 115] width 12 height 12
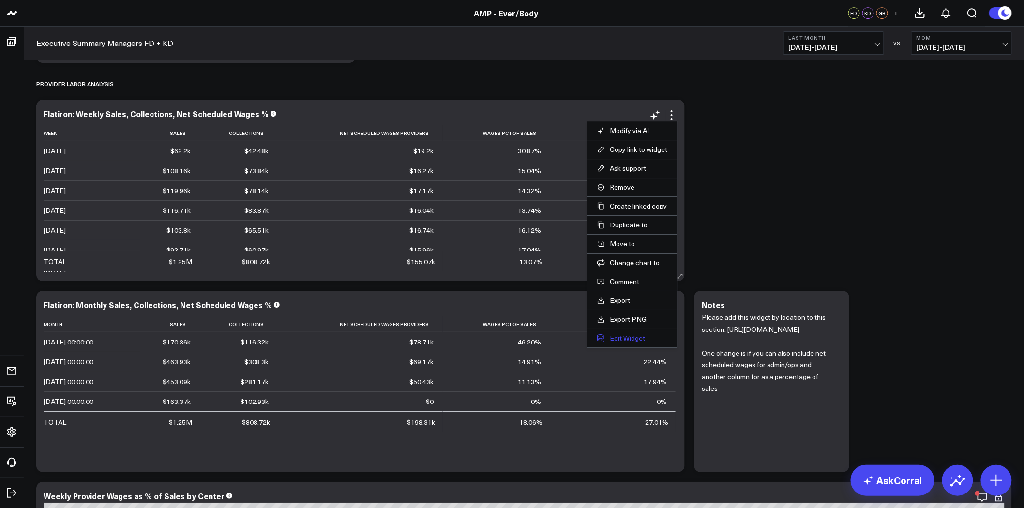
click at [628, 338] on button "Edit Widget" at bounding box center [632, 338] width 70 height 9
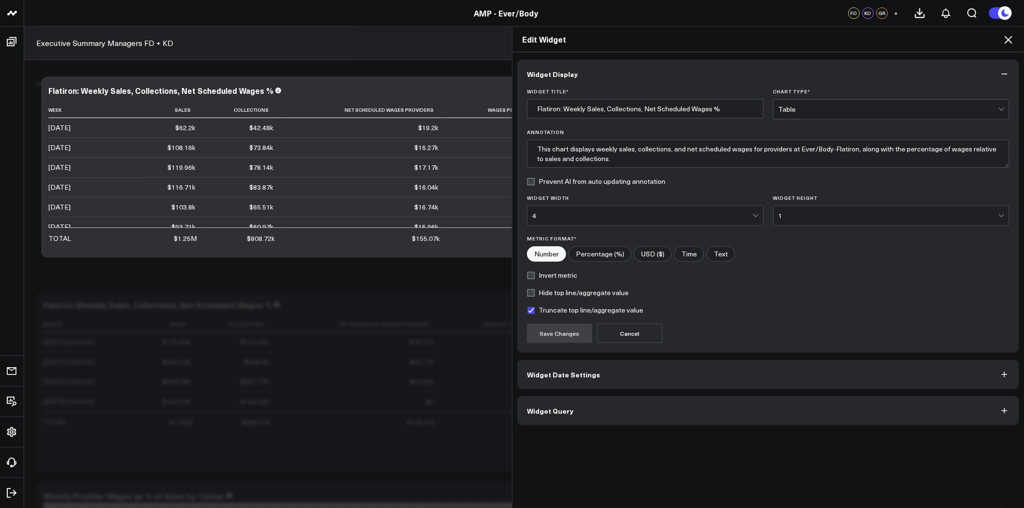
click at [693, 409] on button "Widget Query" at bounding box center [768, 410] width 502 height 29
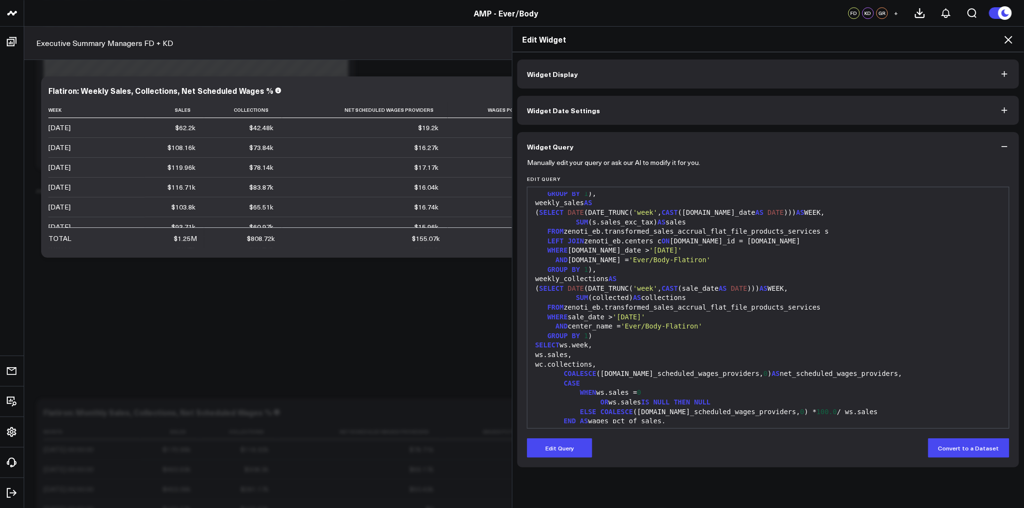
scroll to position [186, 0]
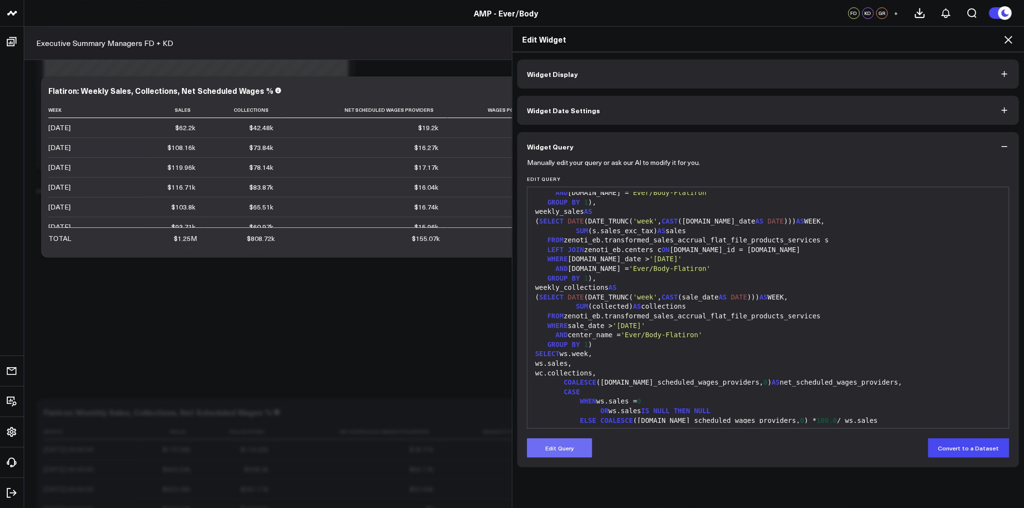
click at [570, 445] on button "Edit Query" at bounding box center [559, 448] width 65 height 19
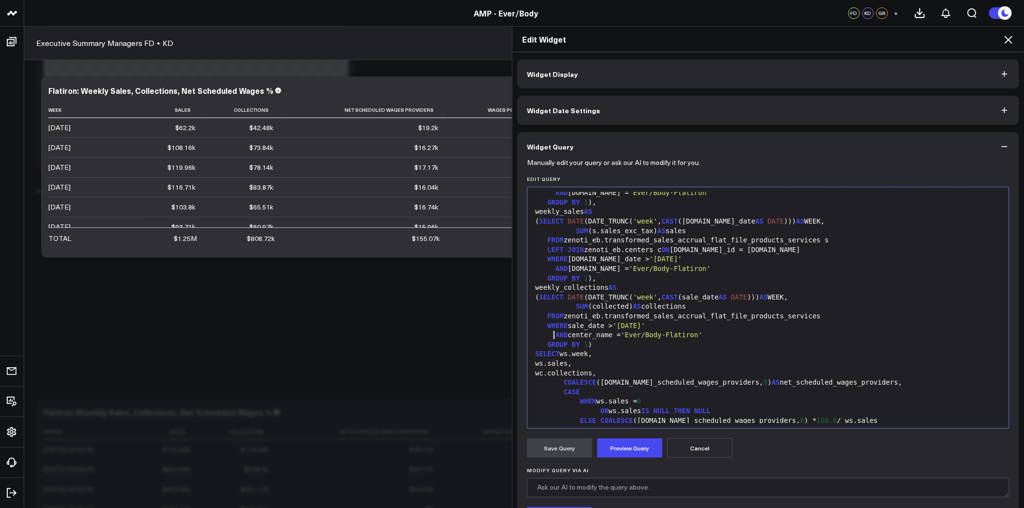
click at [549, 334] on div "AND center_name = 'Ever/Body-Flatiron'" at bounding box center [768, 336] width 472 height 10
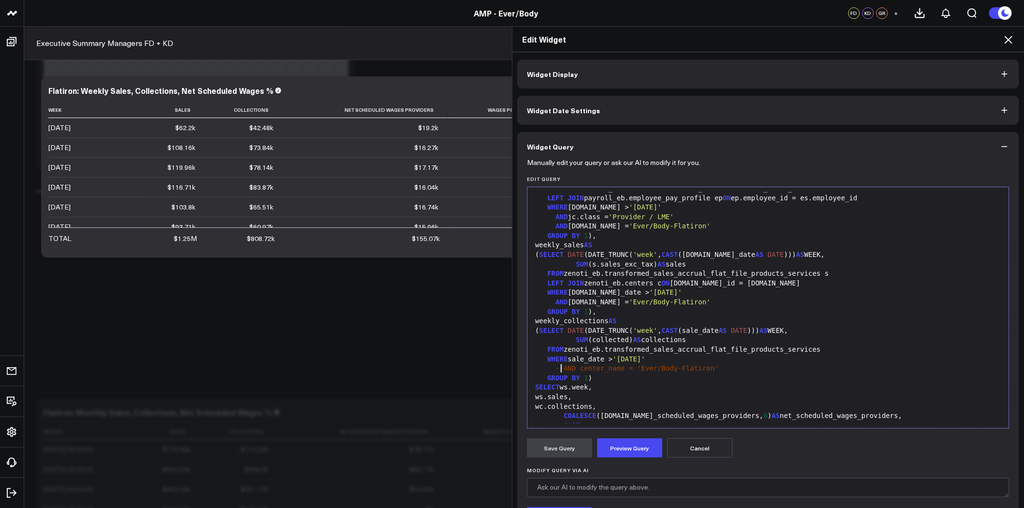
scroll to position [78, 0]
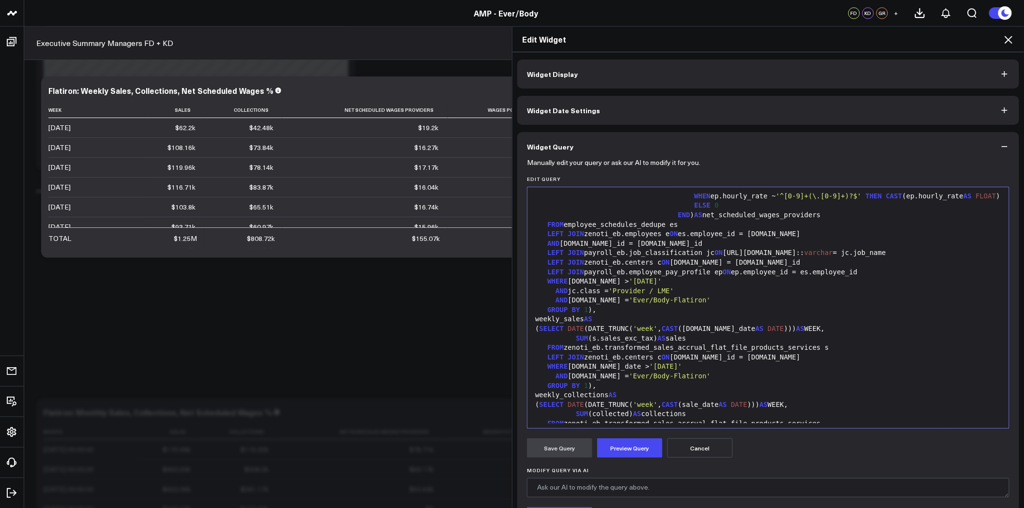
click at [556, 300] on span "AND" at bounding box center [562, 300] width 12 height 8
click at [549, 376] on div "AND [DOMAIN_NAME] = 'Ever/Body-Flatiron'" at bounding box center [768, 377] width 472 height 10
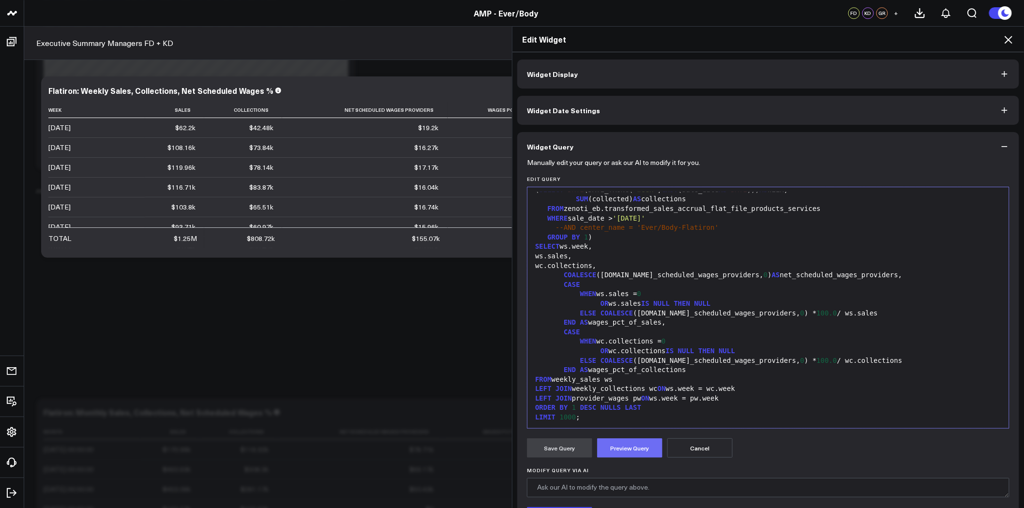
click at [632, 448] on button "Preview Query" at bounding box center [629, 448] width 65 height 19
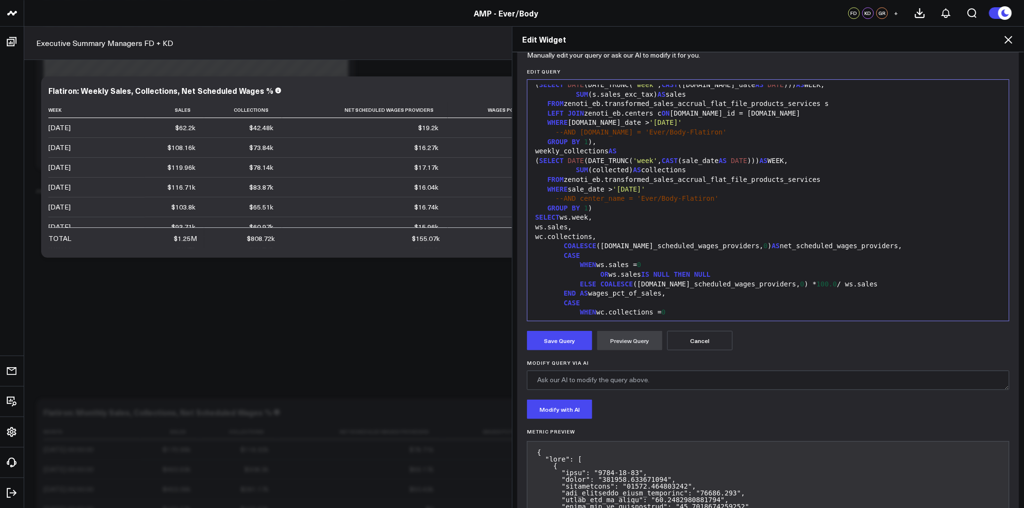
scroll to position [269, 0]
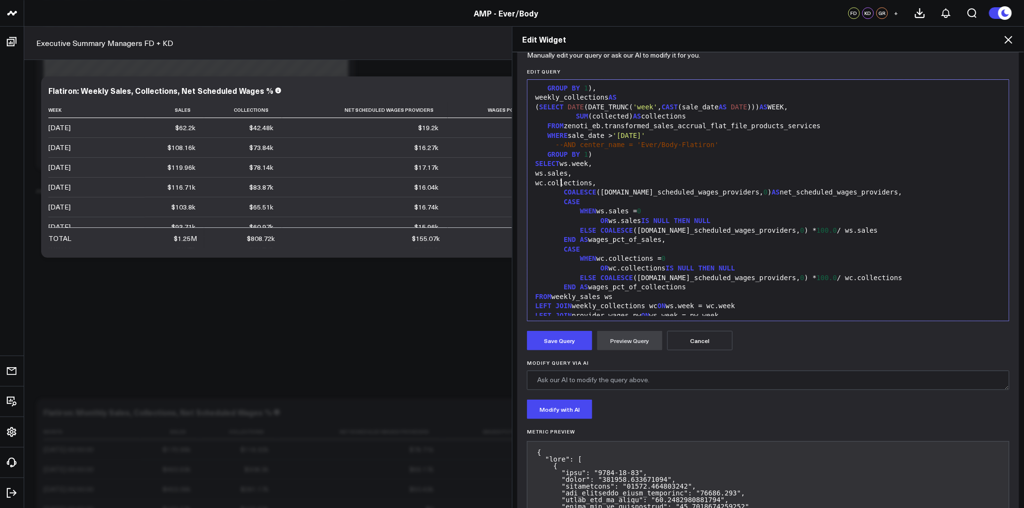
click at [559, 182] on div "wc.collections," at bounding box center [768, 184] width 472 height 10
click at [564, 251] on span "CASE" at bounding box center [572, 249] width 16 height 8
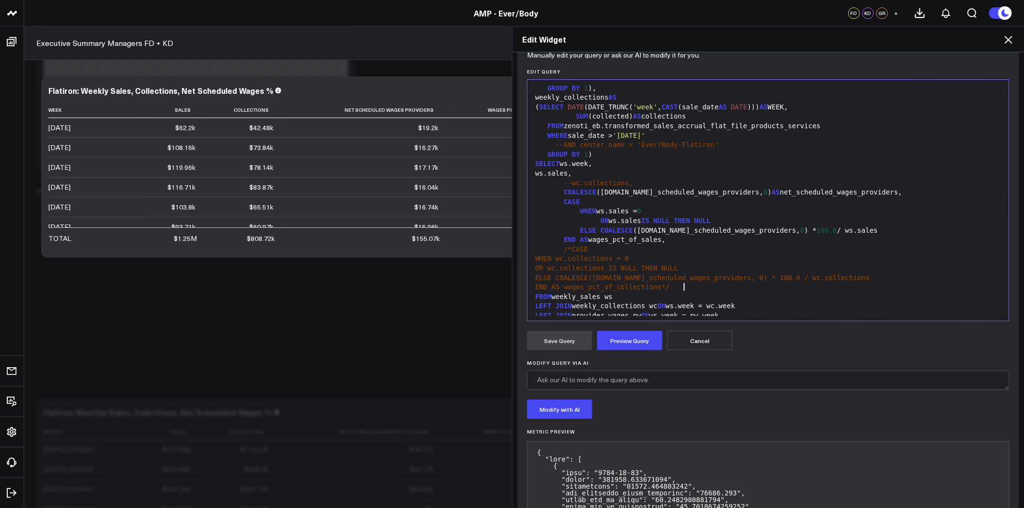
scroll to position [293, 0]
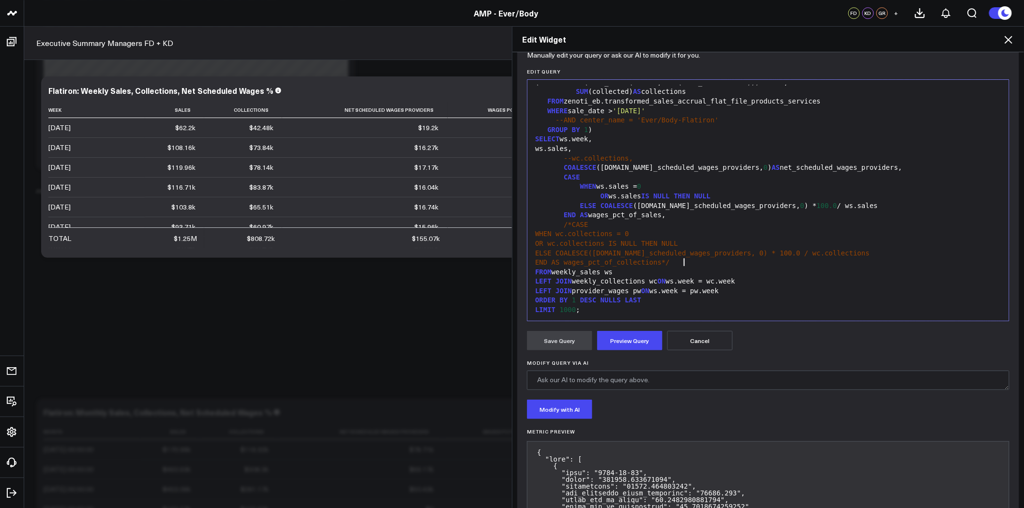
click at [532, 282] on div "LEFT JOIN weekly_collections wc ON ws.week = wc.week" at bounding box center [768, 282] width 472 height 10
click at [640, 337] on button "Preview Query" at bounding box center [629, 340] width 65 height 19
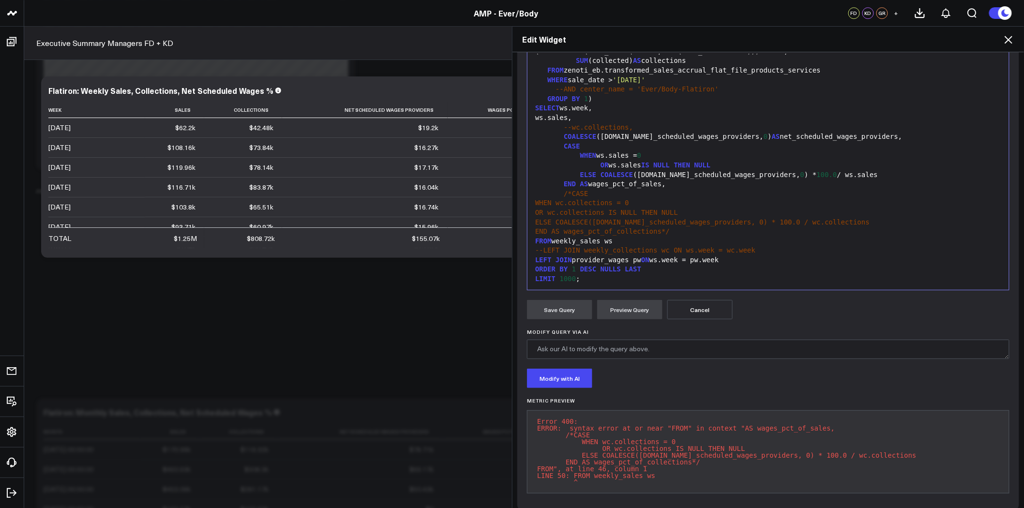
scroll to position [153, 0]
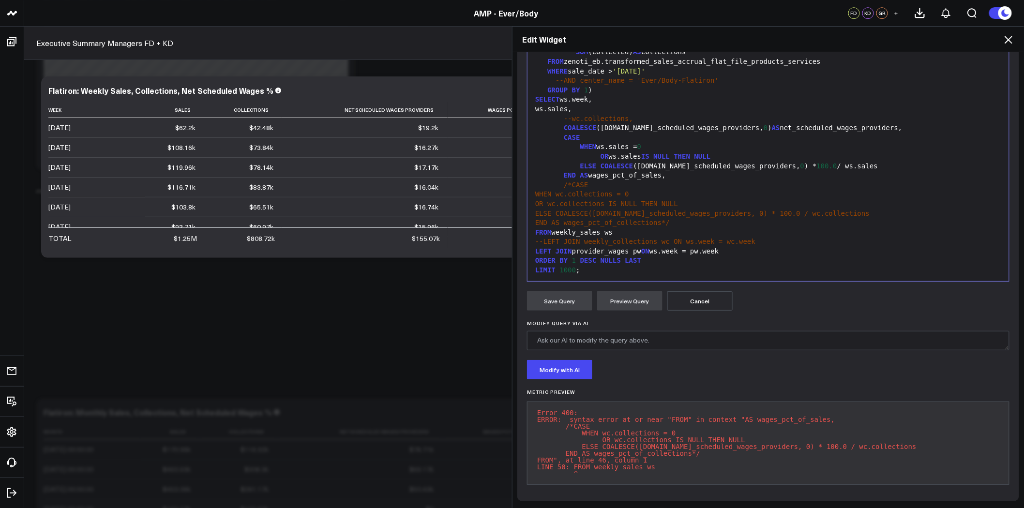
click at [657, 171] on div "END AS wages_pct_of_sales," at bounding box center [768, 176] width 472 height 10
click at [620, 299] on button "Preview Query" at bounding box center [629, 300] width 65 height 19
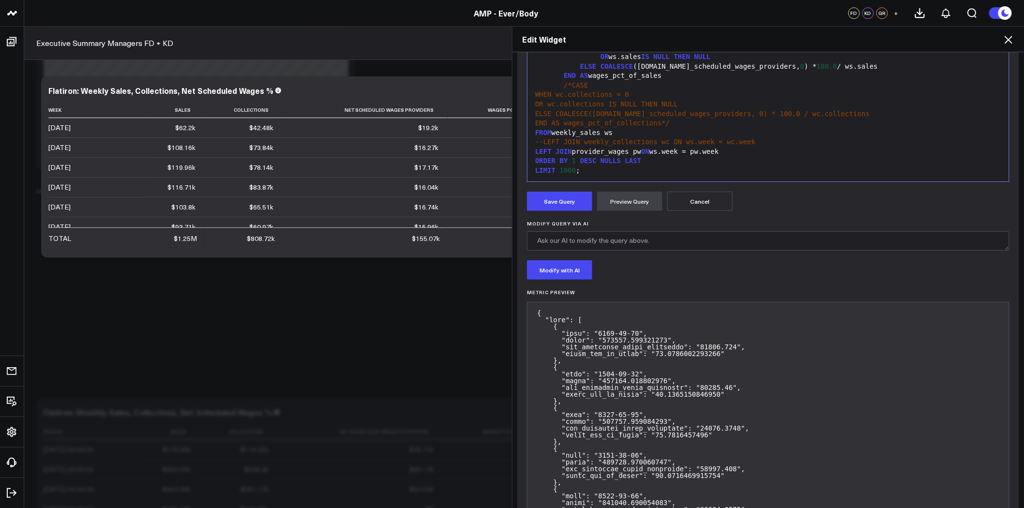
scroll to position [261, 0]
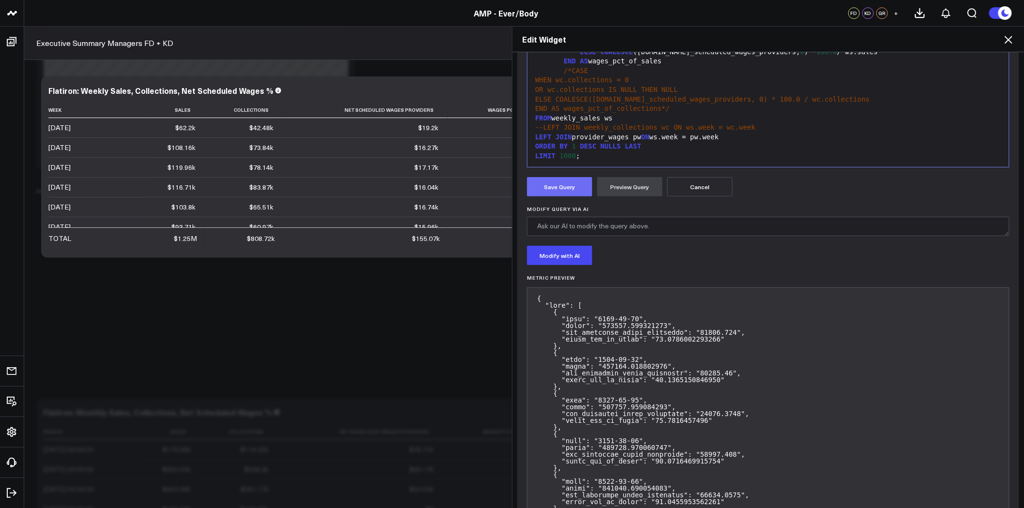
click at [564, 186] on button "Save Query" at bounding box center [559, 186] width 65 height 19
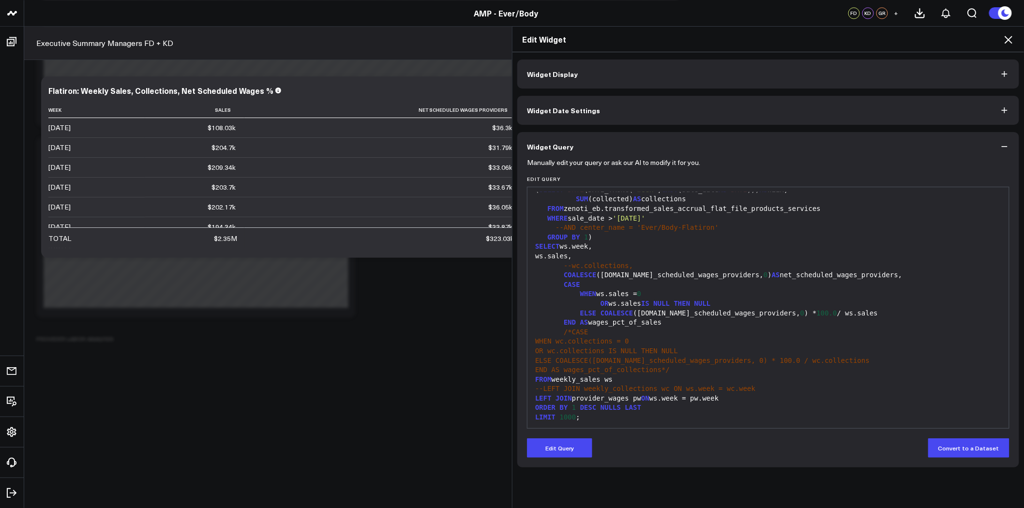
scroll to position [2527, 0]
click at [601, 76] on button "Widget Display" at bounding box center [768, 74] width 502 height 29
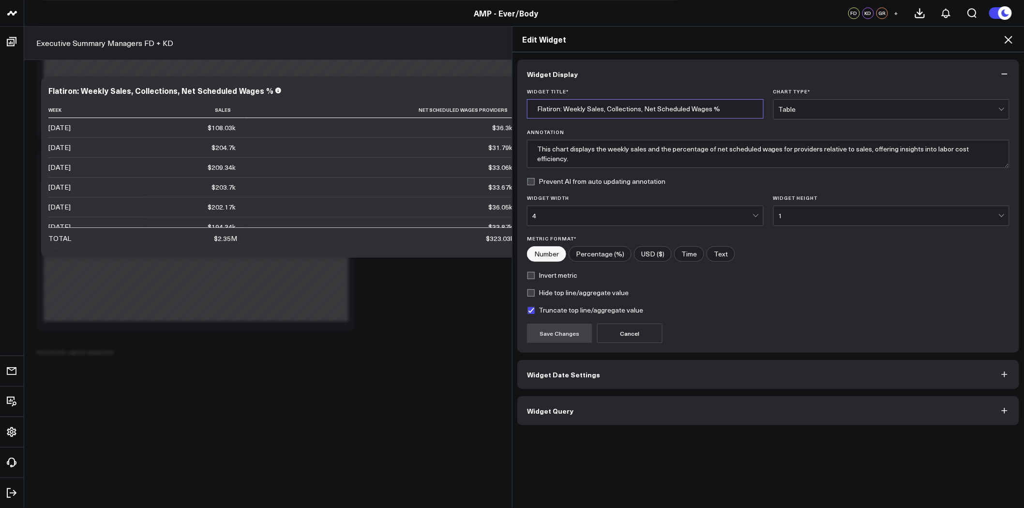
drag, startPoint x: 562, startPoint y: 108, endPoint x: 499, endPoint y: 107, distance: 62.9
click at [499, 107] on div "Edit Widget Widget Display Widget Title * Flatiron: Weekly Sales, Collections, …" at bounding box center [512, 267] width 1024 height 482
type input "Weekly Sales, Collections, Net Scheduled Wages %"
click at [569, 333] on button "Save Changes" at bounding box center [559, 333] width 65 height 19
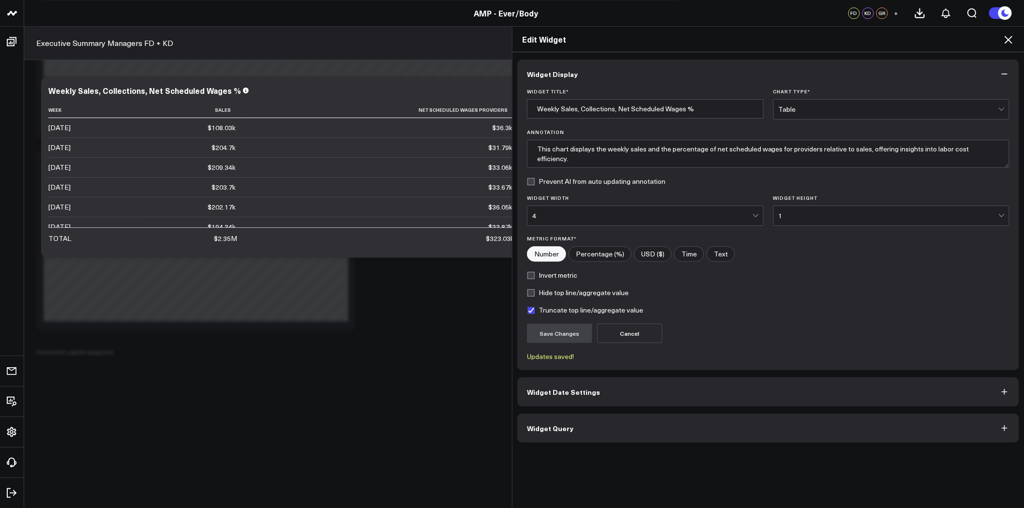
click at [1008, 38] on icon at bounding box center [1009, 40] width 12 height 12
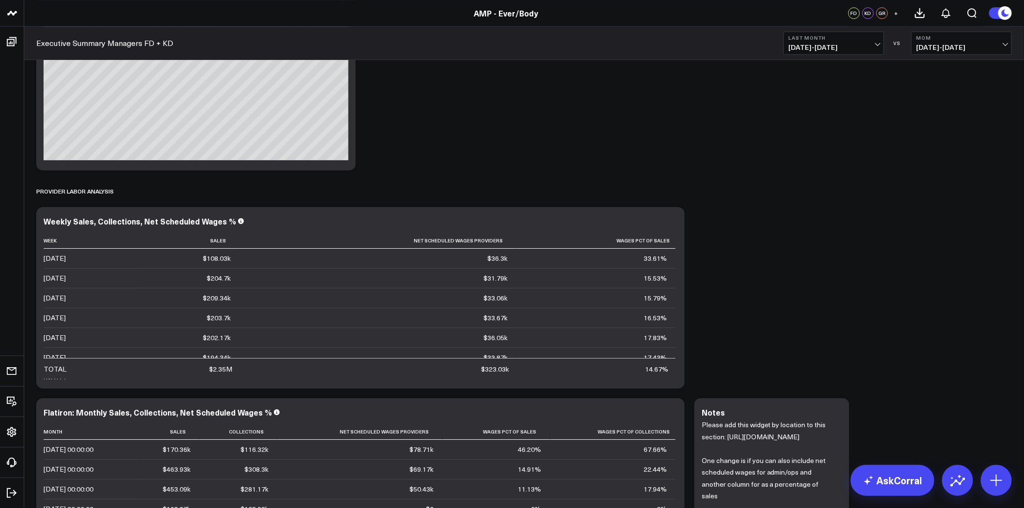
scroll to position [2796, 0]
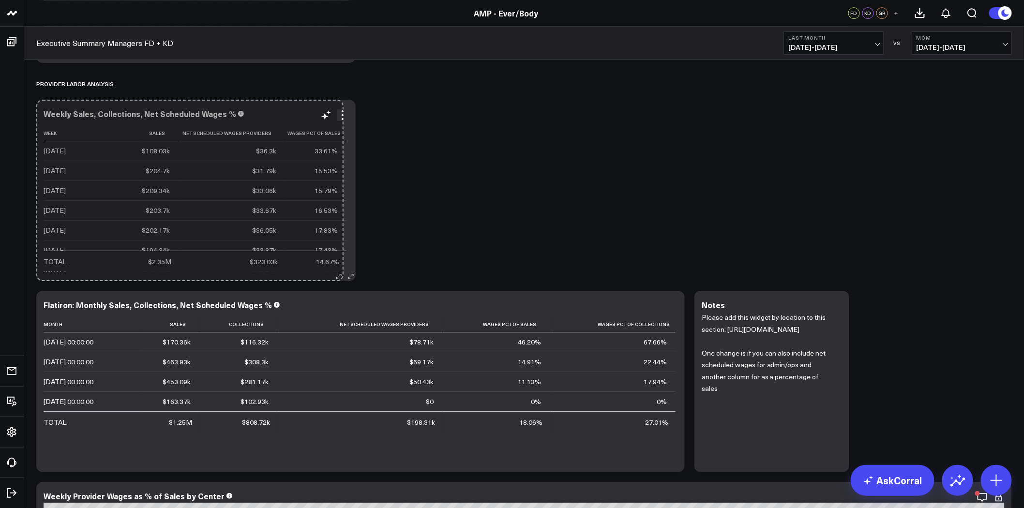
drag, startPoint x: 680, startPoint y: 277, endPoint x: 337, endPoint y: 269, distance: 342.8
click at [337, 269] on div "Weekly Sales, Collections, Net Scheduled Wages % Week Sales Net Scheduled Wages…" at bounding box center [195, 191] width 319 height 182
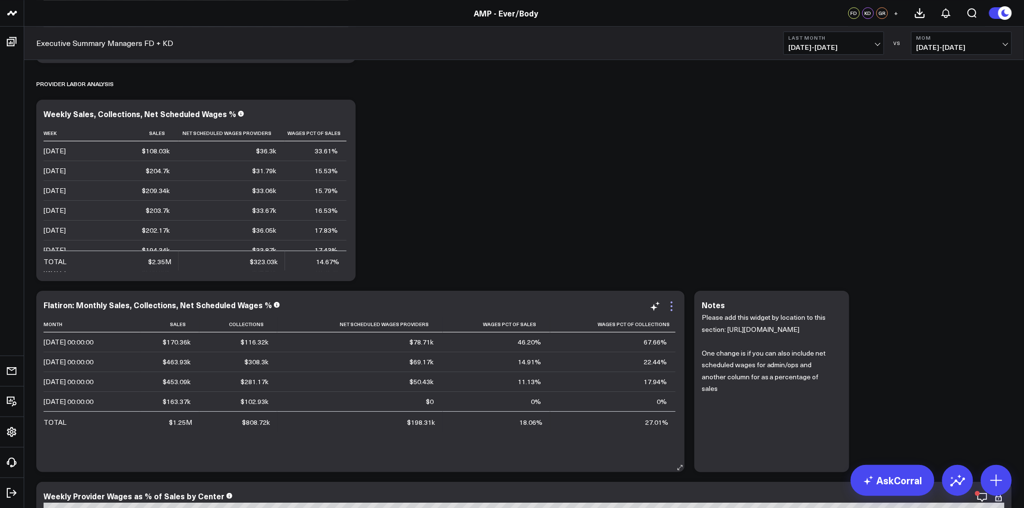
click at [671, 303] on icon at bounding box center [672, 303] width 2 height 2
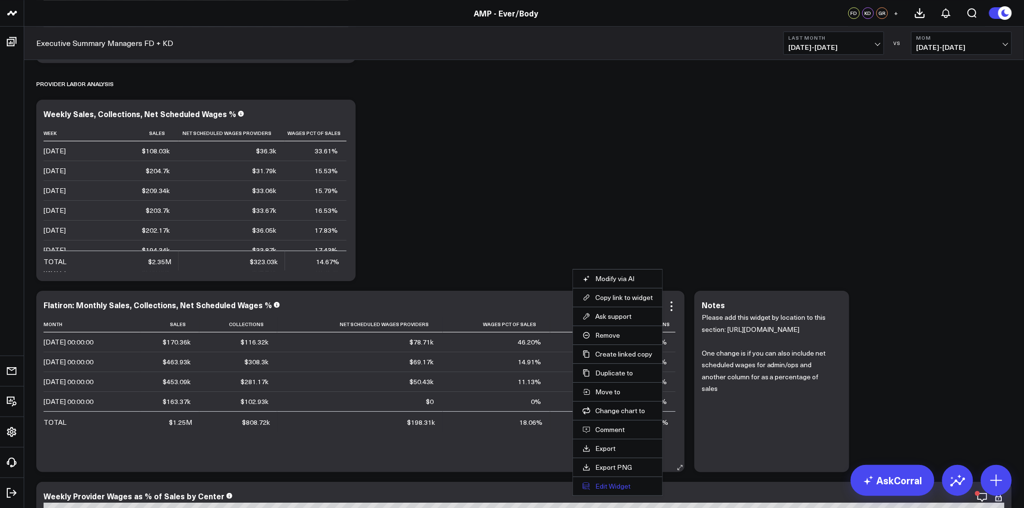
click at [620, 484] on button "Edit Widget" at bounding box center [618, 486] width 70 height 9
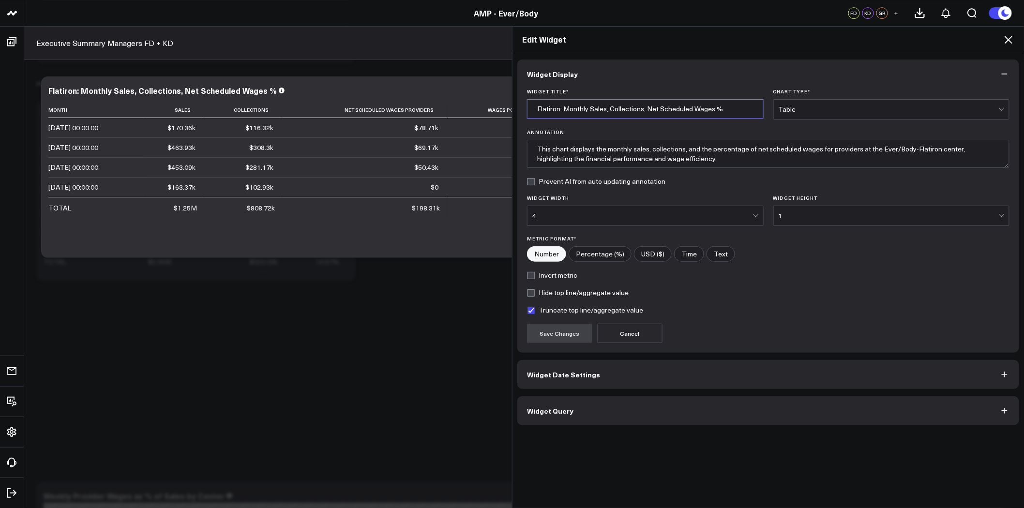
drag, startPoint x: 559, startPoint y: 108, endPoint x: 494, endPoint y: 109, distance: 64.9
click at [494, 109] on div "Edit Widget Widget Display Widget Title * Flatiron: Monthly Sales, Collections,…" at bounding box center [512, 267] width 1024 height 482
type input "Monthly Sales, Collections, Net Scheduled Wages %"
click at [621, 383] on button "Widget Date Settings" at bounding box center [768, 374] width 502 height 29
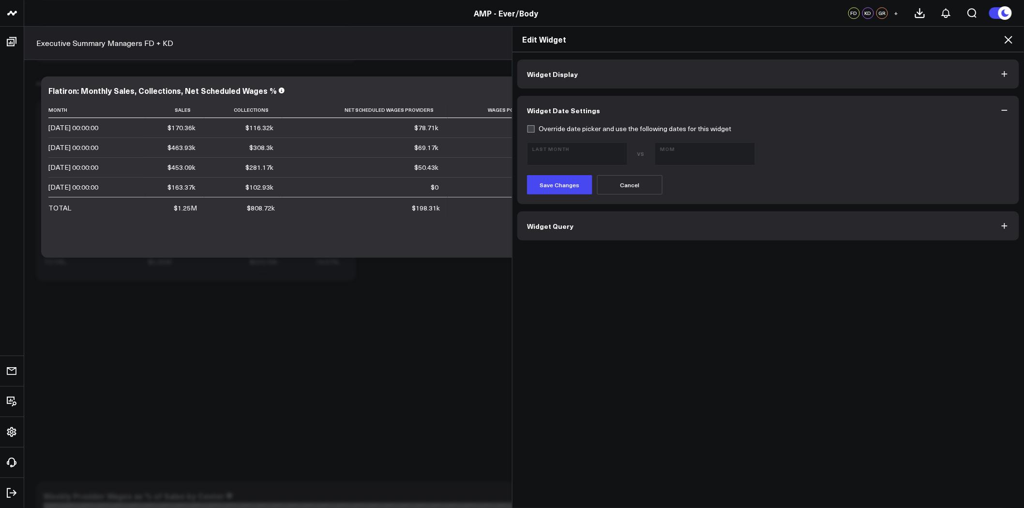
click at [576, 226] on button "Widget Query" at bounding box center [768, 226] width 502 height 29
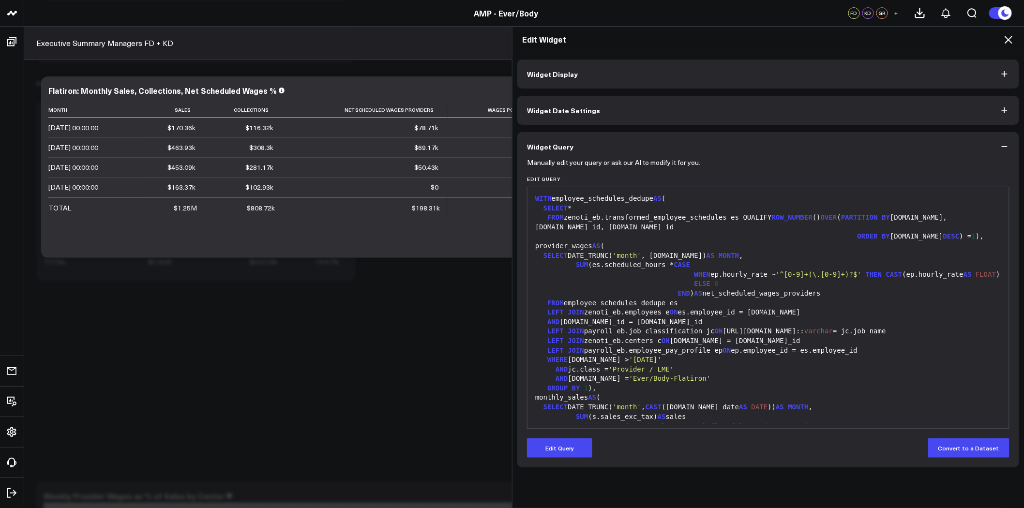
click at [556, 378] on span "AND" at bounding box center [562, 379] width 12 height 8
drag, startPoint x: 562, startPoint y: 448, endPoint x: 563, endPoint y: 435, distance: 13.6
click at [563, 448] on button "Edit Query" at bounding box center [559, 448] width 65 height 19
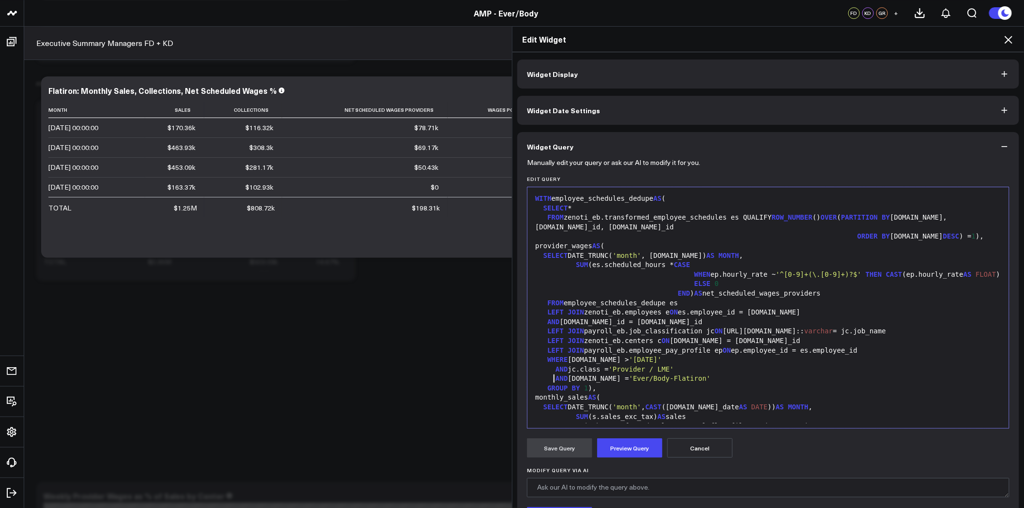
click at [556, 378] on span "AND" at bounding box center [562, 379] width 12 height 8
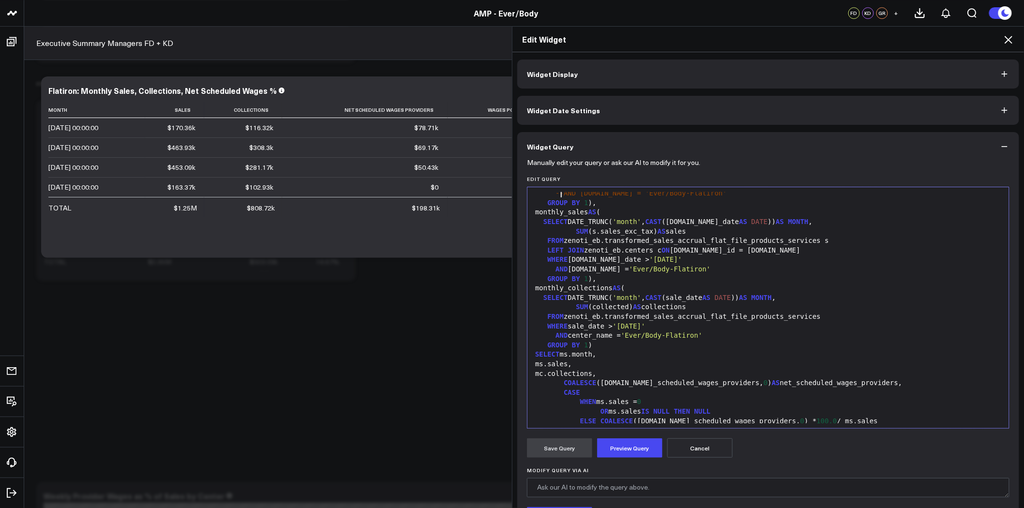
scroll to position [215, 0]
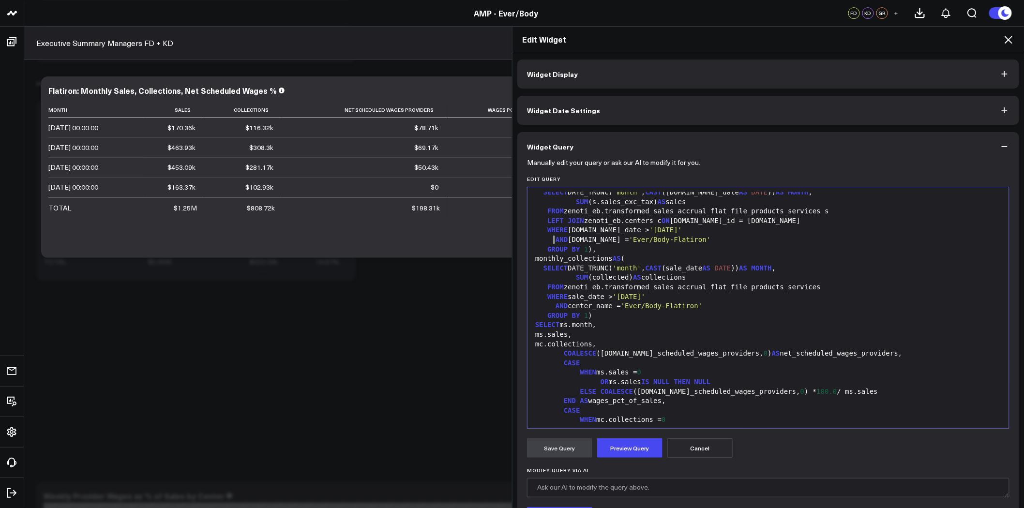
click at [556, 241] on span "AND" at bounding box center [562, 240] width 12 height 8
click at [556, 307] on span "AND" at bounding box center [562, 306] width 12 height 8
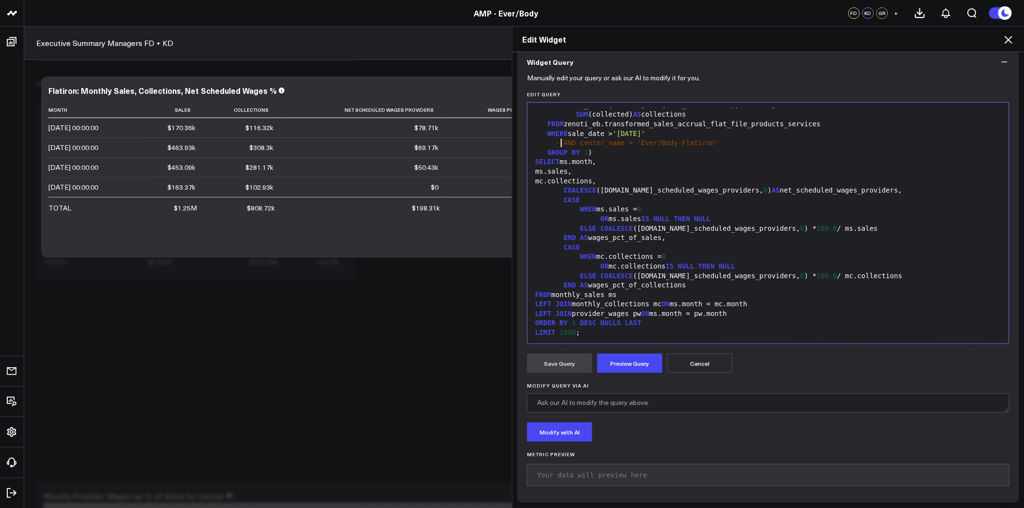
scroll to position [86, 0]
click at [557, 247] on div "CASE" at bounding box center [768, 247] width 472 height 10
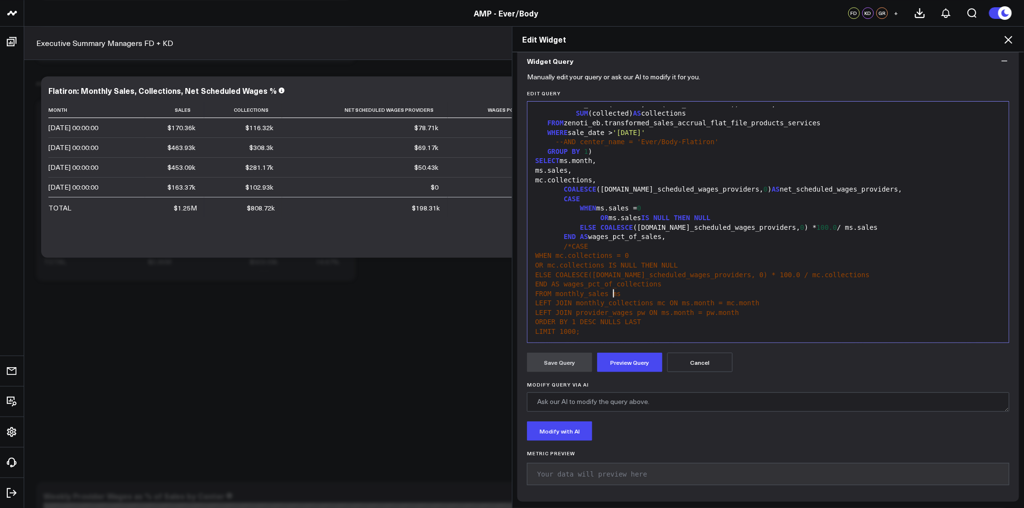
click at [702, 289] on div "FROM monthly_sales ms" at bounding box center [768, 294] width 472 height 10
click at [696, 282] on div "END AS wages_pct_of_collections" at bounding box center [768, 285] width 472 height 10
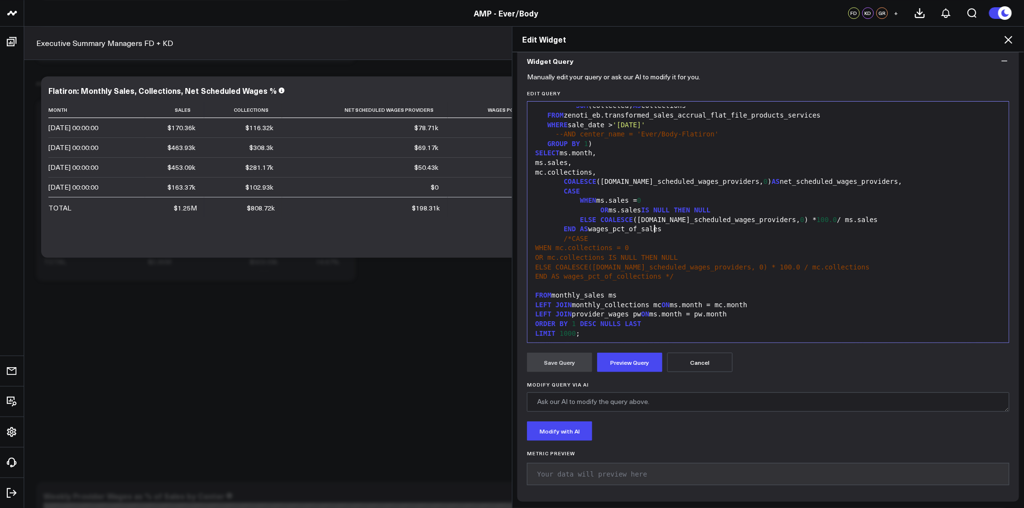
scroll to position [303, 0]
click at [557, 171] on div "mc.collections," at bounding box center [768, 171] width 472 height 10
click at [633, 363] on button "Preview Query" at bounding box center [629, 362] width 65 height 19
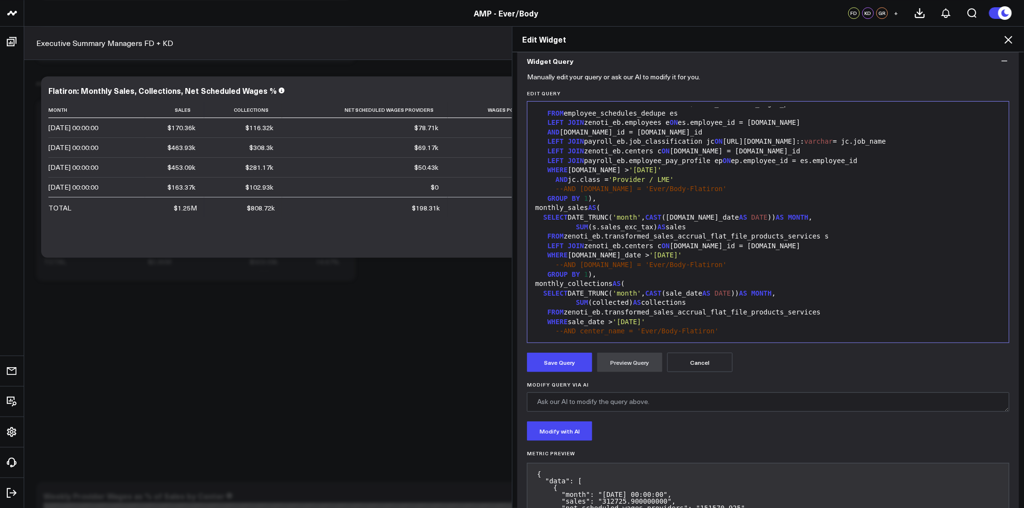
scroll to position [88, 0]
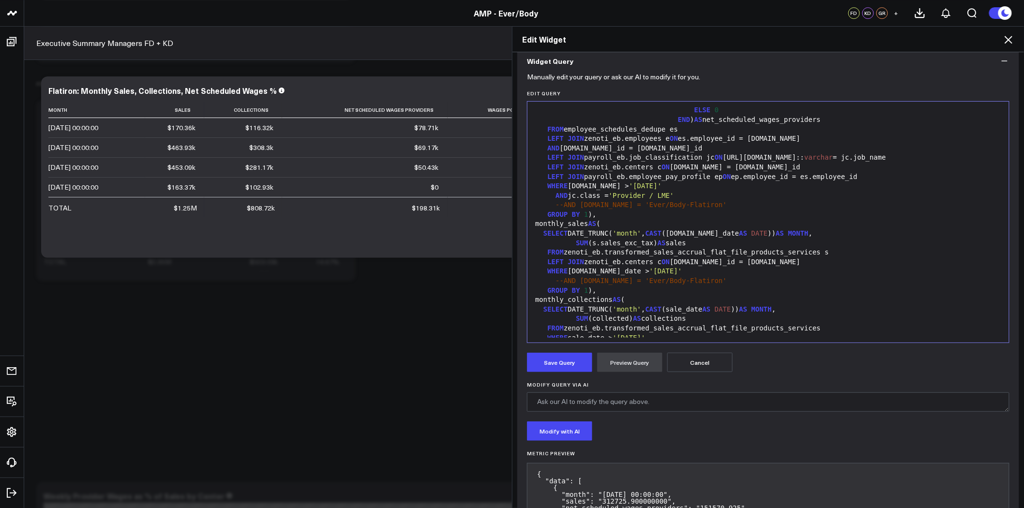
click at [547, 186] on span "WHERE" at bounding box center [557, 186] width 20 height 8
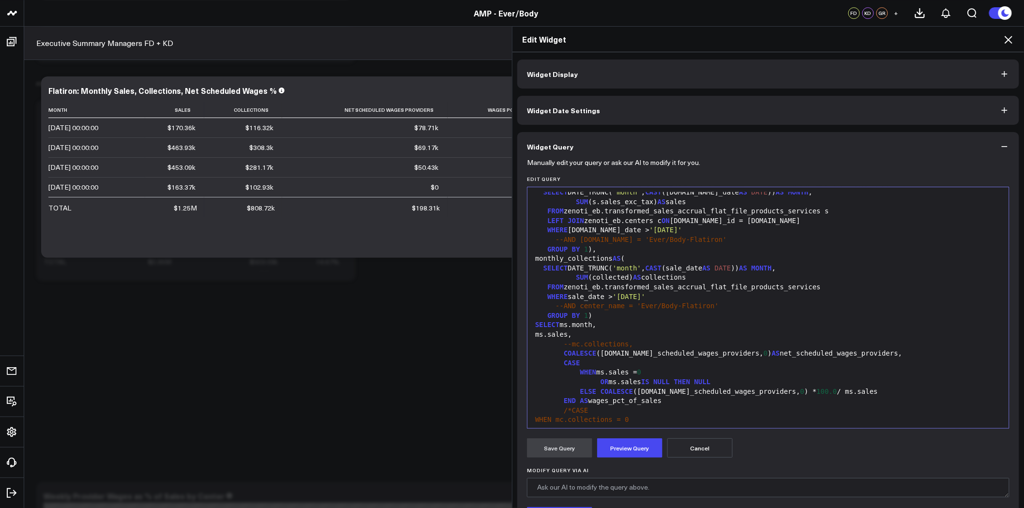
scroll to position [163, 0]
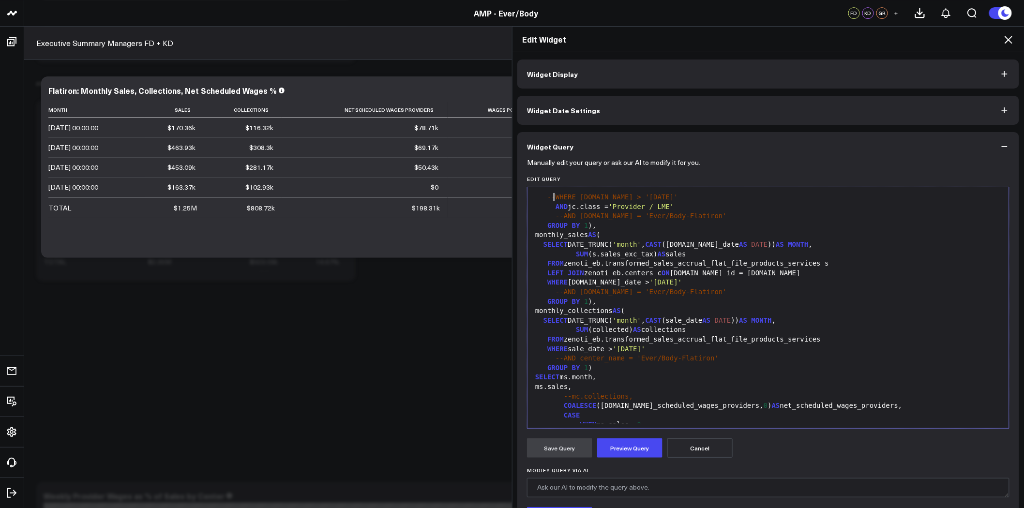
click at [547, 348] on span "WHERE" at bounding box center [557, 349] width 20 height 8
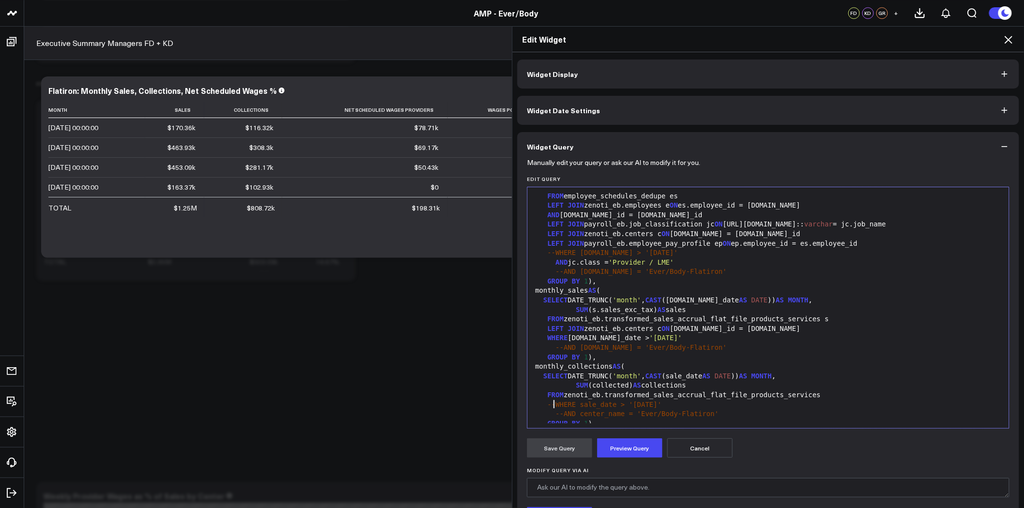
scroll to position [88, 0]
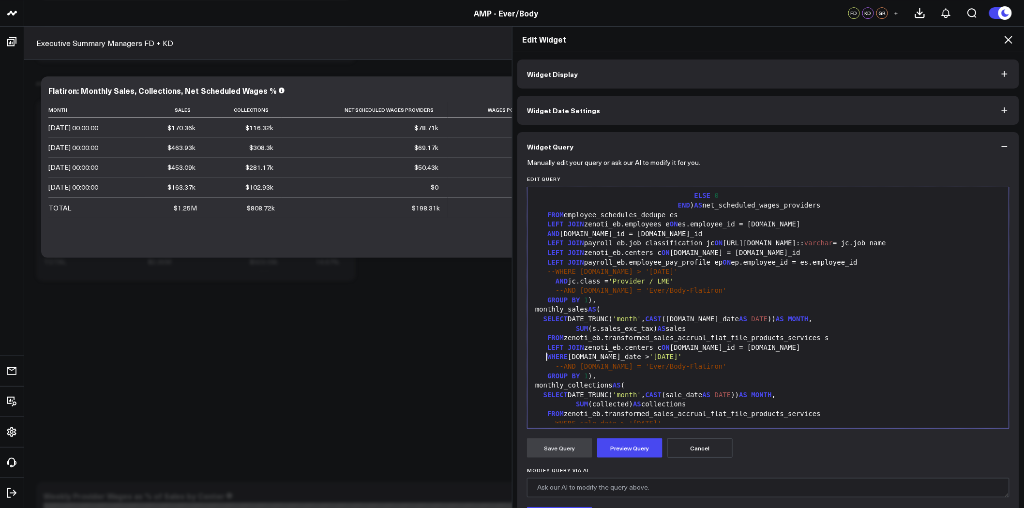
click at [542, 356] on div "WHERE [DOMAIN_NAME]_date > '[DATE]'" at bounding box center [768, 357] width 472 height 10
click at [634, 452] on button "Preview Query" at bounding box center [629, 448] width 65 height 19
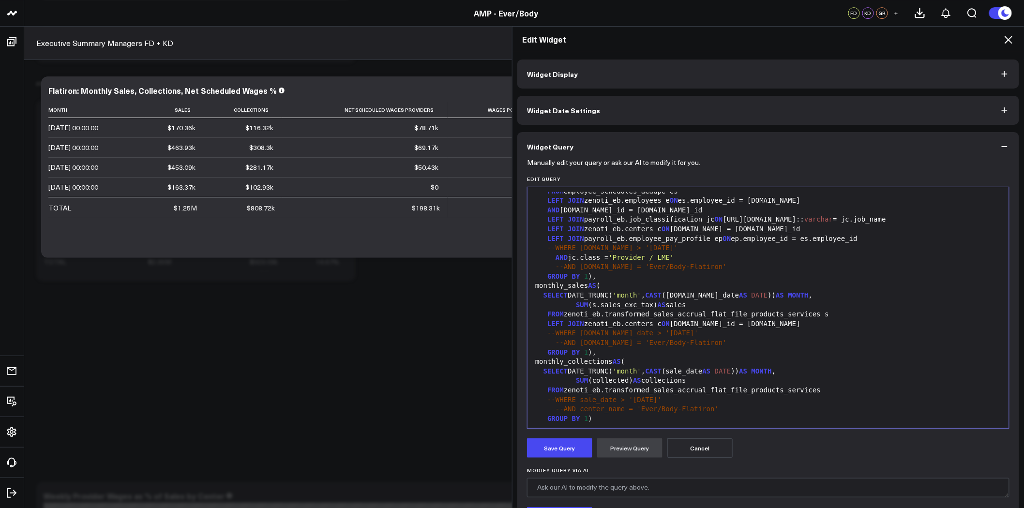
scroll to position [0, 0]
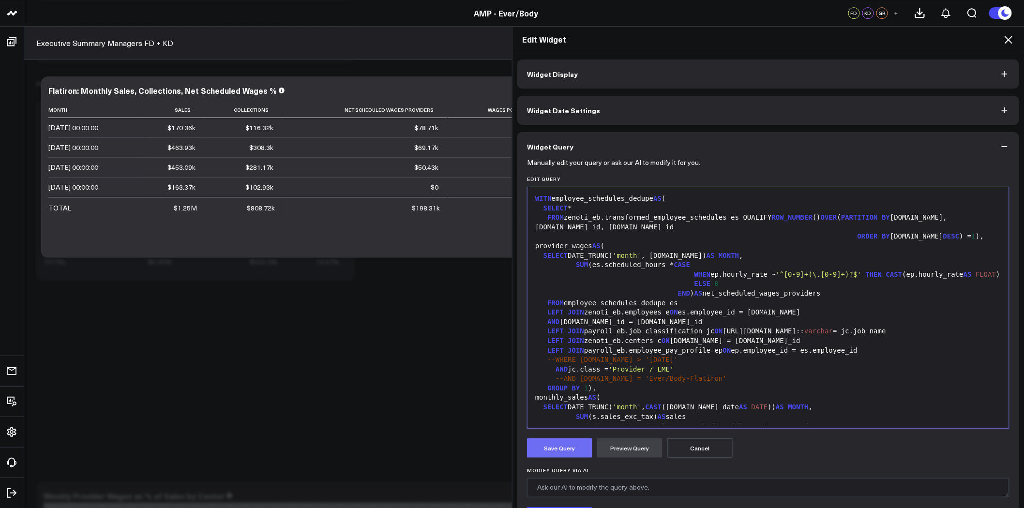
click at [568, 447] on button "Save Query" at bounding box center [559, 448] width 65 height 19
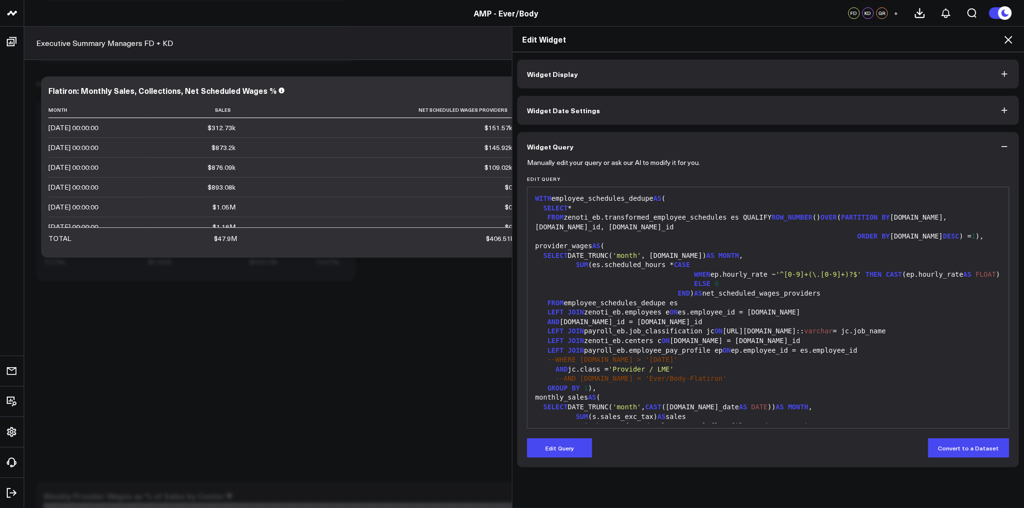
click at [1011, 37] on icon at bounding box center [1009, 40] width 12 height 12
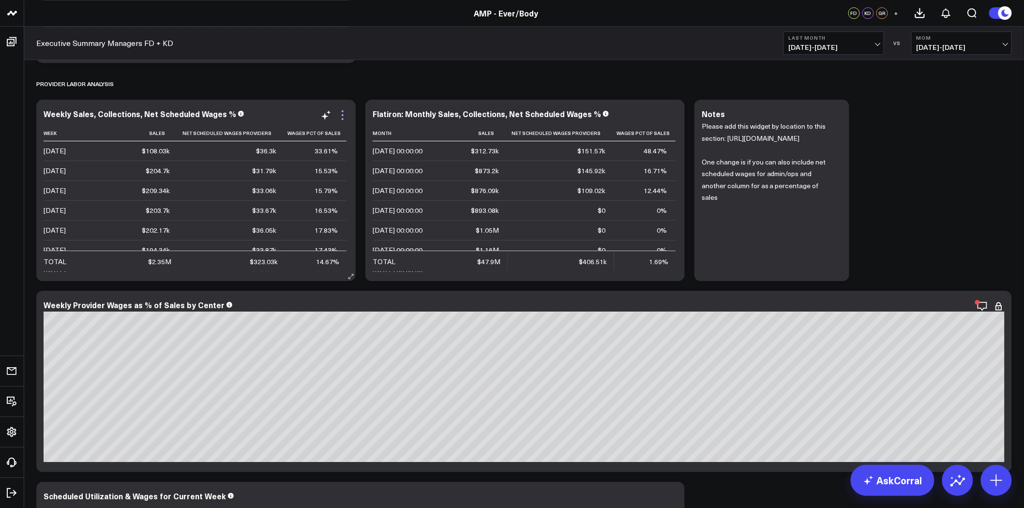
click at [344, 115] on icon at bounding box center [343, 115] width 12 height 12
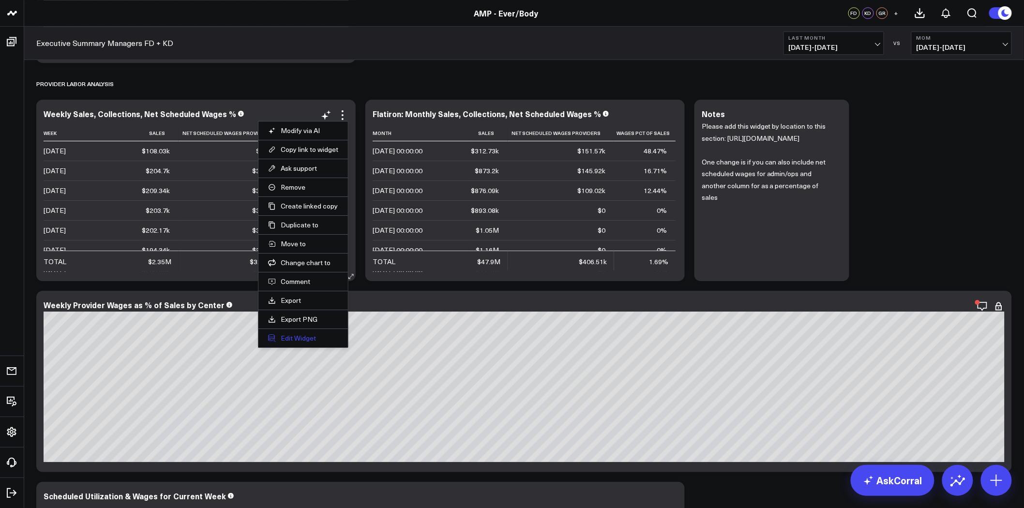
click at [307, 341] on button "Edit Widget" at bounding box center [303, 338] width 70 height 9
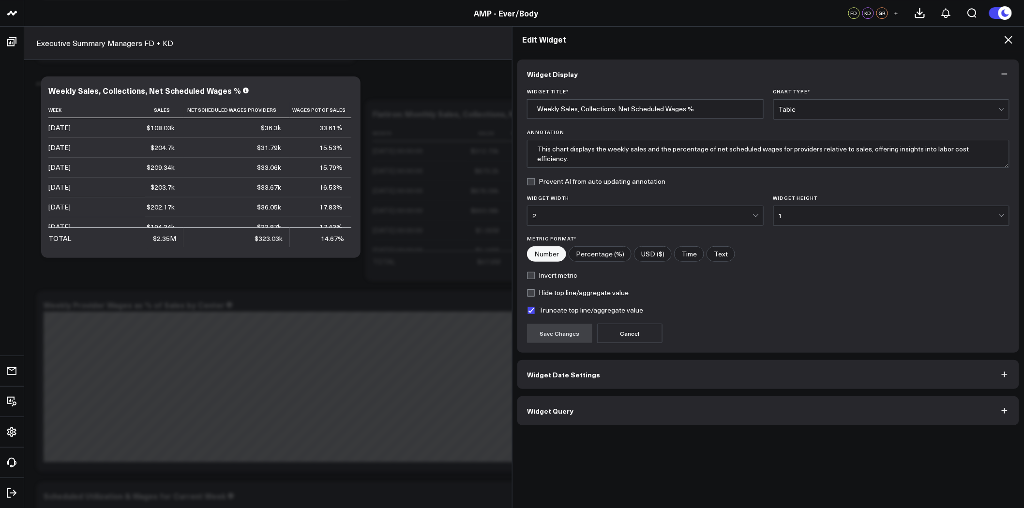
click at [598, 414] on button "Widget Query" at bounding box center [768, 410] width 502 height 29
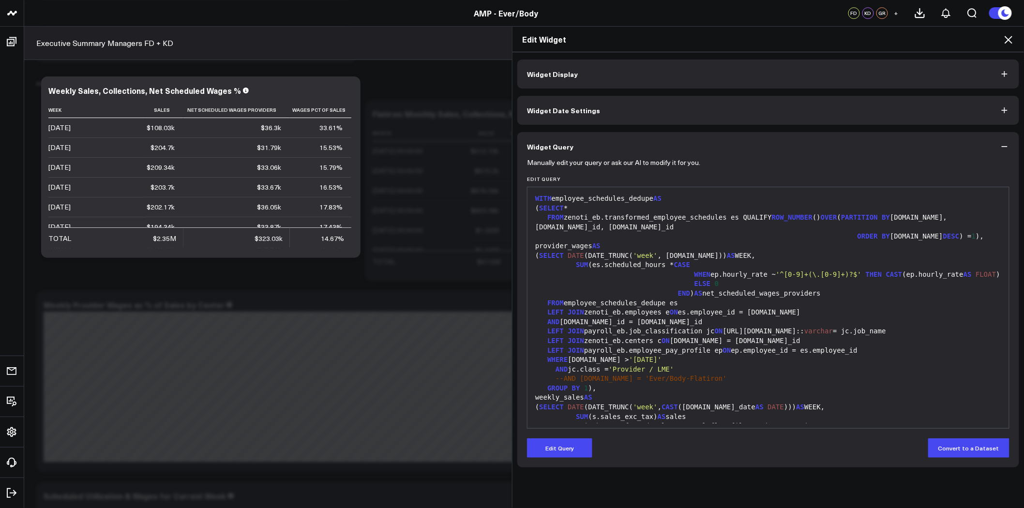
click at [541, 357] on div "WHERE [DOMAIN_NAME] > '[DATE]'" at bounding box center [768, 360] width 472 height 10
click at [557, 451] on button "Edit Query" at bounding box center [559, 448] width 65 height 19
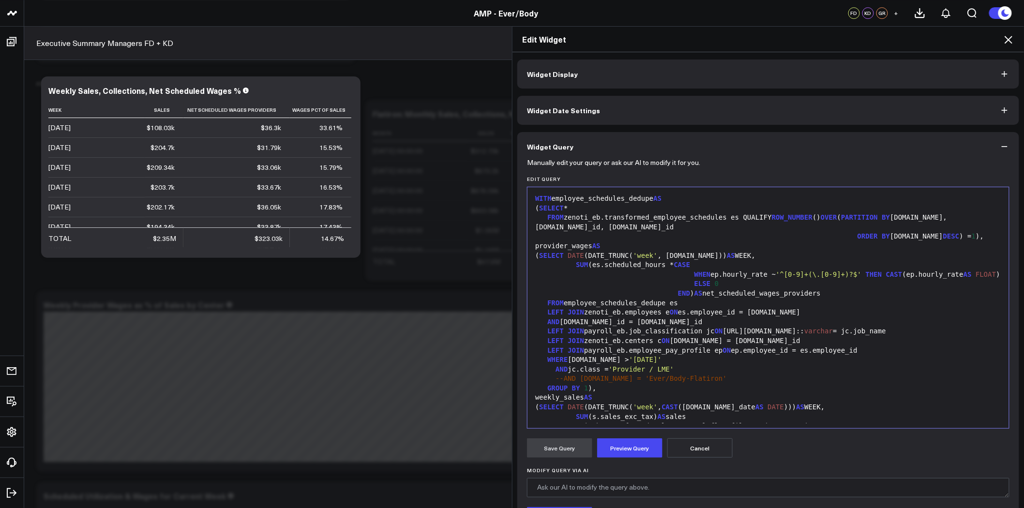
click at [547, 359] on span "WHERE" at bounding box center [557, 360] width 20 height 8
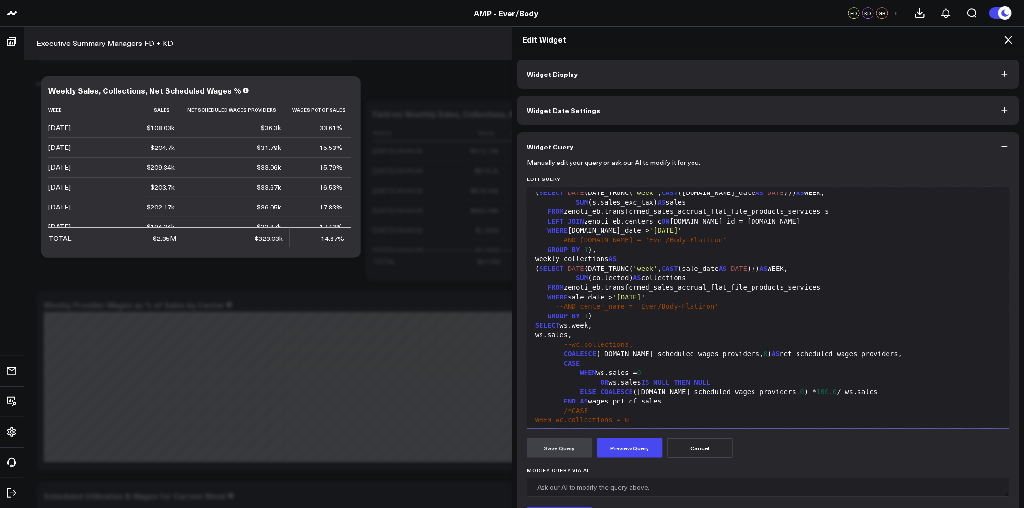
scroll to position [215, 0]
click at [547, 297] on span "WHERE" at bounding box center [557, 297] width 20 height 8
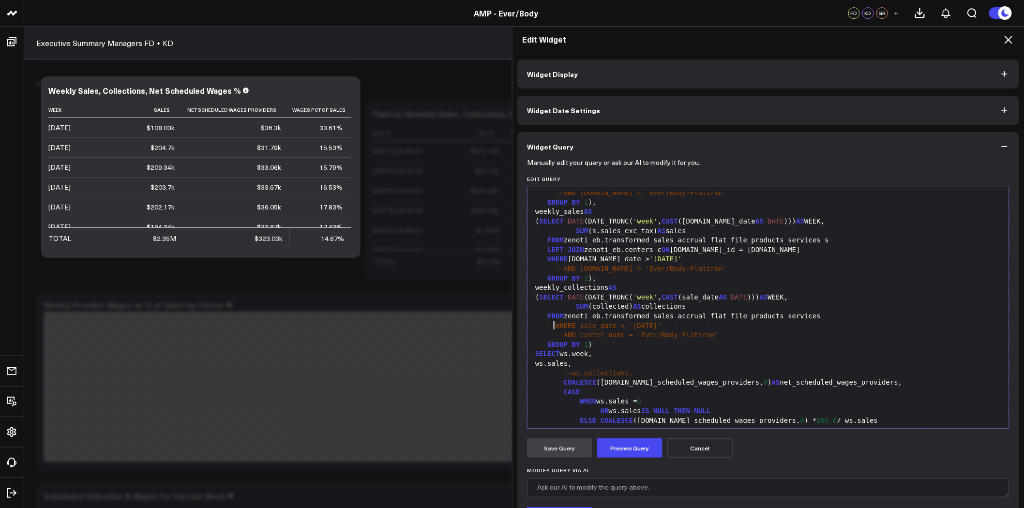
scroll to position [107, 0]
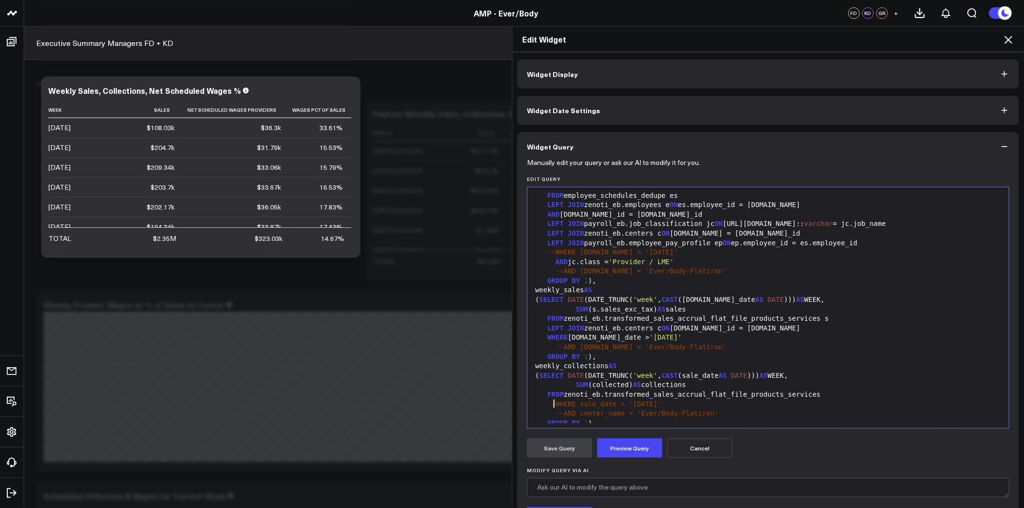
click at [547, 339] on span "WHERE" at bounding box center [557, 337] width 20 height 8
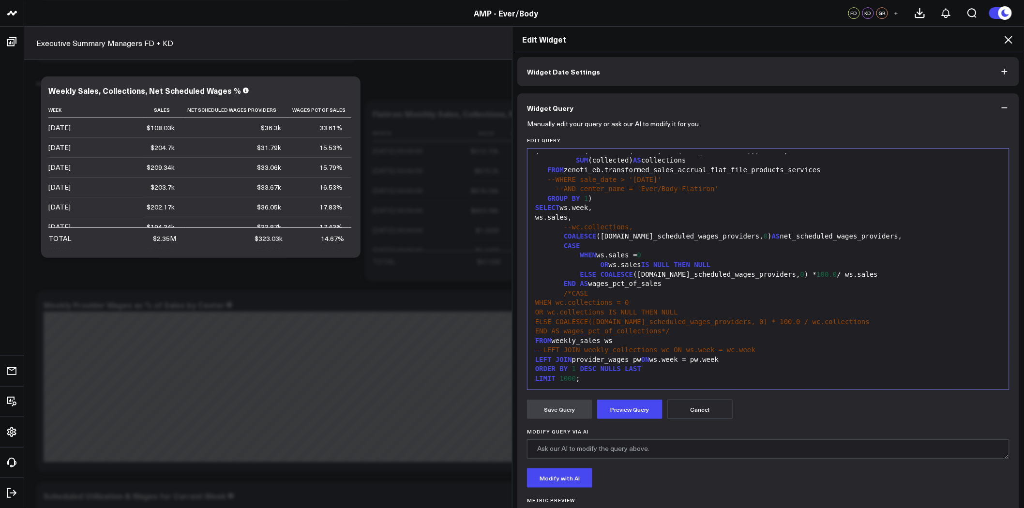
scroll to position [86, 0]
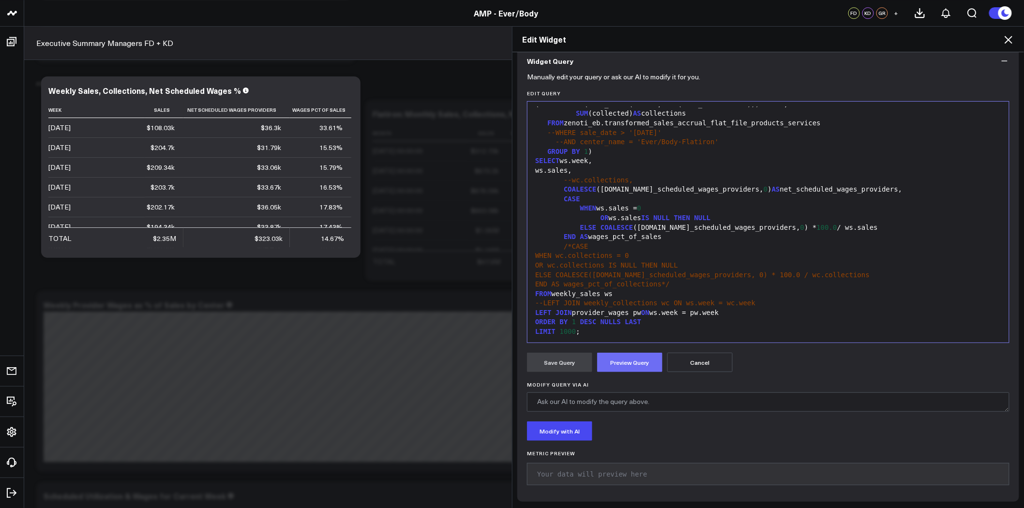
click at [623, 362] on button "Preview Query" at bounding box center [629, 362] width 65 height 19
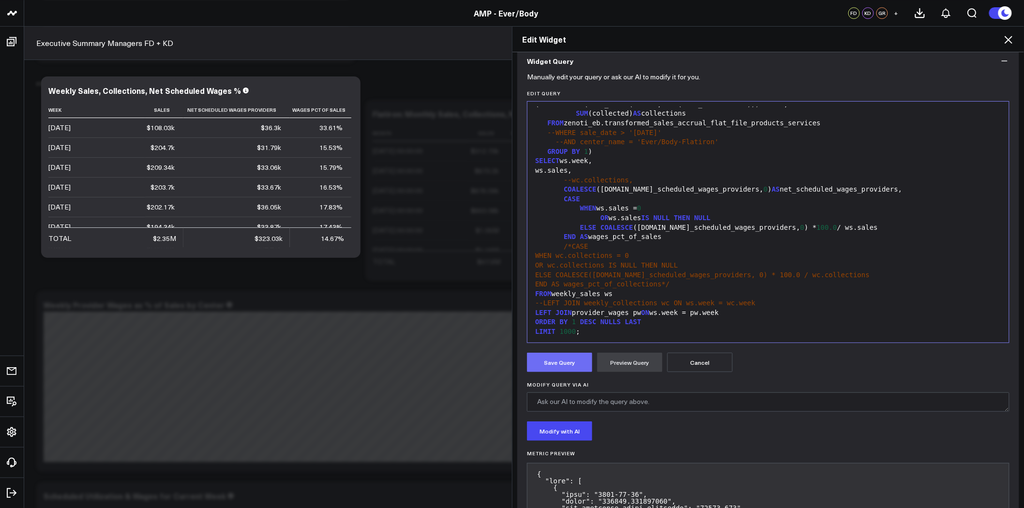
click at [555, 362] on button "Save Query" at bounding box center [559, 362] width 65 height 19
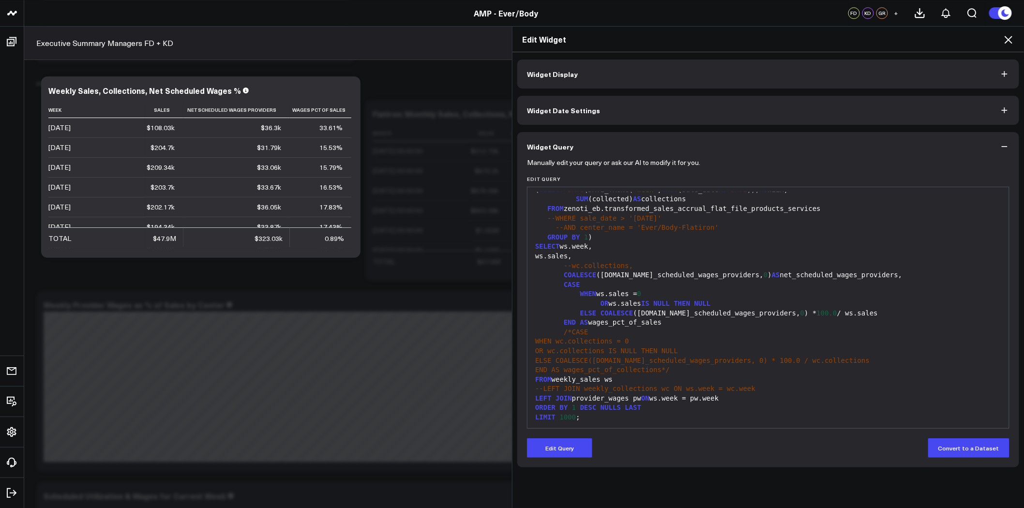
scroll to position [2742, 0]
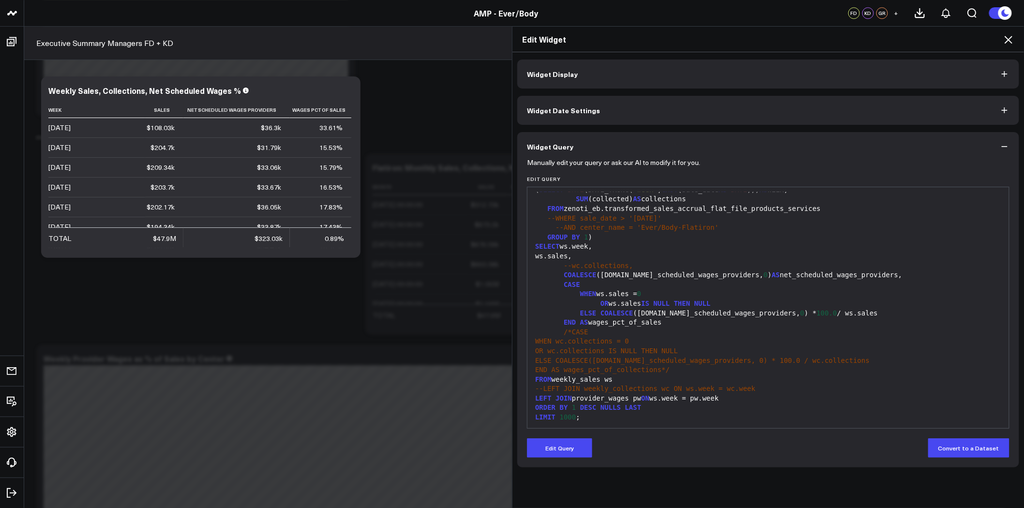
click at [1014, 37] on icon at bounding box center [1009, 40] width 12 height 12
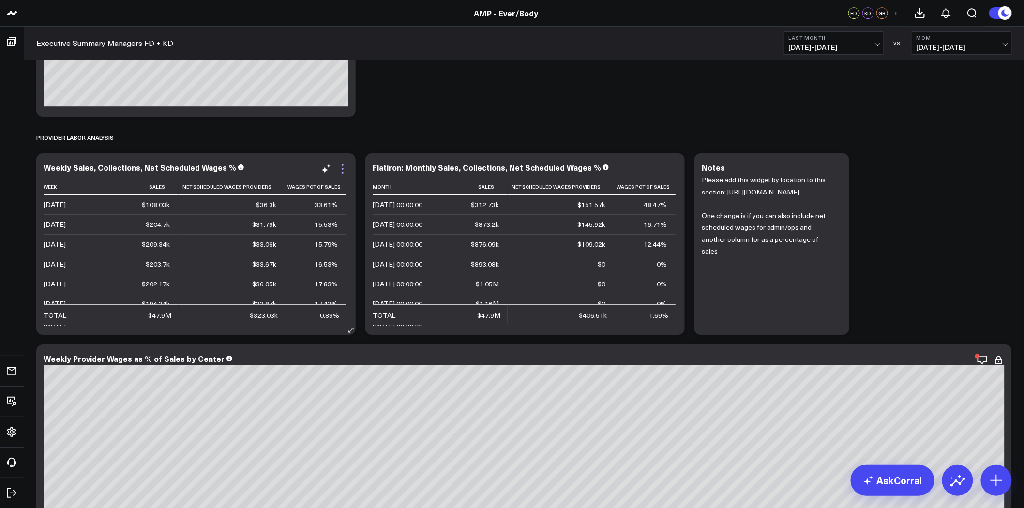
click at [342, 166] on icon at bounding box center [343, 169] width 12 height 12
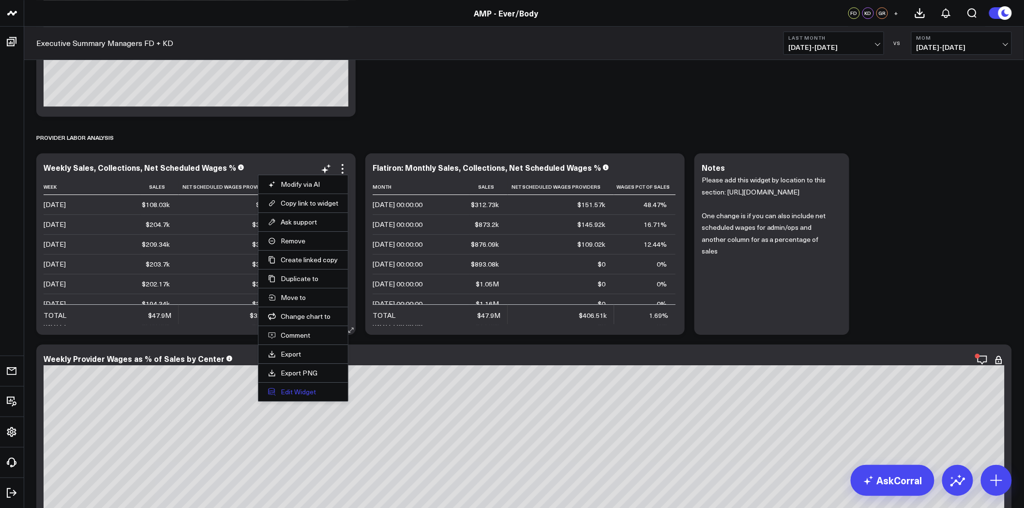
click at [306, 391] on button "Edit Widget" at bounding box center [303, 392] width 70 height 9
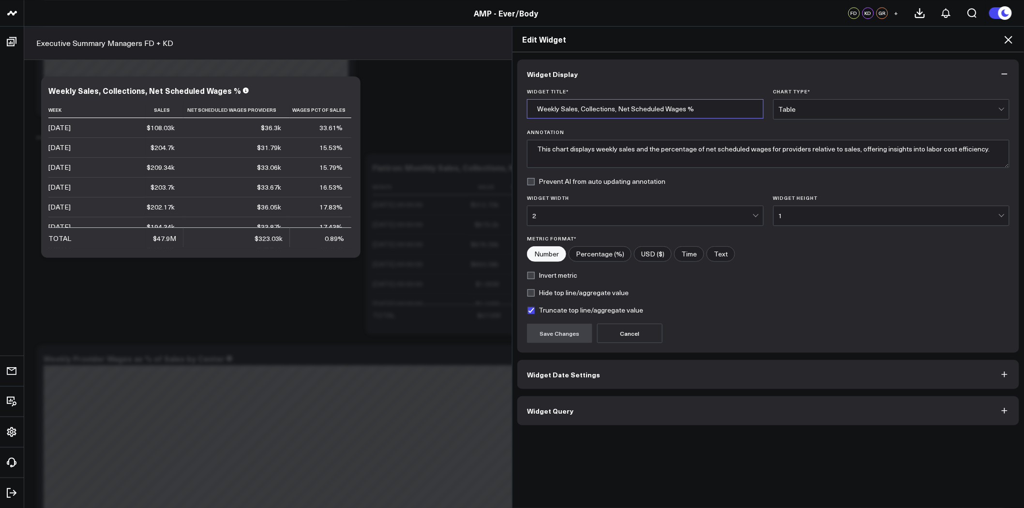
click at [700, 110] on input "Weekly Sales, Collections, Net Scheduled Wages %" at bounding box center [645, 108] width 237 height 19
type input "Weekly Sales, Collections, Net Scheduled Wages % - Last 90 Days"
click at [570, 376] on span "Widget Date Settings" at bounding box center [563, 375] width 73 height 8
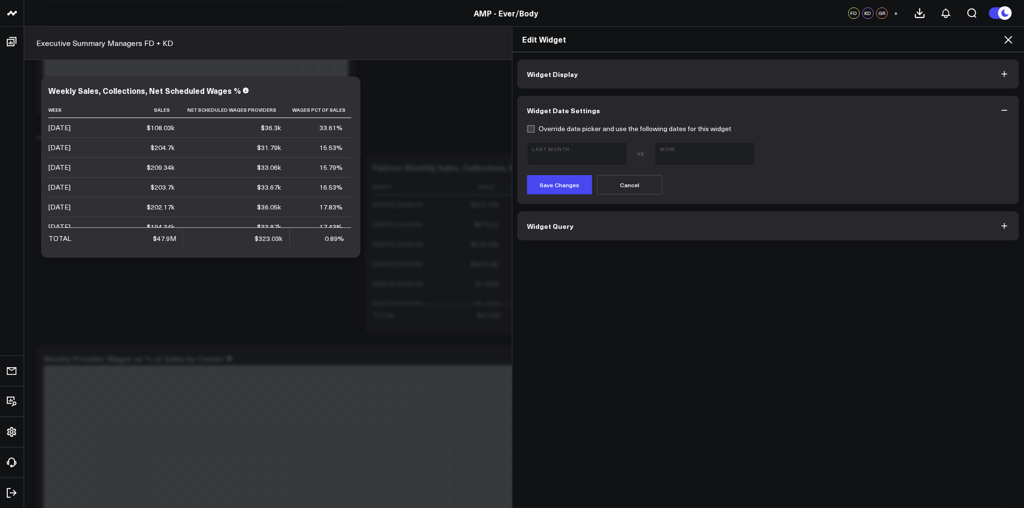
click at [573, 128] on label "Override date picker and use the following dates for this widget" at bounding box center [629, 129] width 204 height 8
click at [535, 128] on input "Override date picker and use the following dates for this widget" at bounding box center [531, 129] width 8 height 8
checkbox input "true"
click at [689, 145] on button "MoM [DEMOGRAPHIC_DATA][DATE] - [DATE]" at bounding box center [705, 153] width 101 height 23
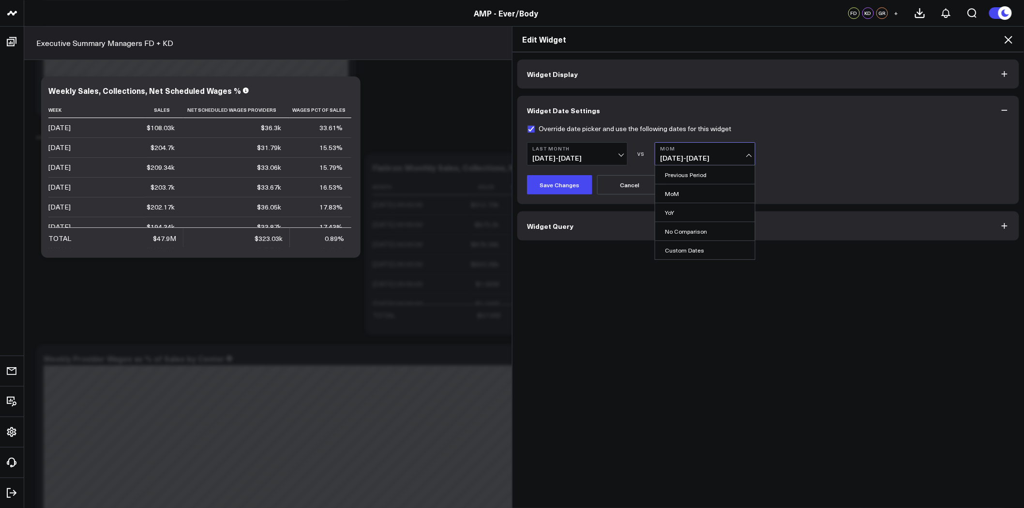
click at [608, 150] on b "Last Month" at bounding box center [577, 149] width 90 height 6
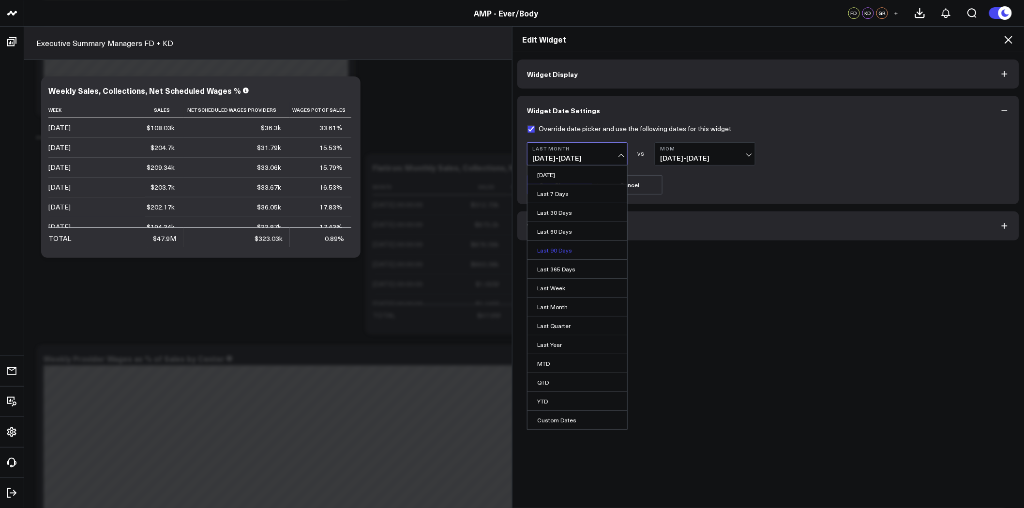
click at [560, 249] on link "Last 90 Days" at bounding box center [578, 250] width 100 height 18
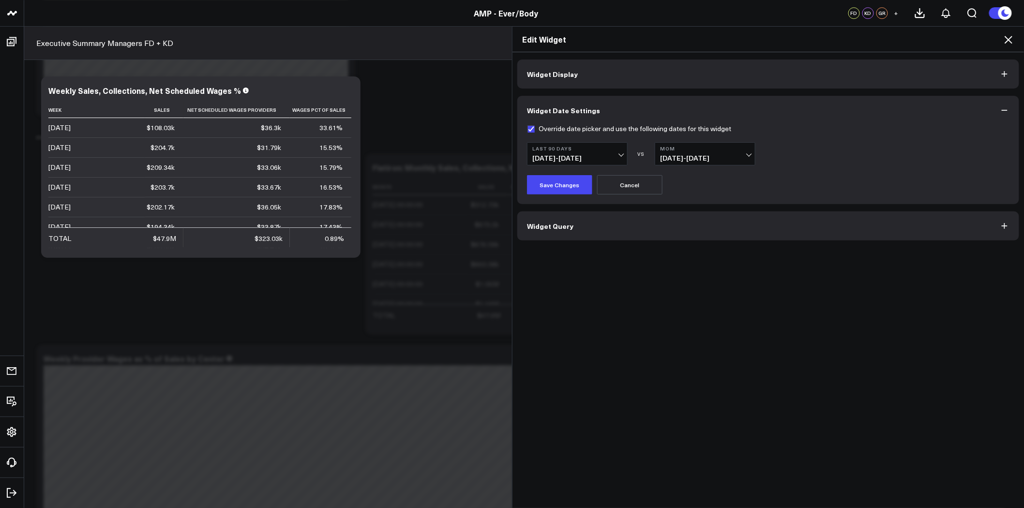
click at [689, 151] on b "MoM" at bounding box center [705, 149] width 90 height 6
click at [685, 228] on link "No Comparison" at bounding box center [705, 231] width 100 height 18
click at [575, 181] on button "Save Changes" at bounding box center [559, 184] width 65 height 19
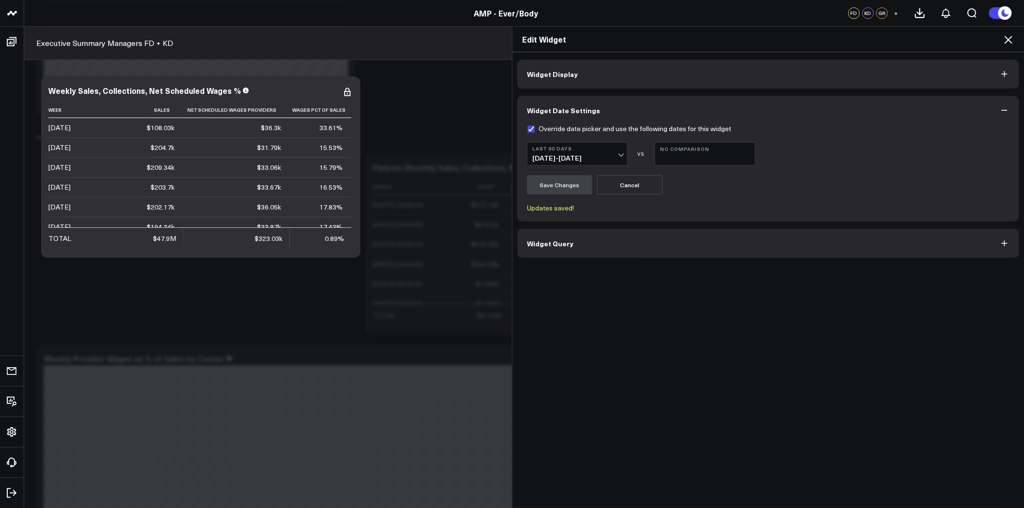
click at [1013, 37] on icon at bounding box center [1009, 40] width 12 height 12
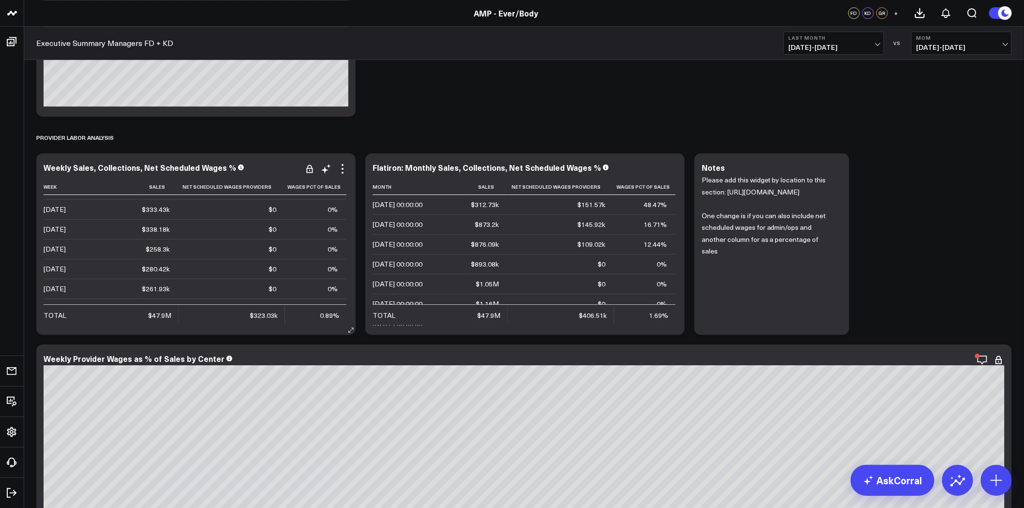
scroll to position [1613, 0]
click at [342, 166] on icon at bounding box center [343, 165] width 2 height 2
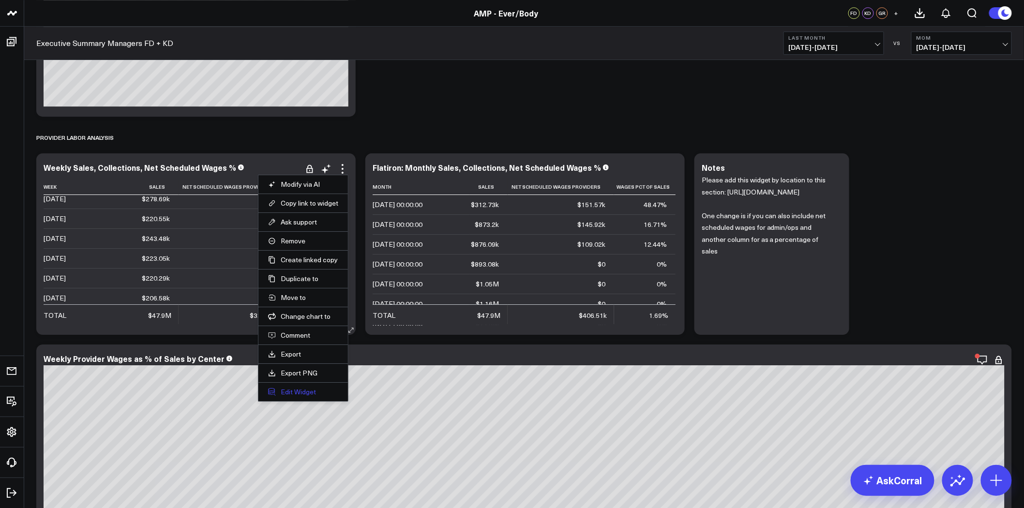
click at [302, 391] on button "Edit Widget" at bounding box center [303, 392] width 70 height 9
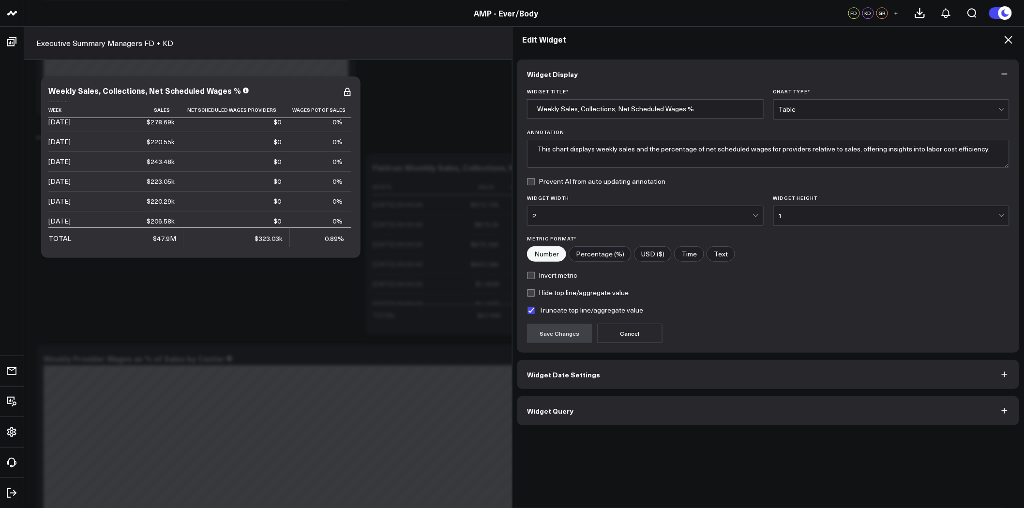
click at [584, 382] on button "Widget Date Settings" at bounding box center [768, 374] width 502 height 29
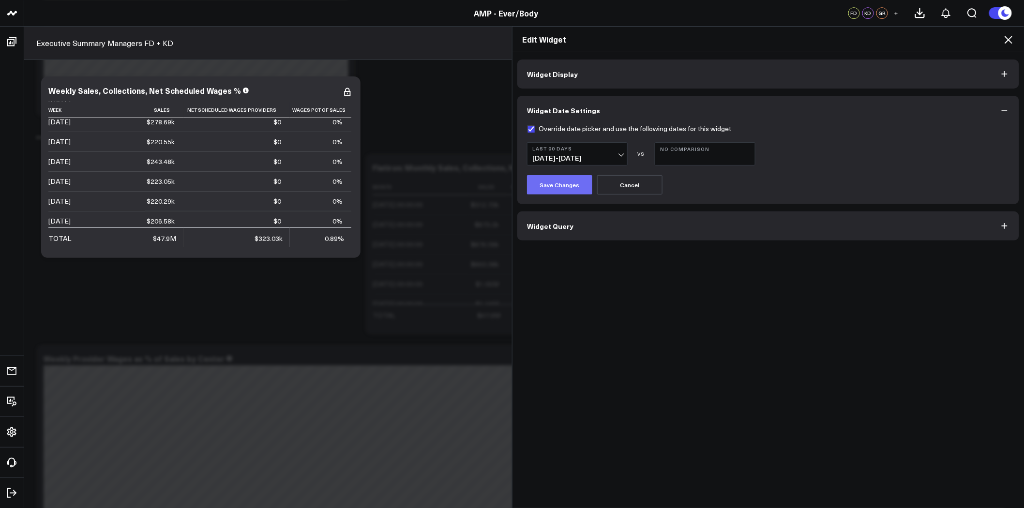
click at [562, 184] on button "Save Changes" at bounding box center [559, 184] width 65 height 19
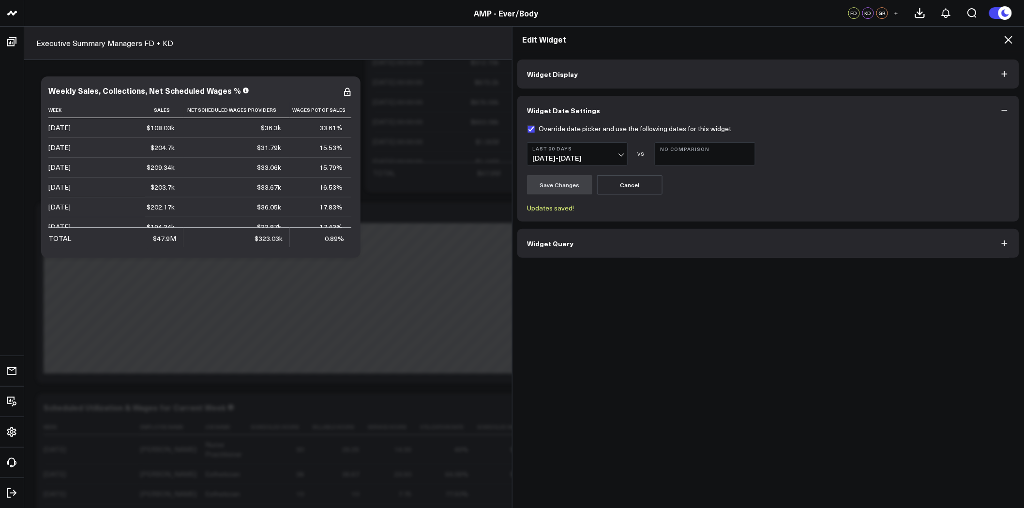
scroll to position [2796, 0]
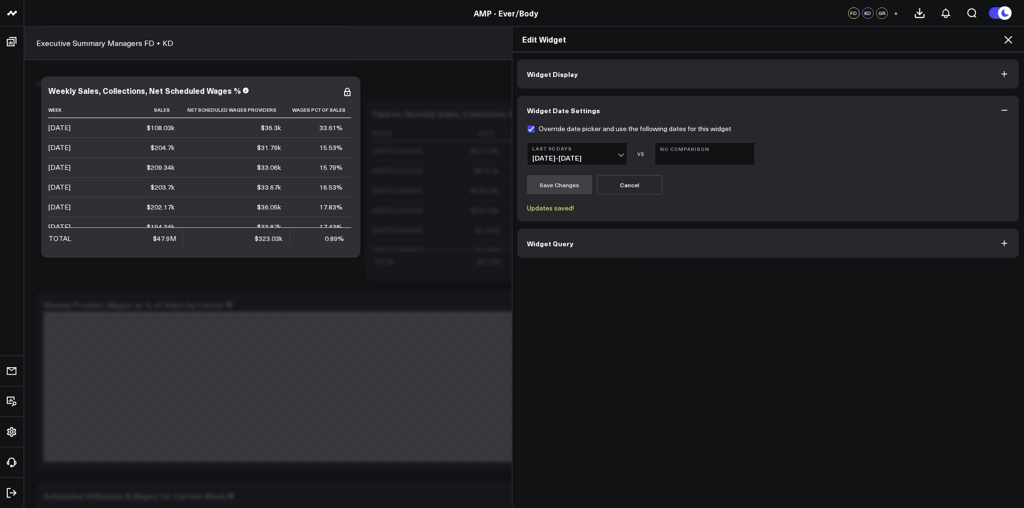
click at [1007, 40] on icon at bounding box center [1009, 40] width 12 height 12
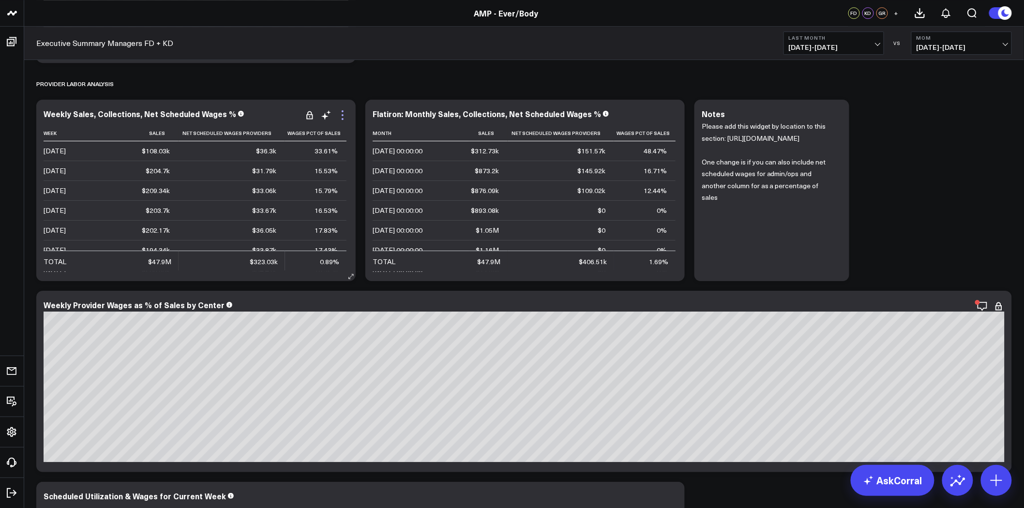
click at [343, 117] on icon at bounding box center [343, 115] width 12 height 12
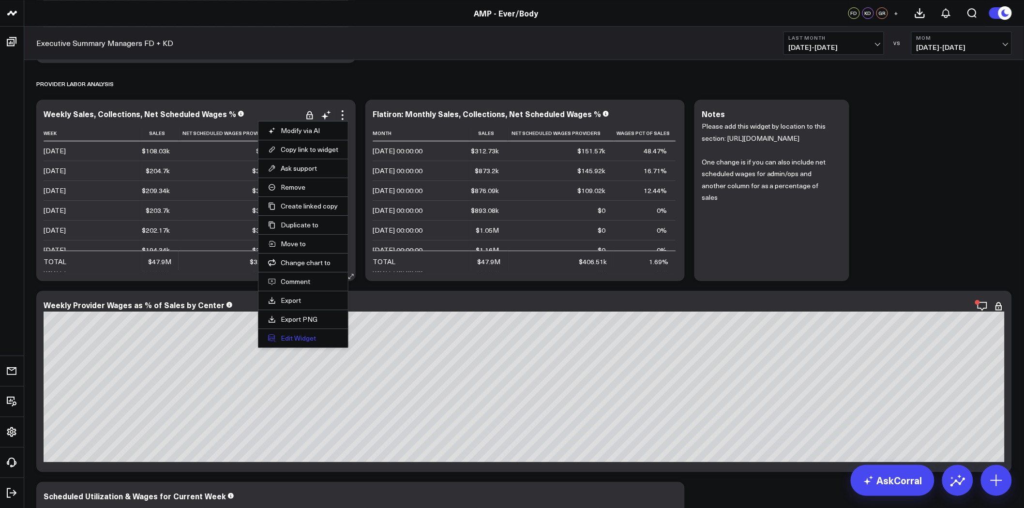
click at [302, 339] on button "Edit Widget" at bounding box center [303, 338] width 70 height 9
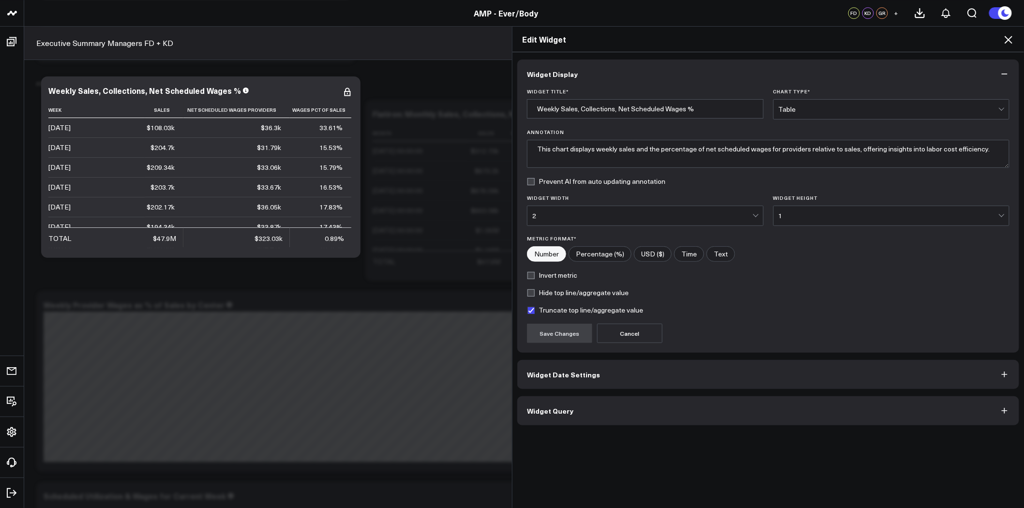
click at [569, 369] on button "Widget Date Settings" at bounding box center [768, 374] width 502 height 29
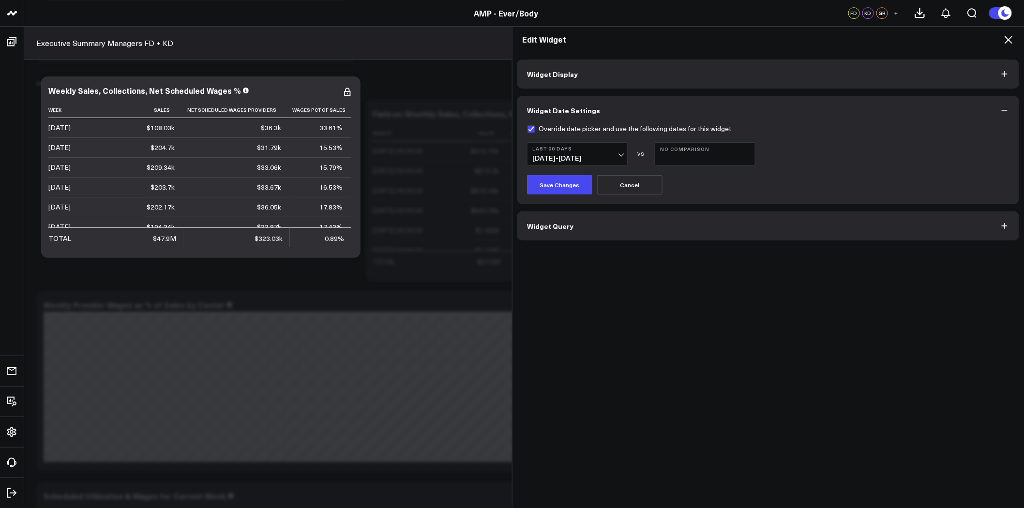
click at [587, 149] on b "Last 90 Days" at bounding box center [577, 149] width 90 height 6
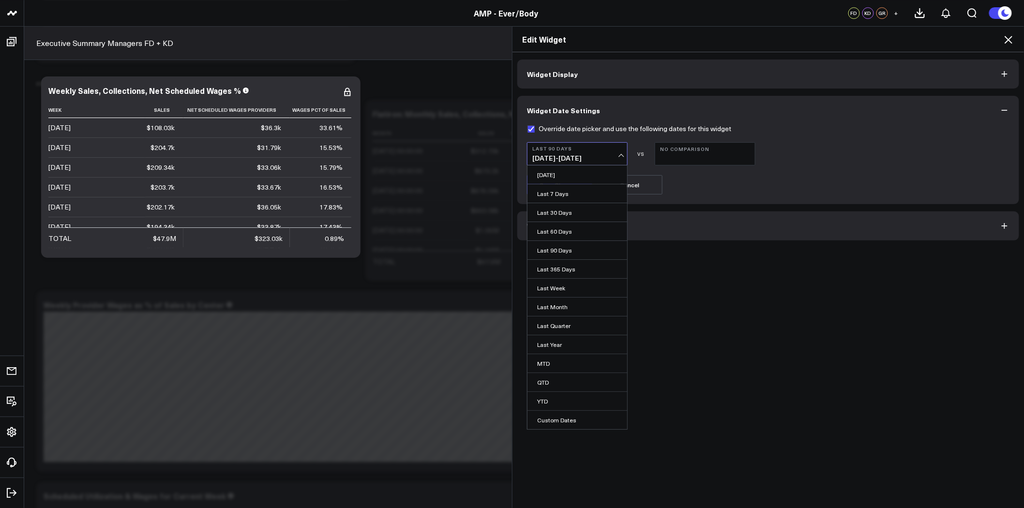
click at [812, 170] on form "Override date picker and use the following dates for this widget Last 90 Days […" at bounding box center [768, 160] width 483 height 70
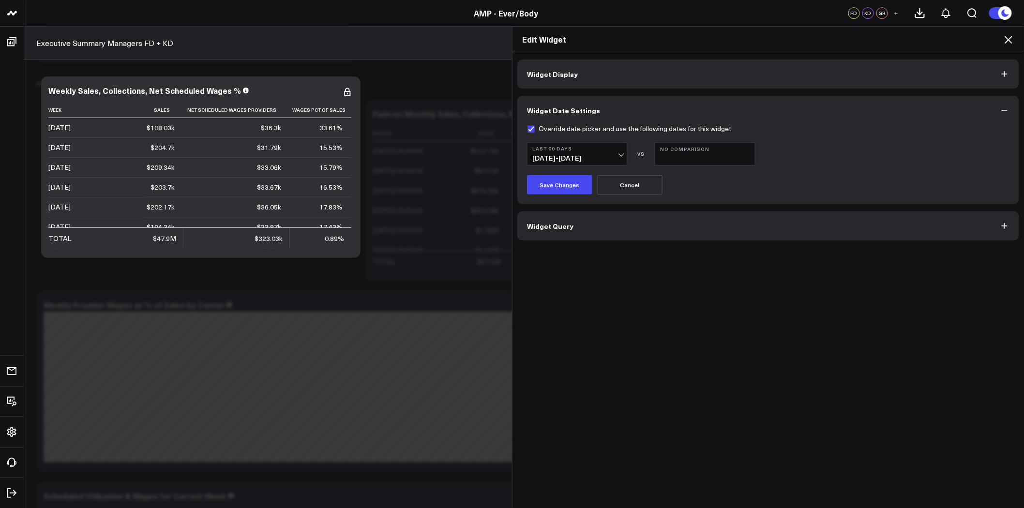
click at [578, 223] on button "Widget Query" at bounding box center [768, 226] width 502 height 29
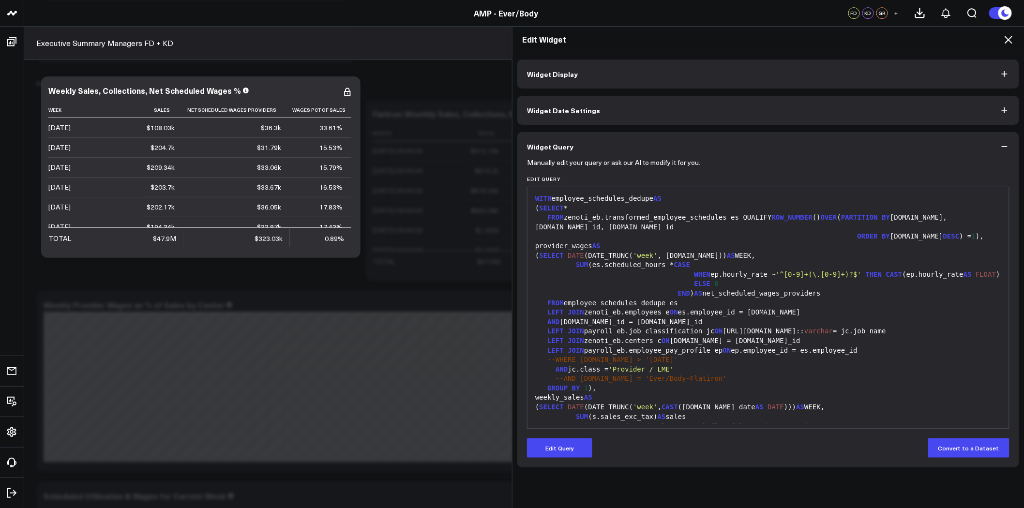
scroll to position [54, 0]
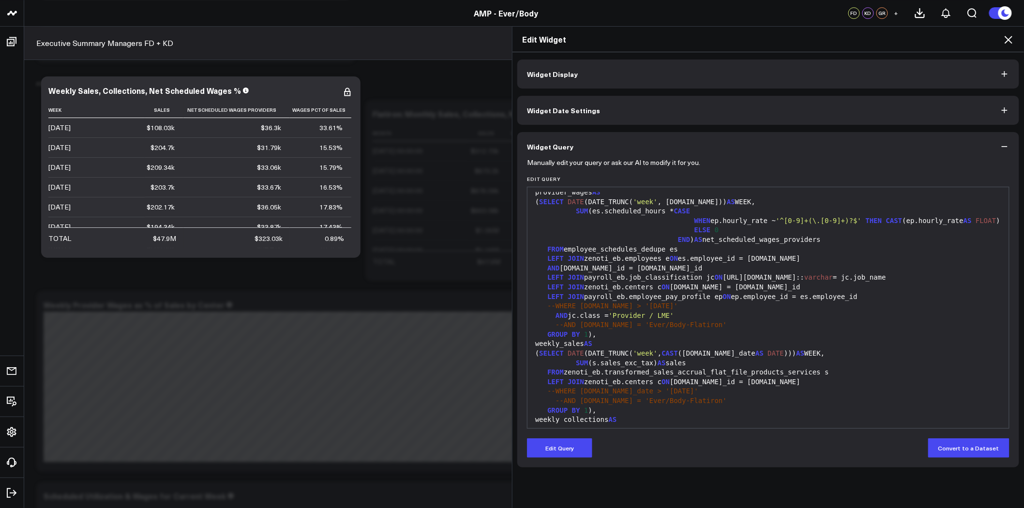
click at [550, 307] on span "--WHERE [DOMAIN_NAME] > '[DATE]'" at bounding box center [612, 306] width 131 height 8
click at [559, 446] on button "Edit Query" at bounding box center [559, 448] width 65 height 19
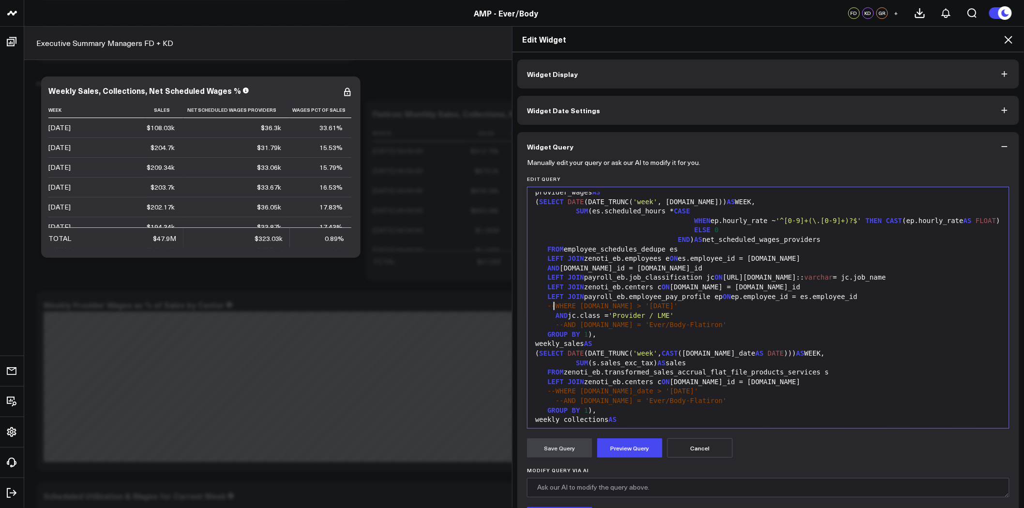
click at [550, 306] on span "--WHERE [DOMAIN_NAME] > '[DATE]'" at bounding box center [612, 306] width 131 height 8
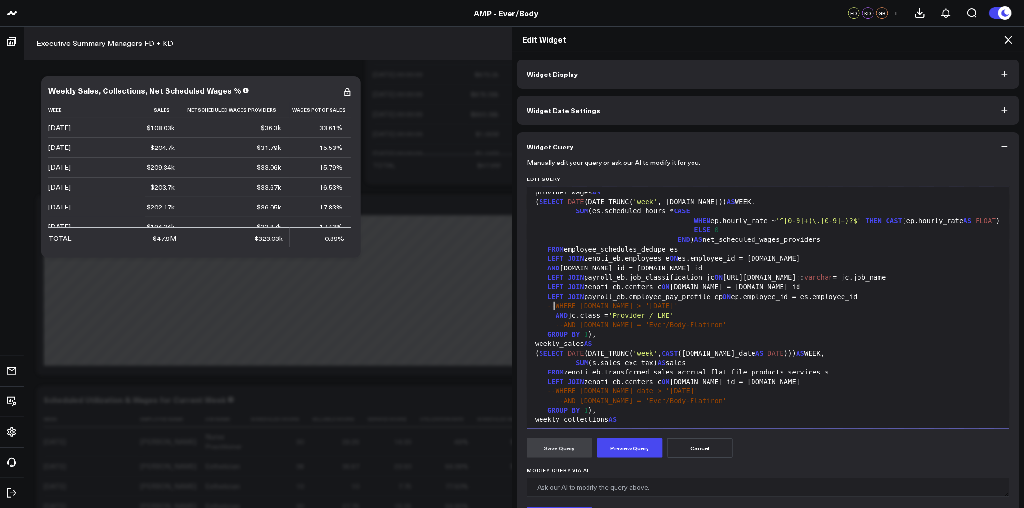
scroll to position [2850, 0]
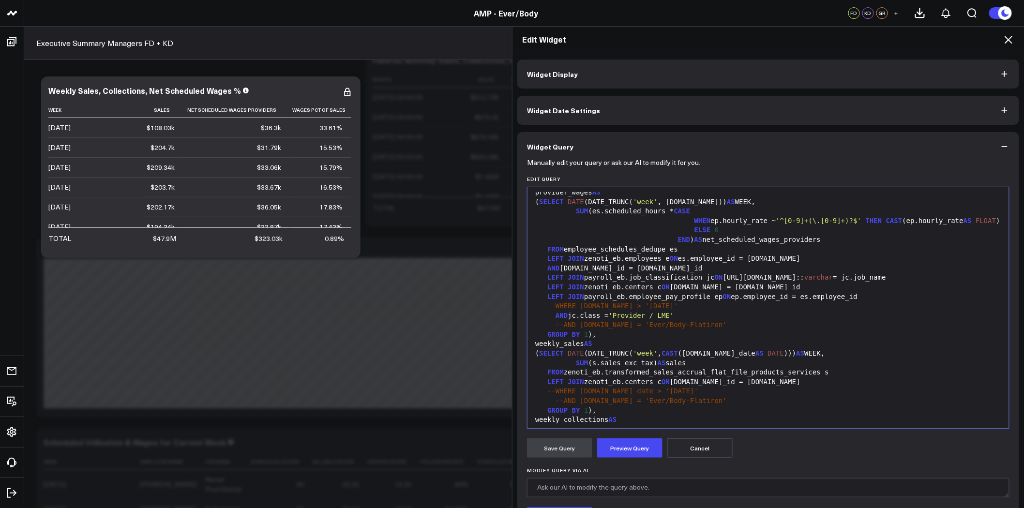
click at [1007, 41] on icon at bounding box center [1009, 40] width 12 height 12
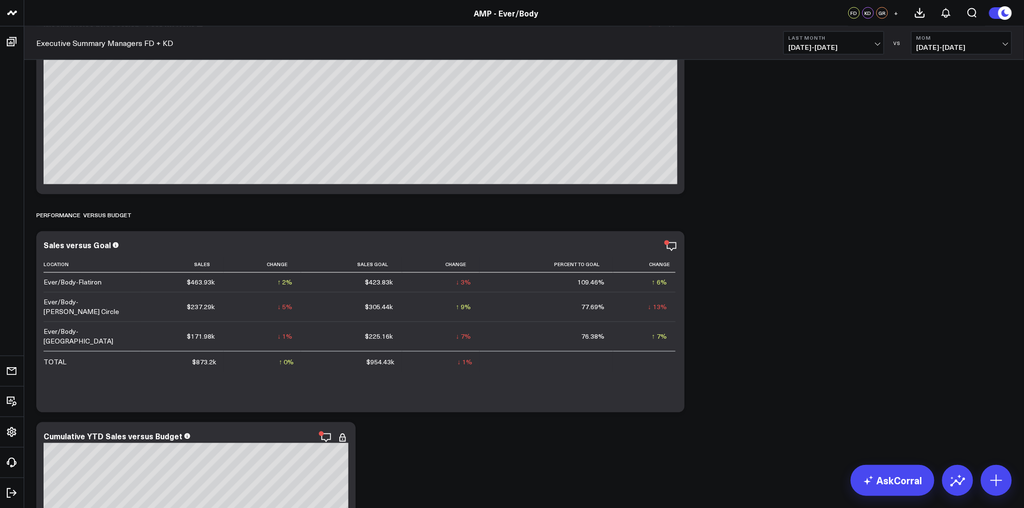
scroll to position [699, 0]
click at [639, 245] on icon "button" at bounding box center [639, 247] width 12 height 12
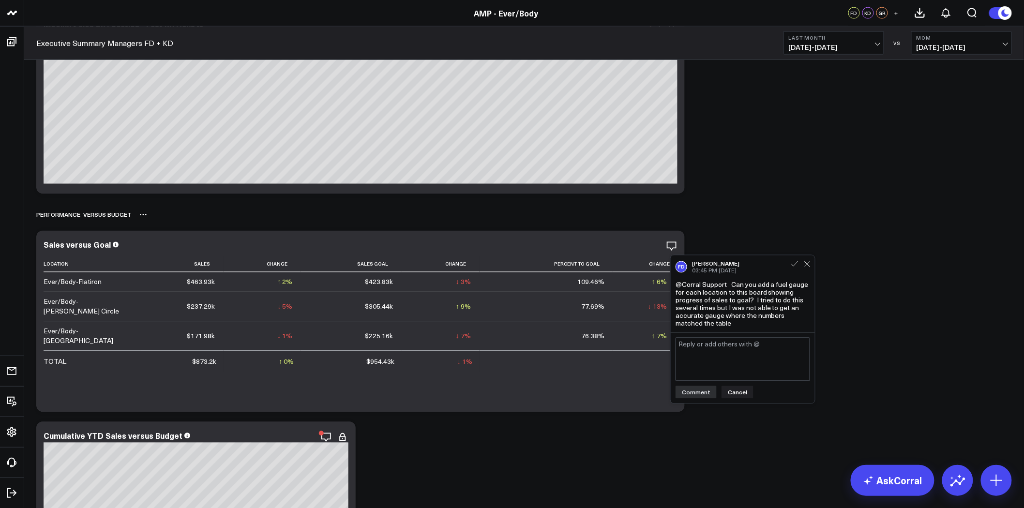
click at [772, 219] on div "PERFORMANCE VERSUS BUDGET" at bounding box center [524, 215] width 976 height 22
